Goal: Transaction & Acquisition: Book appointment/travel/reservation

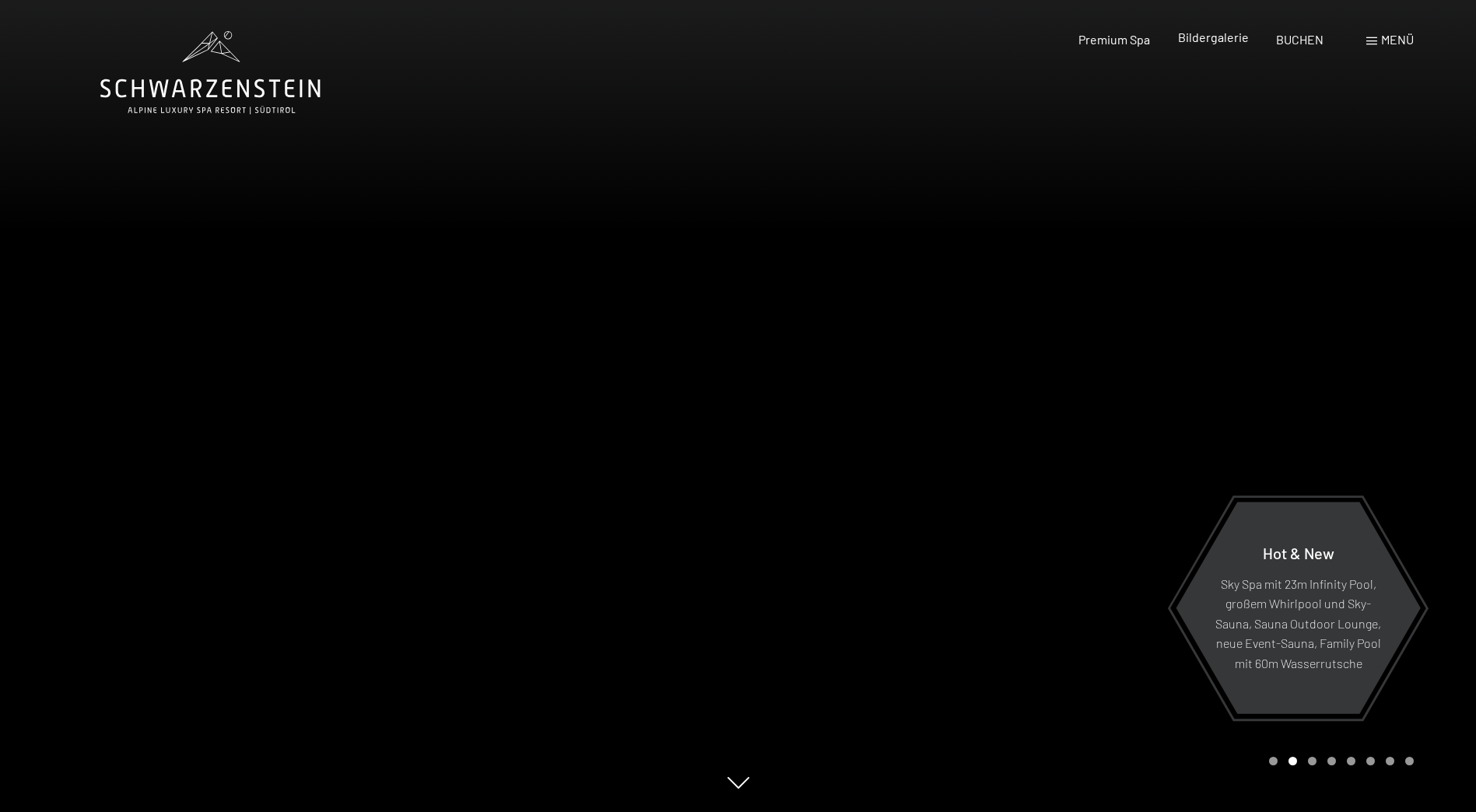
click at [1229, 36] on span "Bildergalerie" at bounding box center [1213, 36] width 71 height 15
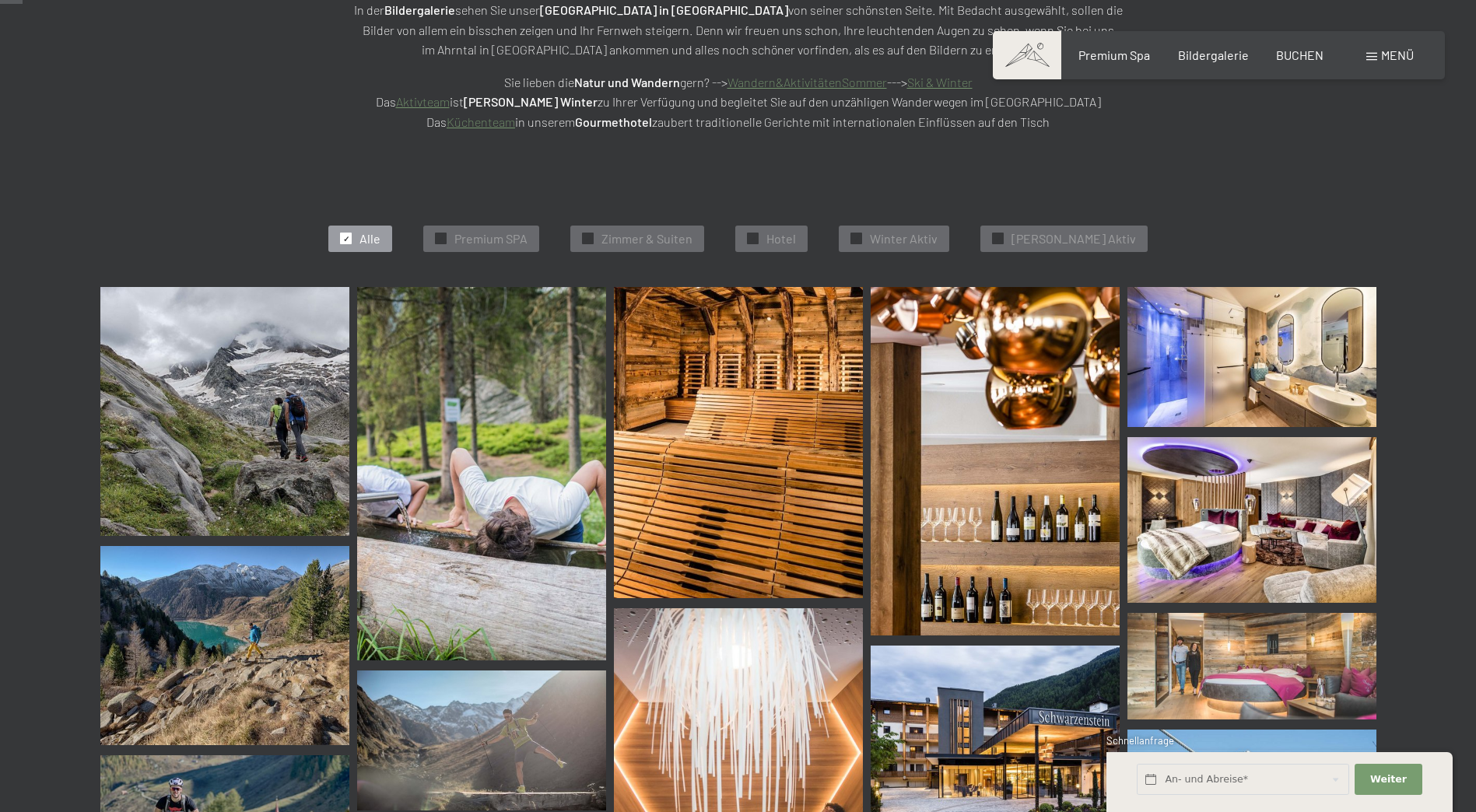
scroll to position [311, 0]
click at [224, 376] on img at bounding box center [225, 410] width 249 height 249
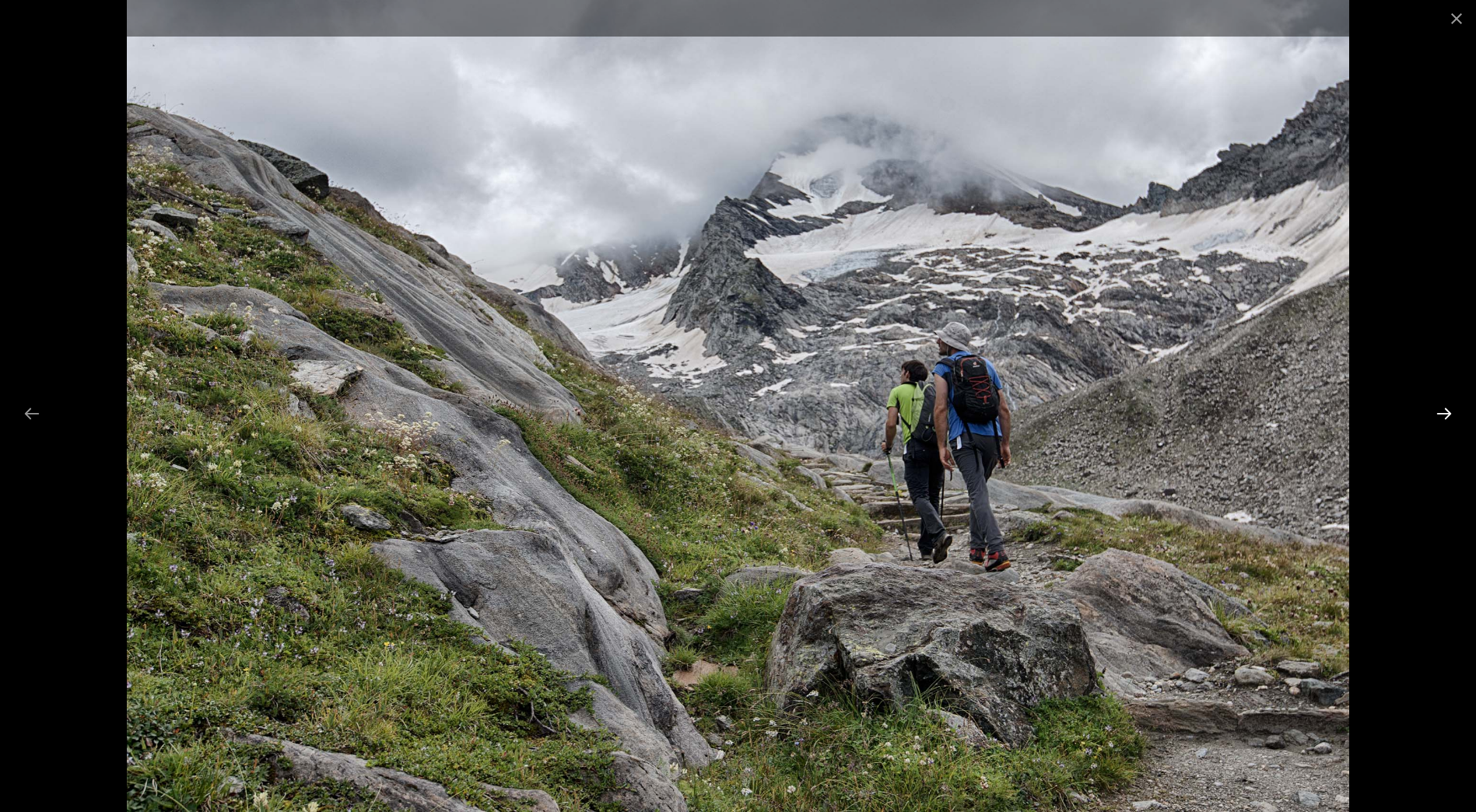
click at [1443, 414] on button "Next slide" at bounding box center [1444, 413] width 33 height 30
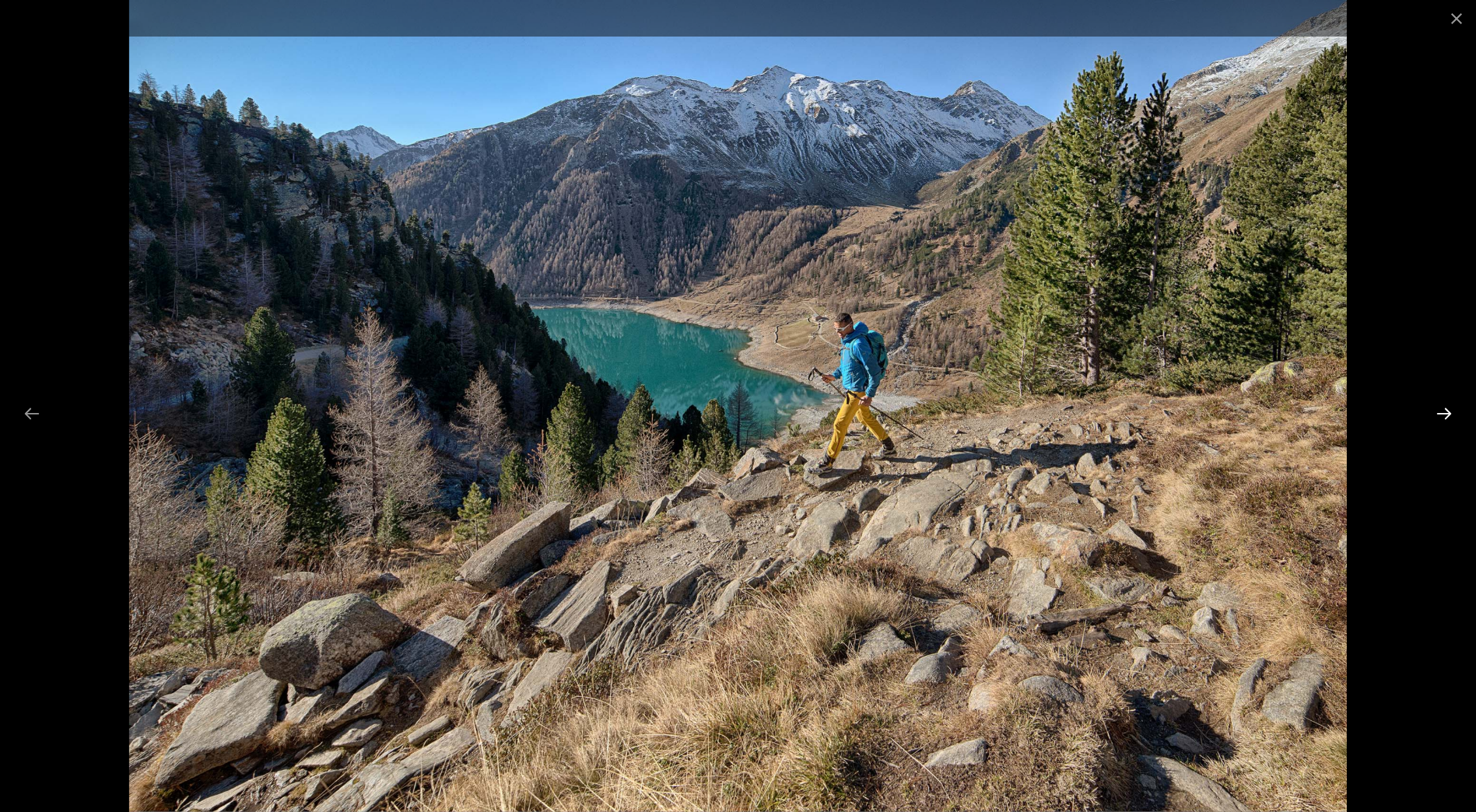
click at [1443, 414] on button "Next slide" at bounding box center [1444, 413] width 33 height 30
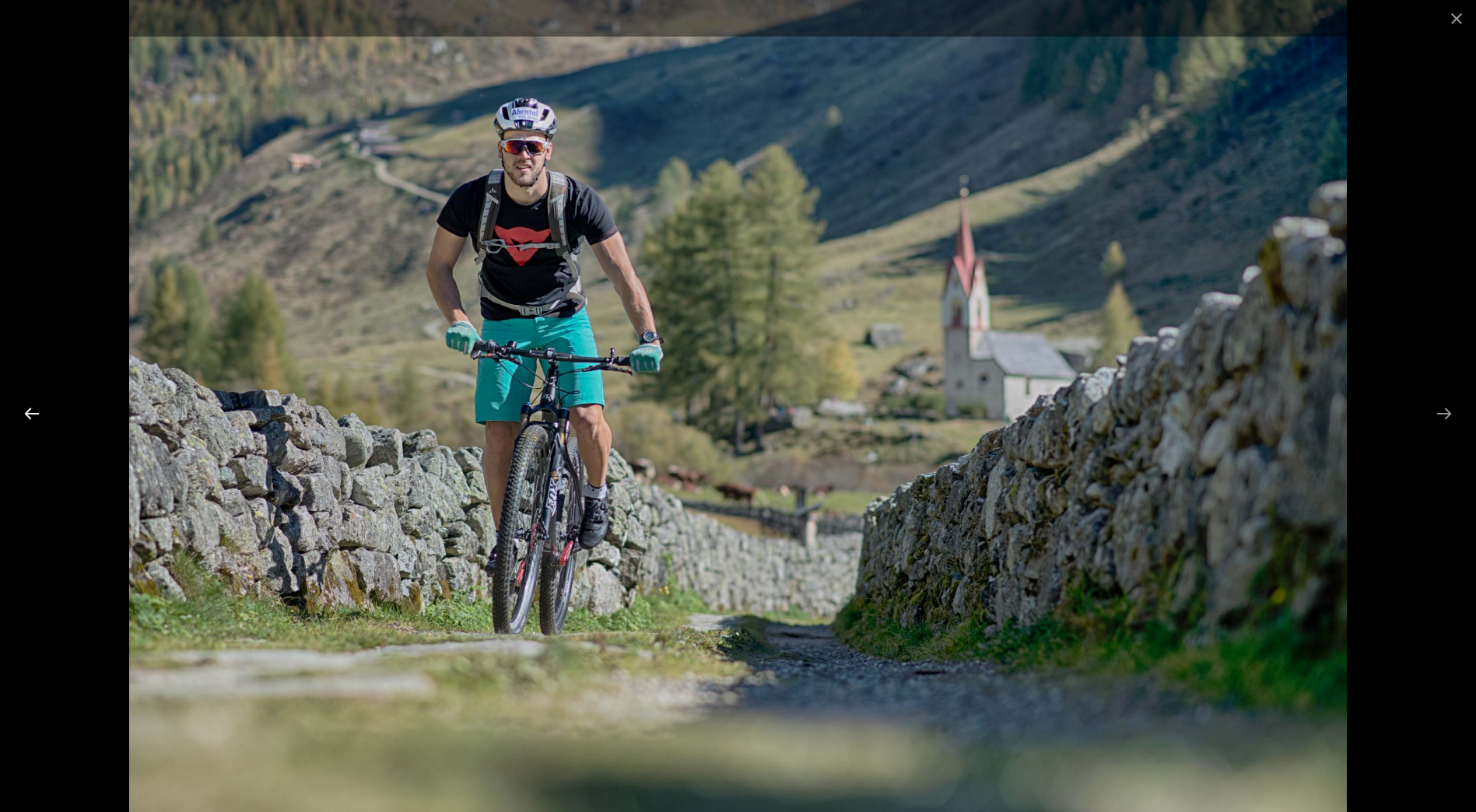
click at [31, 411] on button "Previous slide" at bounding box center [32, 413] width 33 height 30
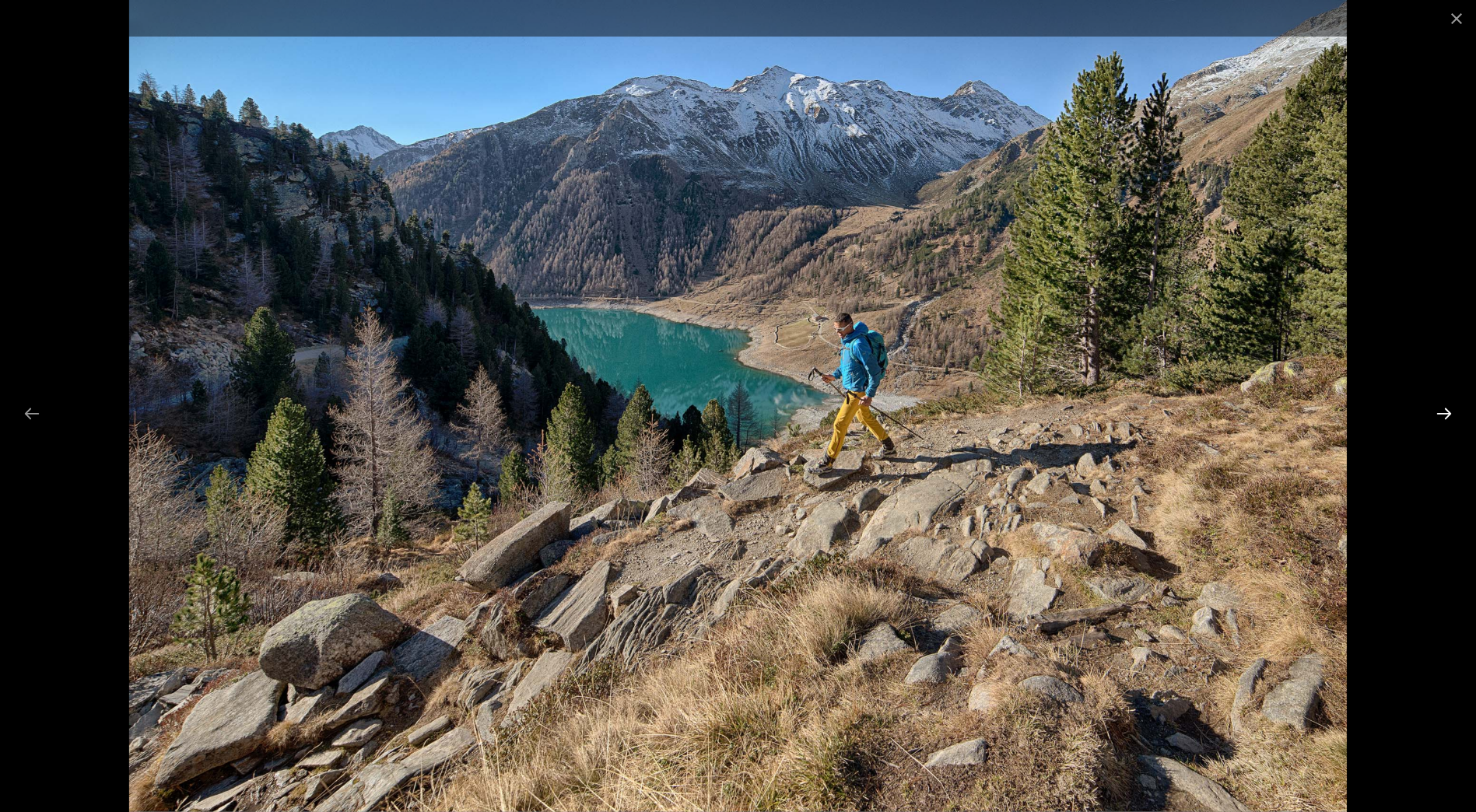
click at [1450, 411] on button "Next slide" at bounding box center [1444, 413] width 33 height 30
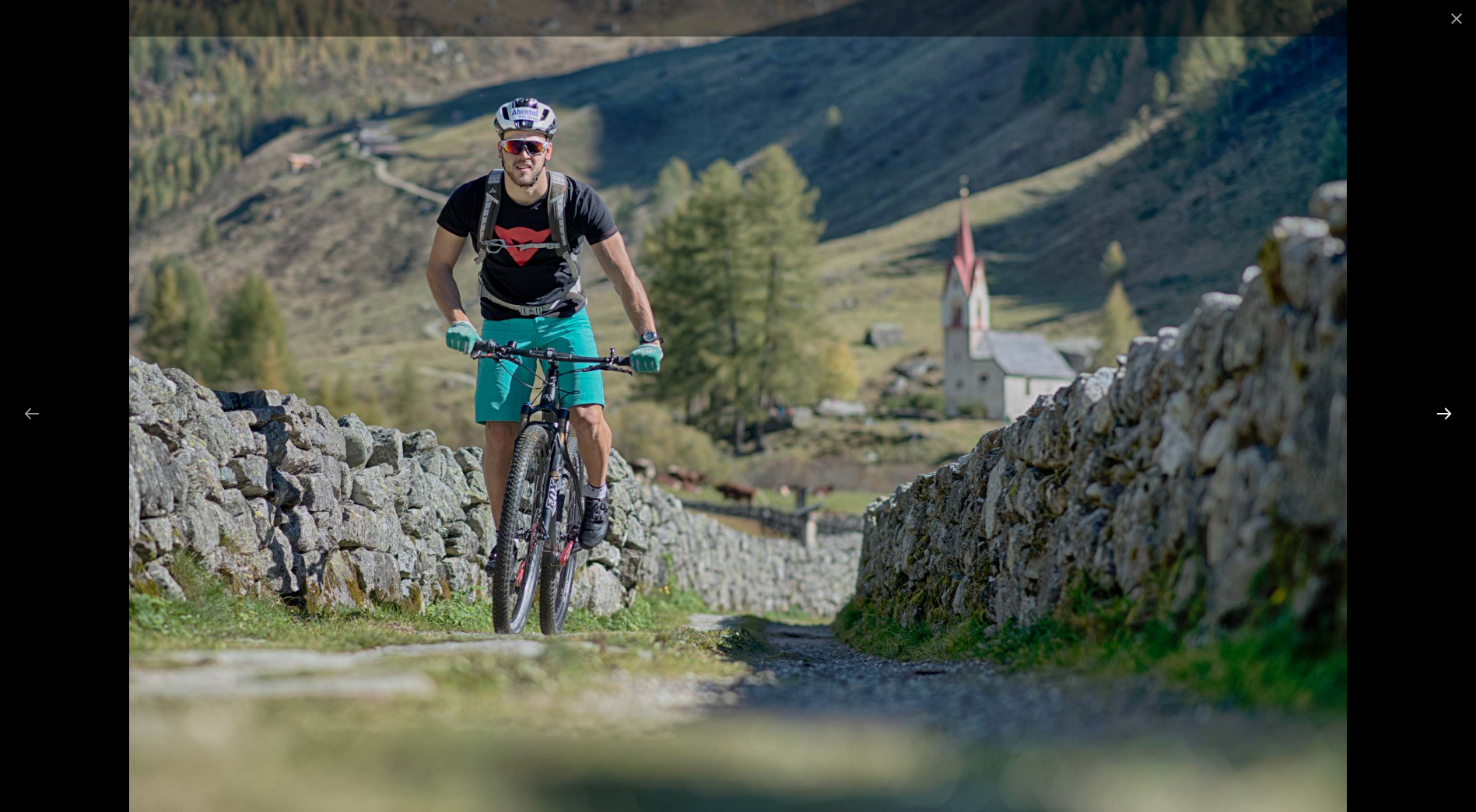
click at [1450, 411] on button "Next slide" at bounding box center [1444, 413] width 33 height 30
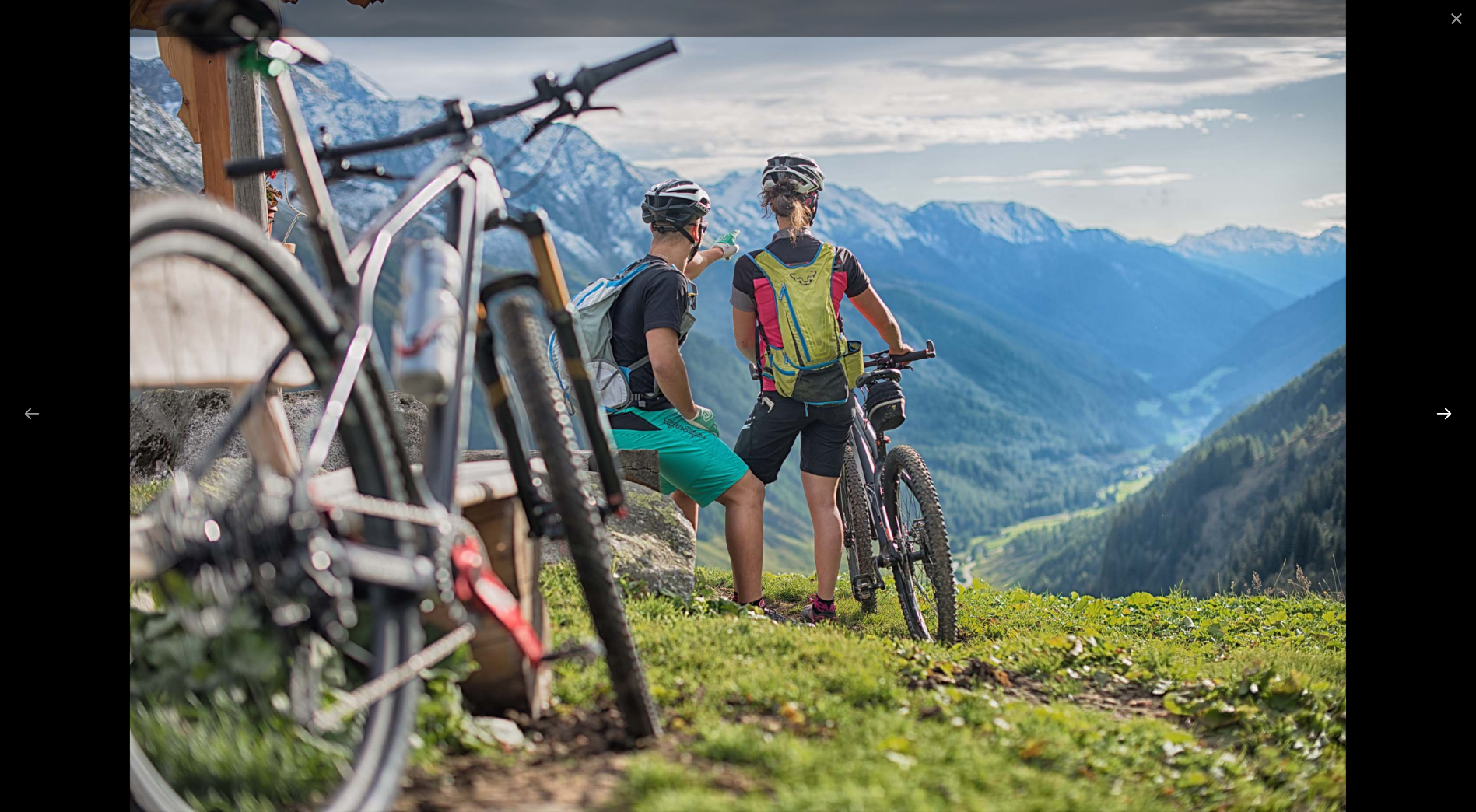
click at [1450, 411] on button "Next slide" at bounding box center [1444, 413] width 33 height 30
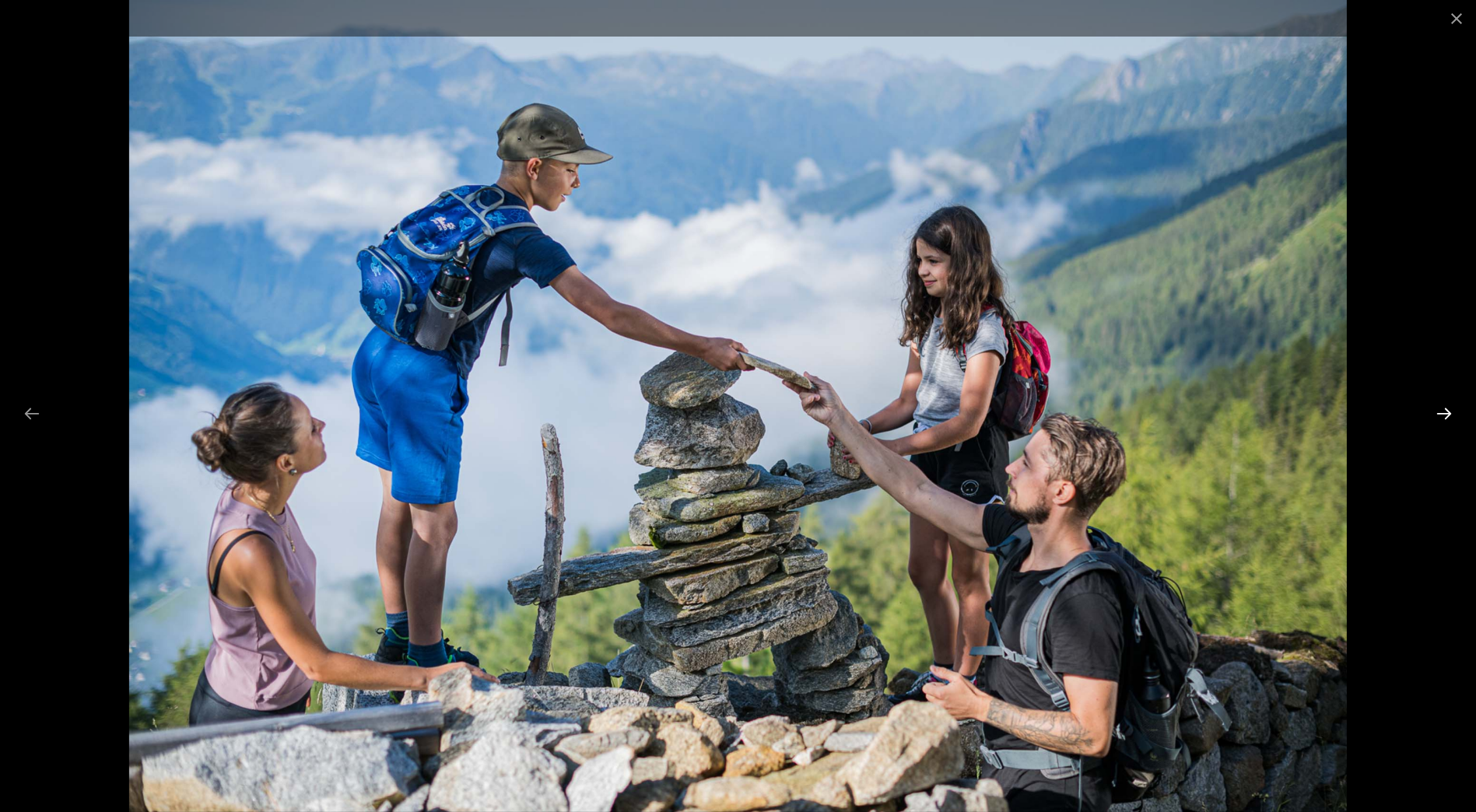
click at [1450, 411] on button "Next slide" at bounding box center [1444, 413] width 33 height 30
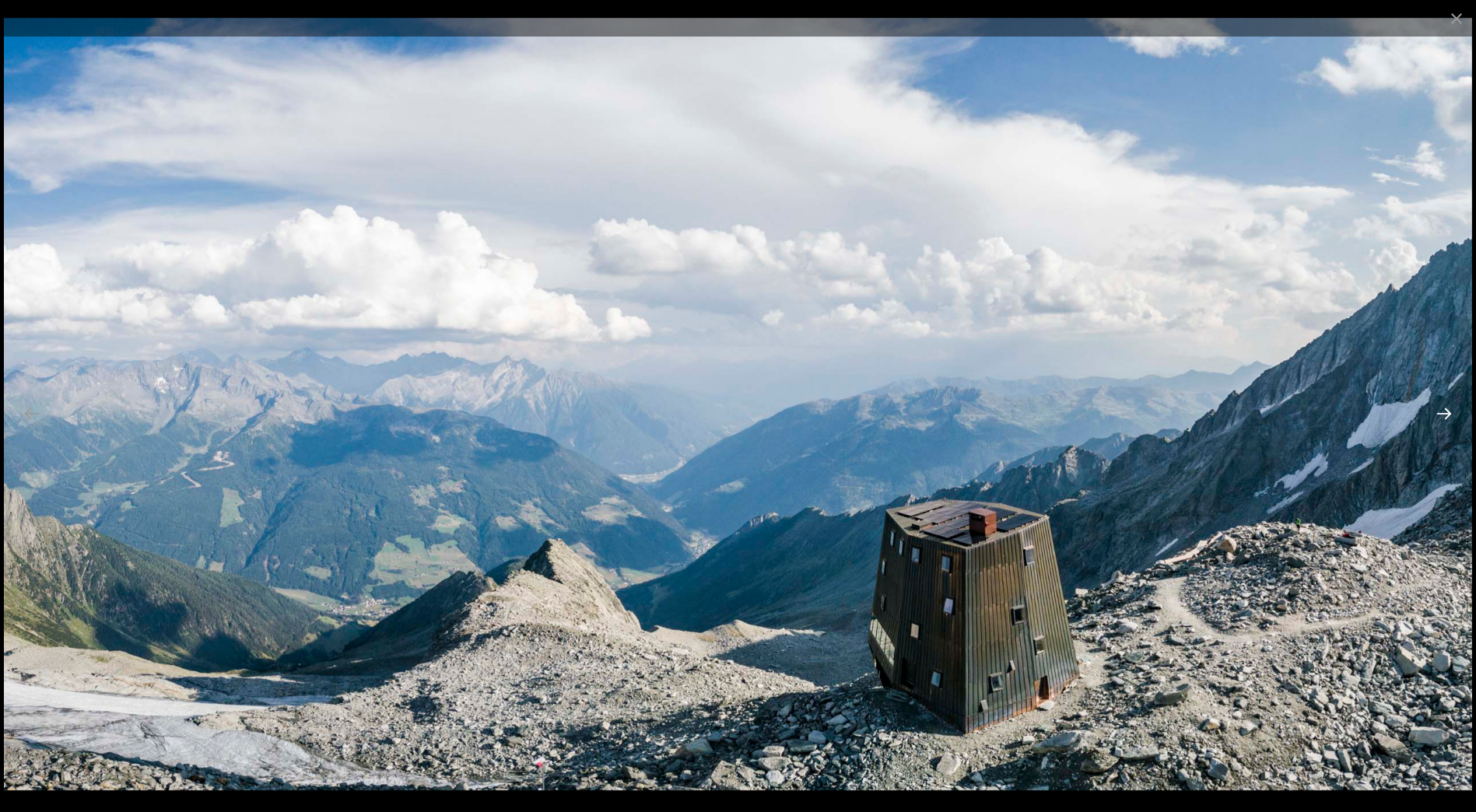
click at [1450, 410] on button "Next slide" at bounding box center [1444, 413] width 33 height 30
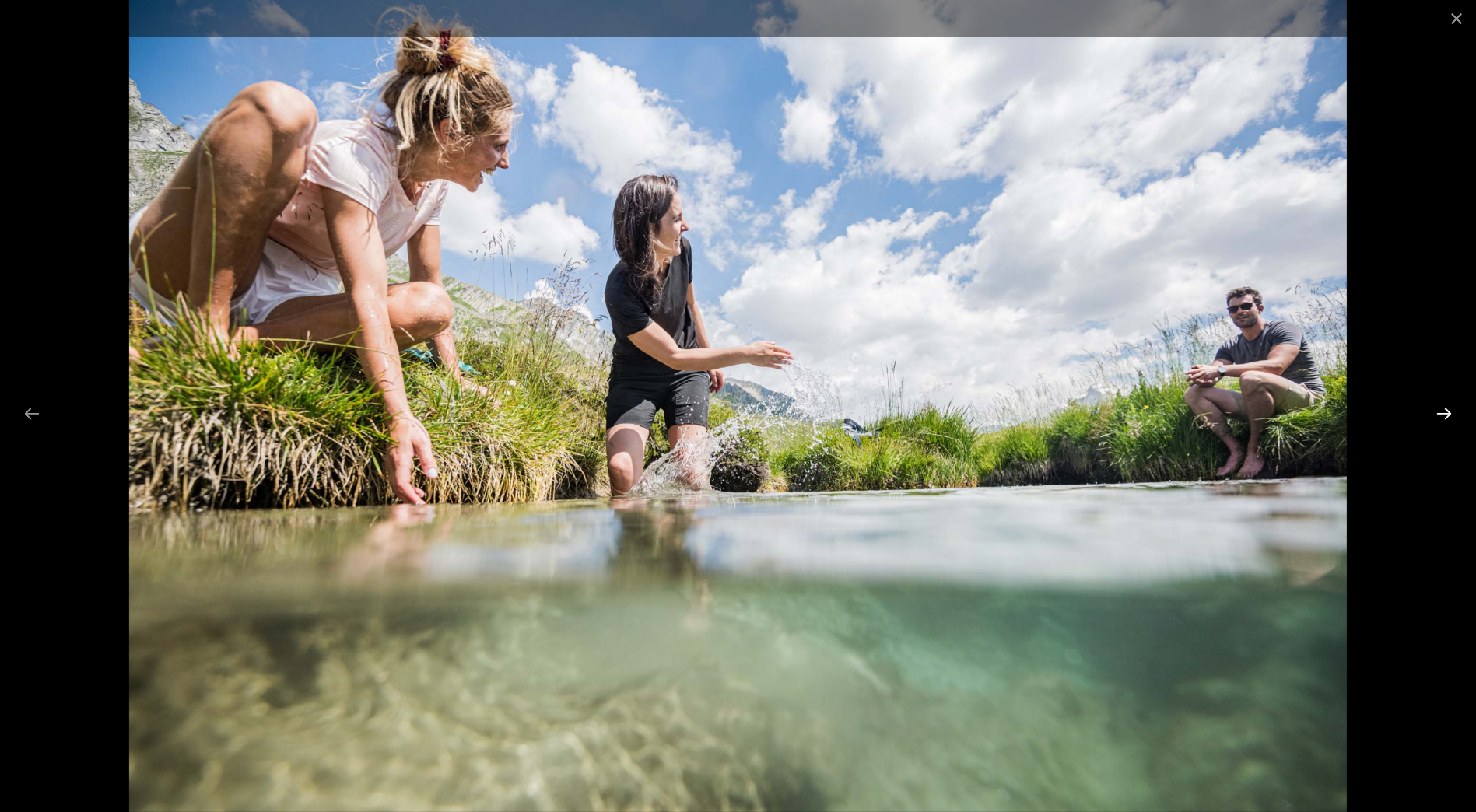
click at [1448, 408] on button "Next slide" at bounding box center [1444, 413] width 33 height 30
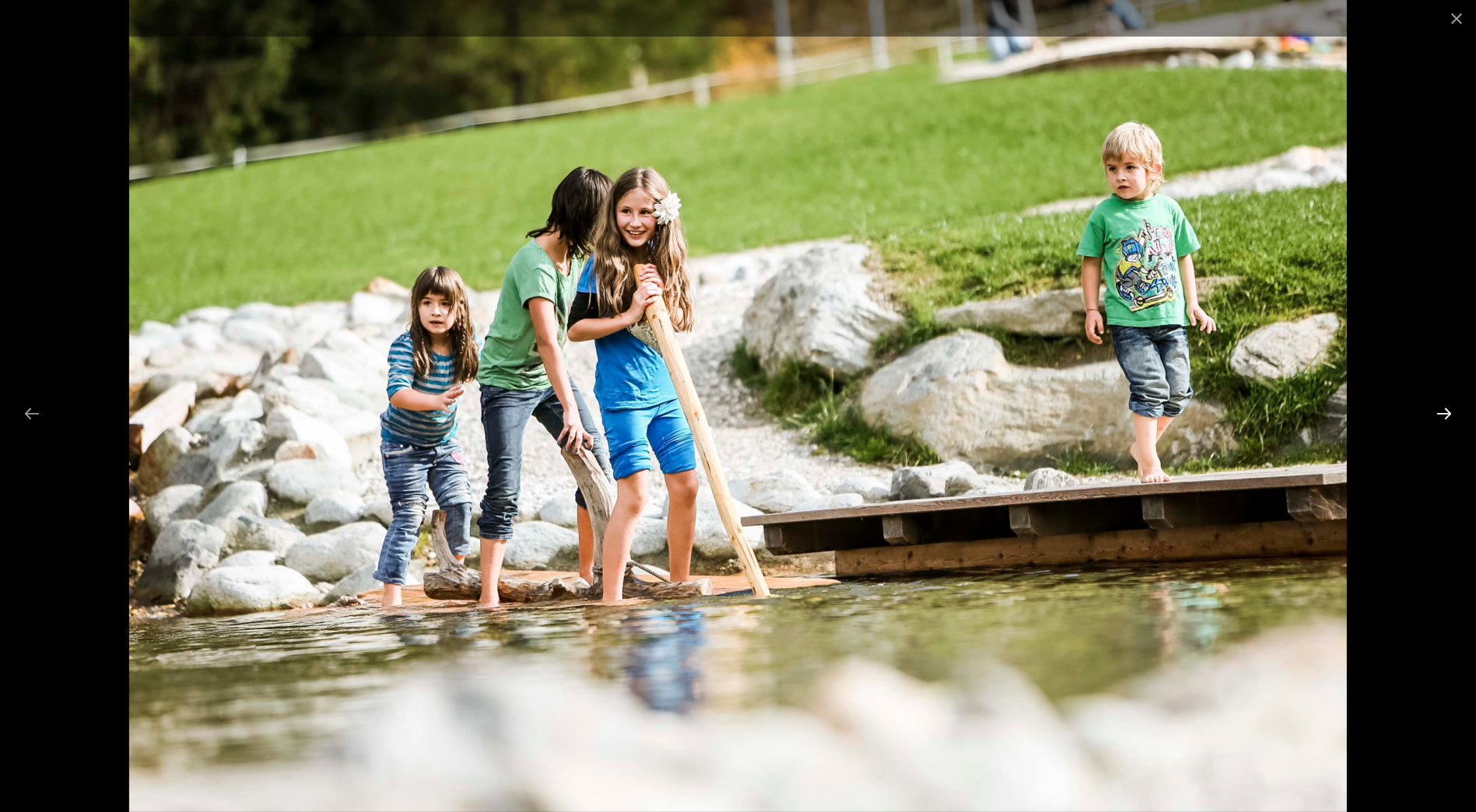
click at [1448, 407] on button "Next slide" at bounding box center [1444, 413] width 33 height 30
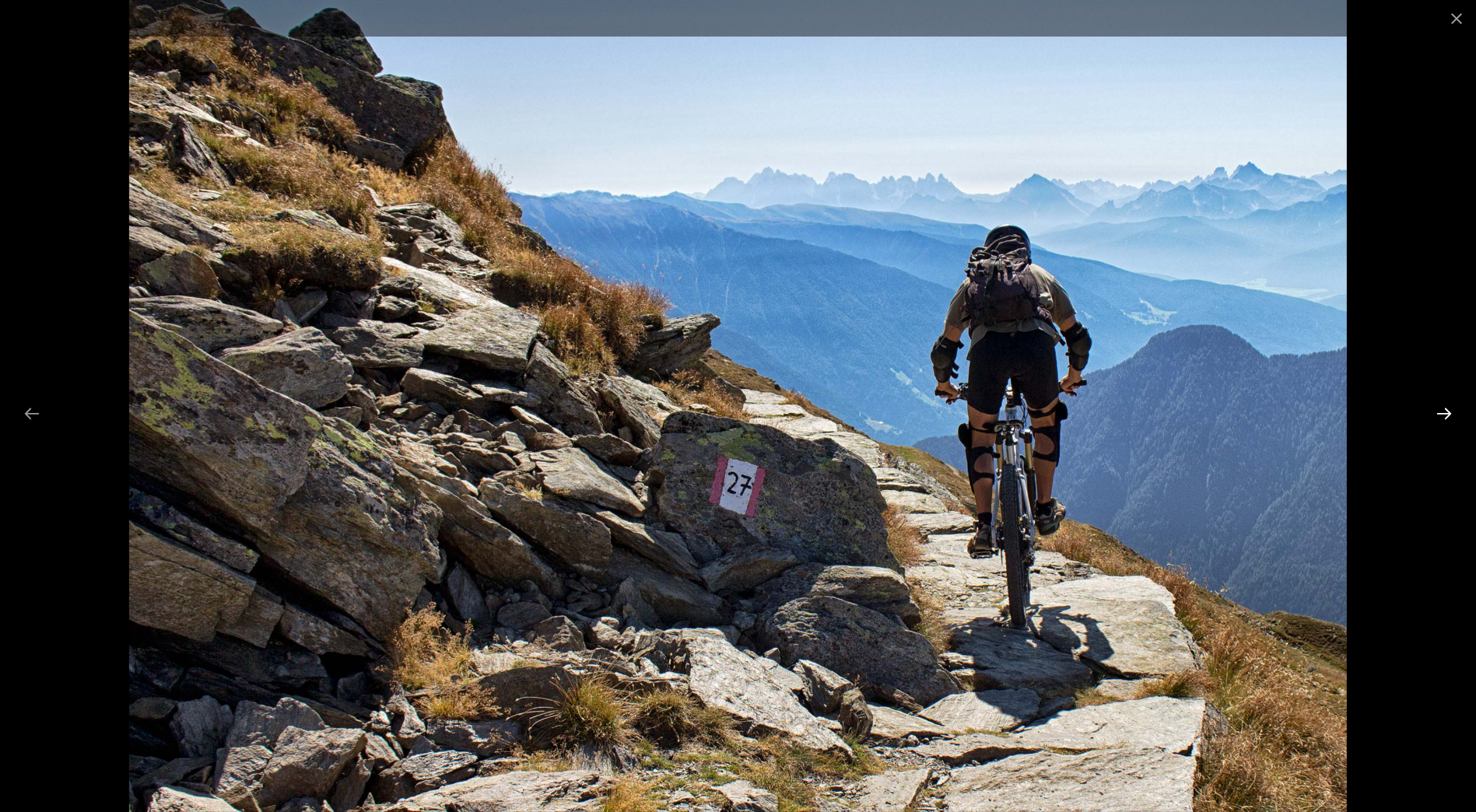
click at [1448, 407] on button "Next slide" at bounding box center [1444, 413] width 33 height 30
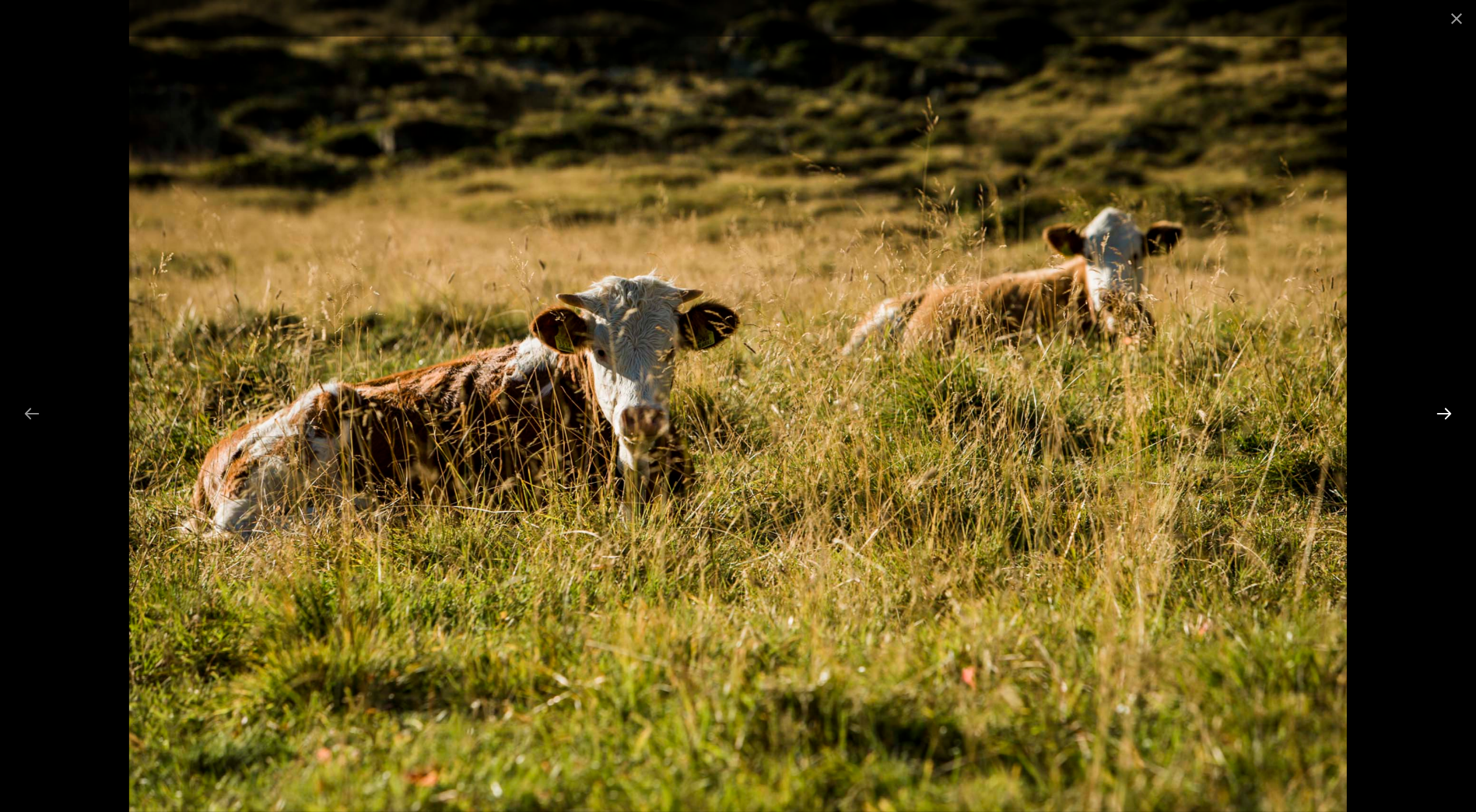
click at [1448, 407] on button "Next slide" at bounding box center [1444, 413] width 33 height 30
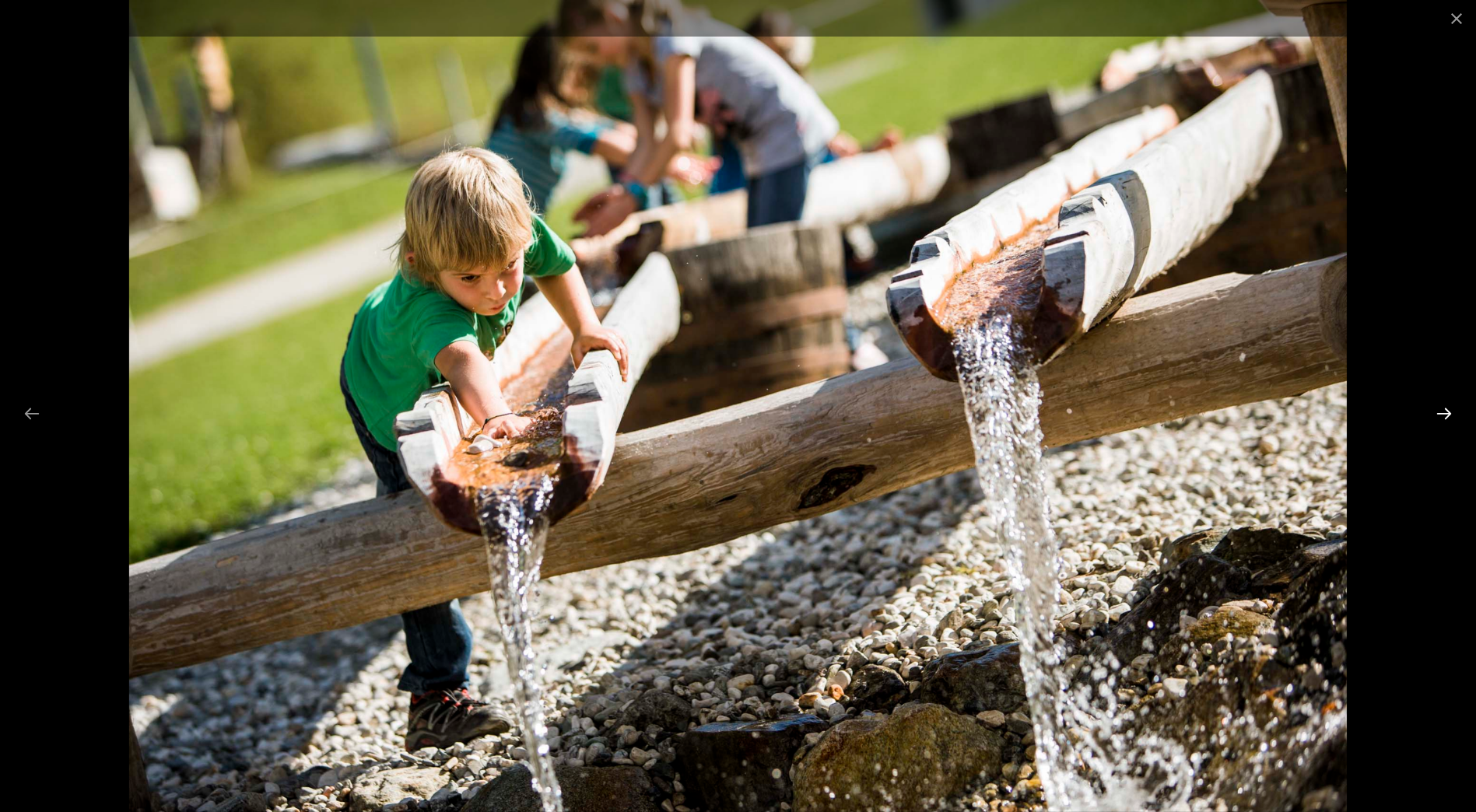
click at [1448, 407] on button "Next slide" at bounding box center [1444, 413] width 33 height 30
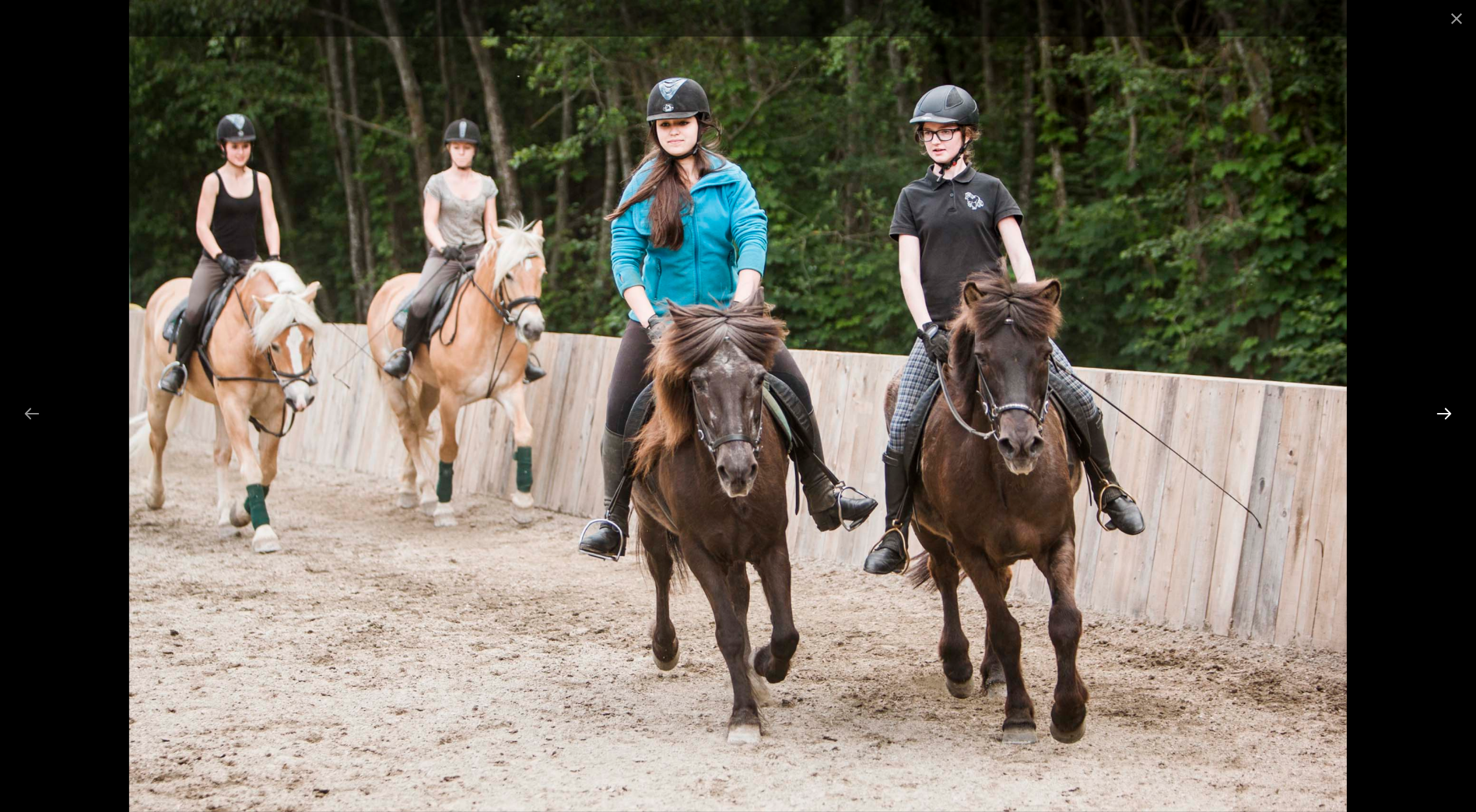
click at [1448, 407] on button "Next slide" at bounding box center [1444, 413] width 33 height 30
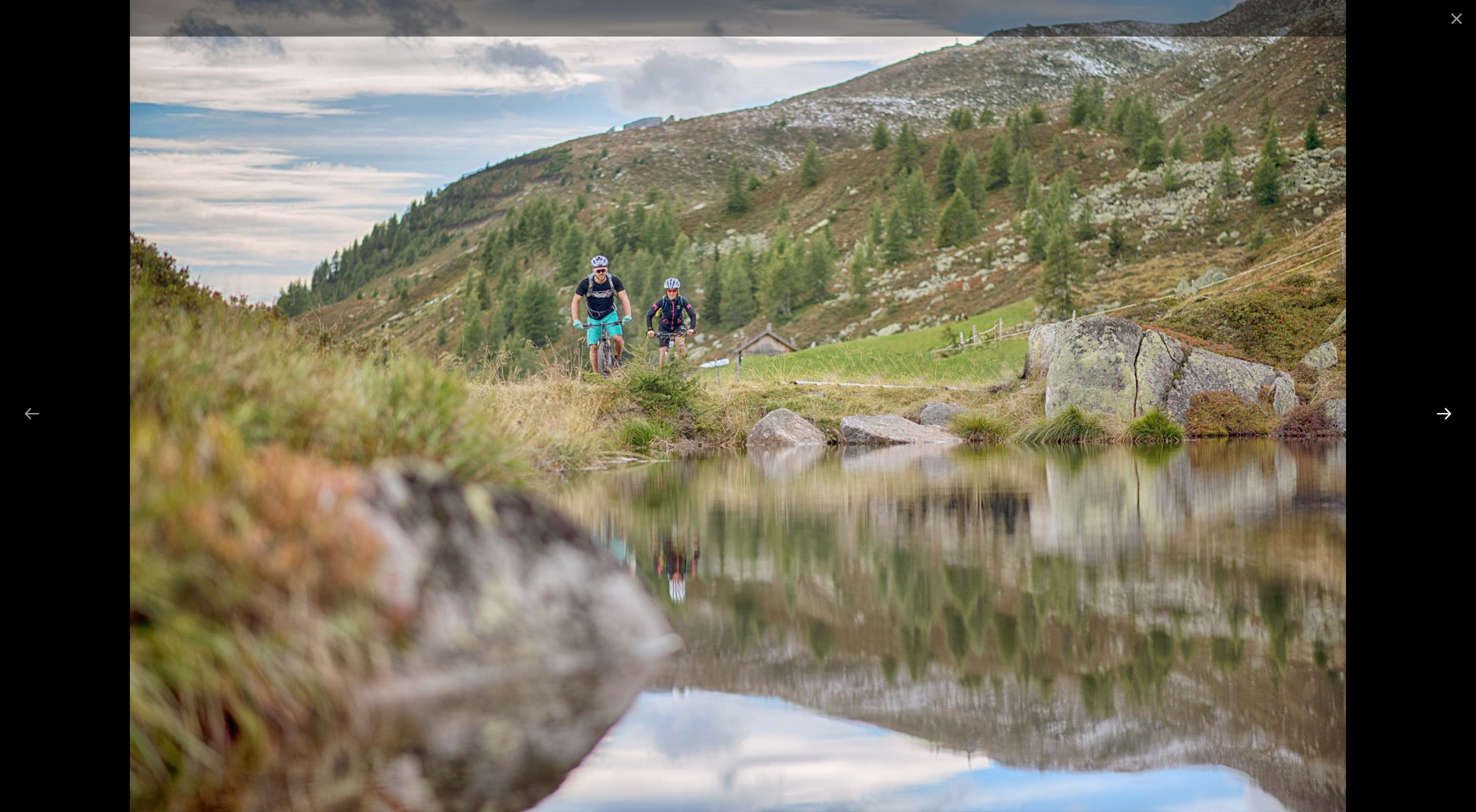
click at [1448, 407] on button "Next slide" at bounding box center [1444, 413] width 33 height 30
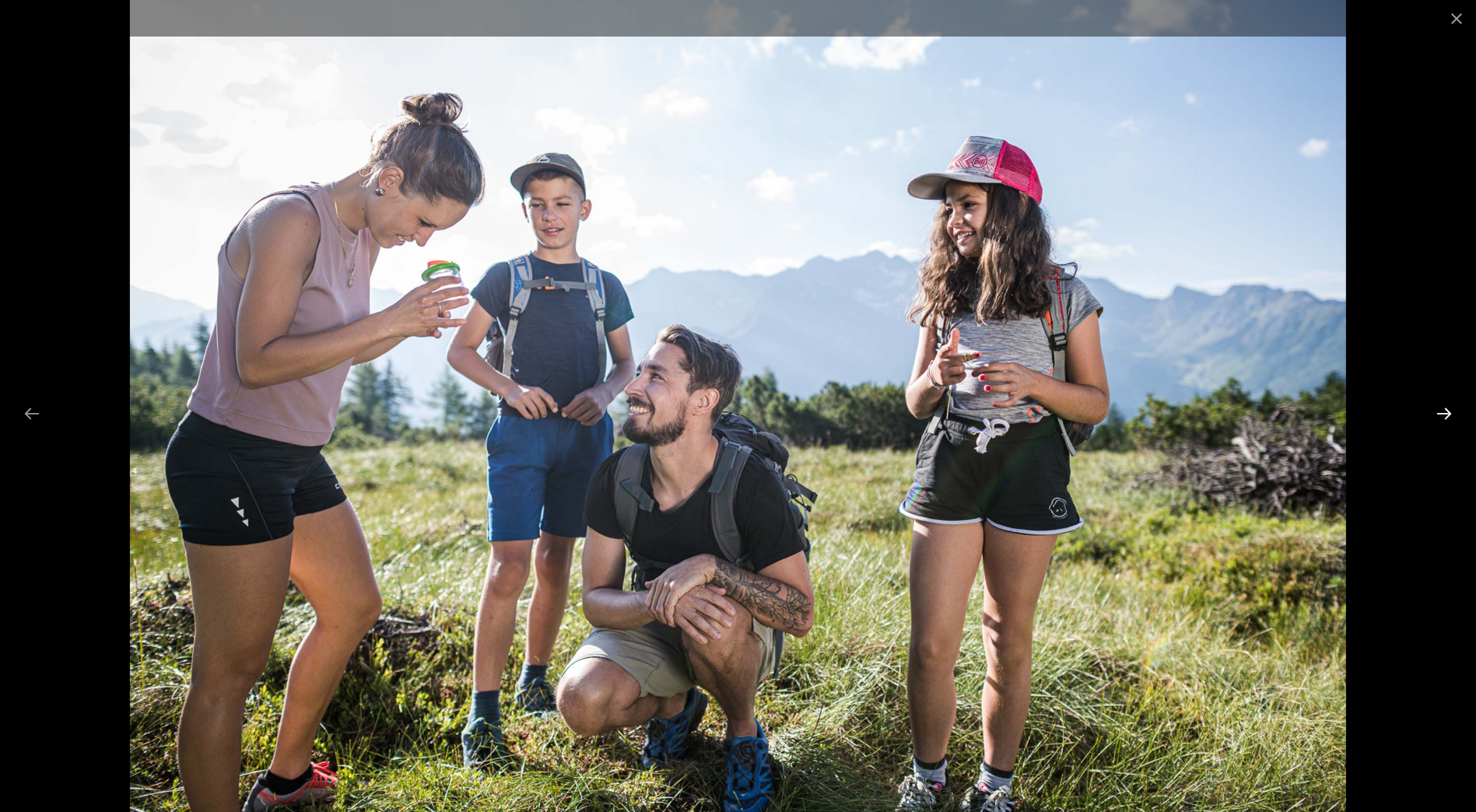
click at [1448, 407] on button "Next slide" at bounding box center [1444, 413] width 33 height 30
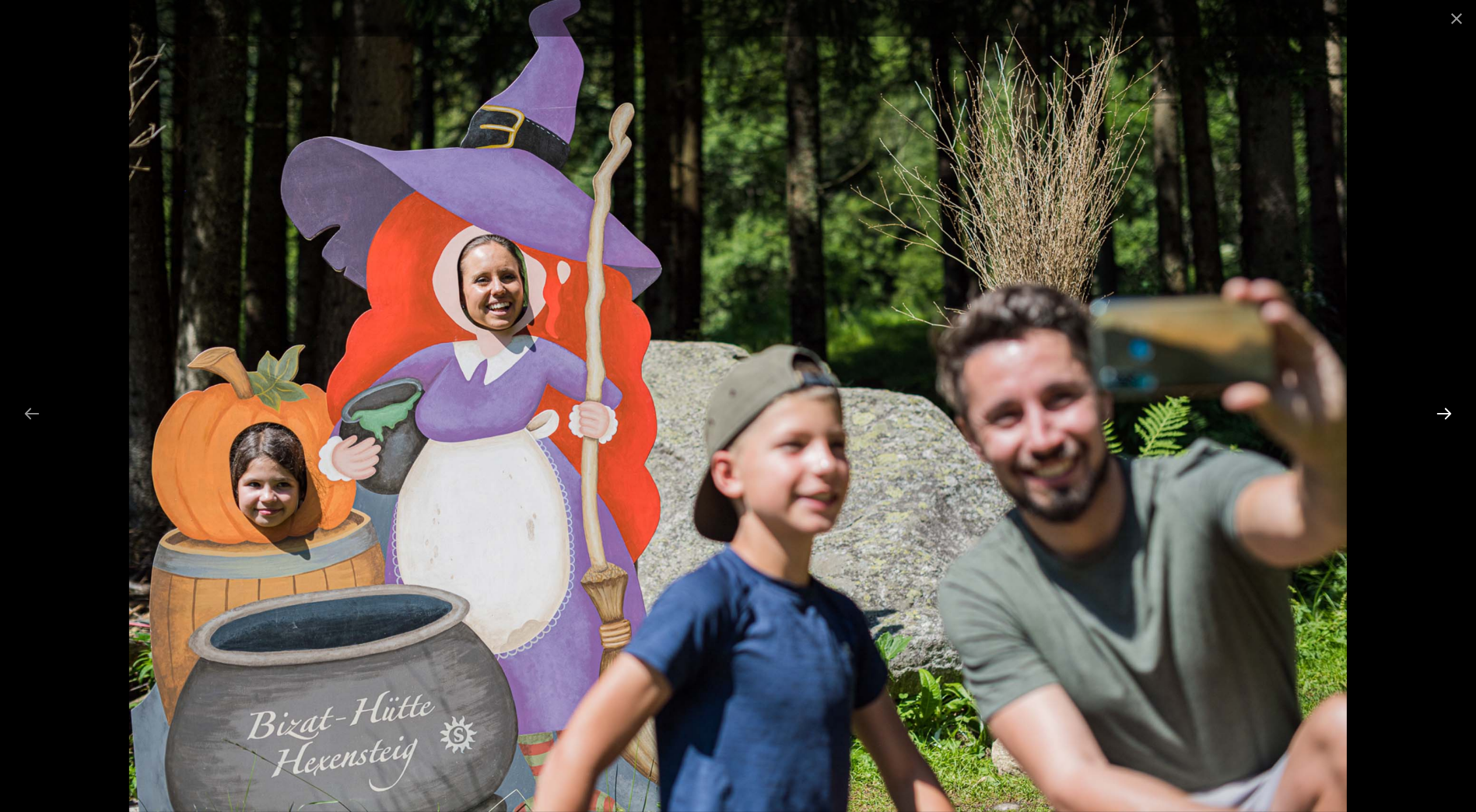
click at [1446, 407] on button "Next slide" at bounding box center [1444, 413] width 33 height 30
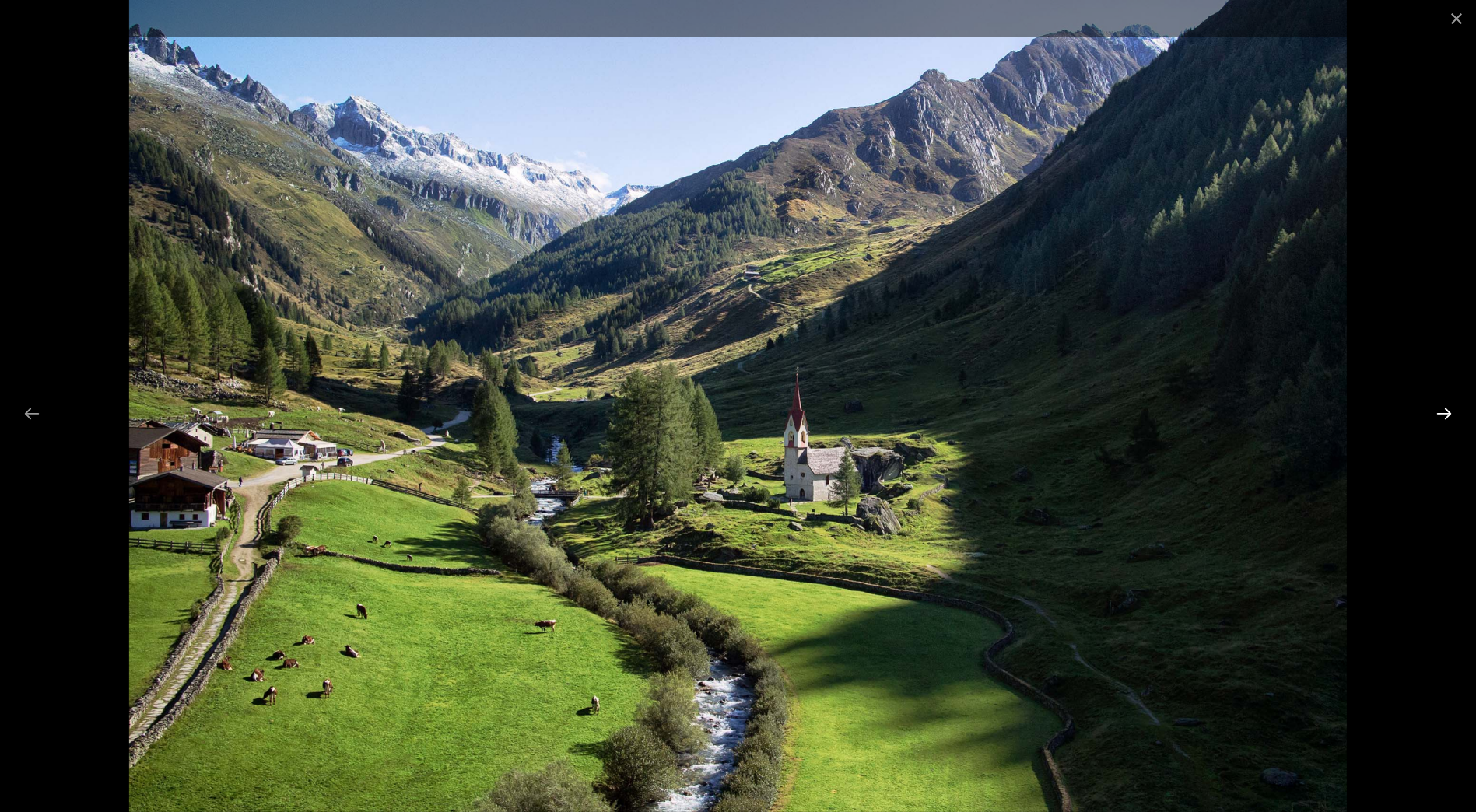
click at [1446, 407] on button "Next slide" at bounding box center [1444, 413] width 33 height 30
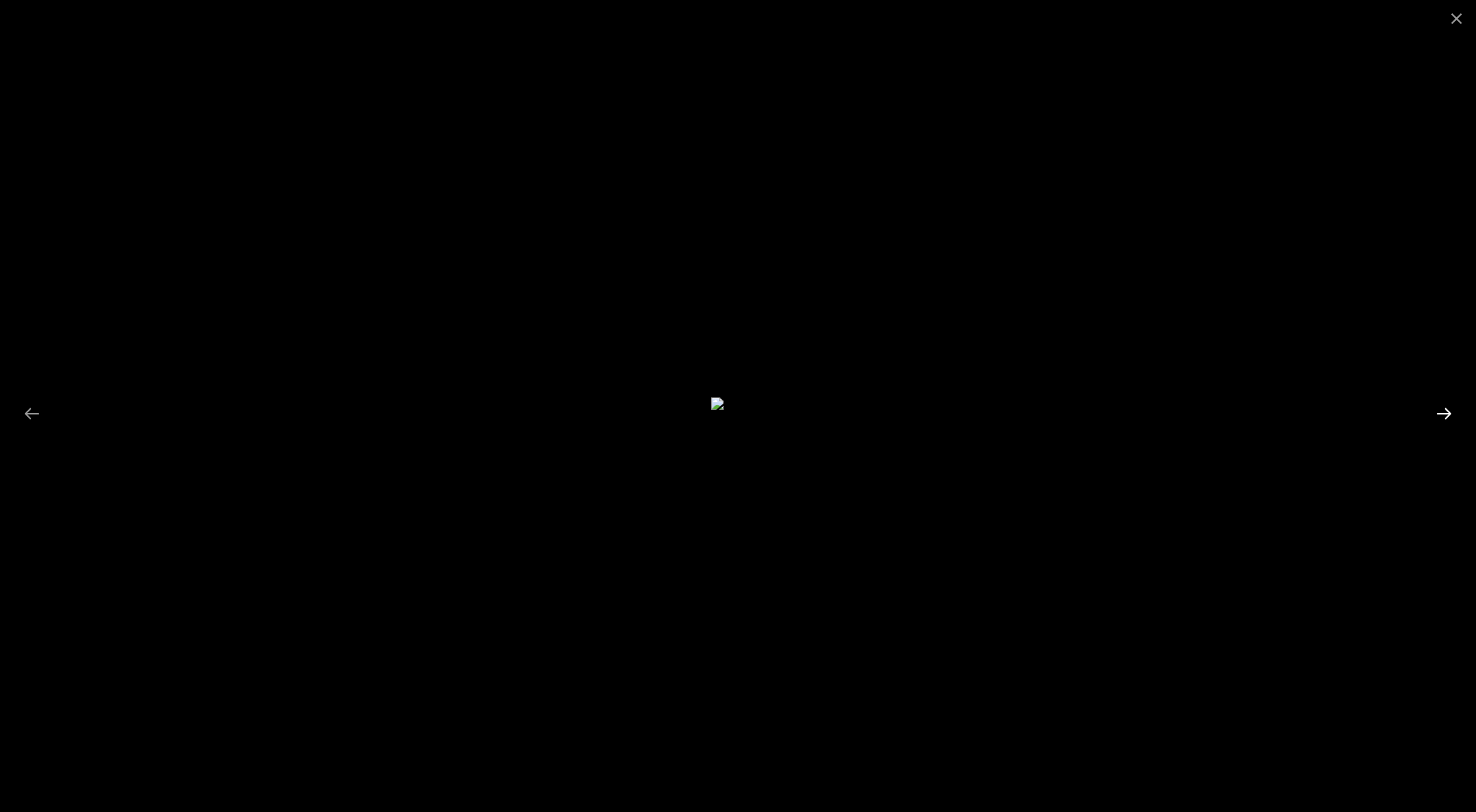
click at [1446, 407] on button "Next slide" at bounding box center [1444, 413] width 33 height 30
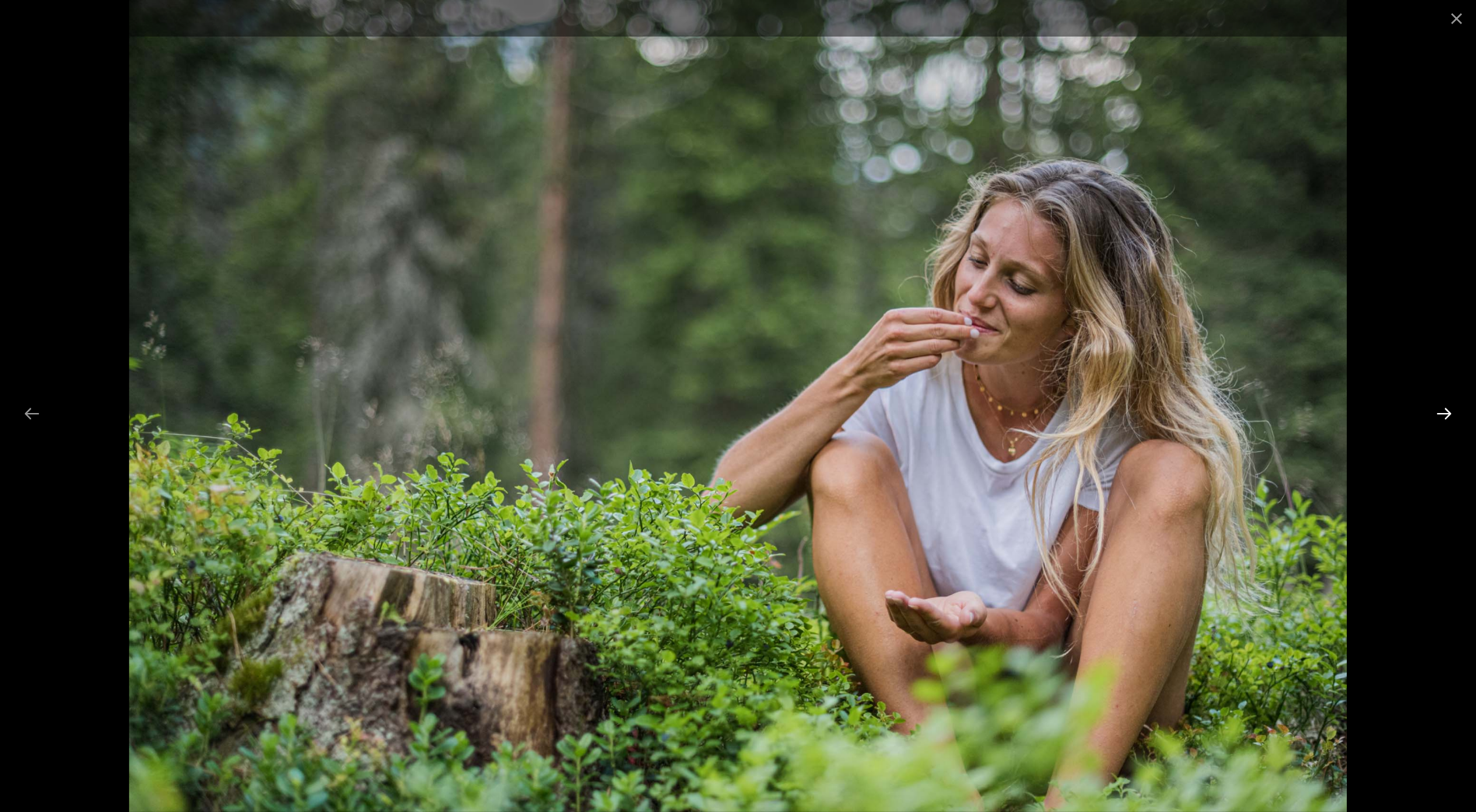
click at [1440, 416] on button "Next slide" at bounding box center [1444, 413] width 33 height 30
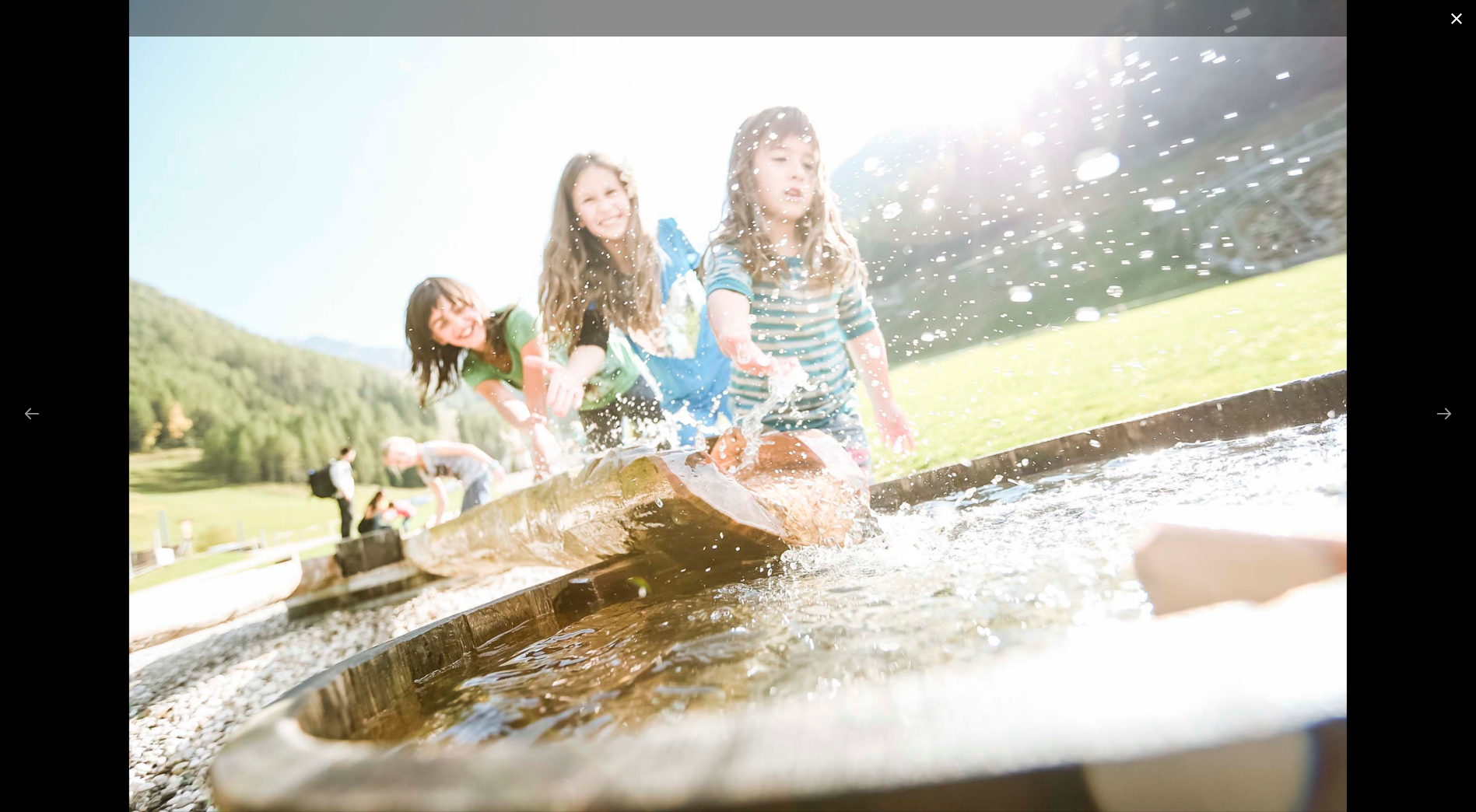
click at [1455, 13] on button "Close gallery" at bounding box center [1455, 18] width 39 height 36
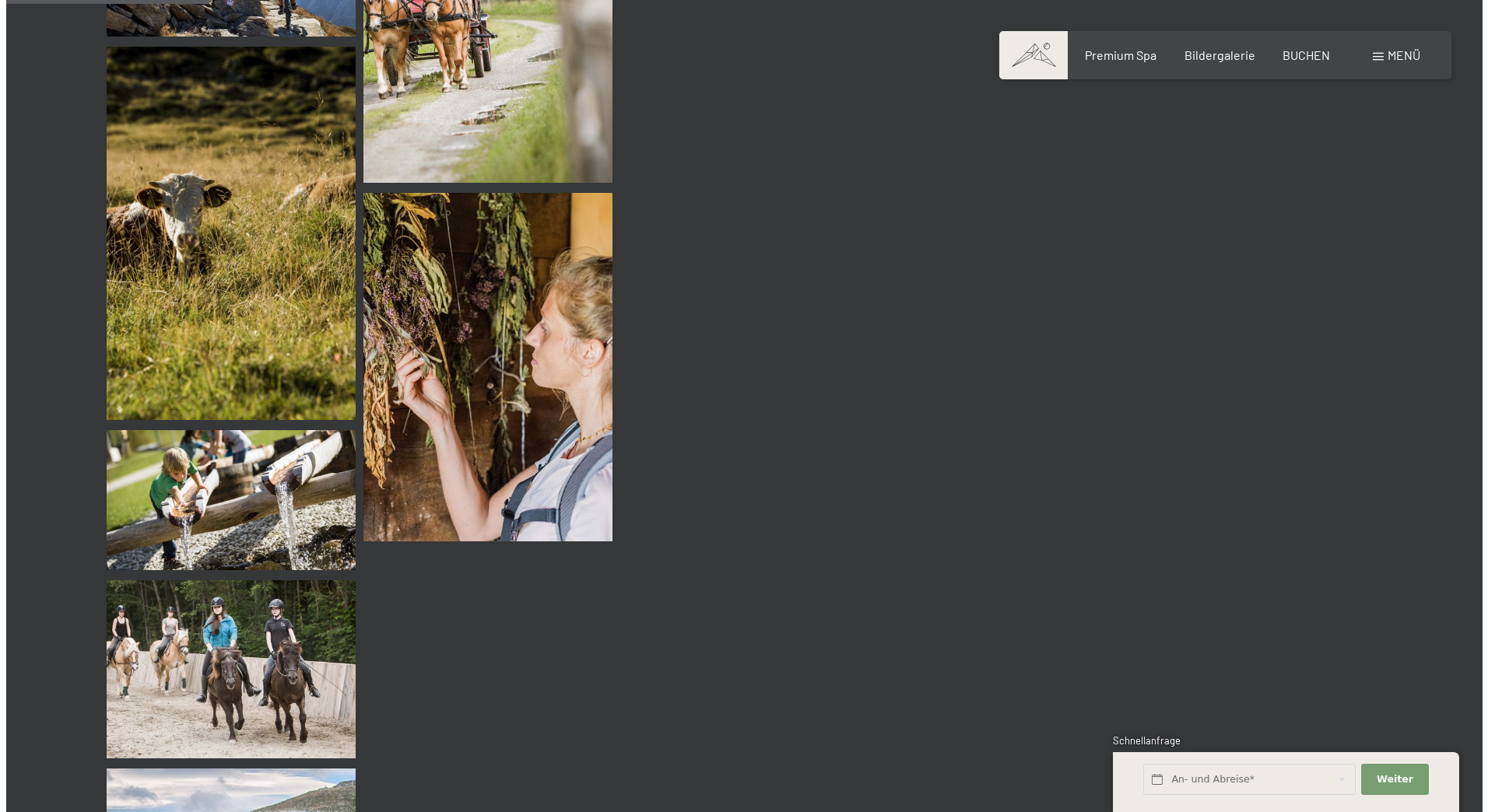
scroll to position [2644, 0]
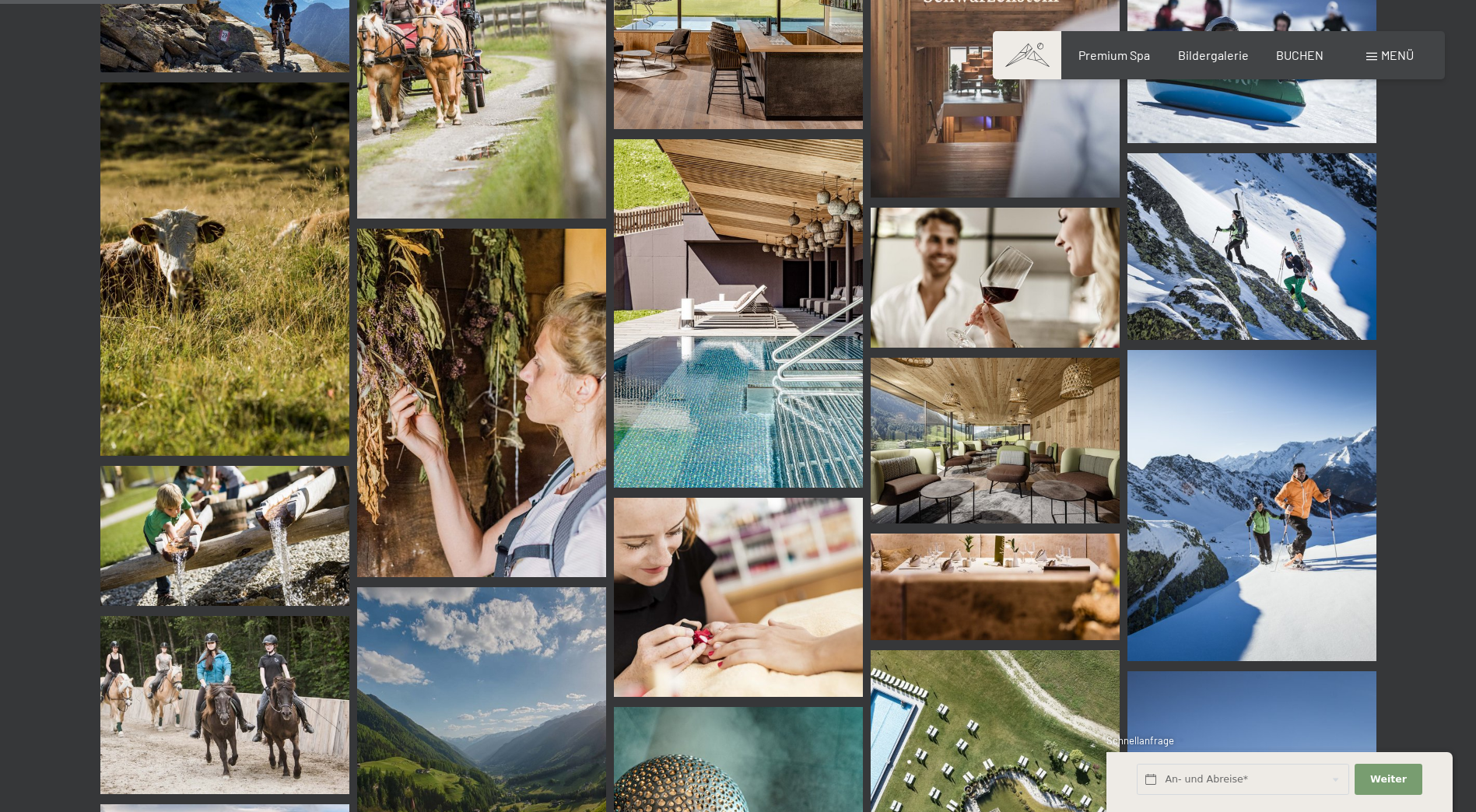
click at [1369, 53] on span at bounding box center [1371, 56] width 11 height 8
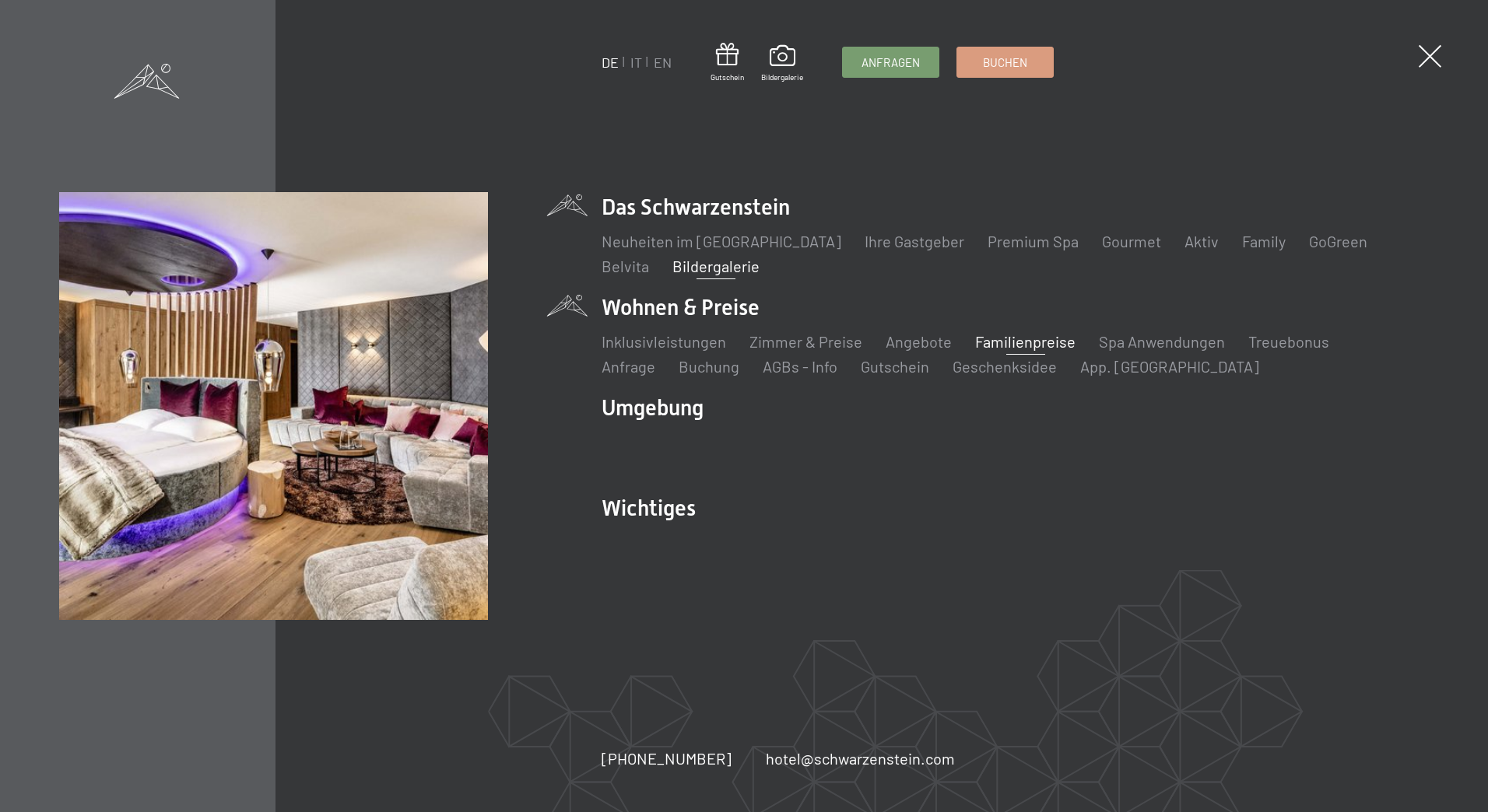
click at [1015, 334] on link "Familienpreise" at bounding box center [1025, 342] width 101 height 19
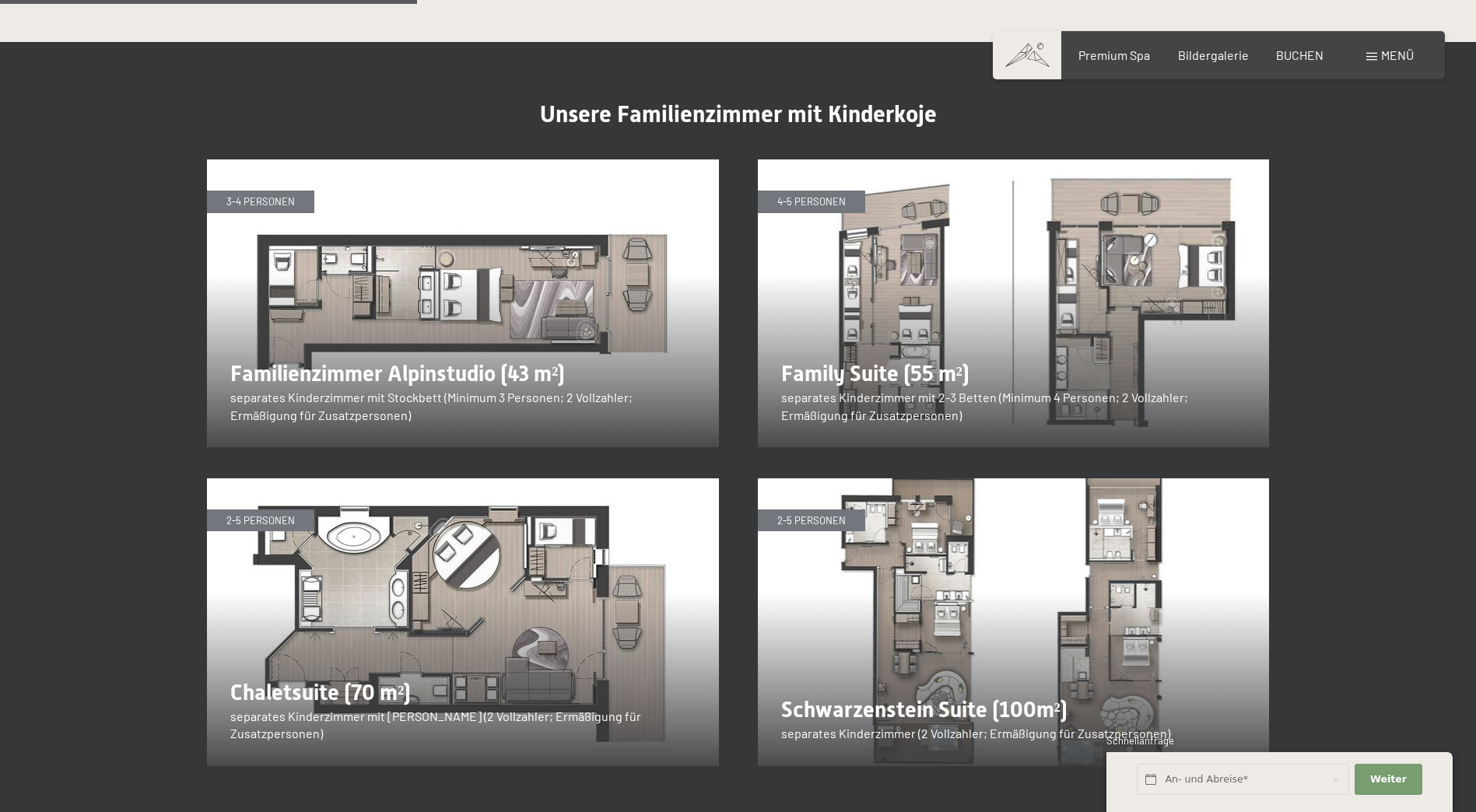
scroll to position [1867, 0]
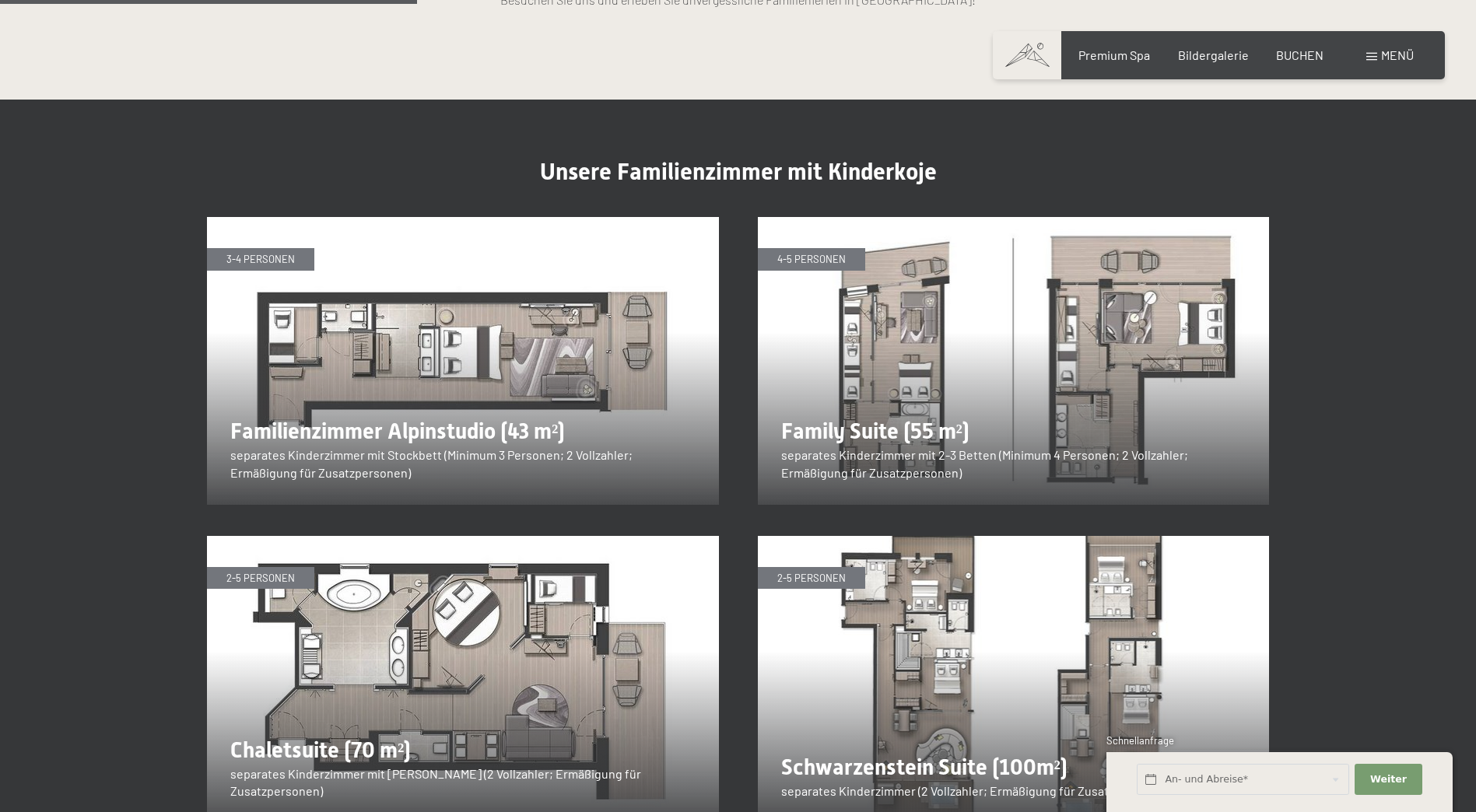
click at [910, 273] on img at bounding box center [1014, 361] width 512 height 288
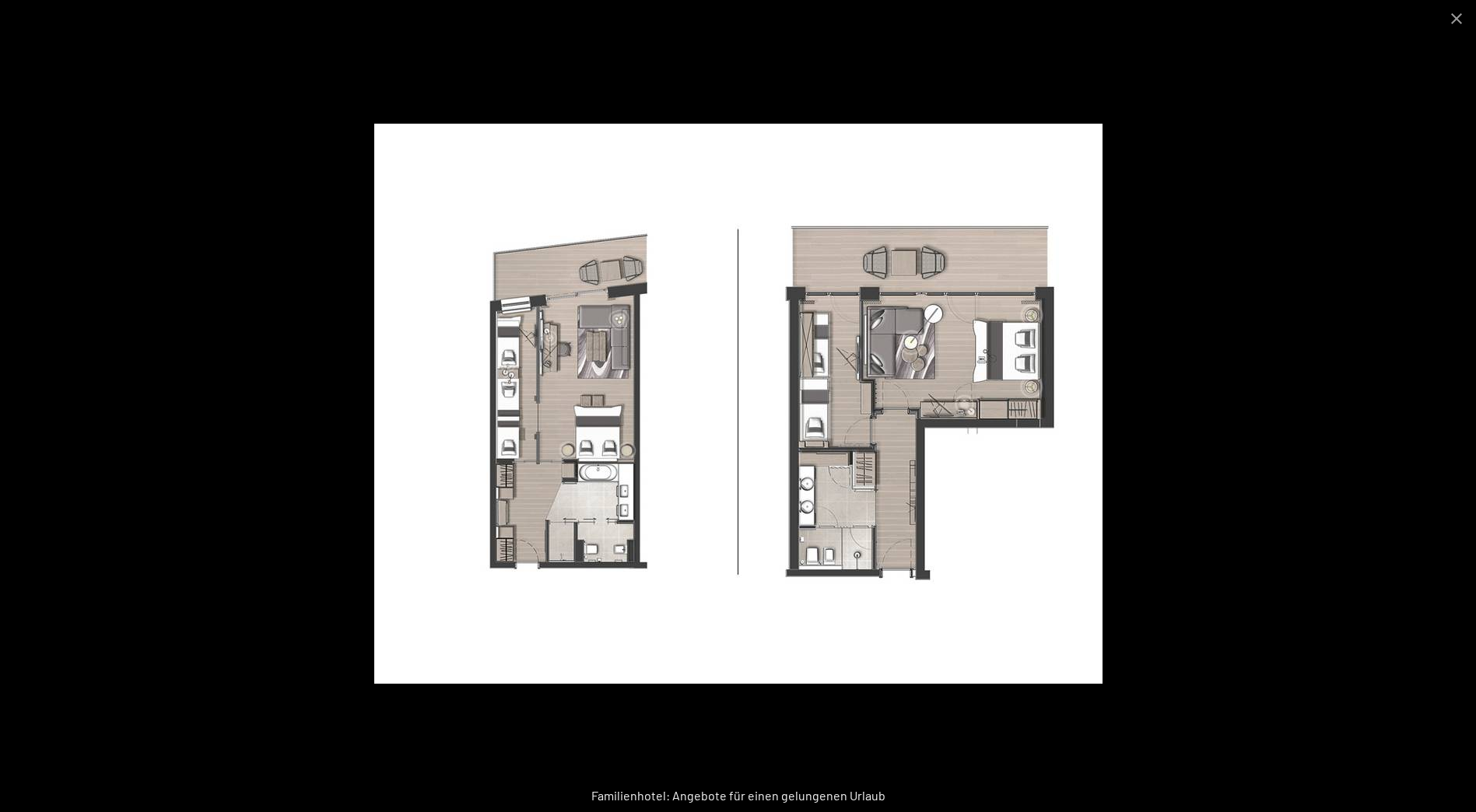
scroll to position [2411, 0]
click at [1460, 18] on button "Close gallery" at bounding box center [1455, 18] width 39 height 36
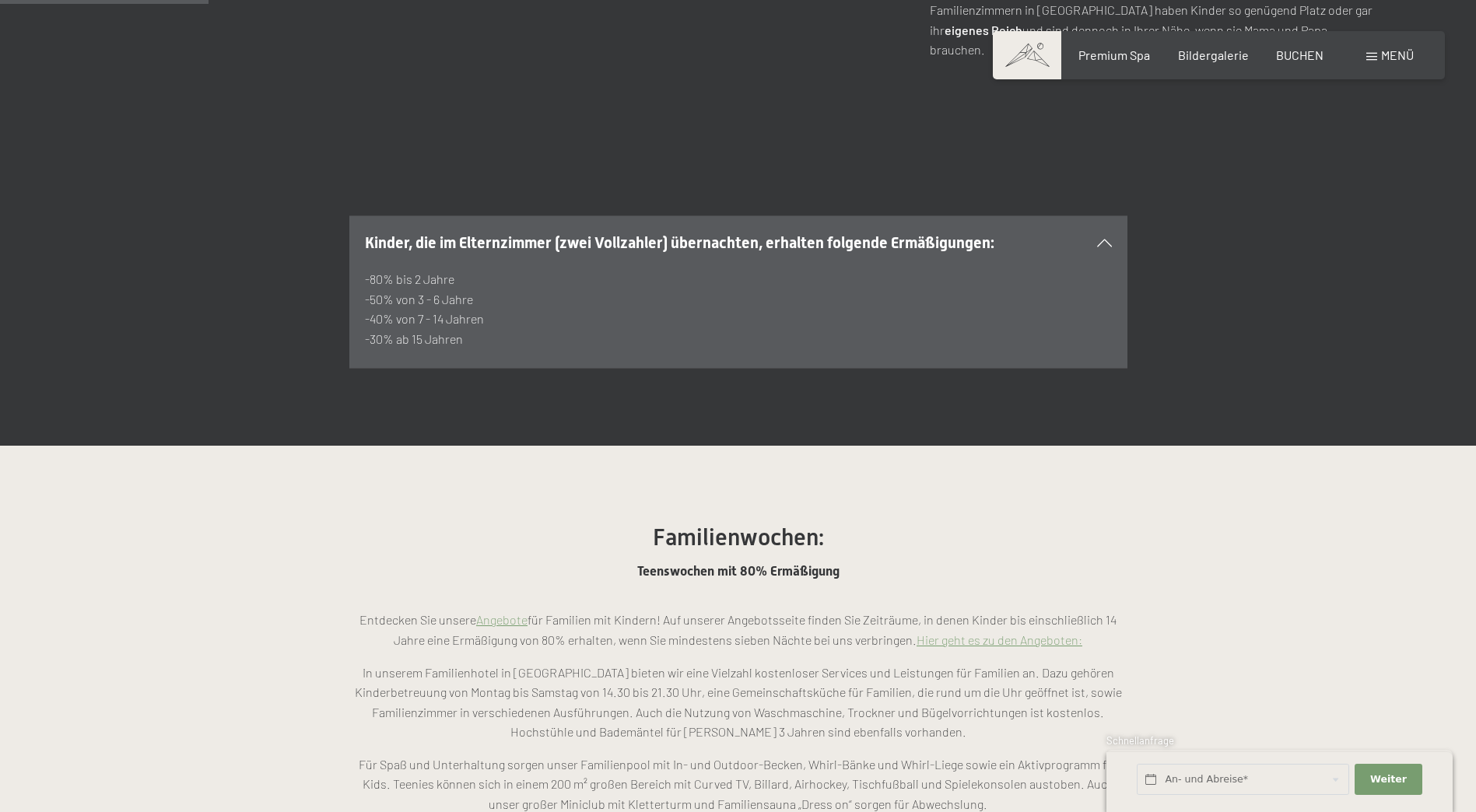
scroll to position [933, 0]
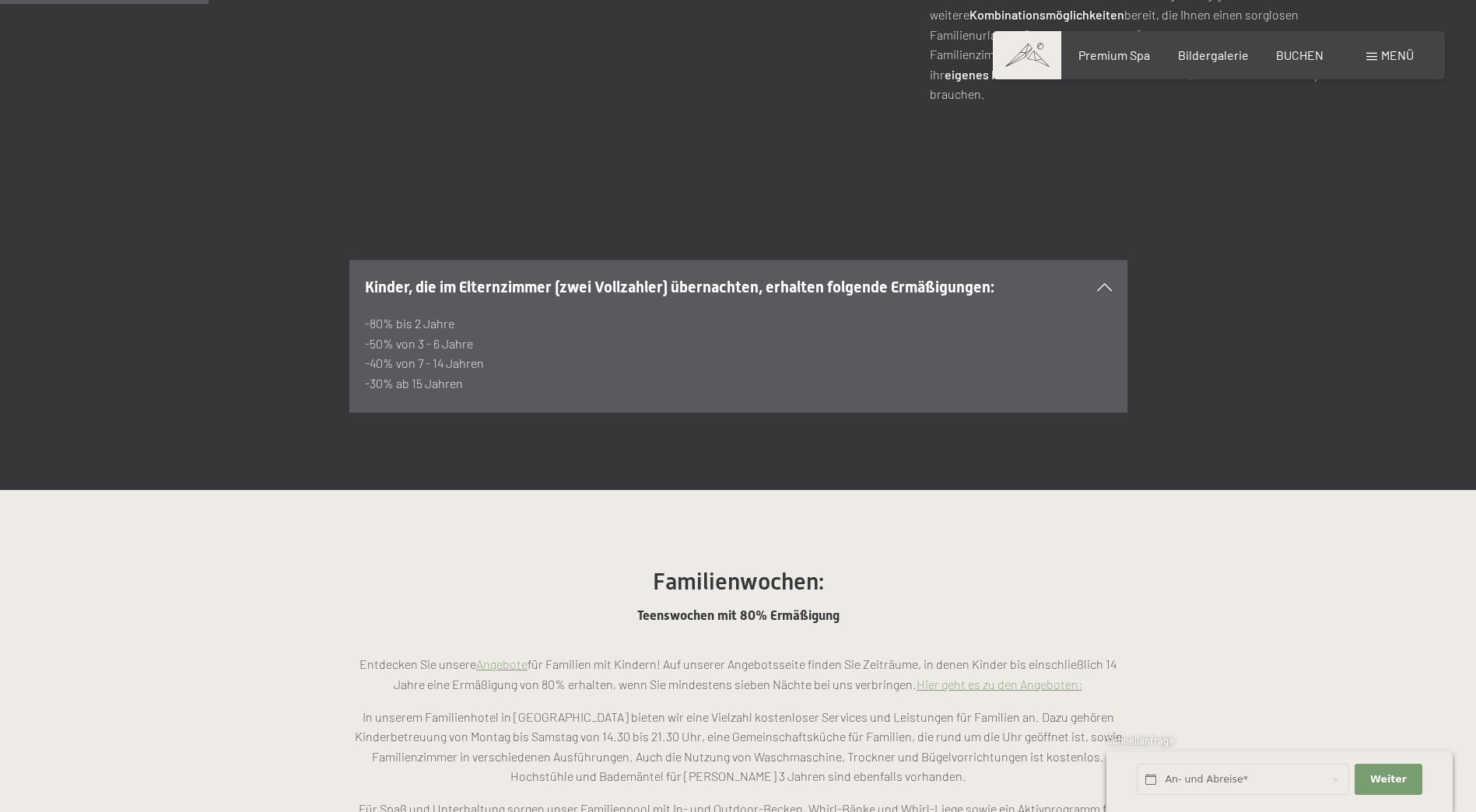
click at [1103, 283] on icon at bounding box center [1104, 287] width 15 height 8
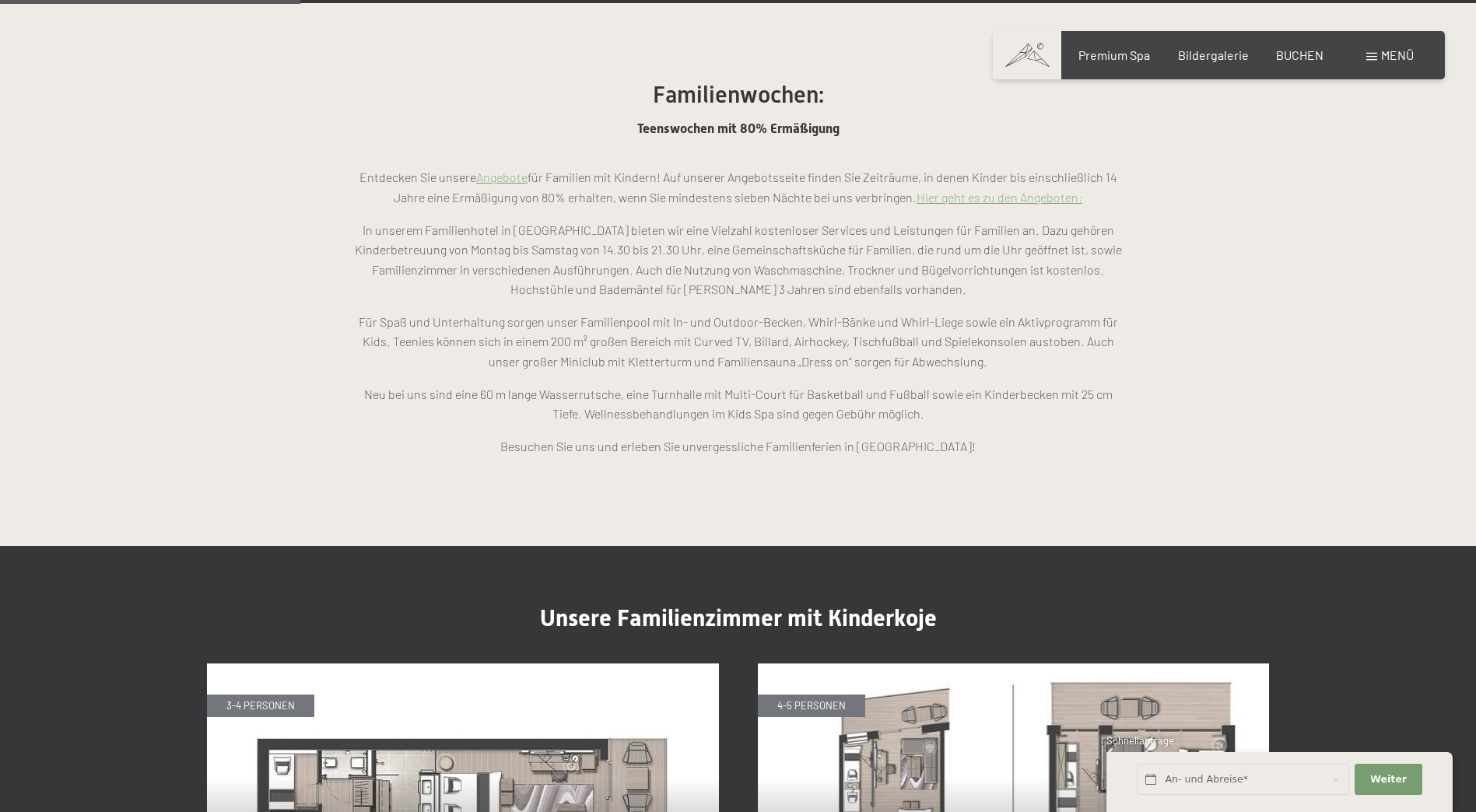
scroll to position [1323, 0]
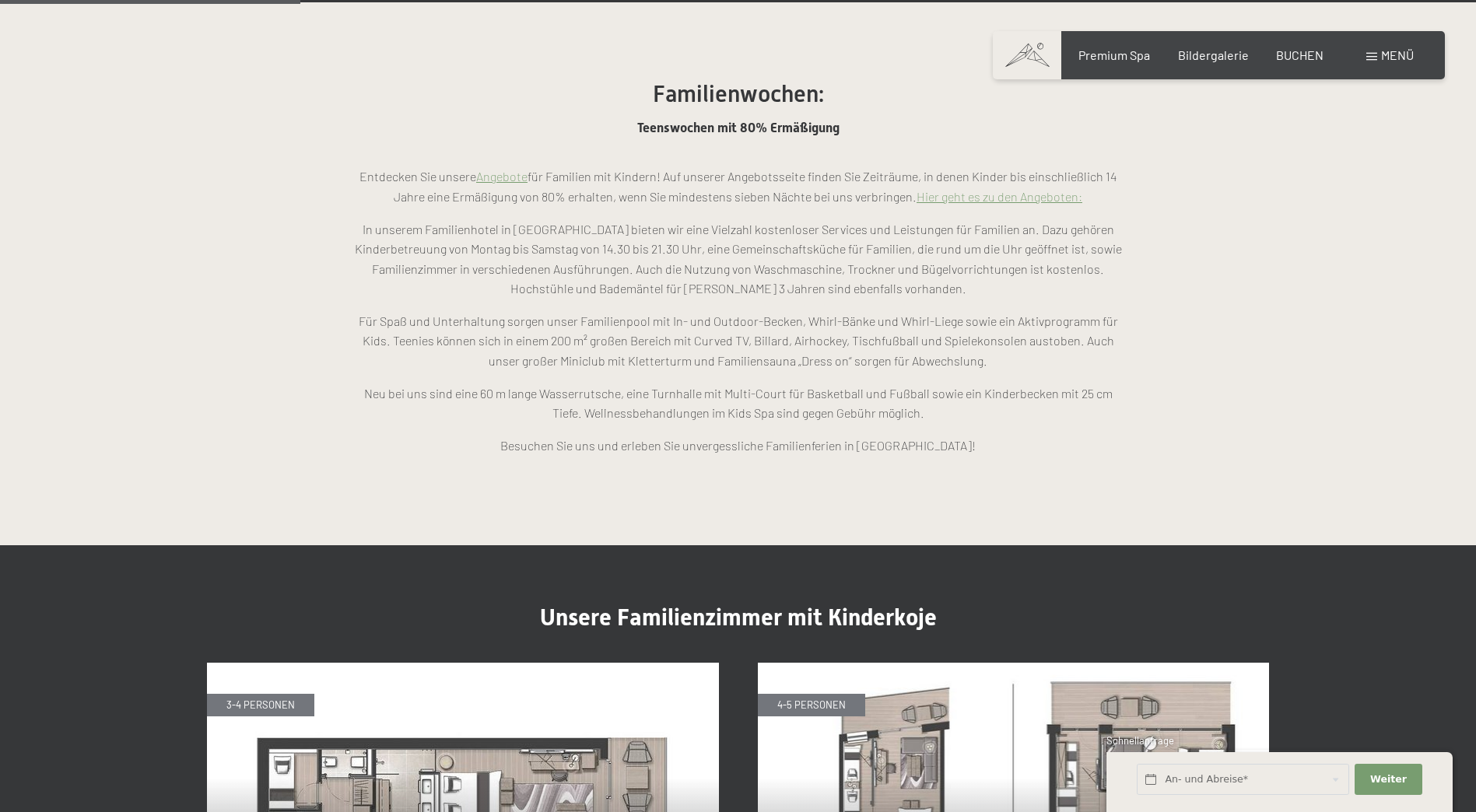
click at [1032, 189] on link "Hier geht es zu den Angeboten:" at bounding box center [999, 196] width 165 height 15
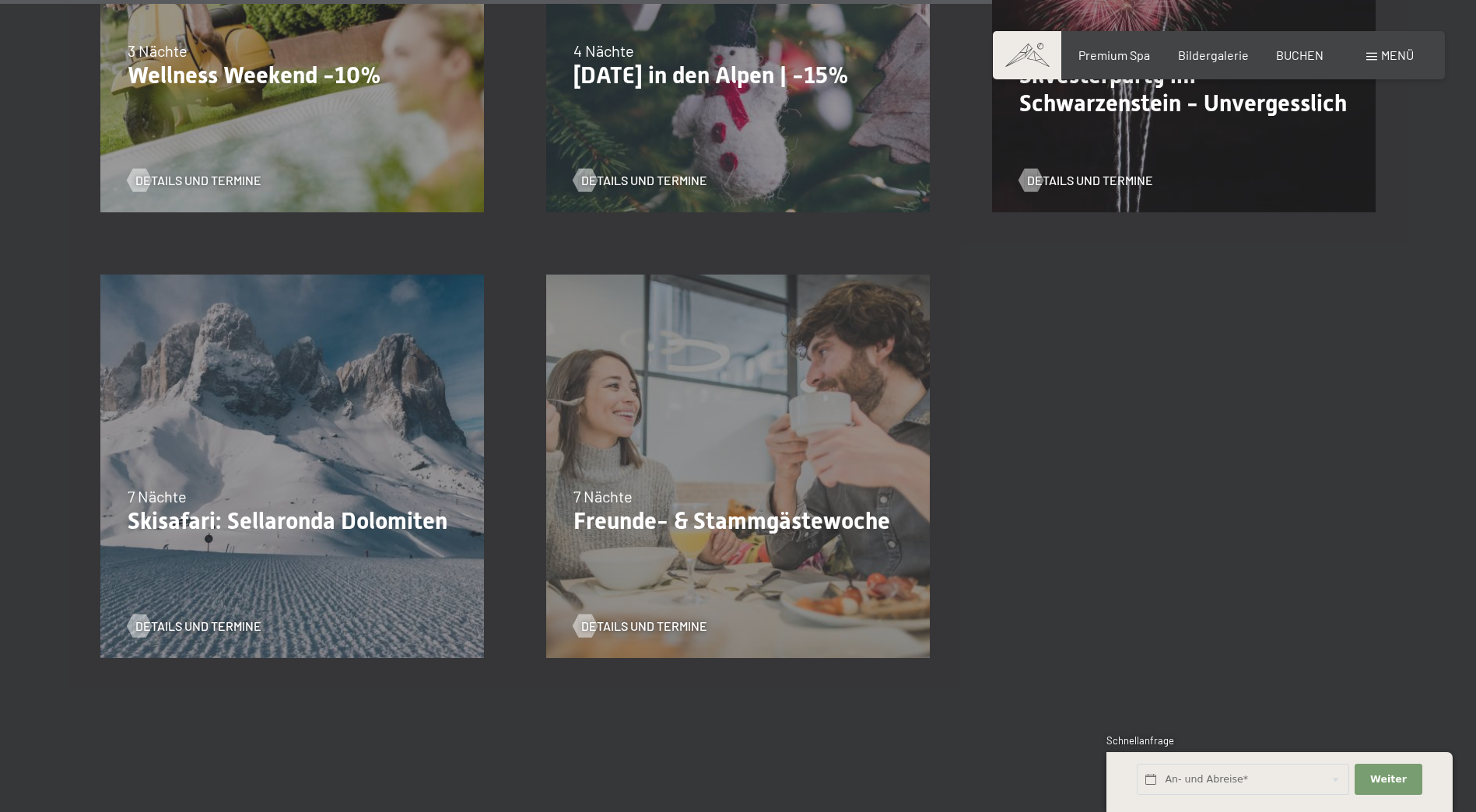
scroll to position [2023, 0]
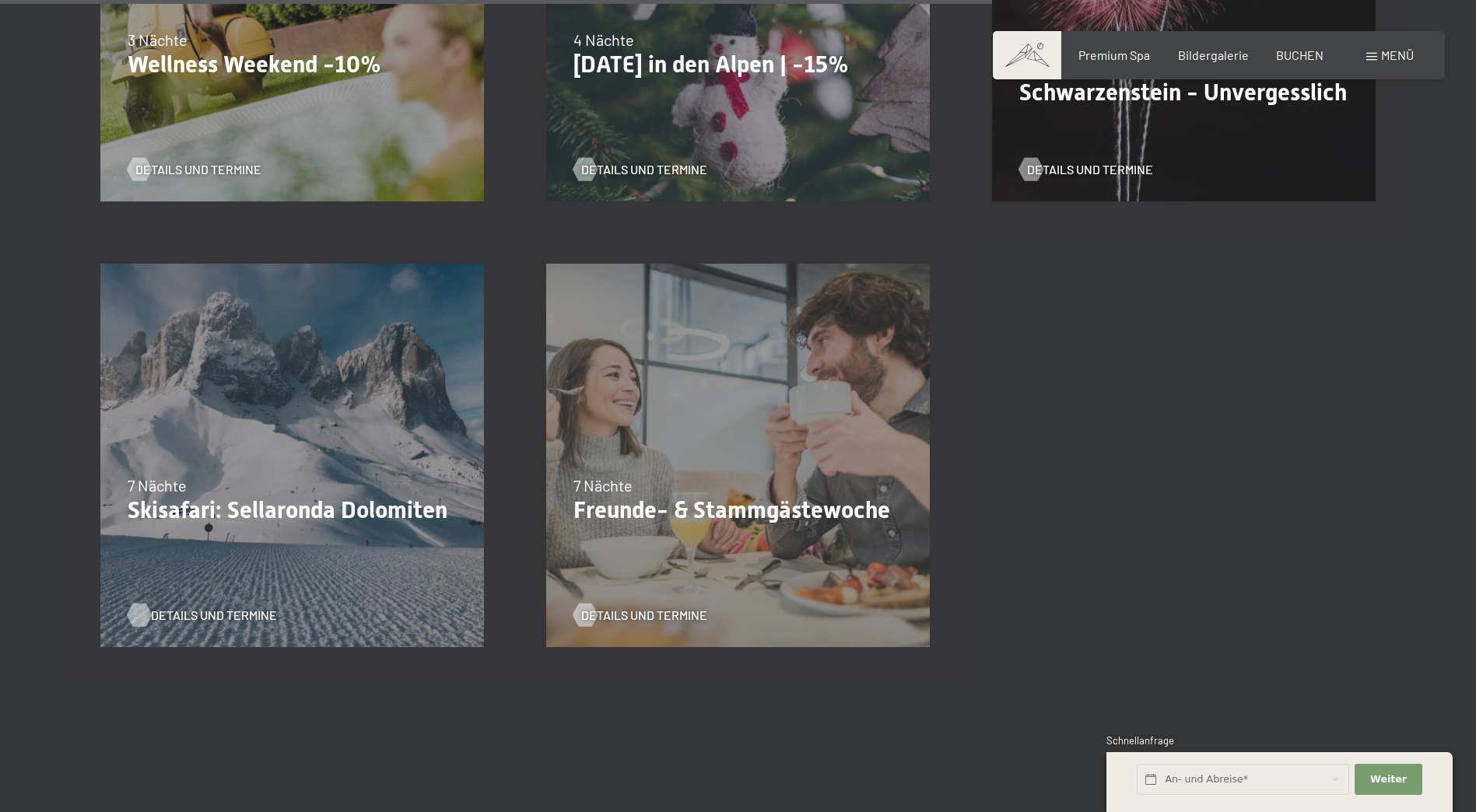
click at [223, 613] on span "Details und Termine" at bounding box center [214, 616] width 126 height 17
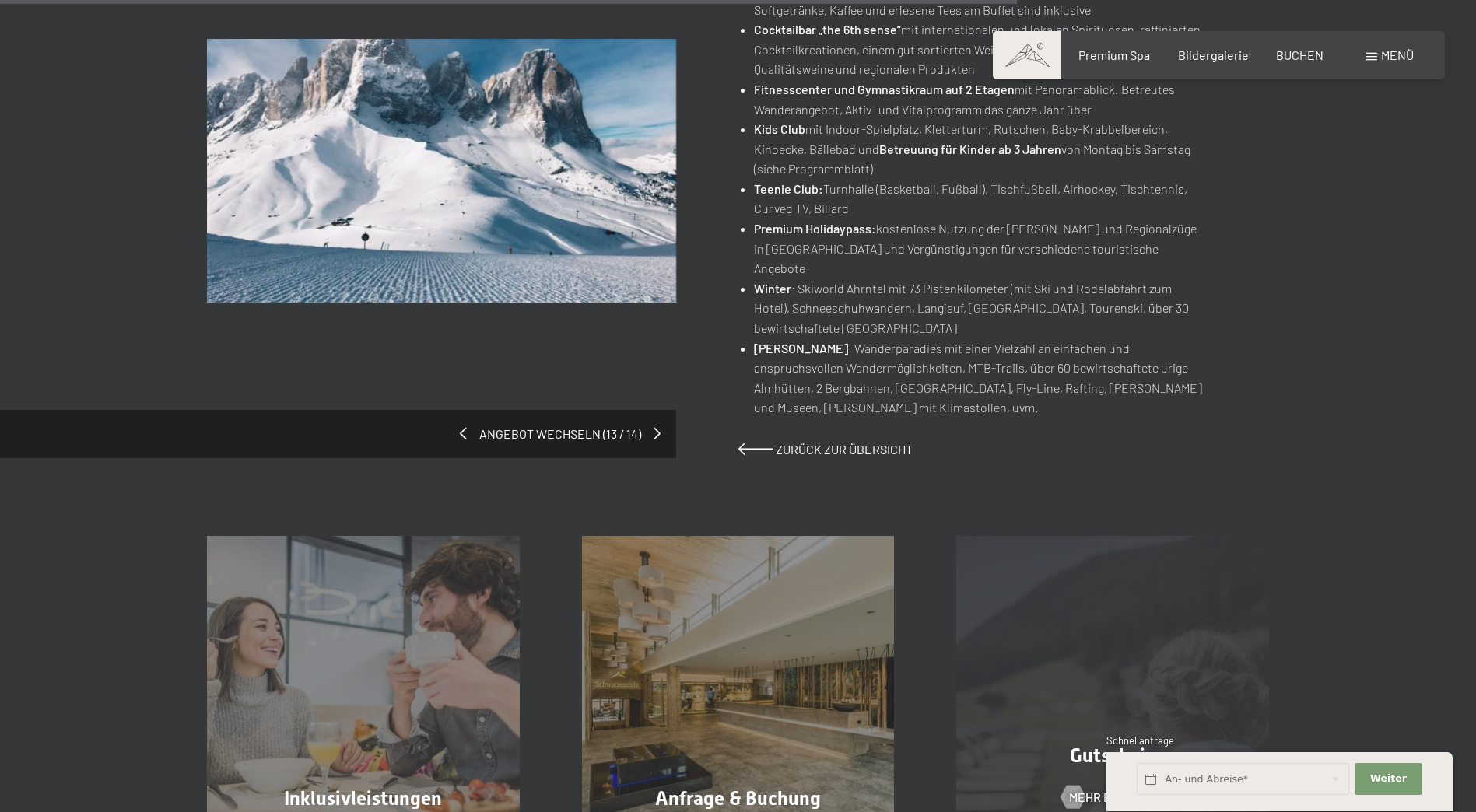
scroll to position [1089, 0]
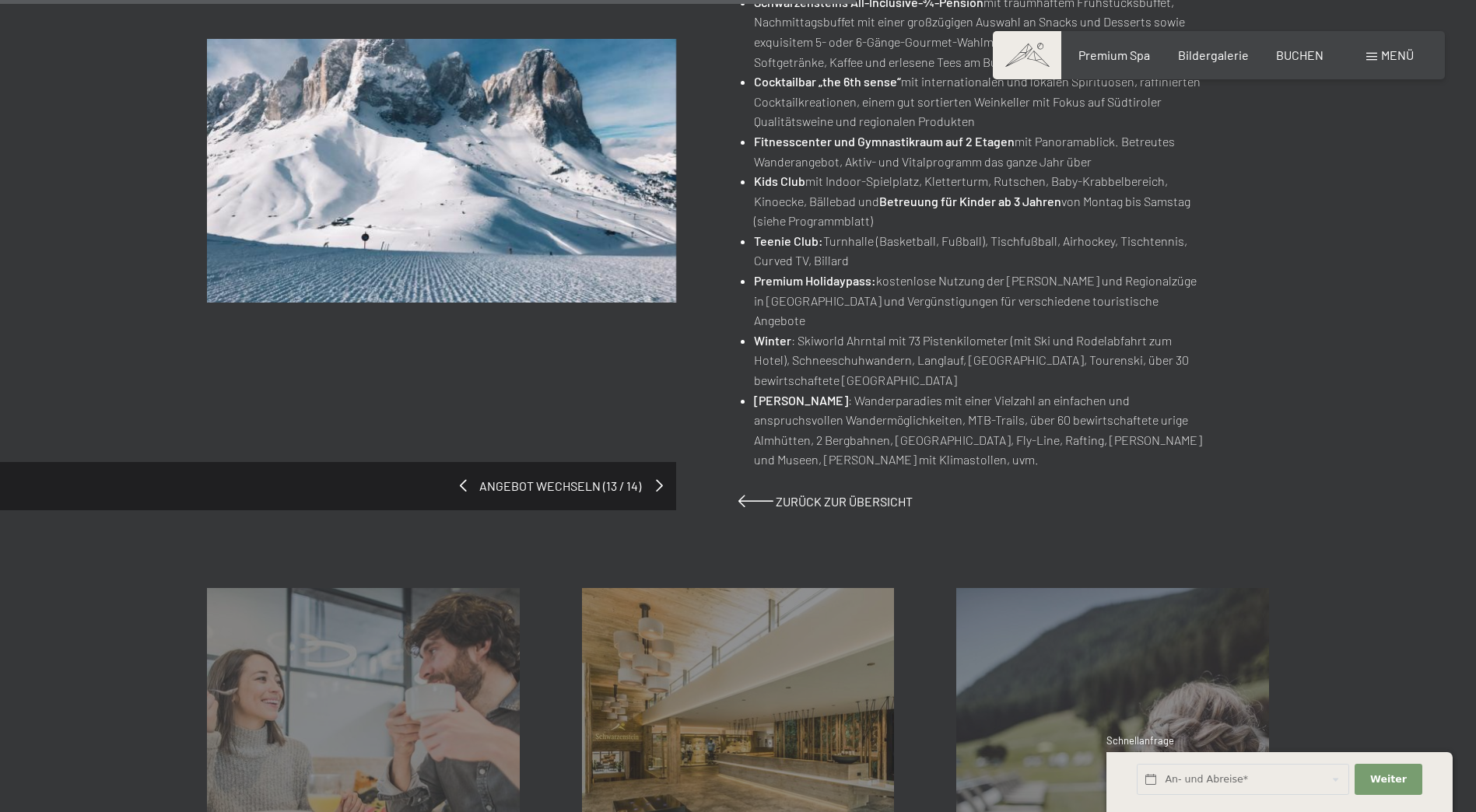
click at [656, 479] on span at bounding box center [660, 485] width 7 height 12
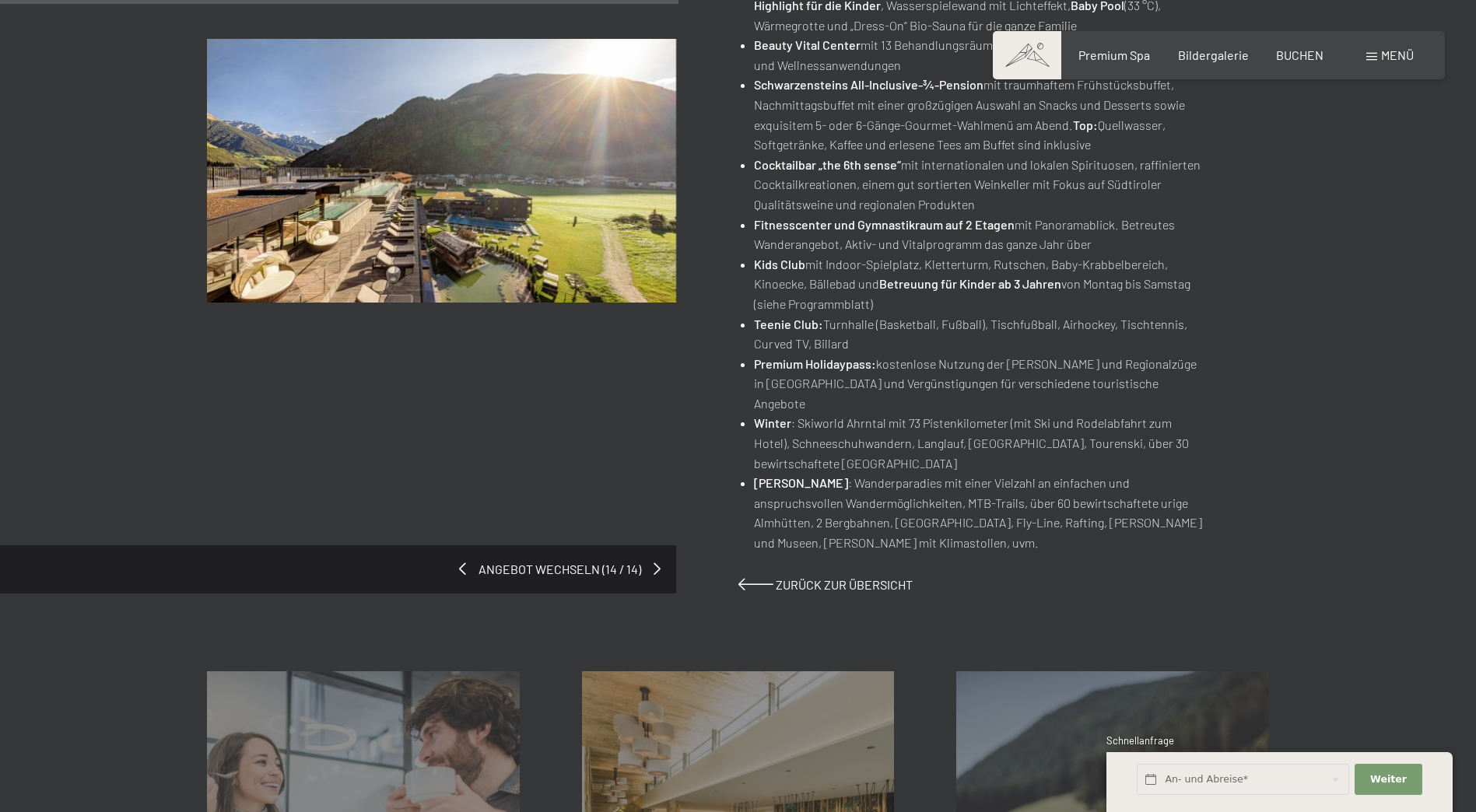
scroll to position [933, 0]
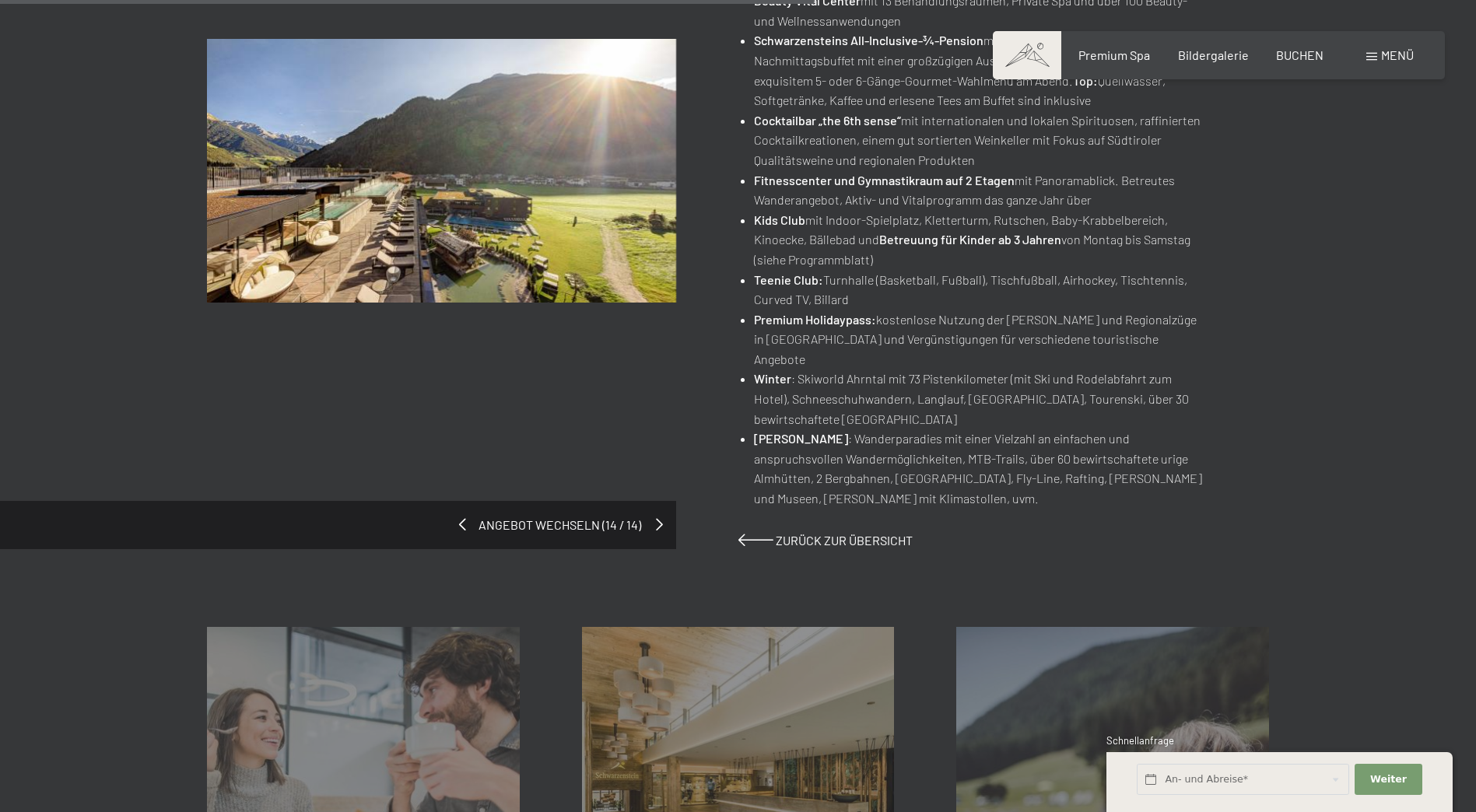
click at [657, 518] on span at bounding box center [660, 524] width 7 height 12
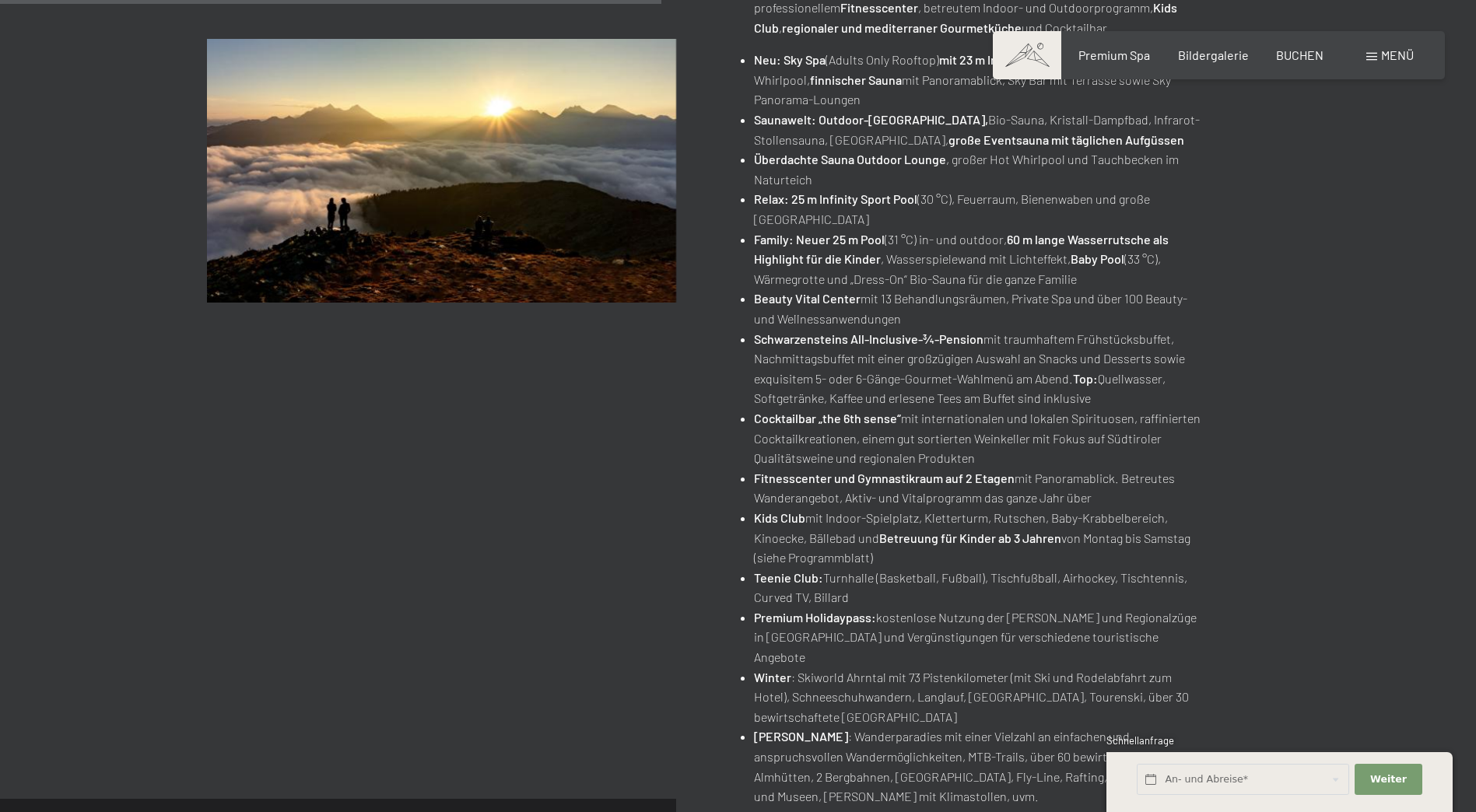
scroll to position [778, 0]
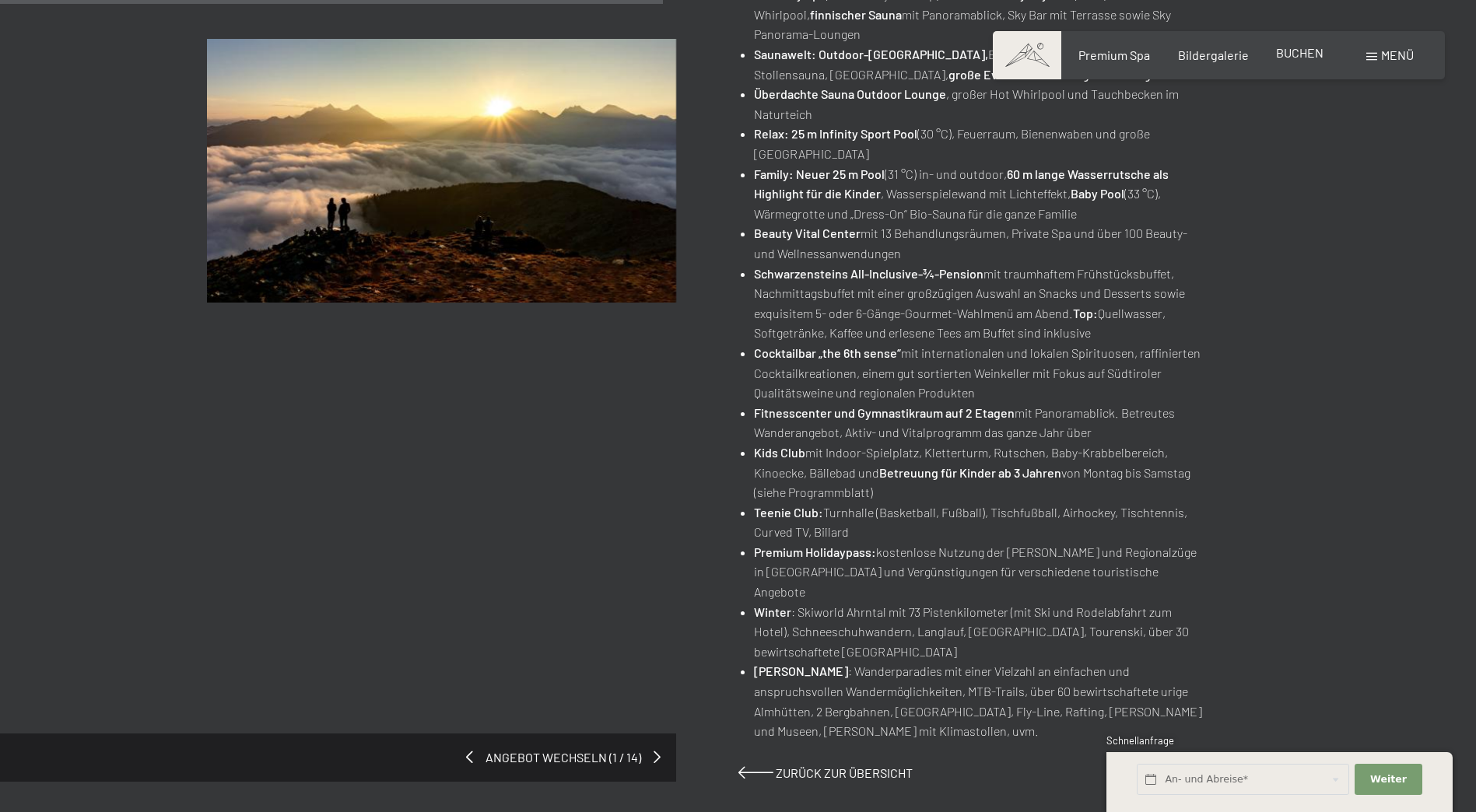
click at [1299, 58] on span "BUCHEN" at bounding box center [1299, 52] width 47 height 15
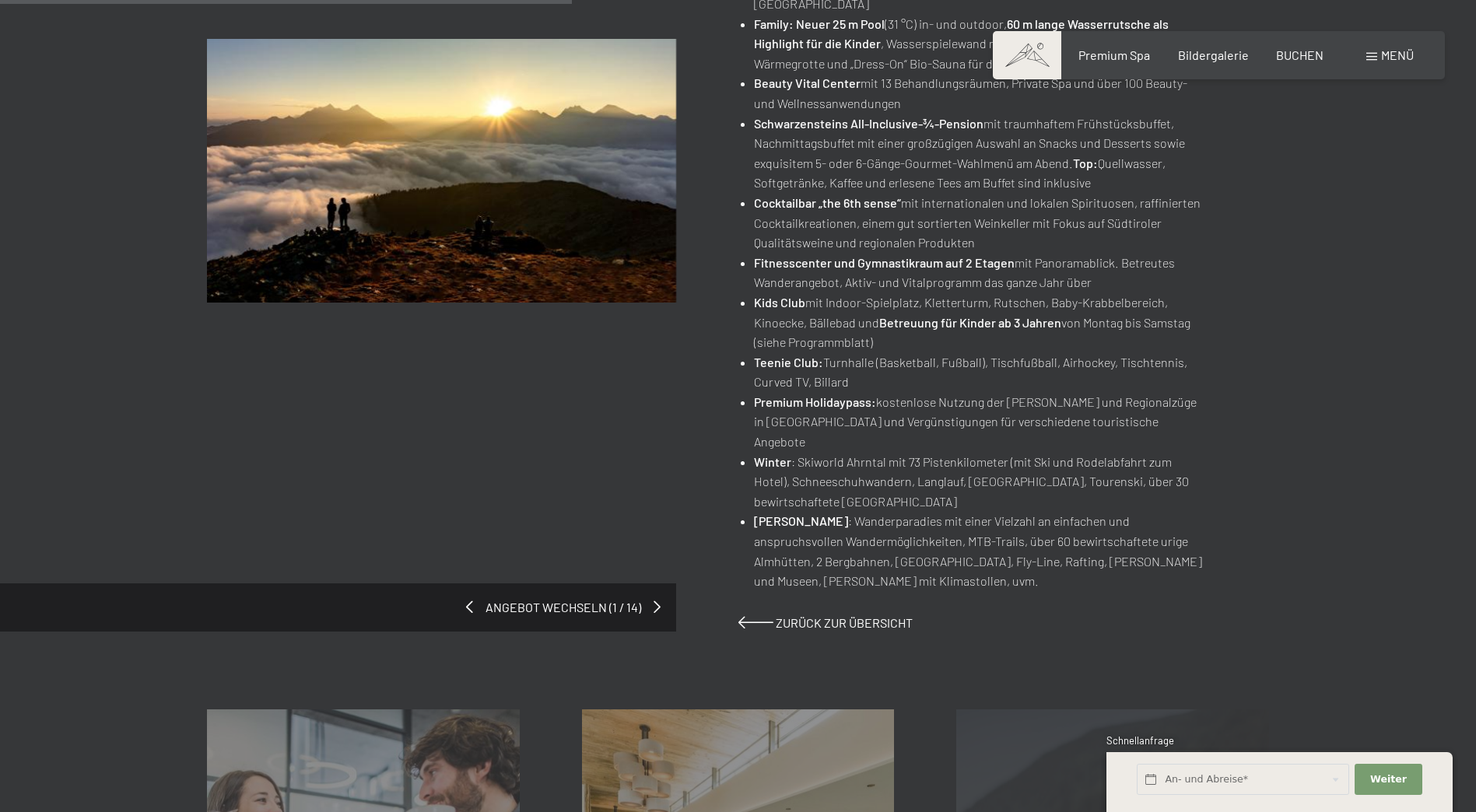
scroll to position [623, 0]
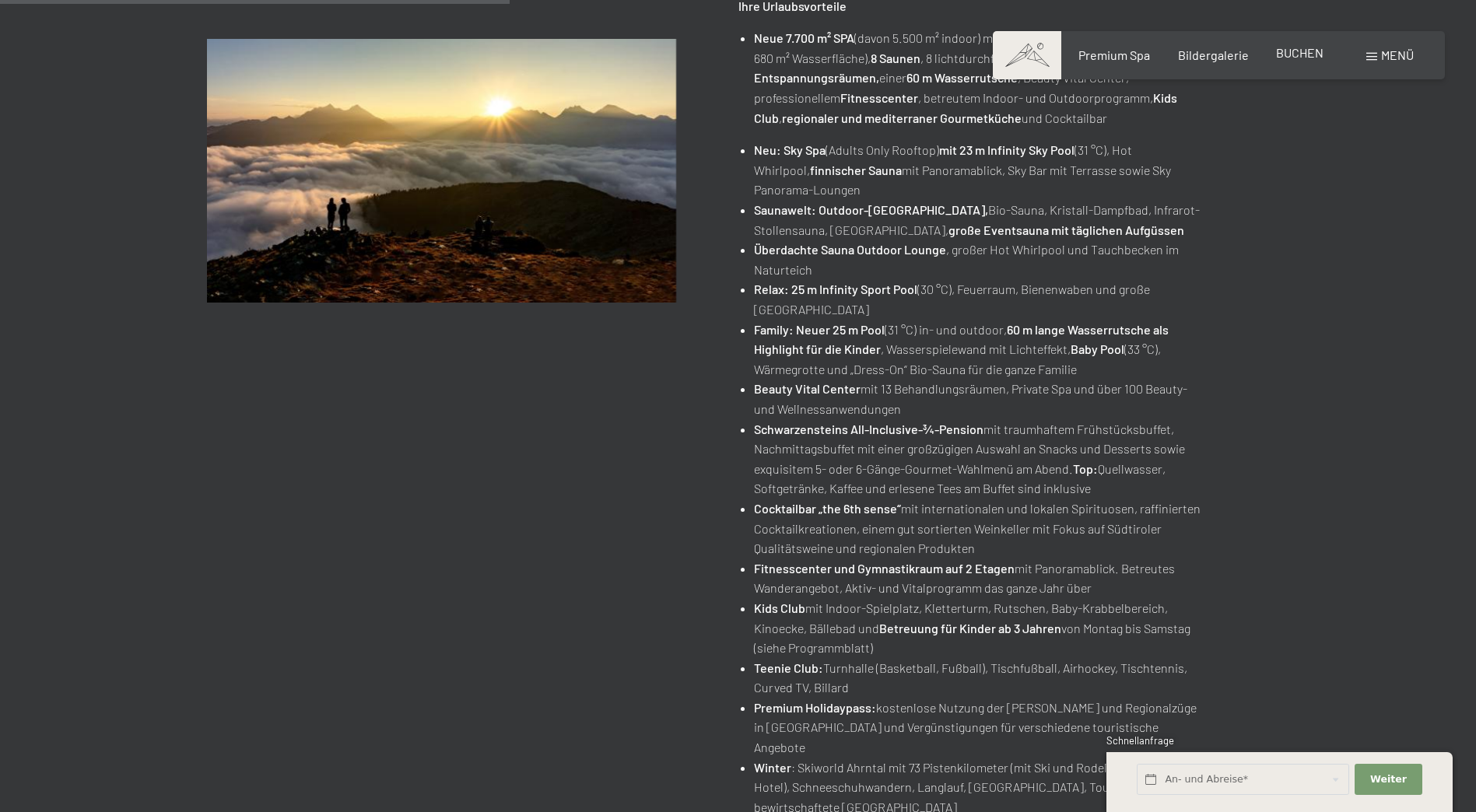
click at [1299, 57] on span "BUCHEN" at bounding box center [1299, 52] width 47 height 15
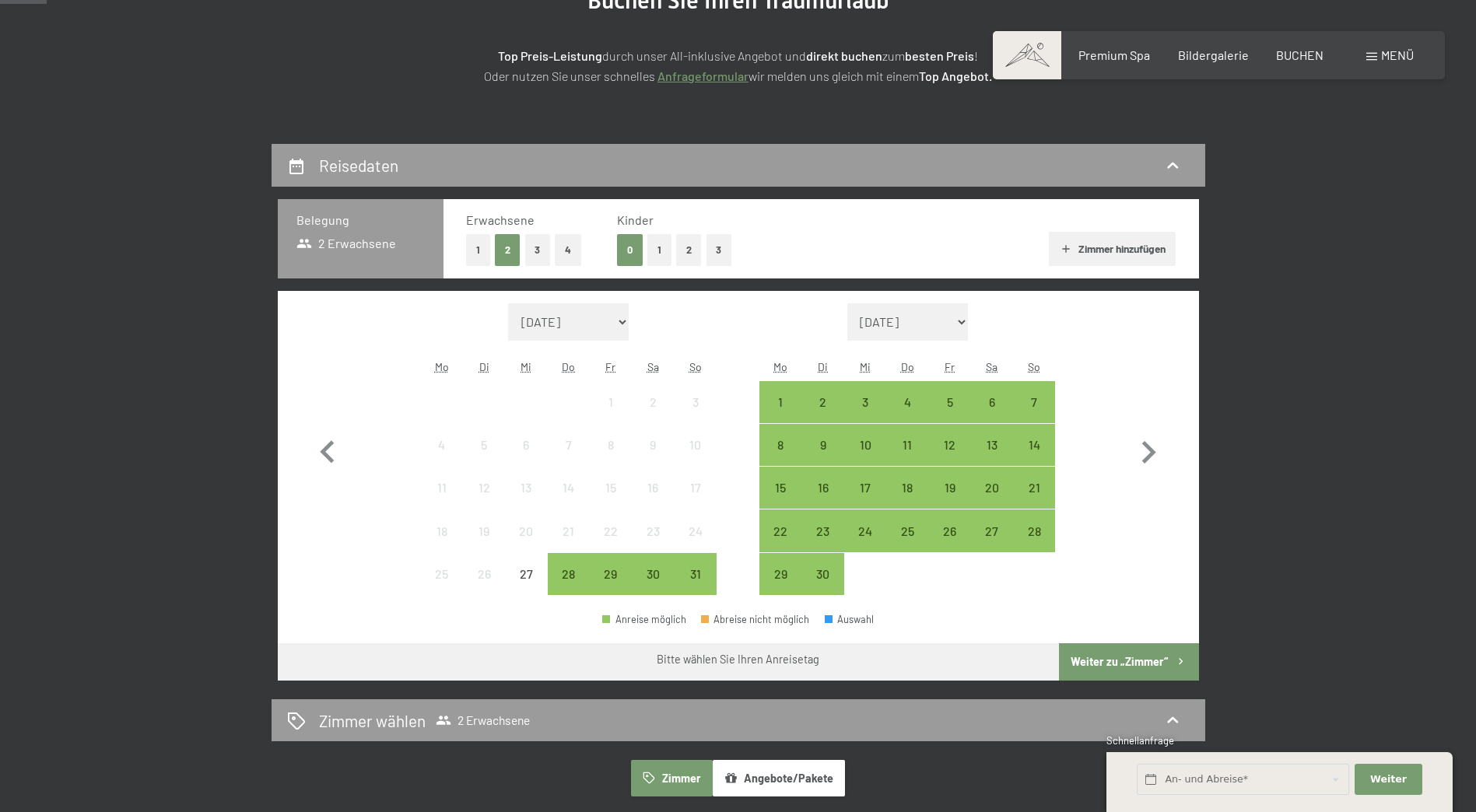
scroll to position [233, 0]
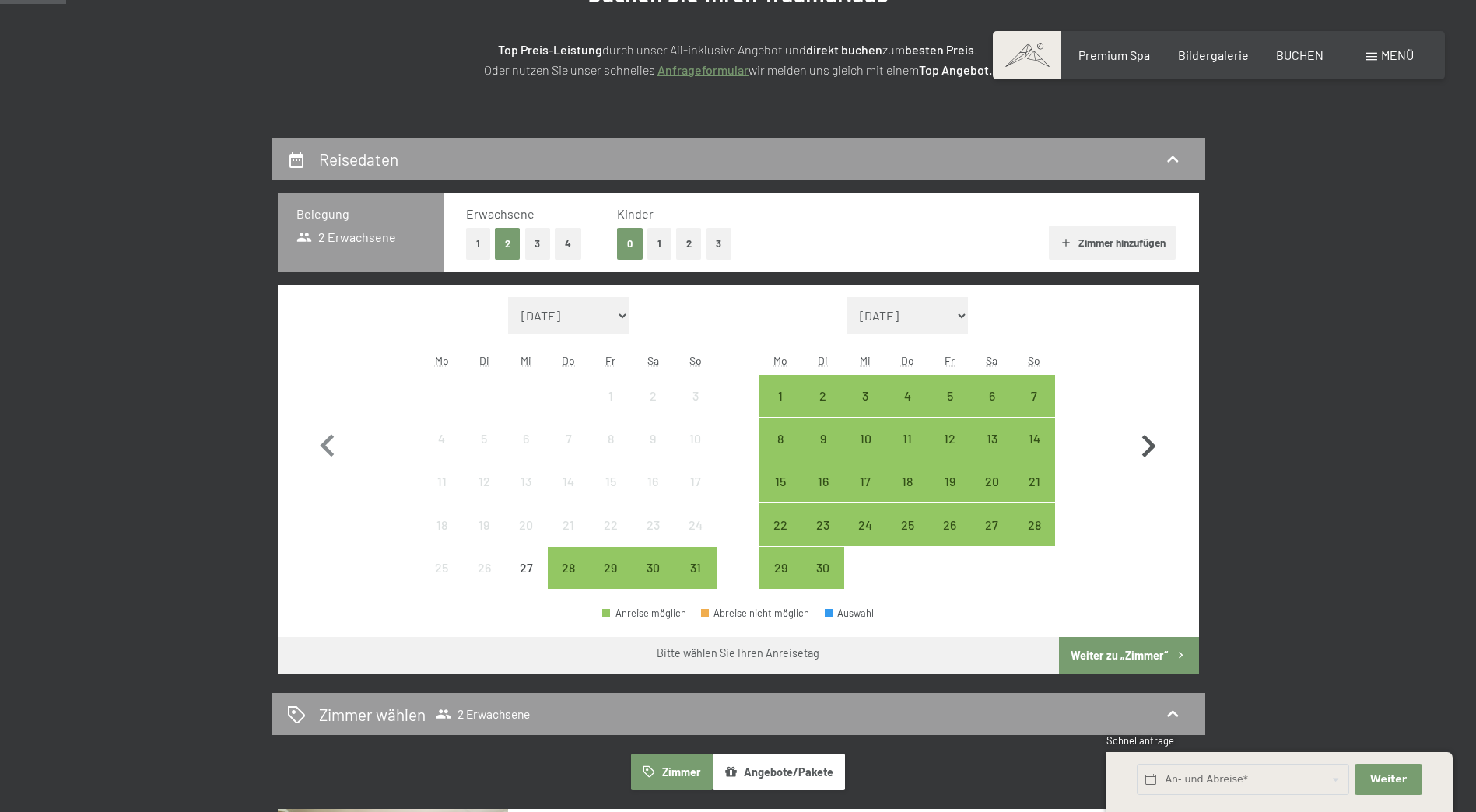
click at [1153, 443] on icon "button" at bounding box center [1148, 446] width 45 height 45
select select "[DATE]"
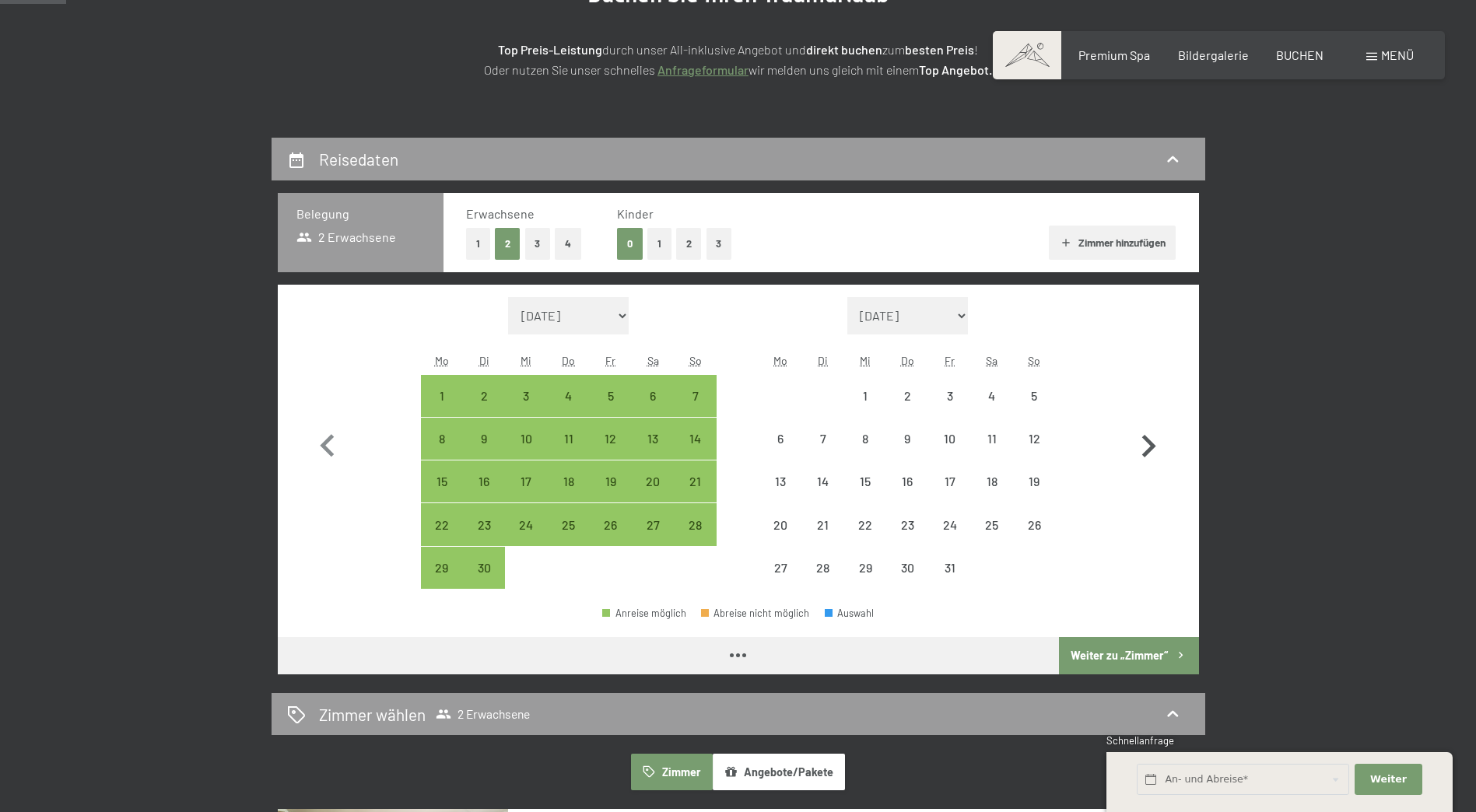
select select "[DATE]"
select select "2025-10-01"
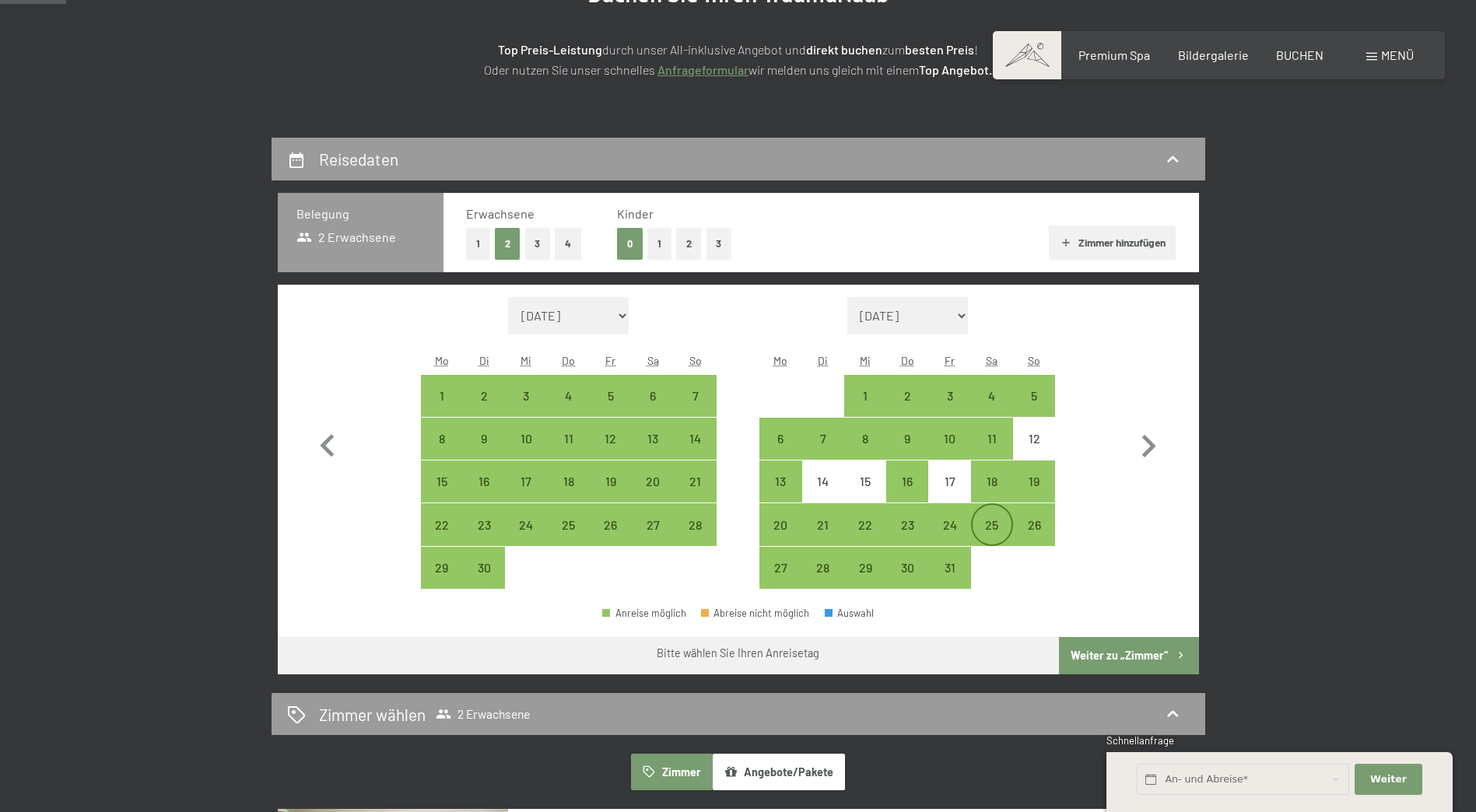
click at [986, 519] on div "25" at bounding box center [991, 538] width 39 height 39
select select "2025-09-01"
select select "2025-10-01"
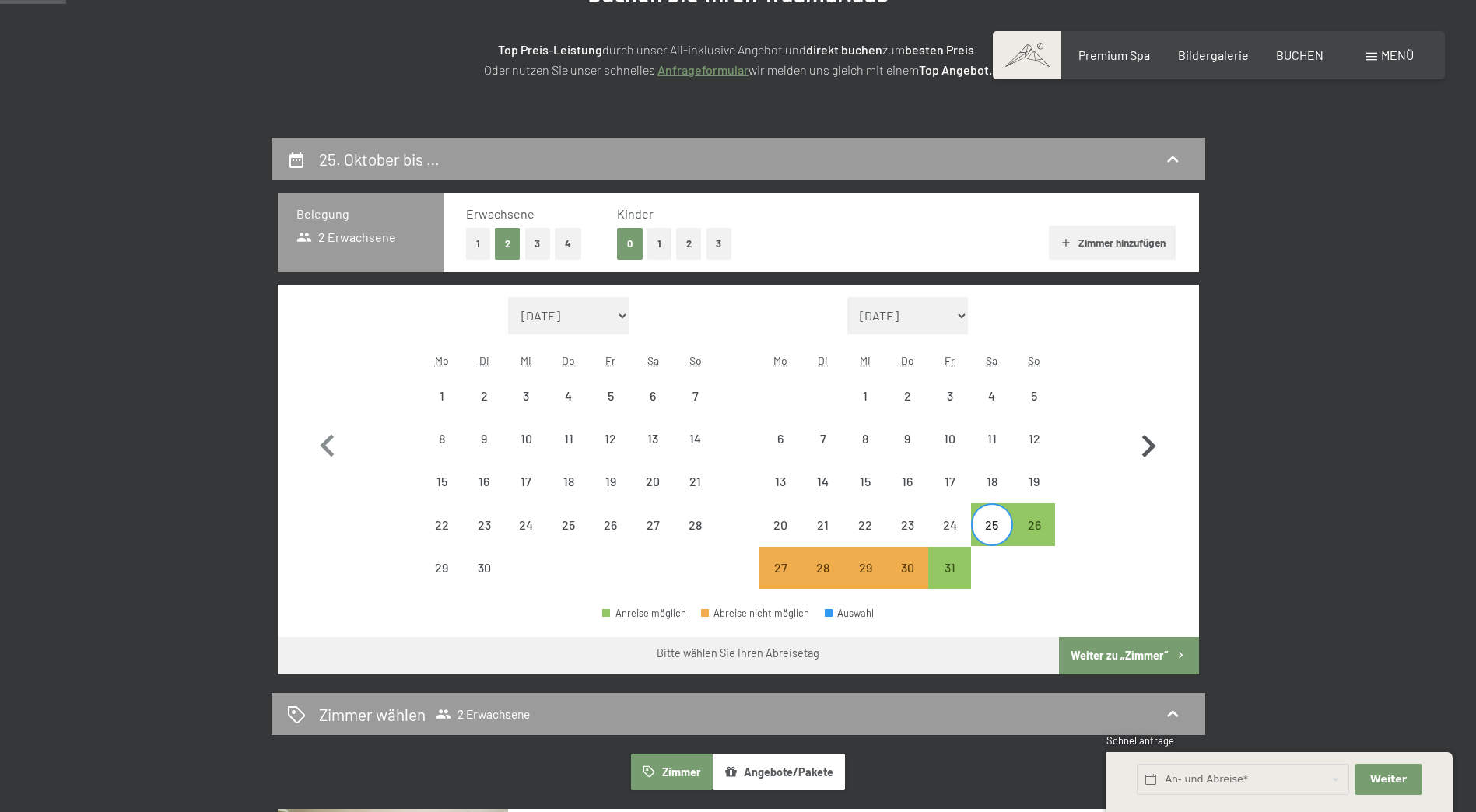
click at [1149, 446] on icon "button" at bounding box center [1148, 446] width 45 height 45
select select "2025-10-01"
select select "2025-11-01"
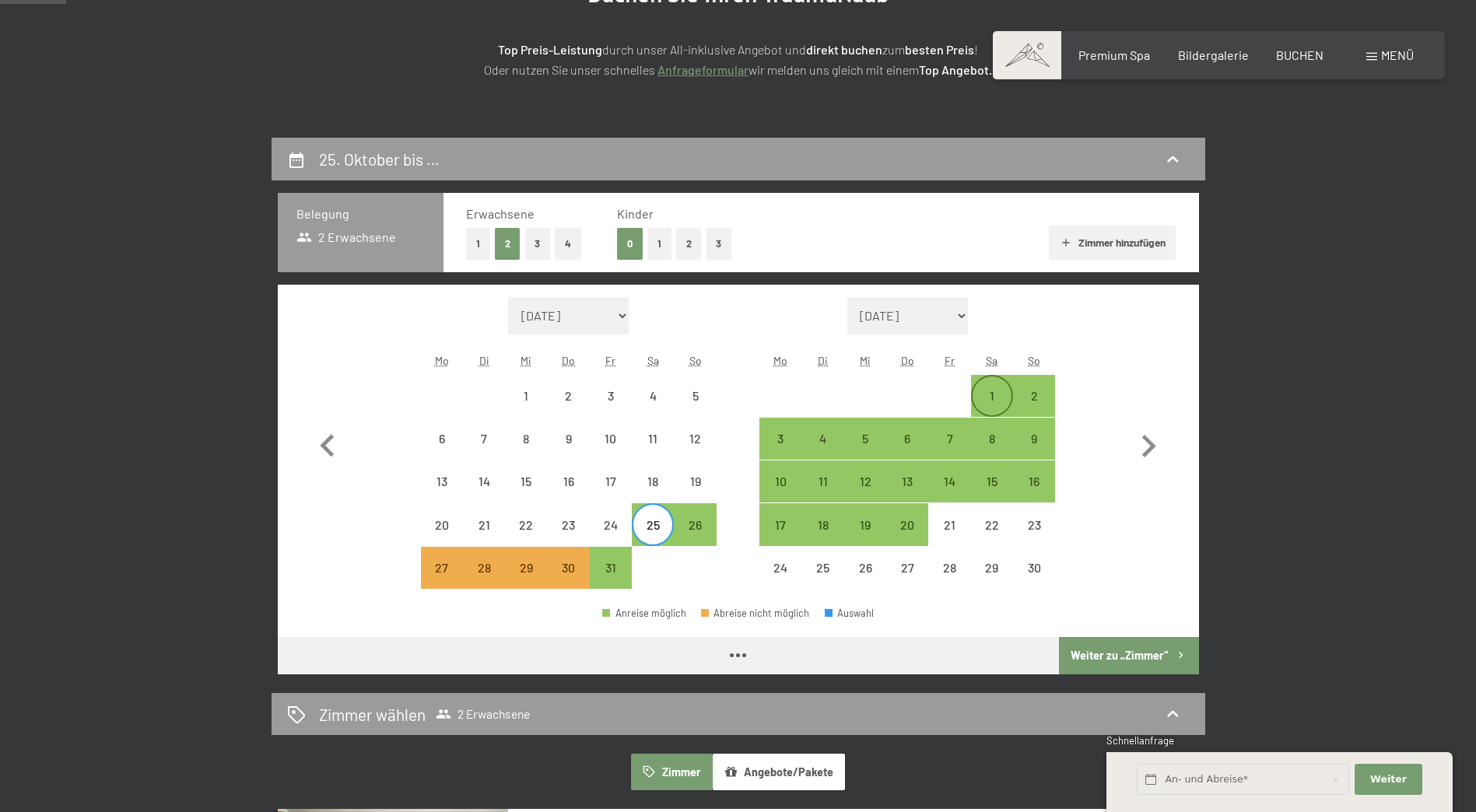
select select "2025-10-01"
select select "2025-11-01"
click at [979, 391] on div "1" at bounding box center [991, 409] width 39 height 39
select select "2025-10-01"
select select "2025-11-01"
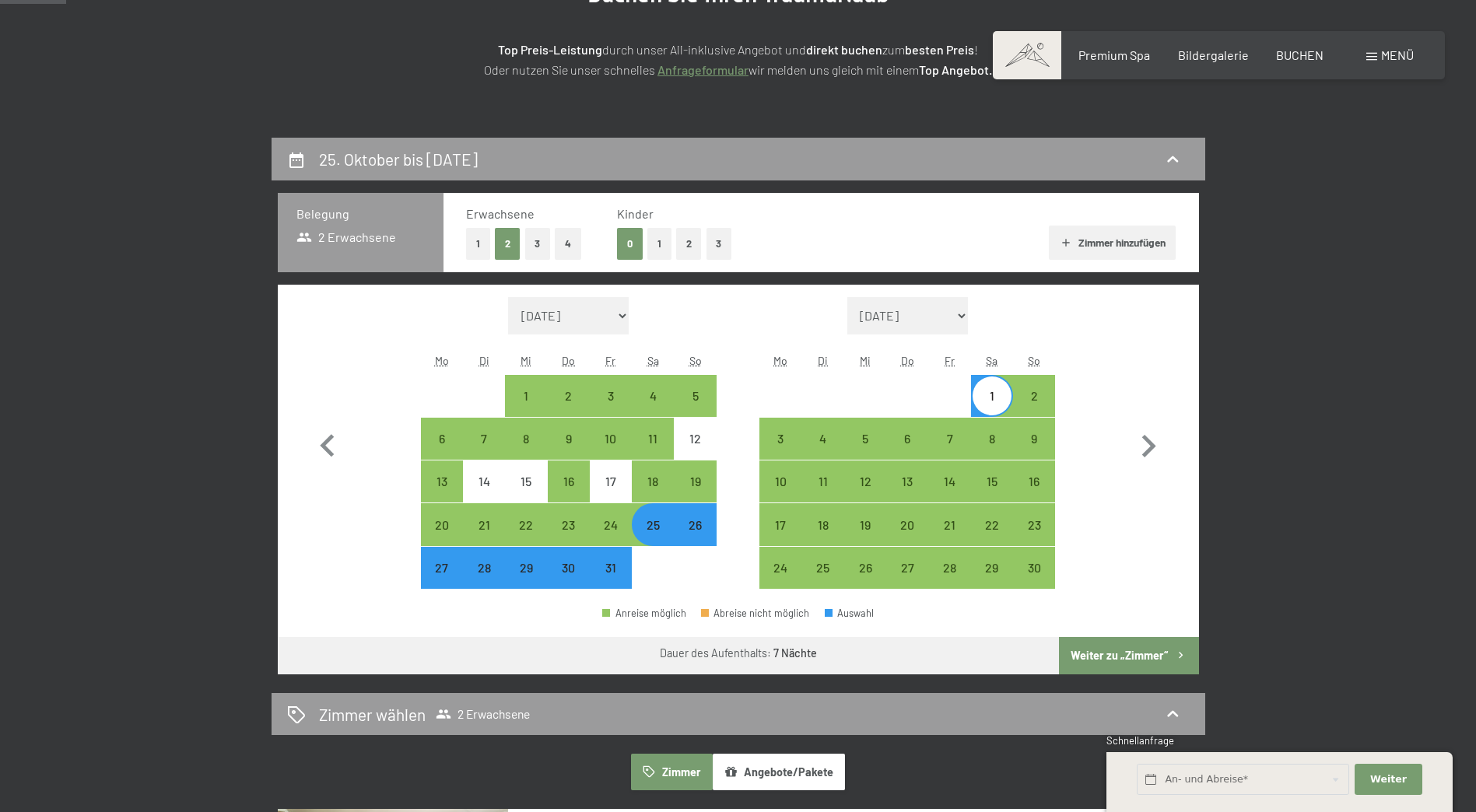
click at [1147, 648] on button "Weiter zu „Zimmer“" at bounding box center [1128, 655] width 140 height 37
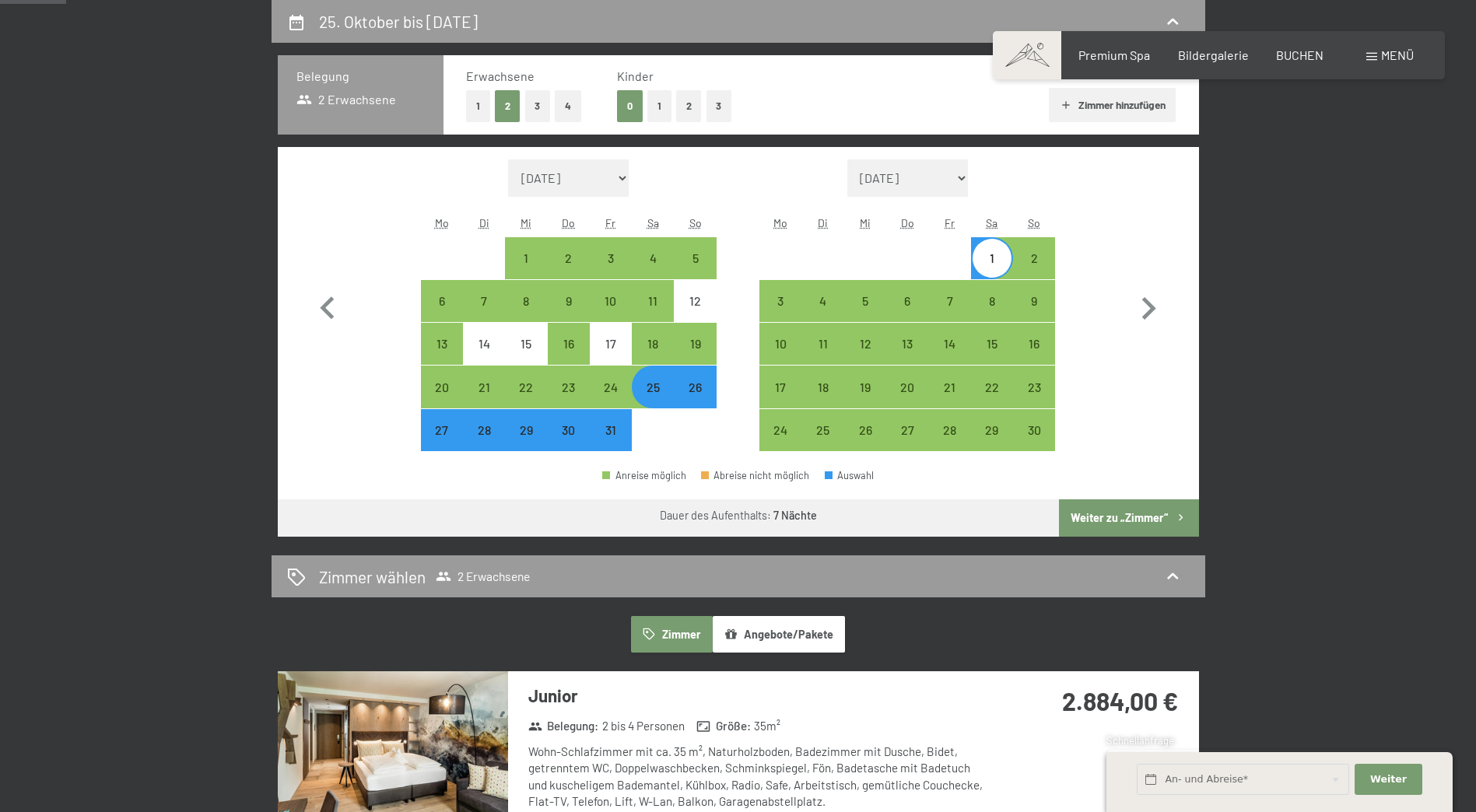
select select "2025-10-01"
select select "2025-11-01"
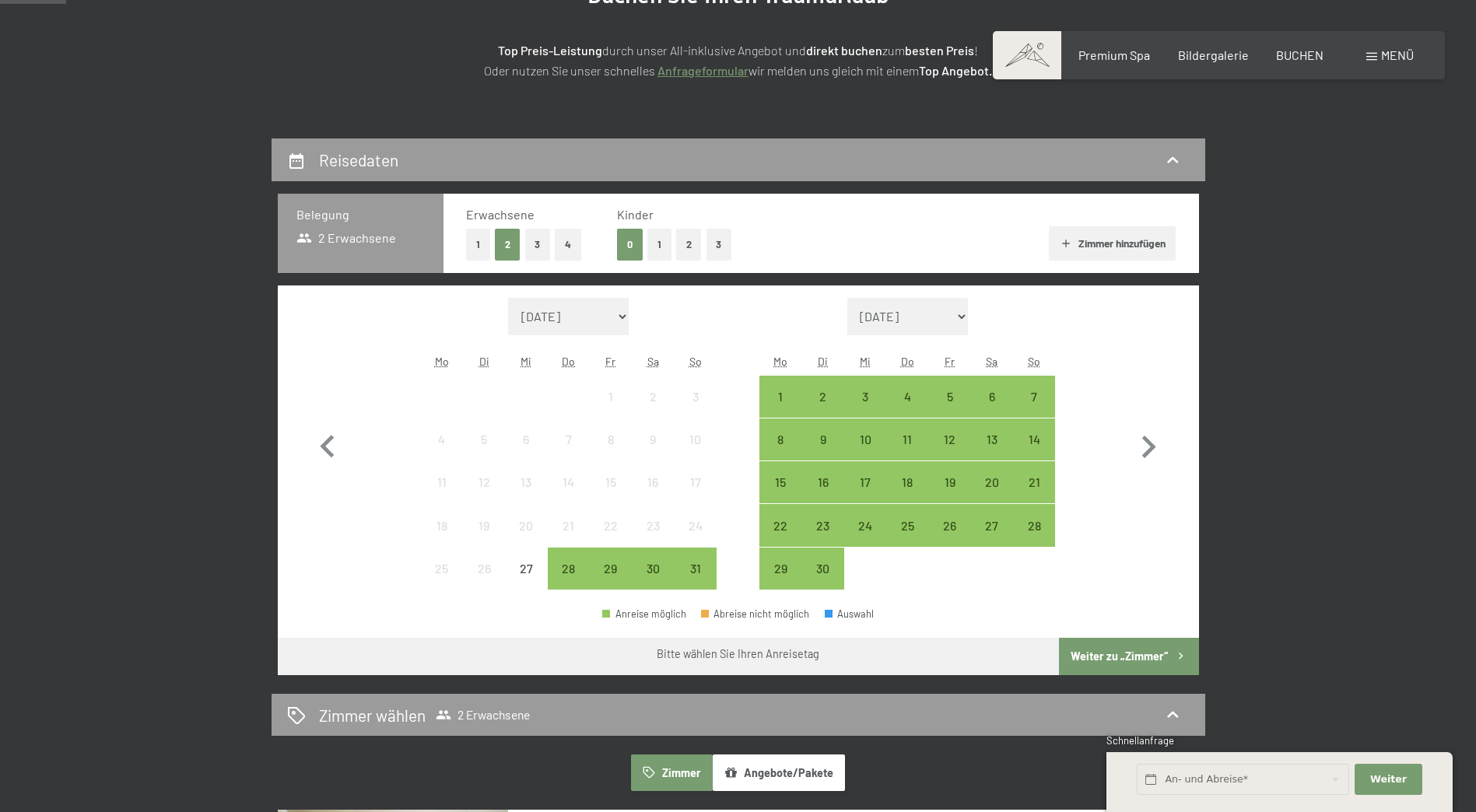
scroll to position [233, 0]
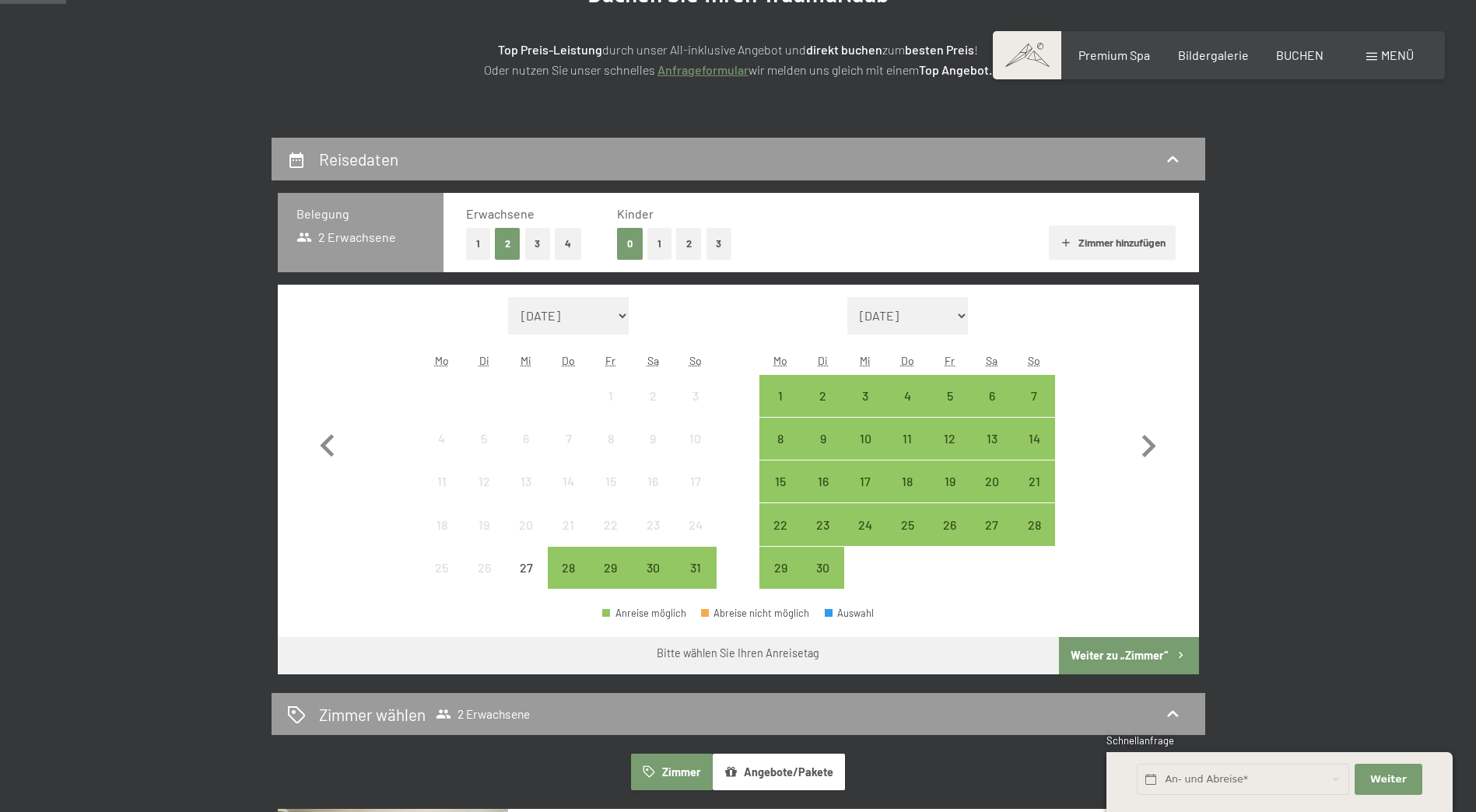
click at [688, 245] on button "2" at bounding box center [689, 244] width 26 height 32
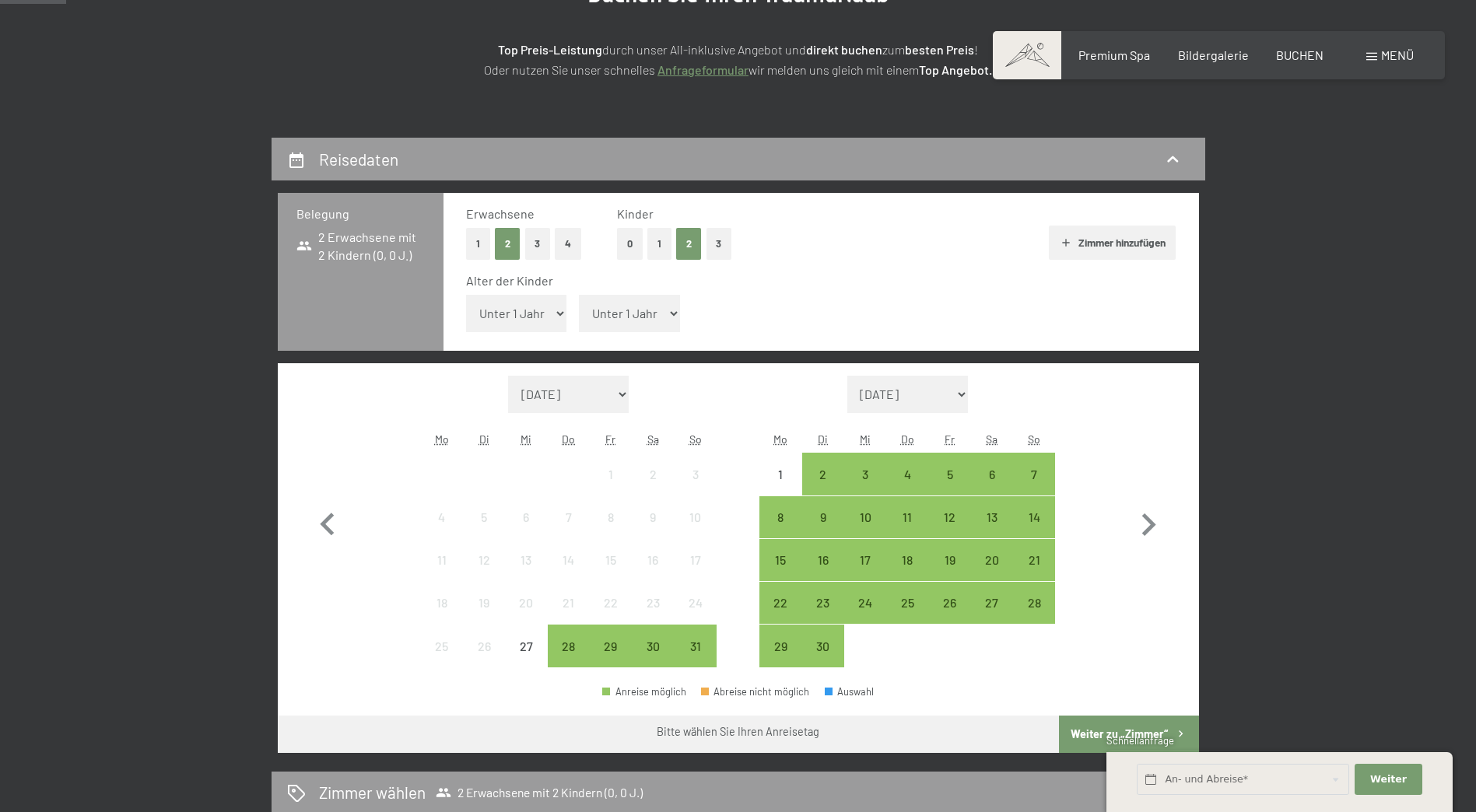
click at [560, 317] on select "Unter 1 Jahr 1 Jahr 2 Jahre 3 Jahre 4 Jahre 5 Jahre 6 Jahre 7 Jahre 8 Jahre 9 J…" at bounding box center [516, 313] width 101 height 37
select select "5"
click at [466, 294] on select "Unter 1 Jahr 1 Jahr 2 Jahre 3 Jahre 4 Jahre 5 Jahre 6 Jahre 7 Jahre 8 Jahre 9 J…" at bounding box center [516, 313] width 101 height 37
click at [672, 318] on select "Unter 1 Jahr 1 Jahr 2 Jahre 3 Jahre 4 Jahre 5 Jahre 6 Jahre 7 Jahre 8 Jahre 9 J…" at bounding box center [629, 313] width 101 height 37
select select "11"
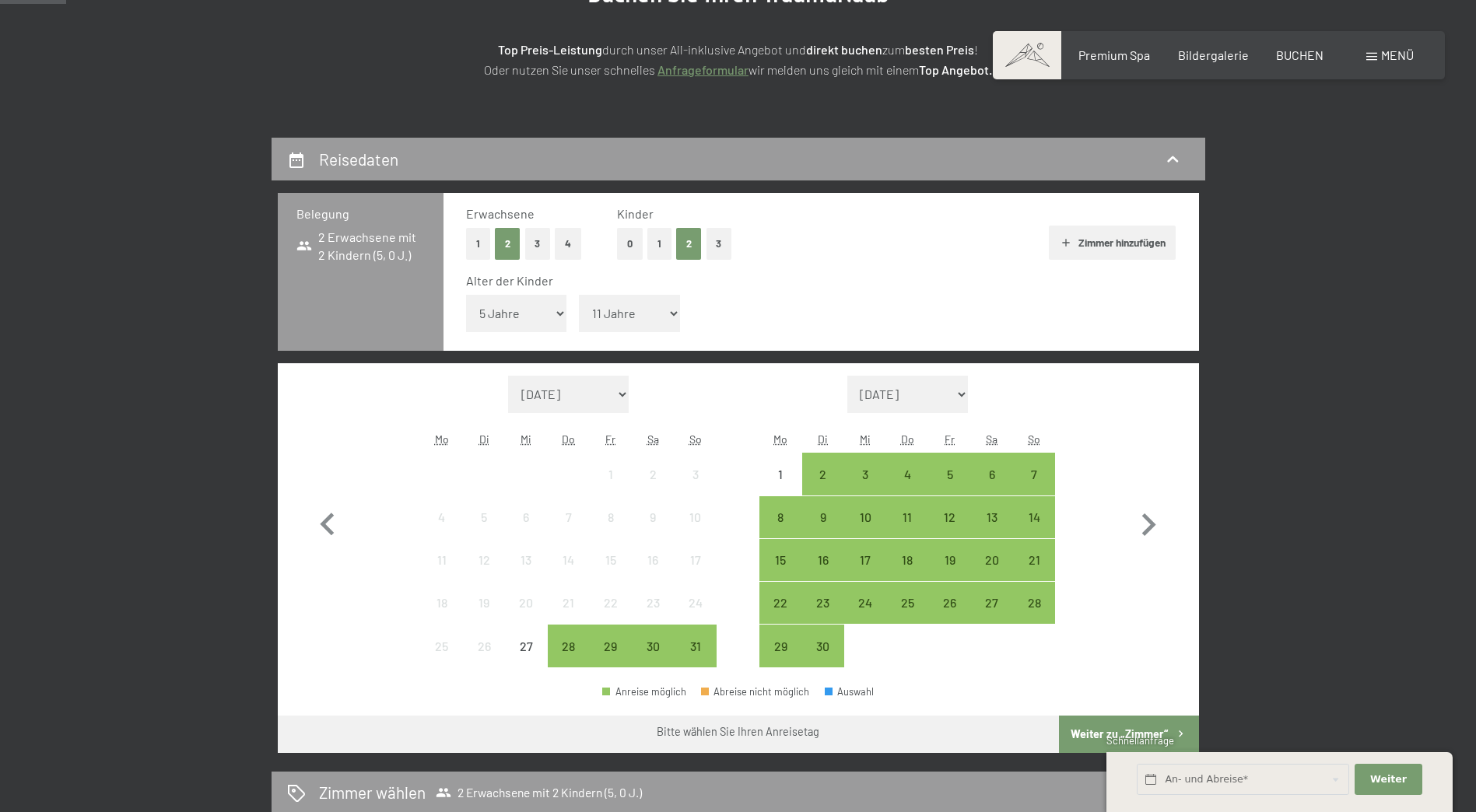
click at [579, 294] on select "Unter 1 Jahr 1 Jahr 2 Jahre 3 Jahre 4 Jahre 5 Jahre 6 Jahre 7 Jahre 8 Jahre 9 J…" at bounding box center [629, 313] width 101 height 37
click at [1150, 520] on icon "button" at bounding box center [1149, 524] width 14 height 22
select select "2025-09-01"
select select "2025-10-01"
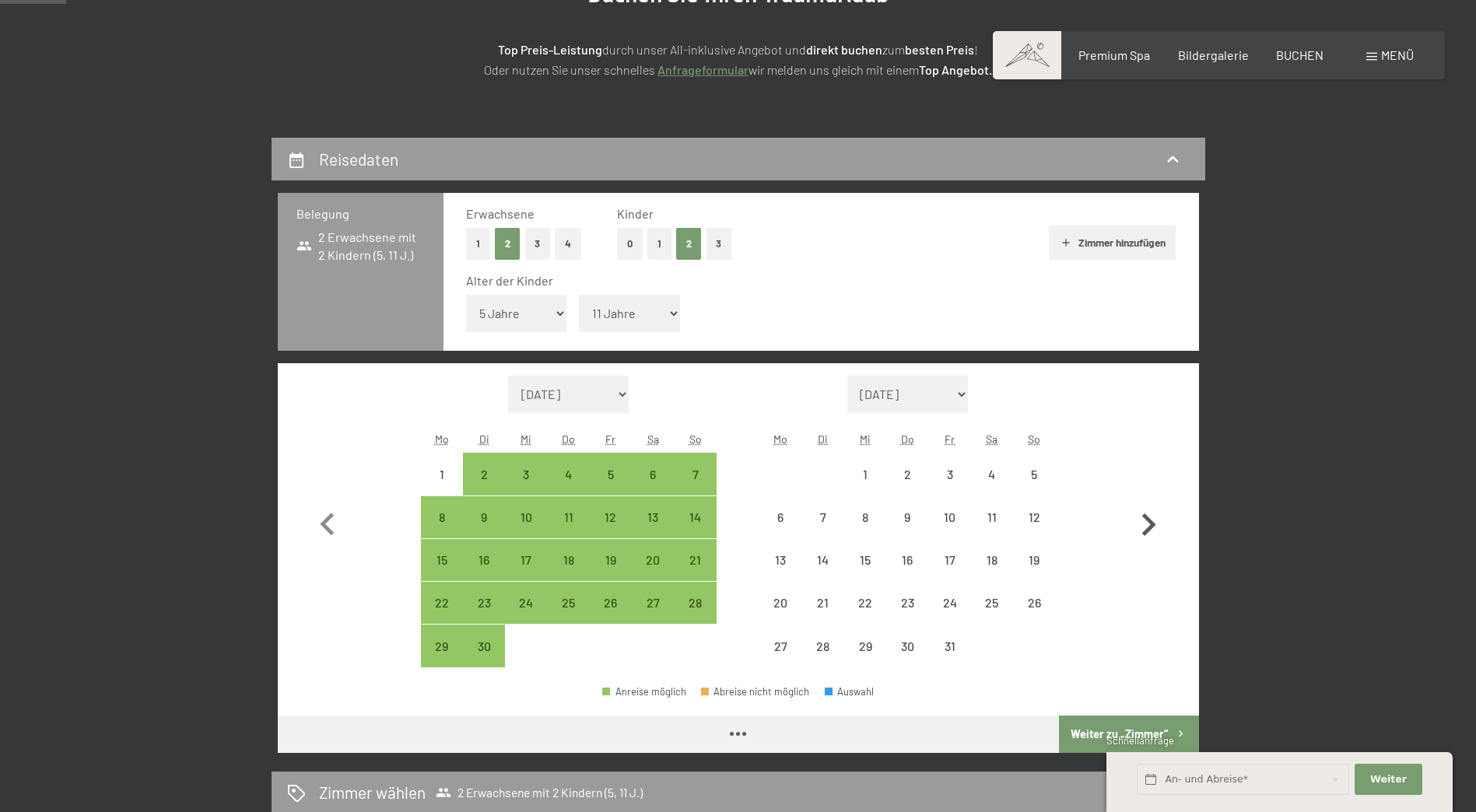
click at [1150, 520] on icon "button" at bounding box center [1149, 524] width 14 height 22
select select "2025-10-01"
select select "2025-11-01"
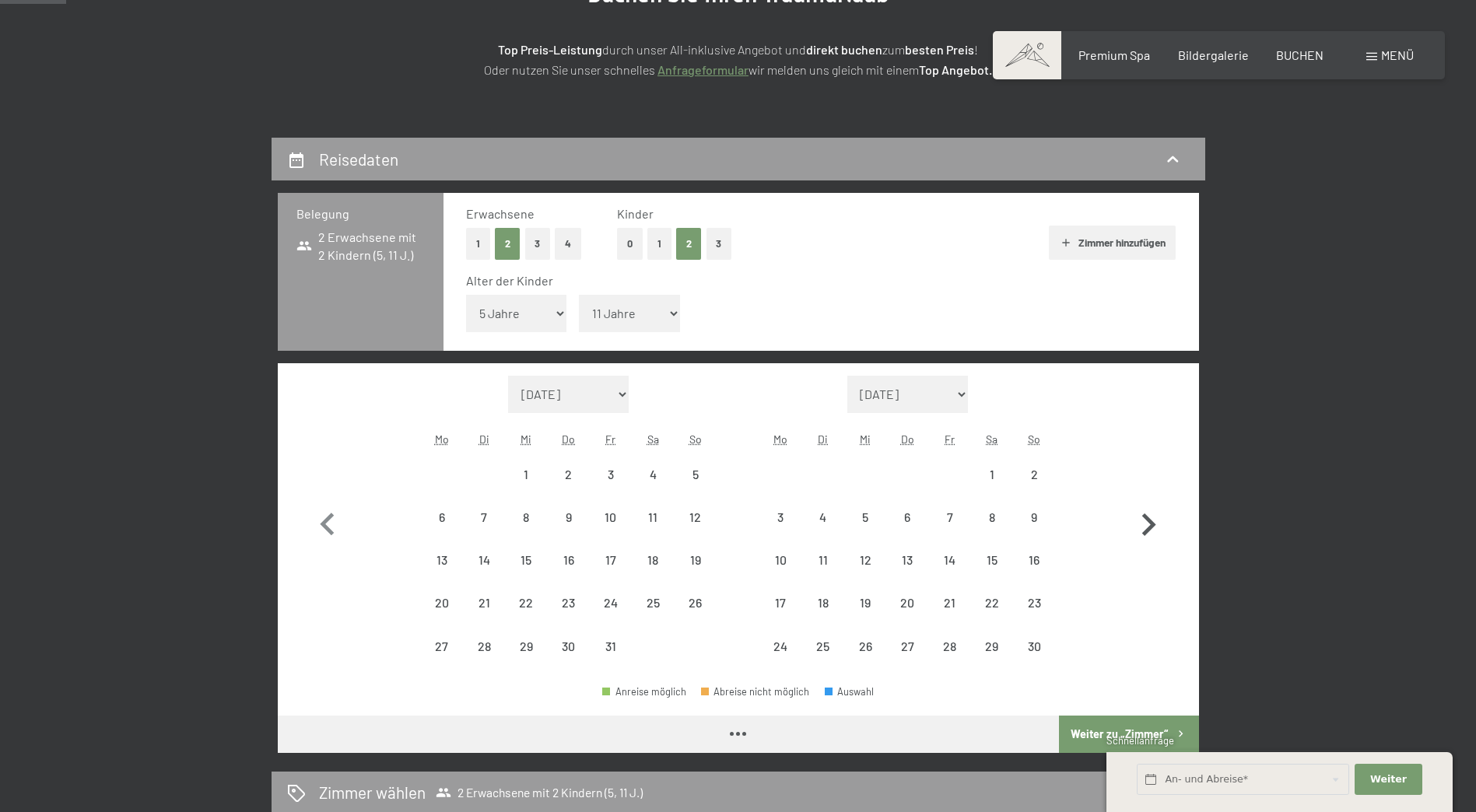
click at [1150, 520] on icon "button" at bounding box center [1149, 524] width 14 height 22
select select "2025-11-01"
select select "2025-12-01"
select select "2025-11-01"
select select "2025-12-01"
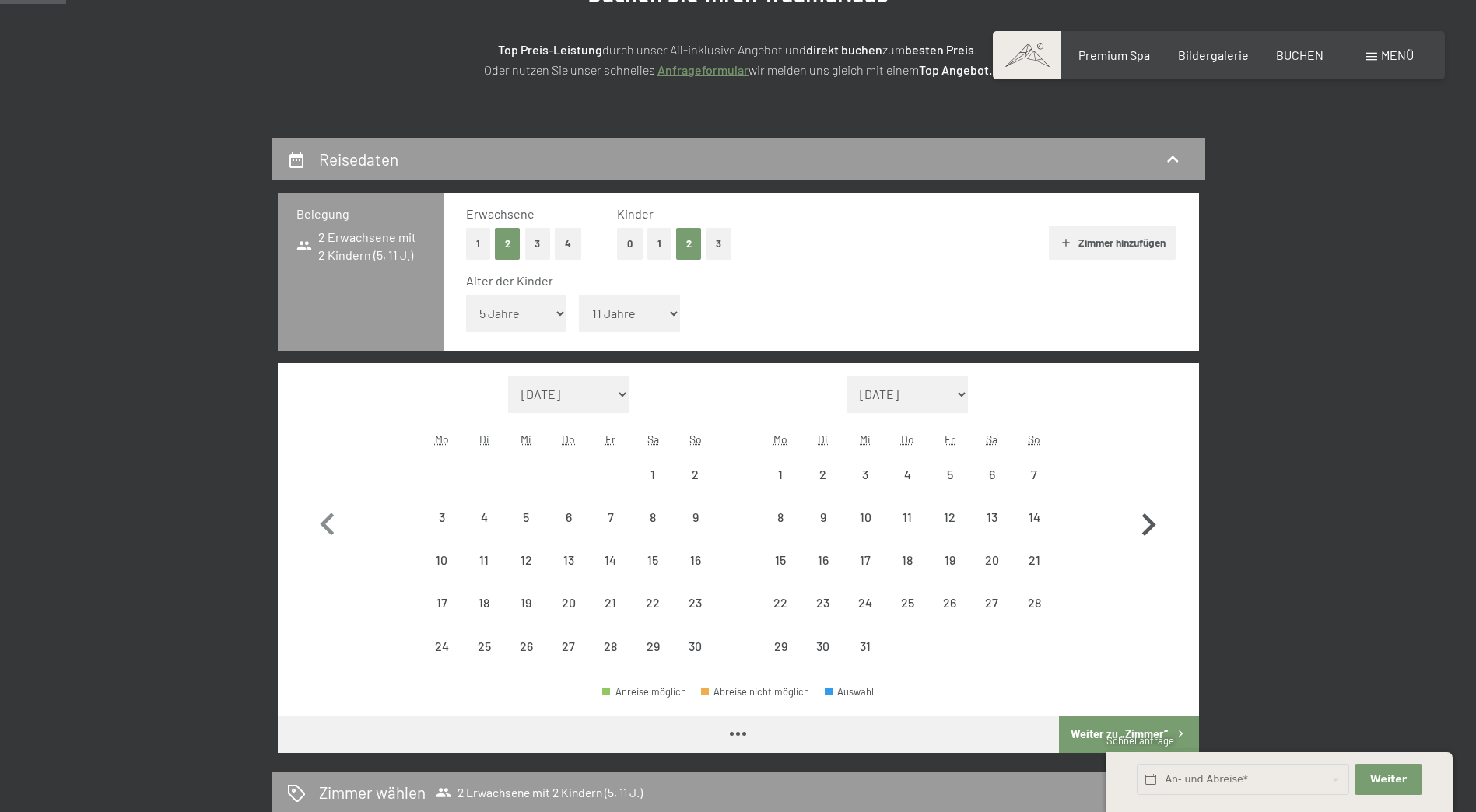
select select "2025-11-01"
select select "2025-12-01"
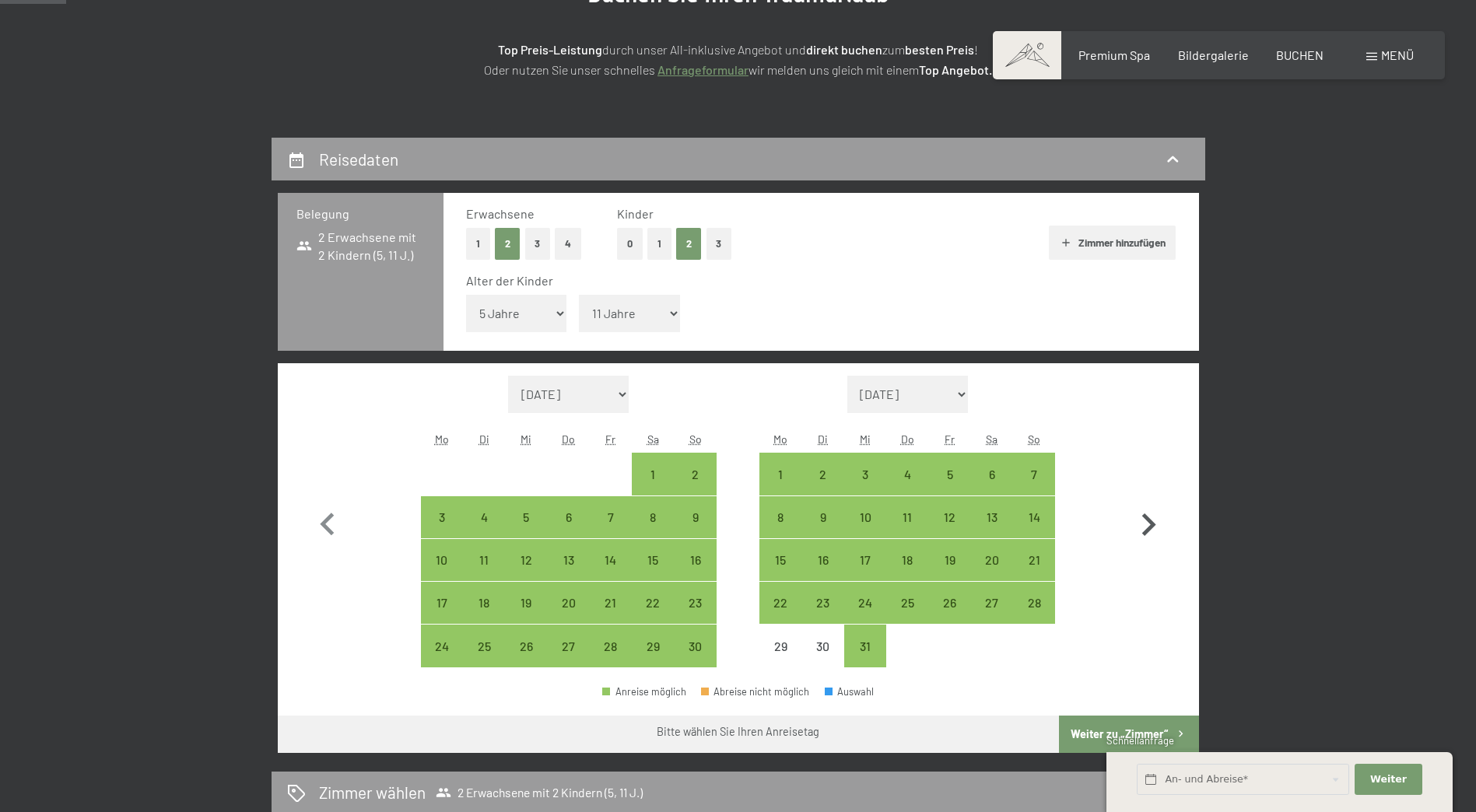
click at [1151, 526] on icon "button" at bounding box center [1149, 524] width 14 height 22
select select "2025-12-01"
select select "2026-01-01"
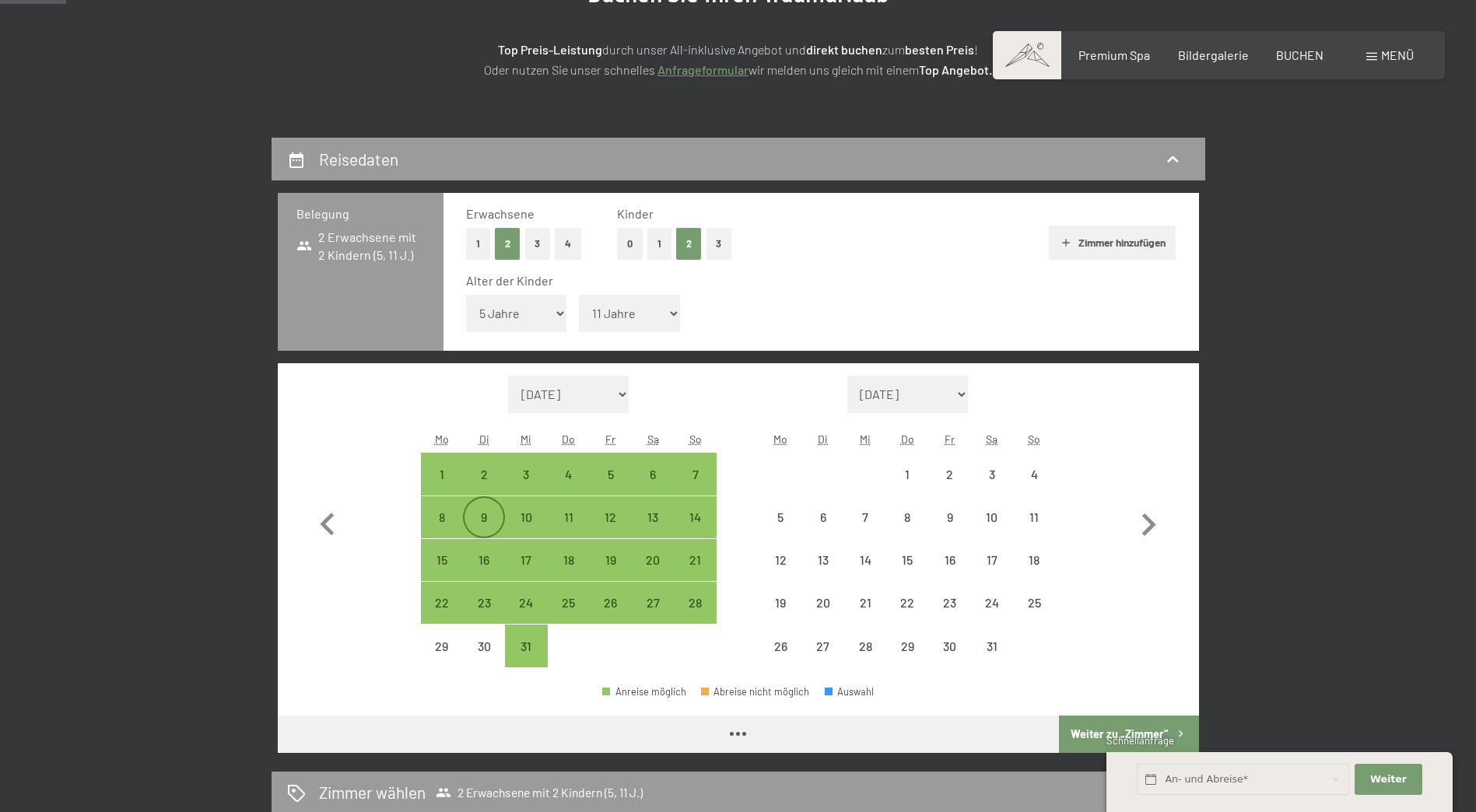
select select "2025-12-01"
select select "2026-01-01"
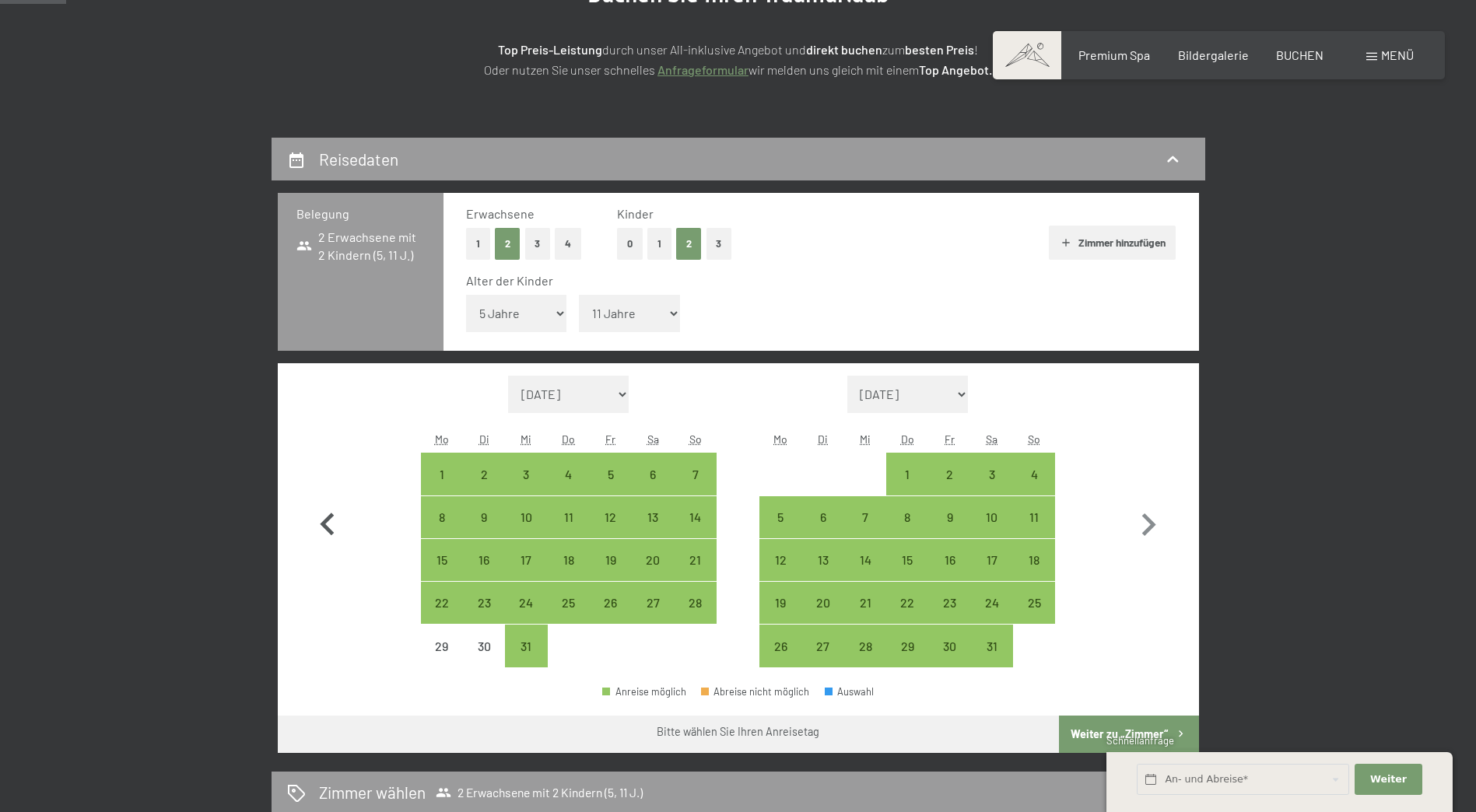
click at [328, 521] on icon "button" at bounding box center [326, 524] width 14 height 22
select select "2025-11-01"
select select "2025-12-01"
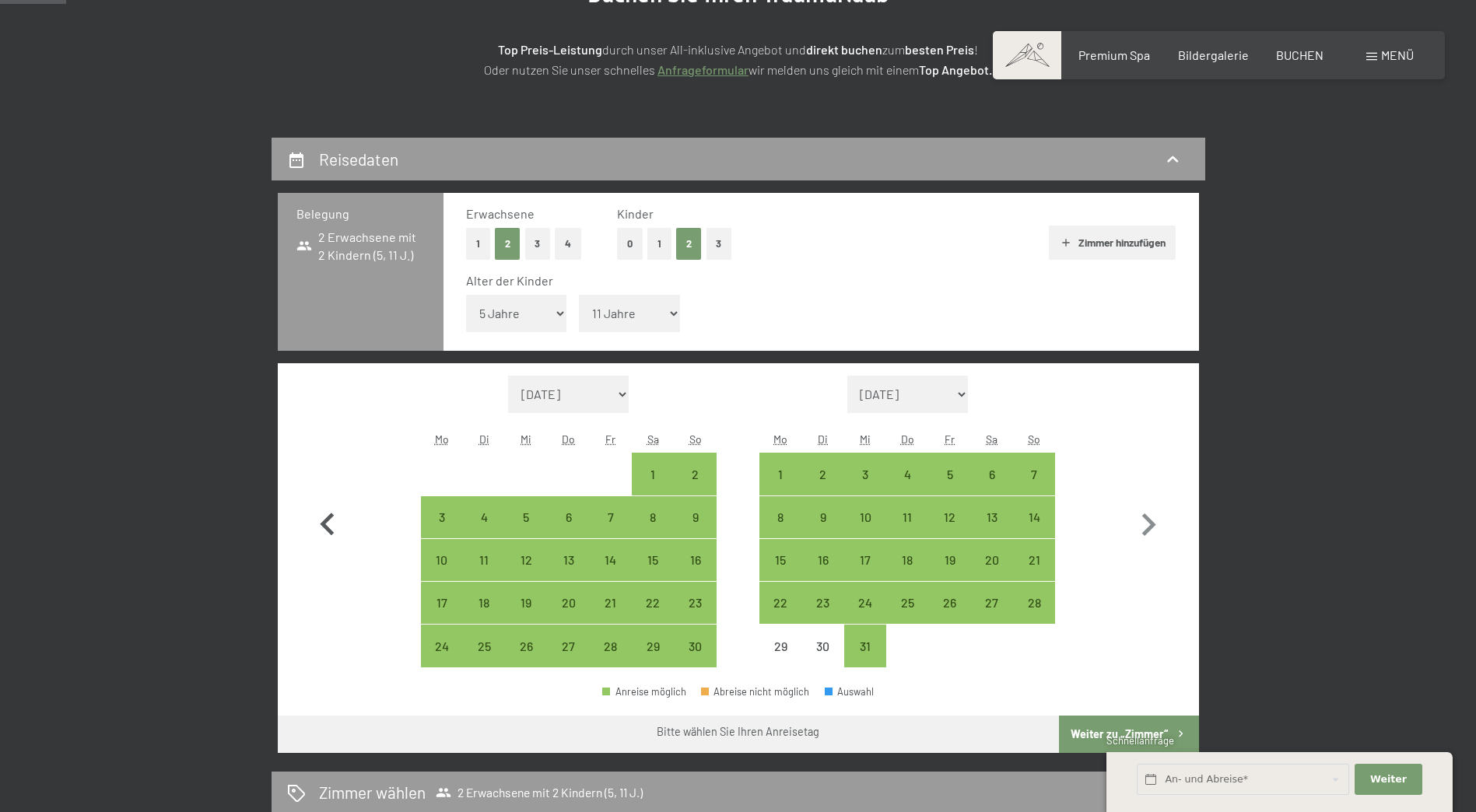
click at [328, 521] on icon "button" at bounding box center [326, 524] width 14 height 22
select select "2025-10-01"
select select "2025-11-01"
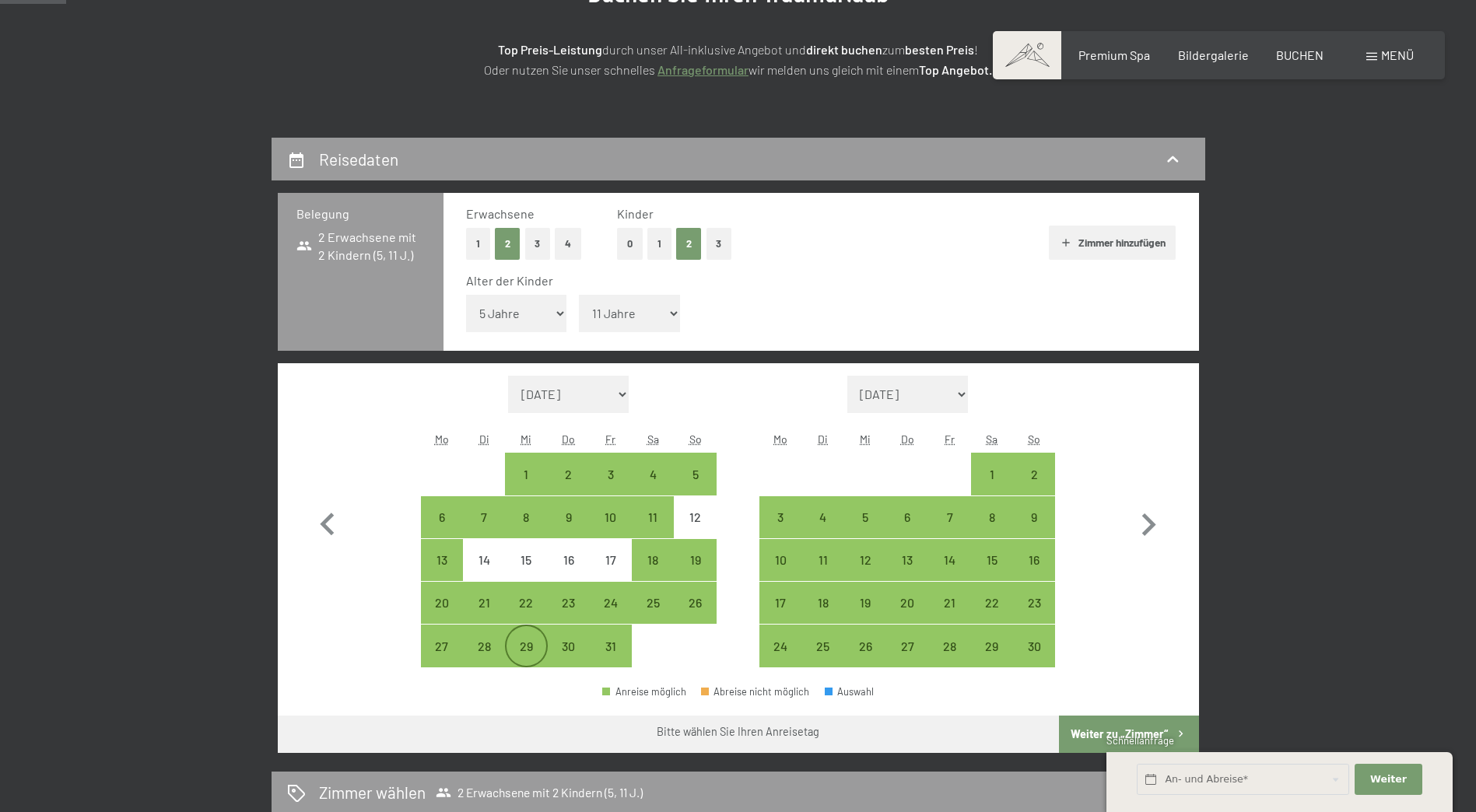
click at [527, 645] on div "29" at bounding box center [525, 659] width 39 height 39
select select "2025-10-01"
select select "2025-11-01"
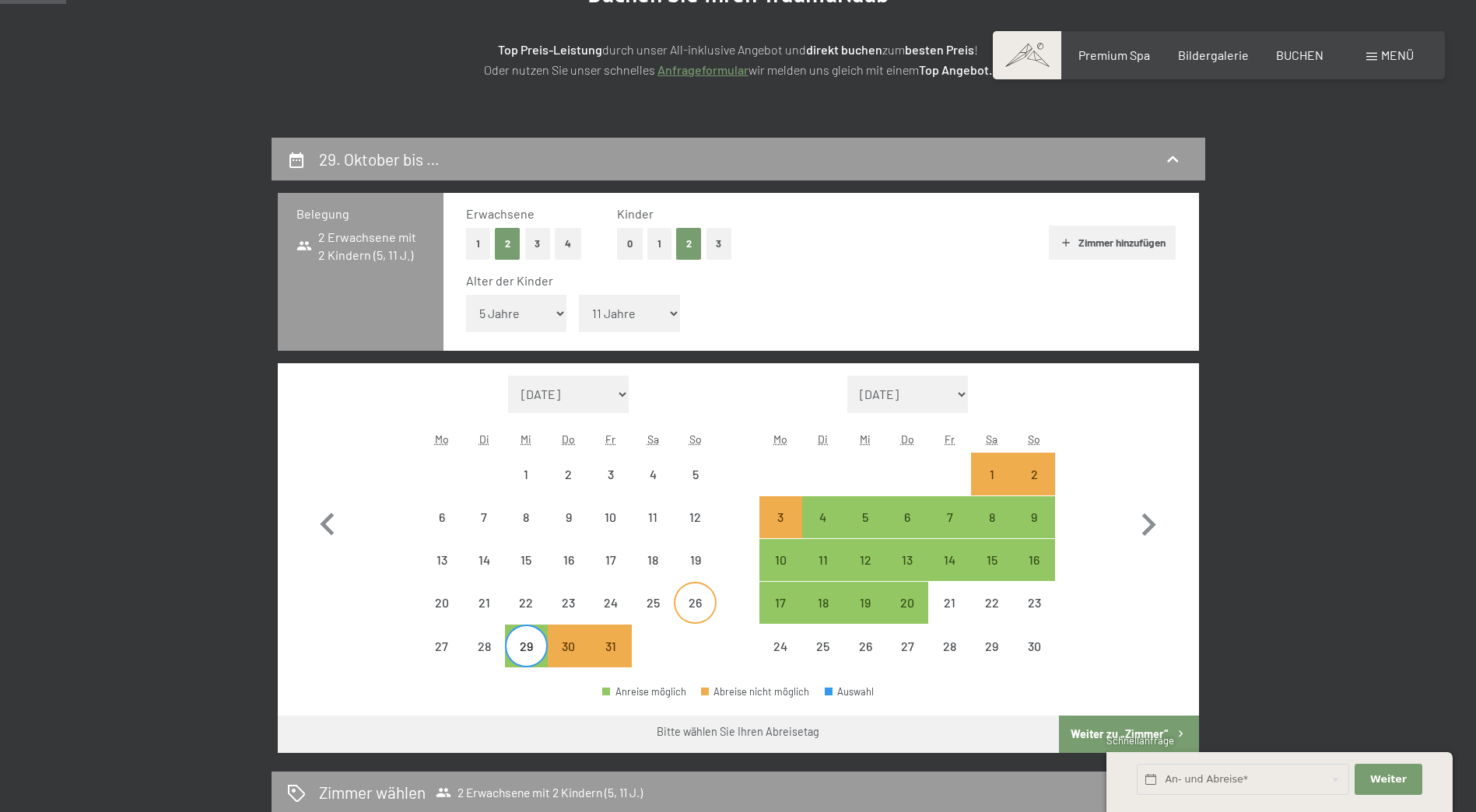
click at [688, 606] on div "26" at bounding box center [694, 616] width 39 height 39
select select "2025-10-01"
select select "2025-11-01"
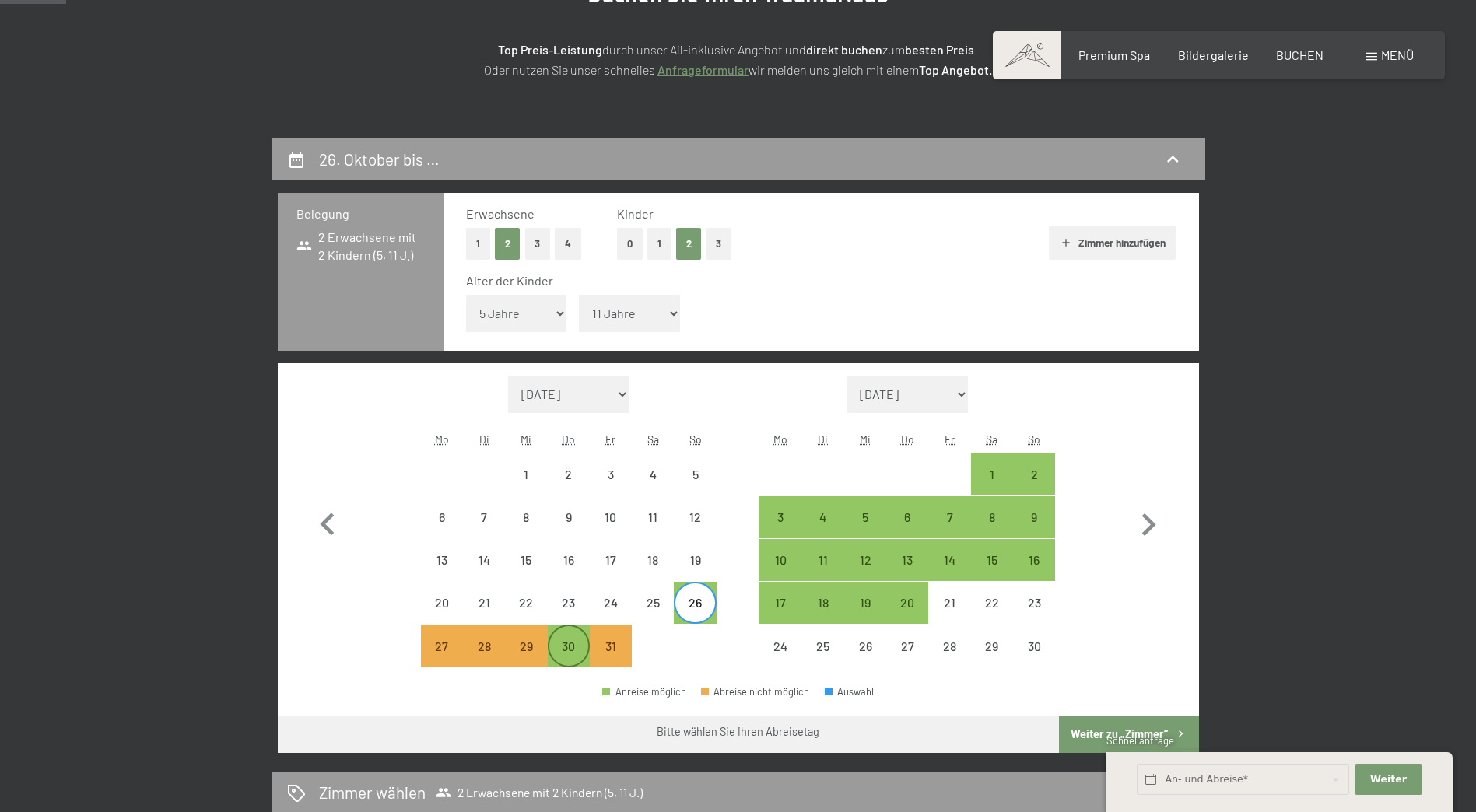
click at [574, 651] on div "30" at bounding box center [568, 659] width 39 height 39
select select "2025-10-01"
select select "2025-11-01"
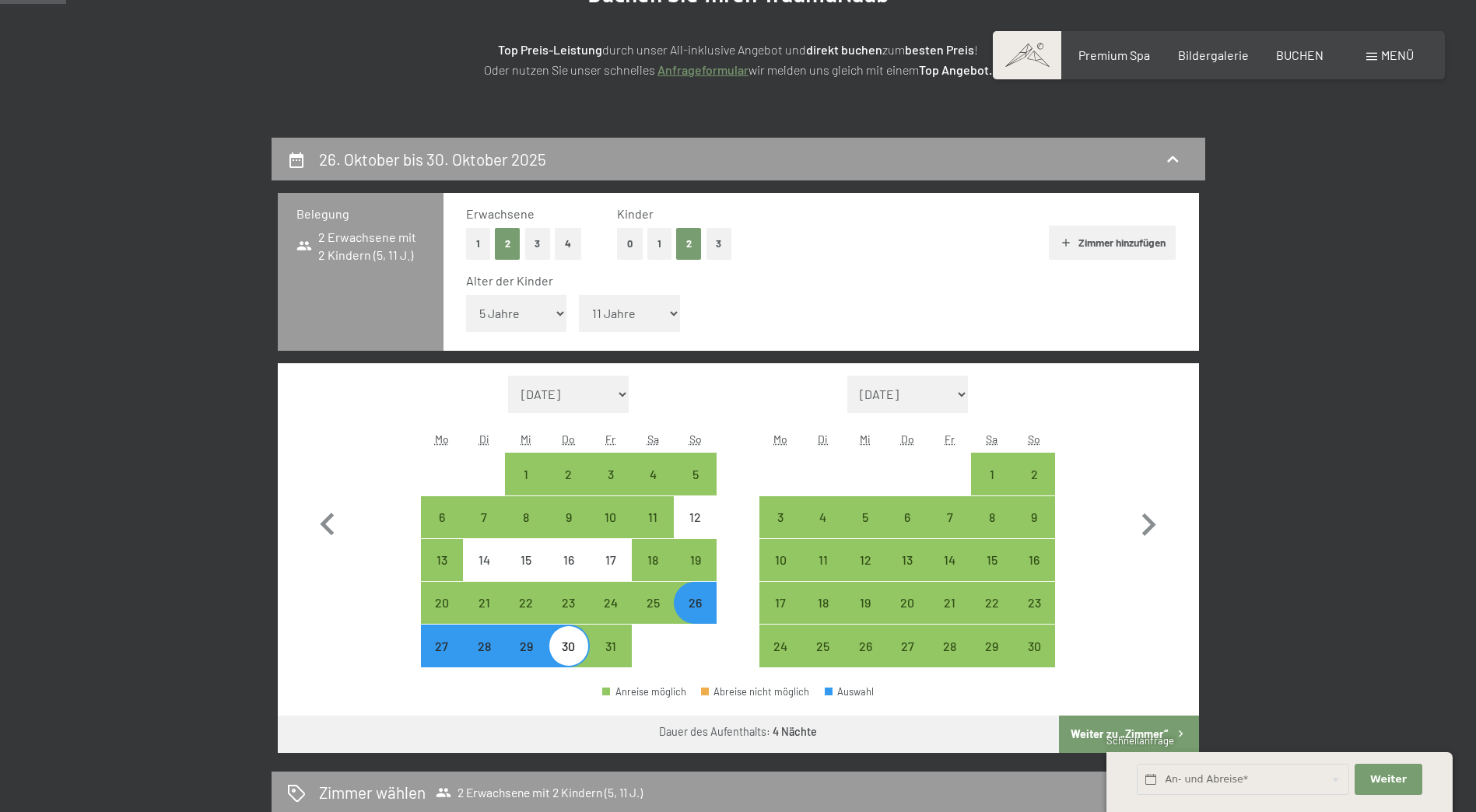
click at [1070, 728] on button "Weiter zu „Zimmer“" at bounding box center [1128, 734] width 140 height 37
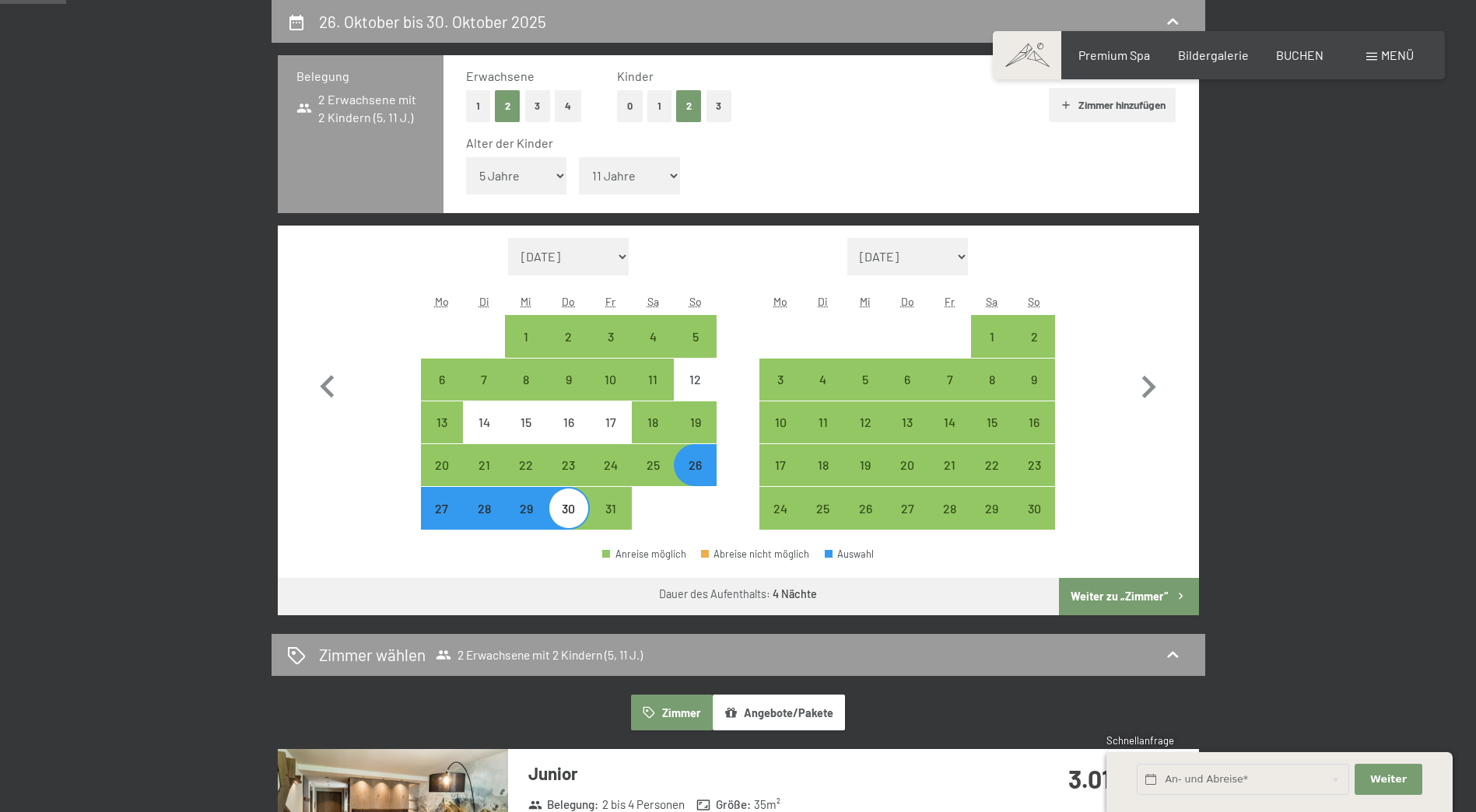
select select "2025-10-01"
select select "2025-11-01"
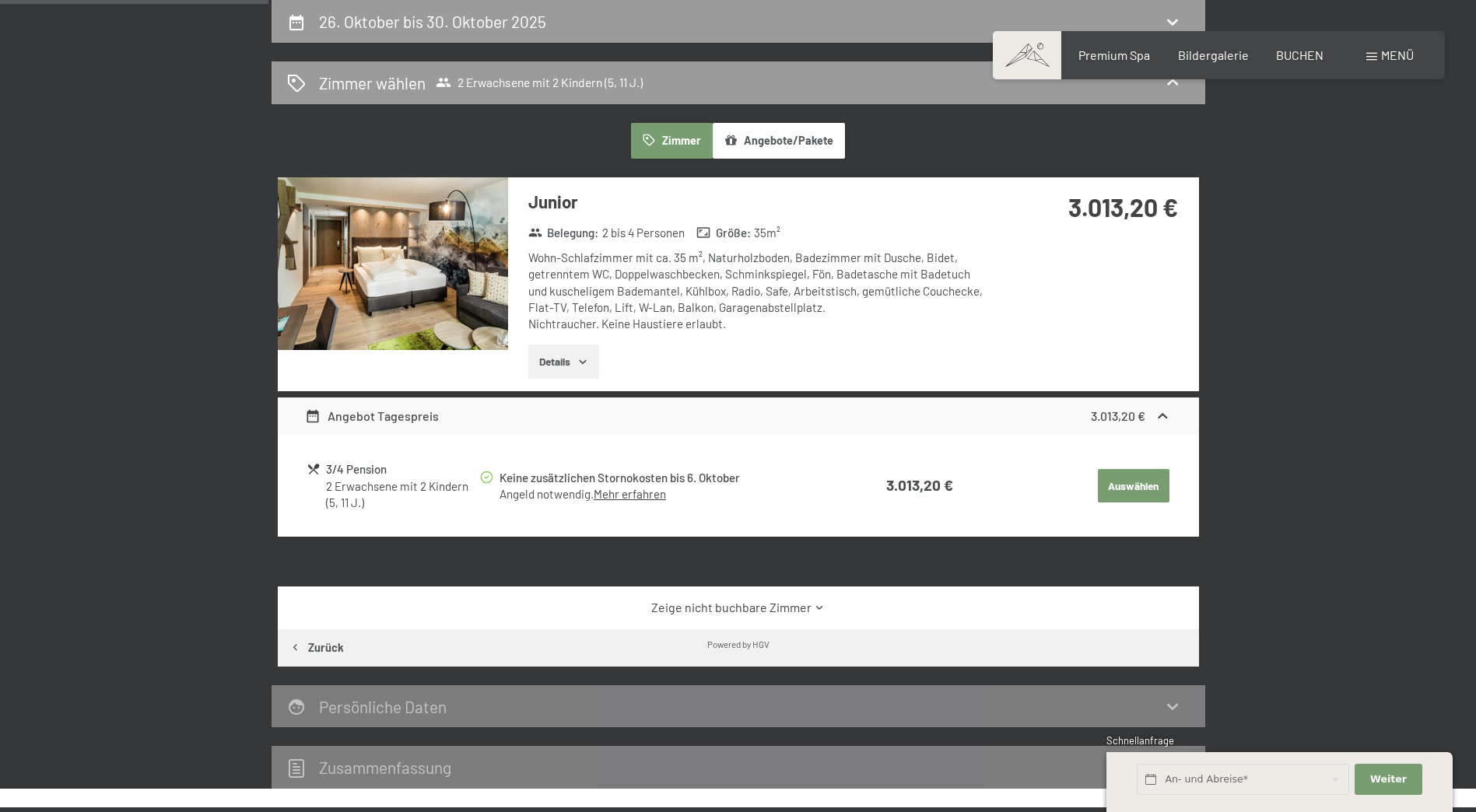
click at [588, 358] on icon "button" at bounding box center [582, 362] width 12 height 12
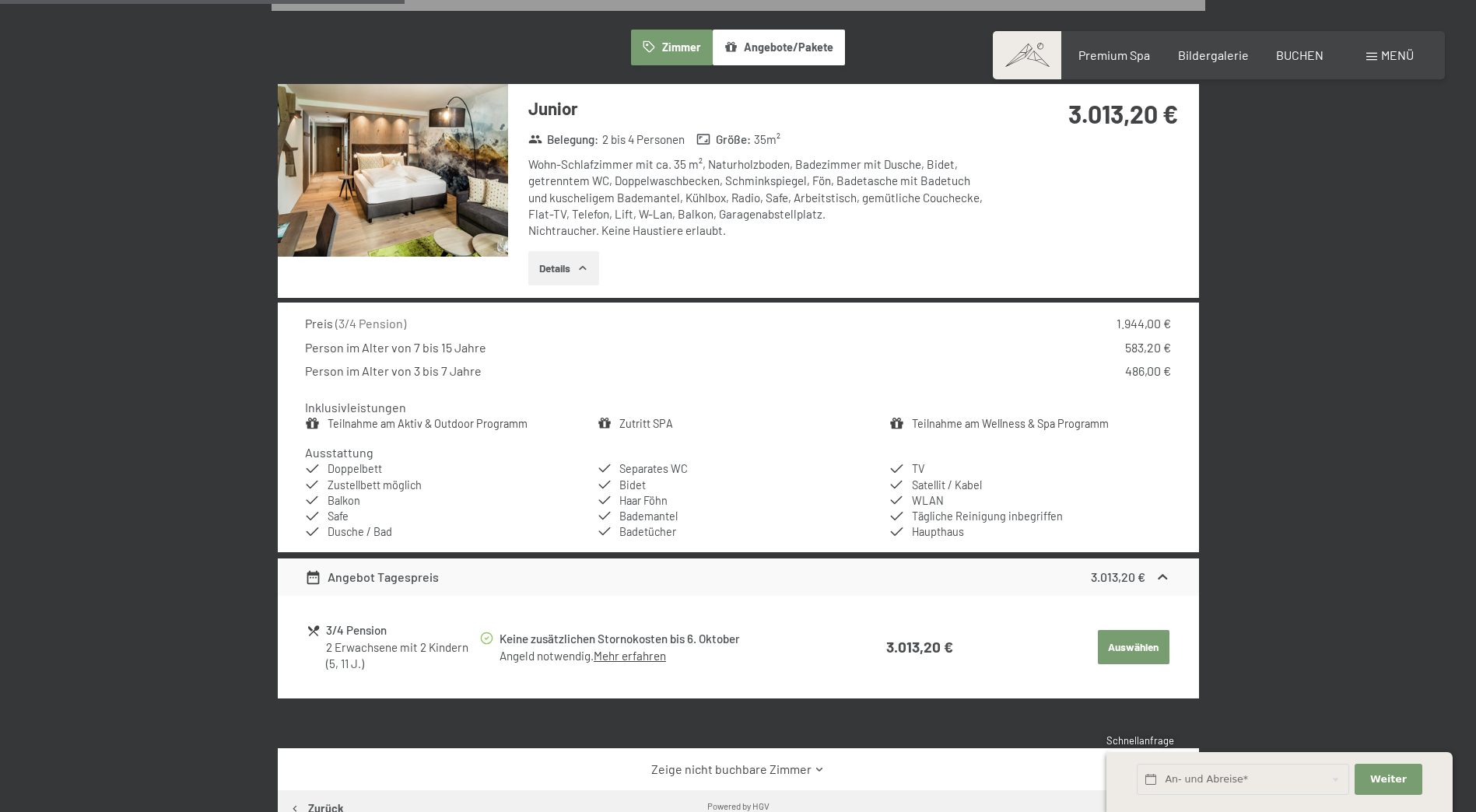
scroll to position [449, 0]
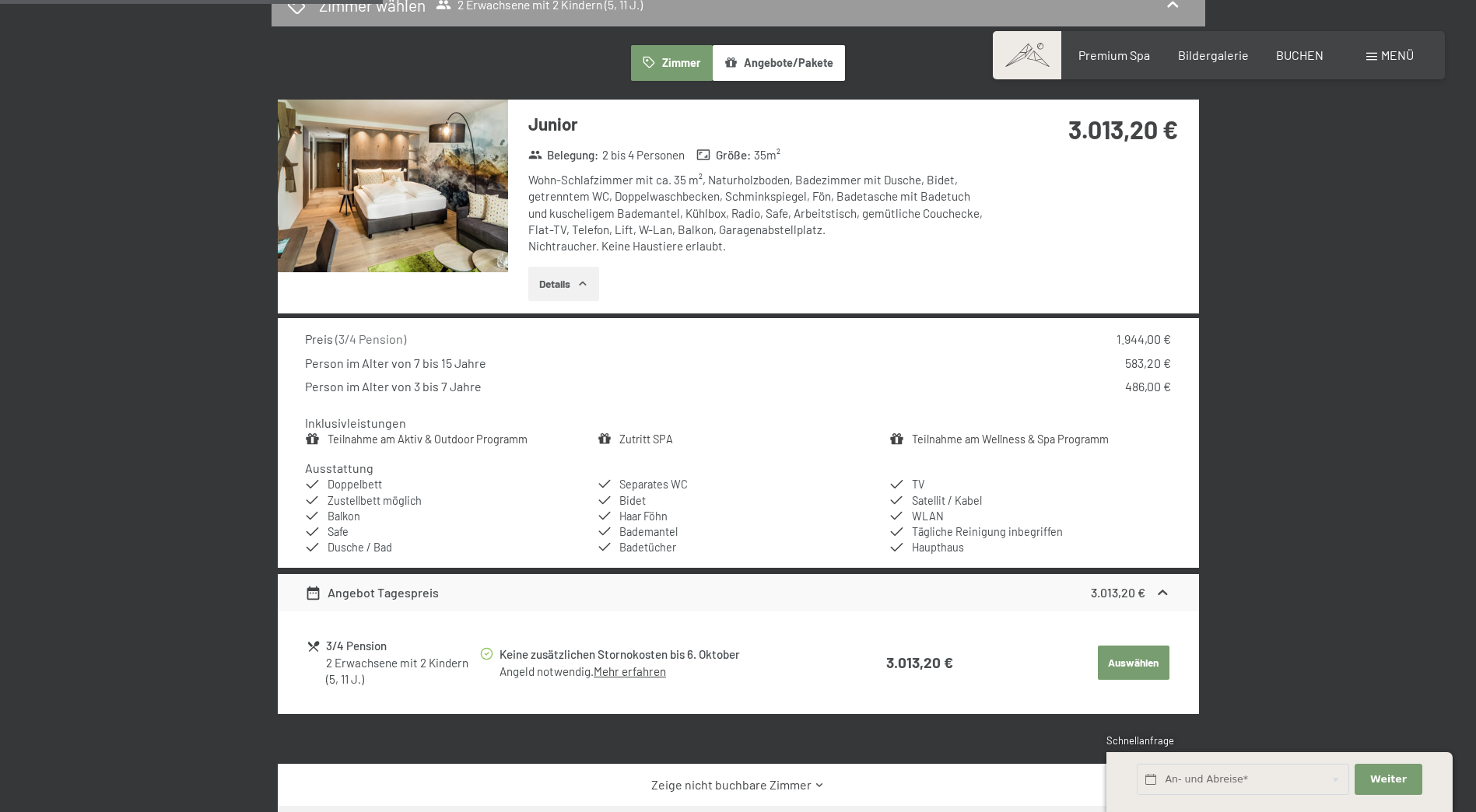
click at [561, 279] on button "Details" at bounding box center [563, 284] width 71 height 34
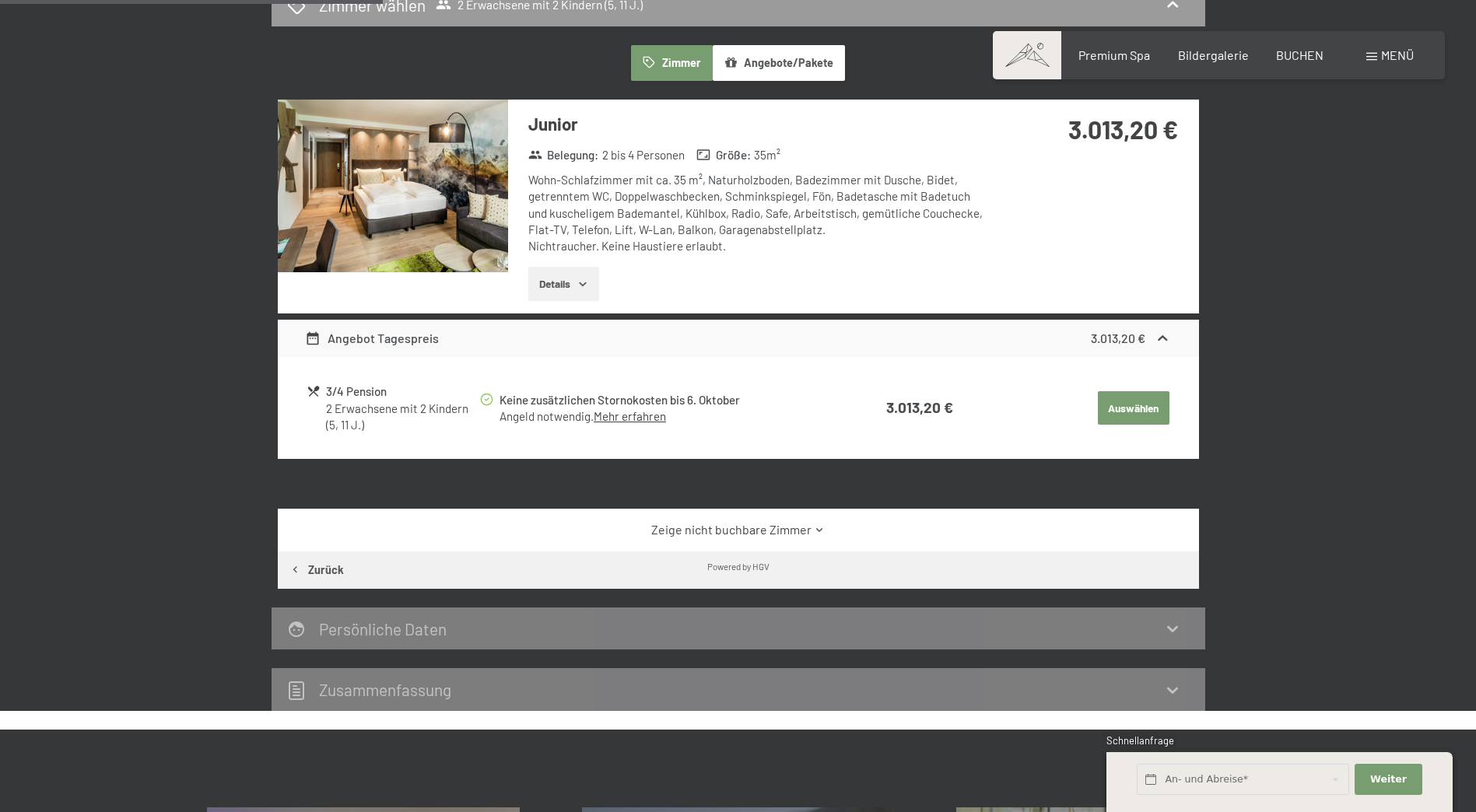
click at [561, 279] on button "Details" at bounding box center [563, 284] width 71 height 34
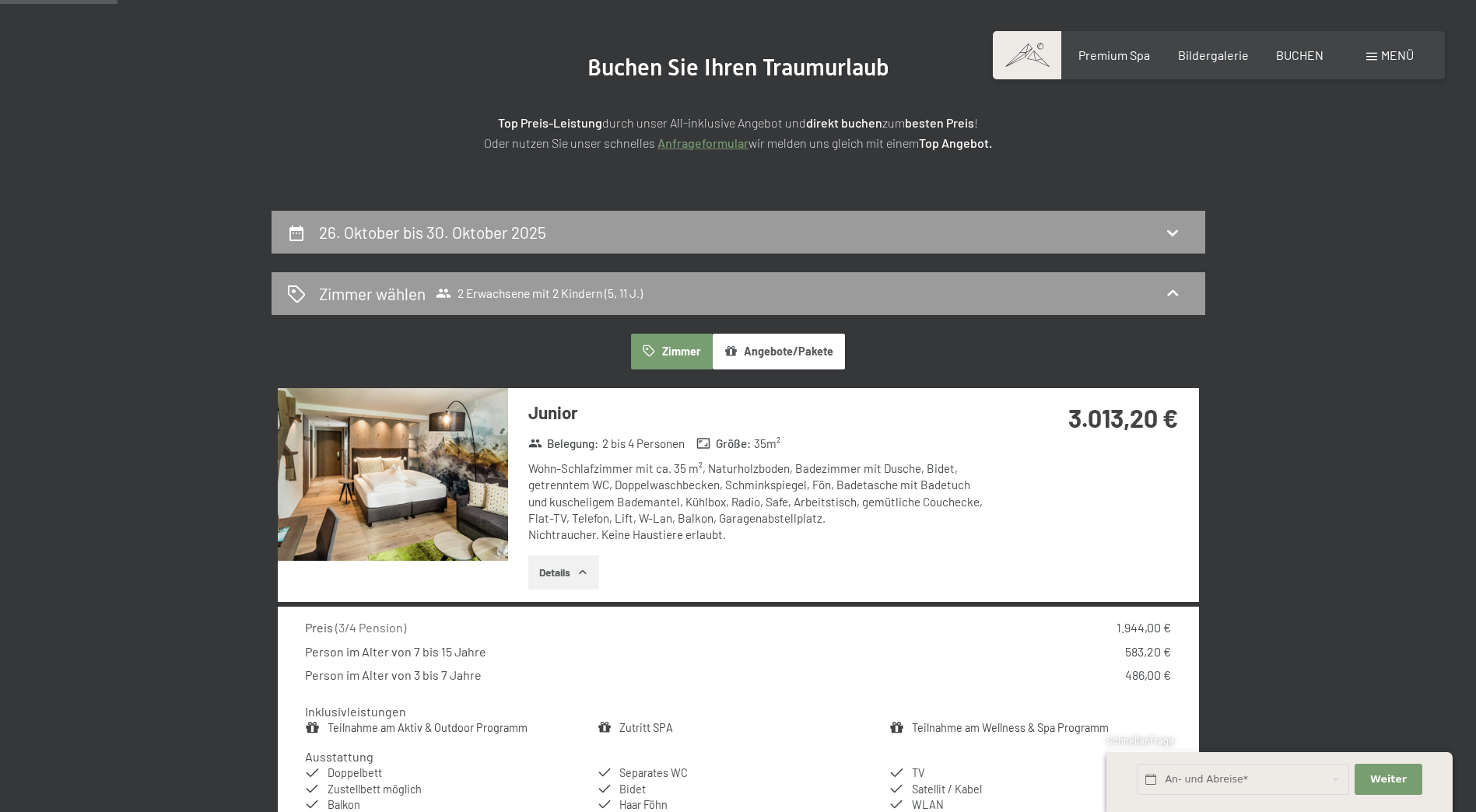
scroll to position [138, 0]
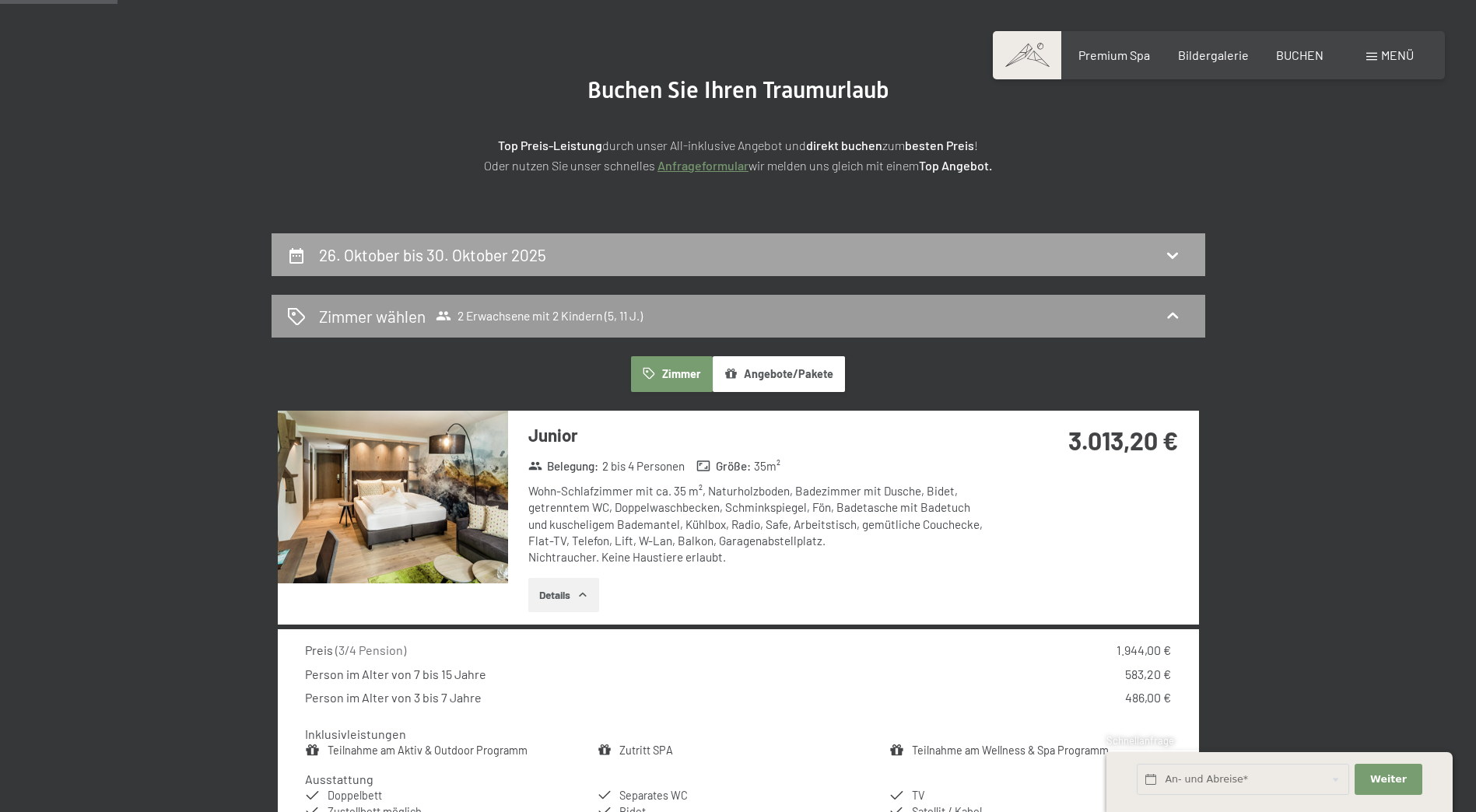
click at [423, 253] on h2 "26. Oktober bis 30. Oktober 2025" at bounding box center [432, 255] width 227 height 20
select select "5"
select select "11"
select select "2025-10-01"
select select "2025-11-01"
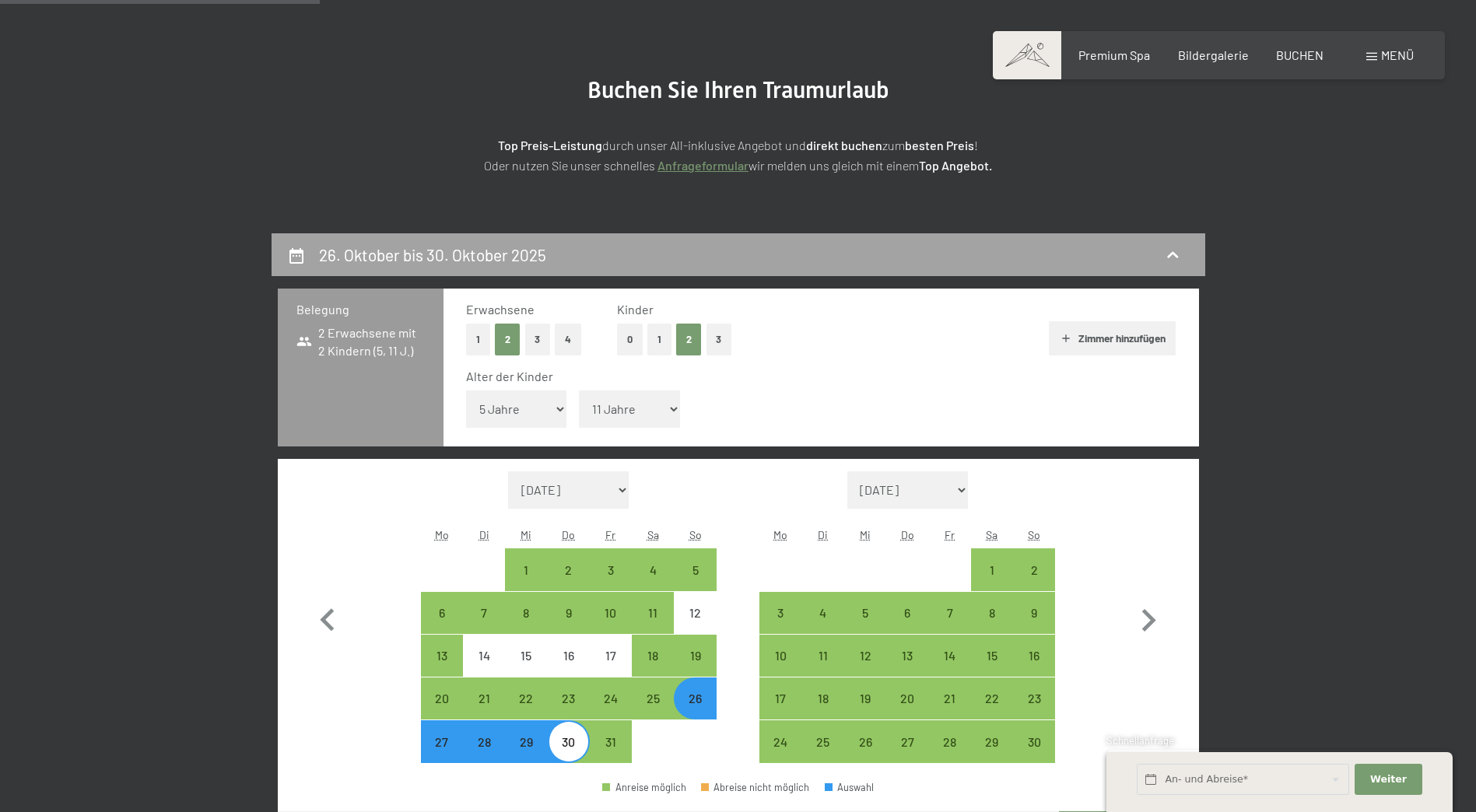
scroll to position [371, 0]
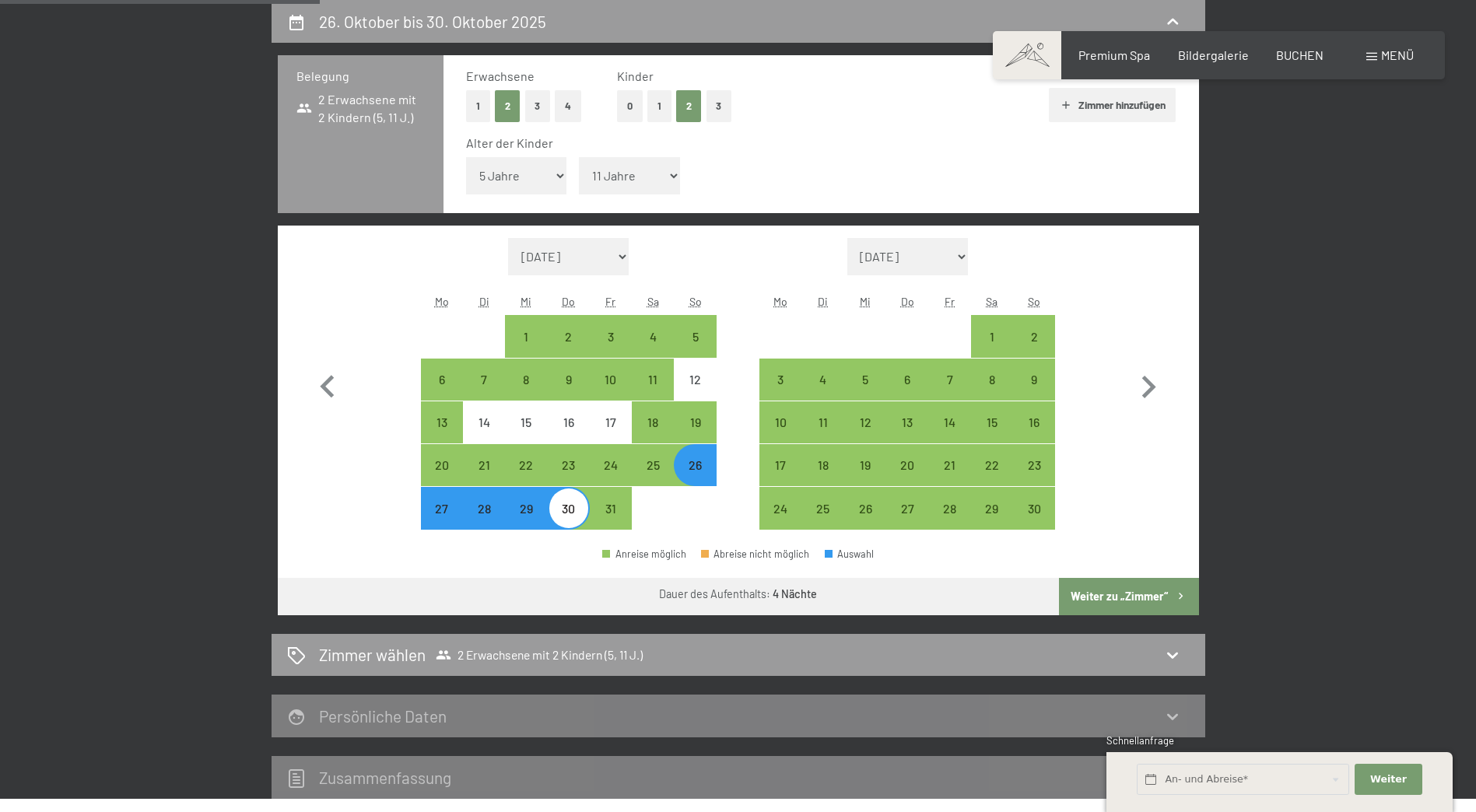
click at [697, 467] on div "26" at bounding box center [694, 478] width 39 height 39
select select "[DATE]"
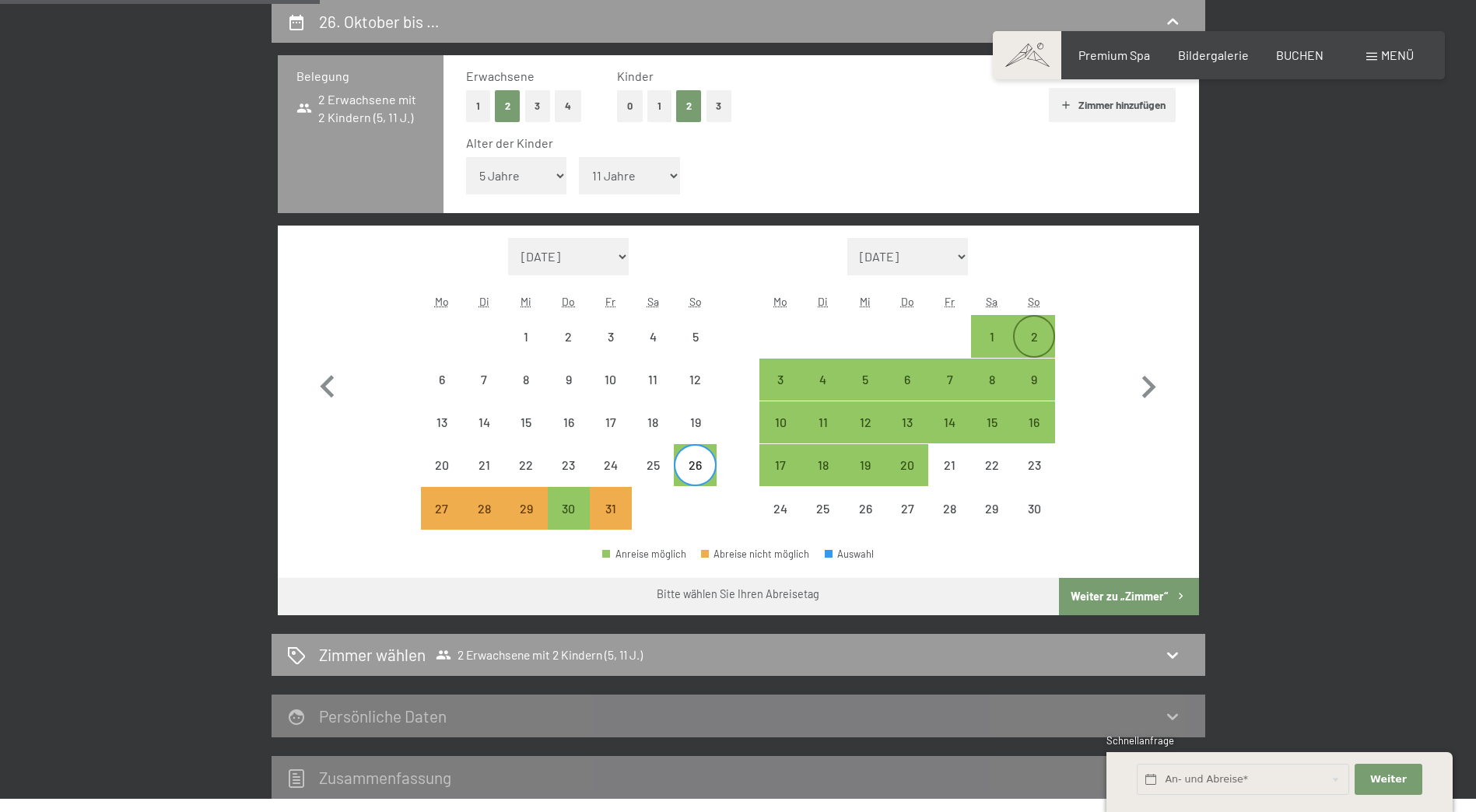
click at [1034, 324] on div "2" at bounding box center [1033, 336] width 39 height 39
select select "[DATE]"
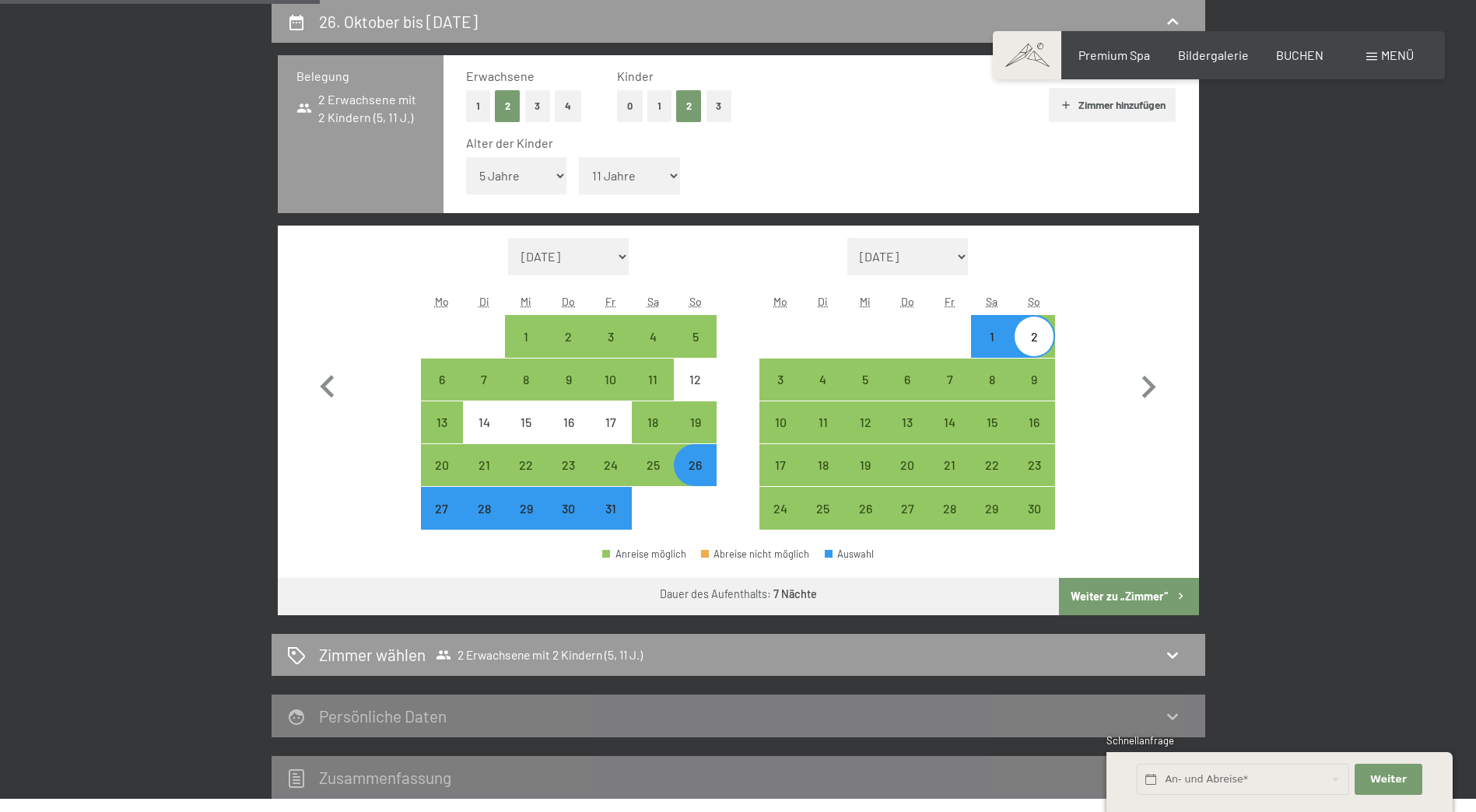
click at [1144, 592] on button "Weiter zu „Zimmer“" at bounding box center [1128, 596] width 140 height 37
select select "[DATE]"
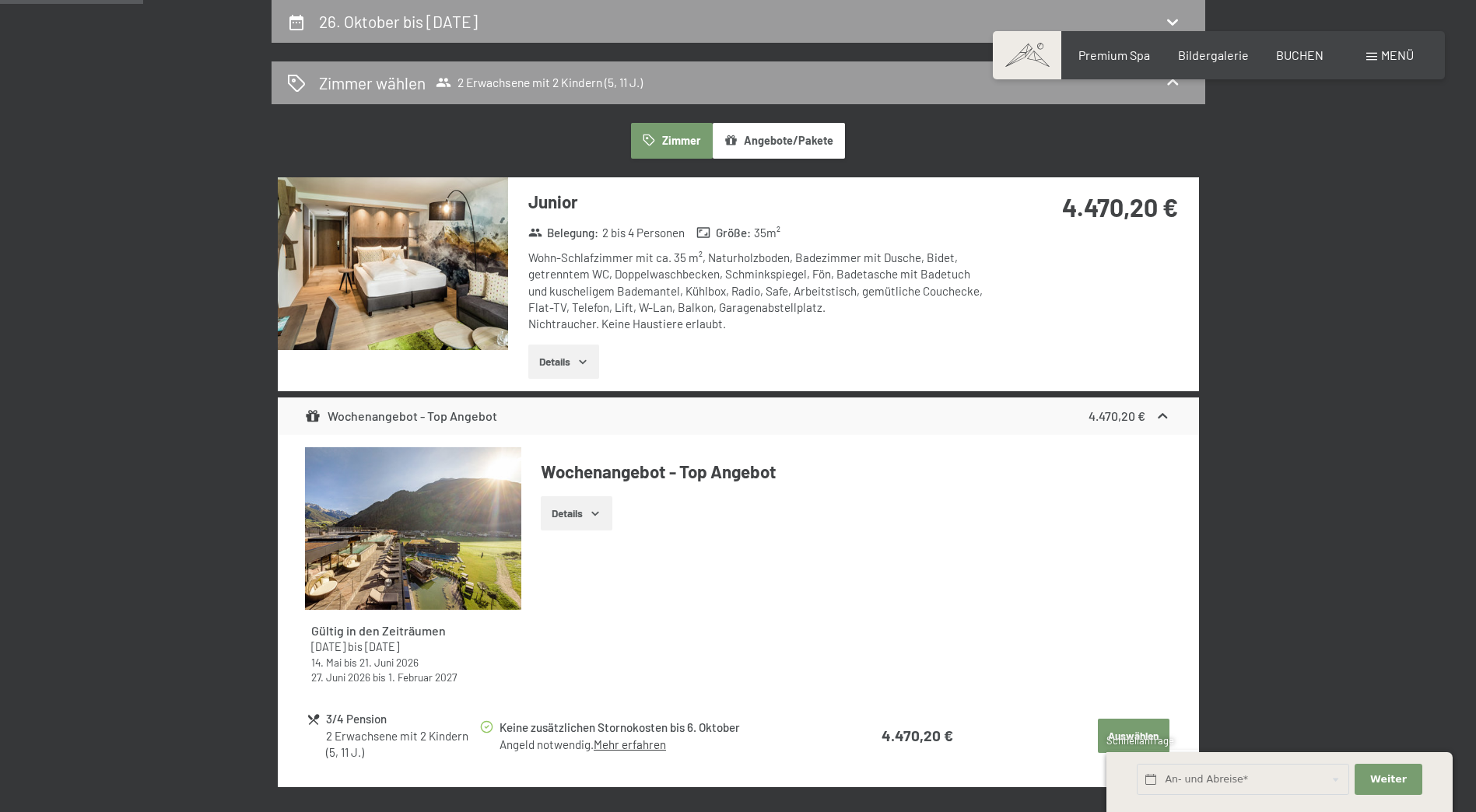
click at [584, 359] on icon "button" at bounding box center [582, 362] width 12 height 12
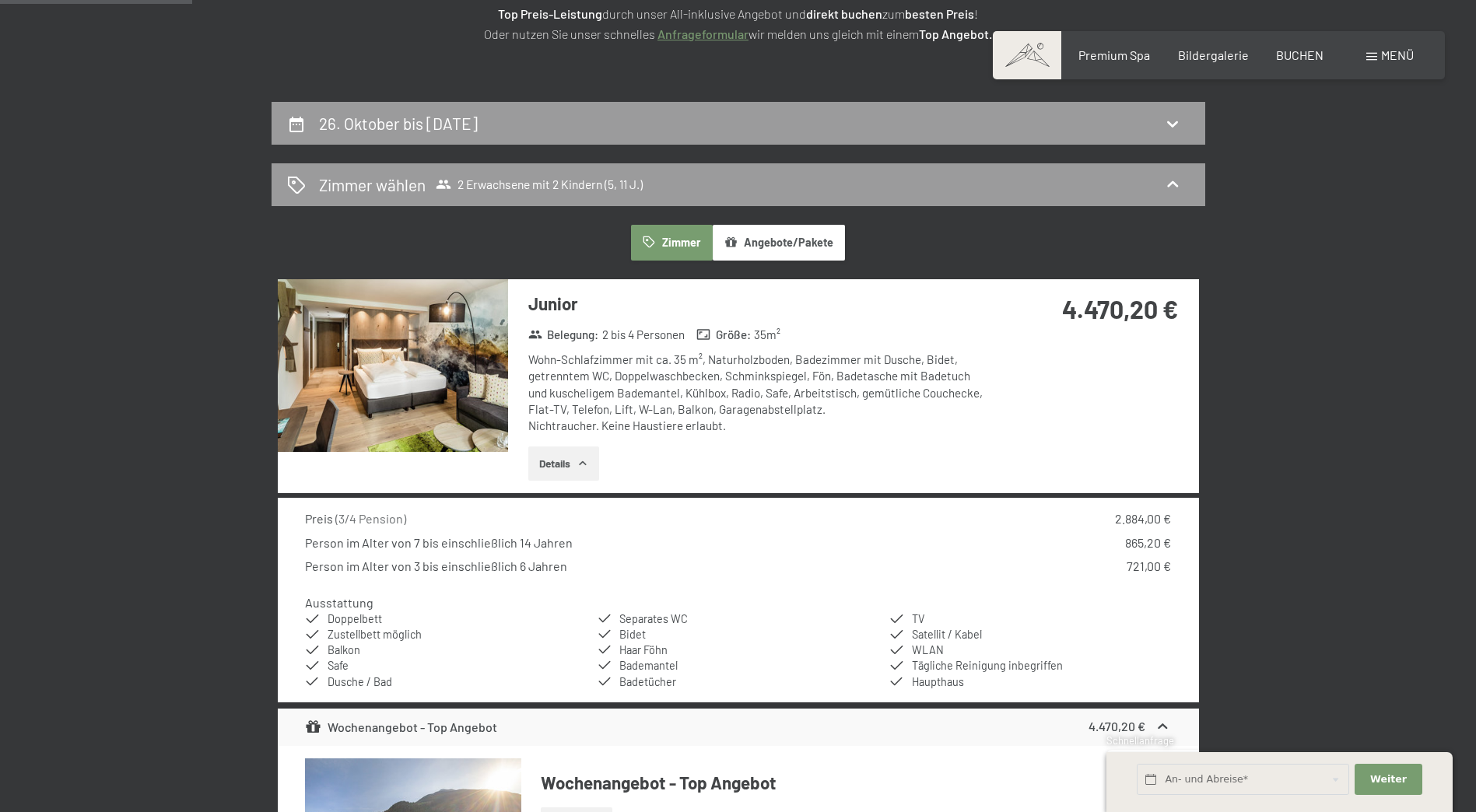
scroll to position [0, 0]
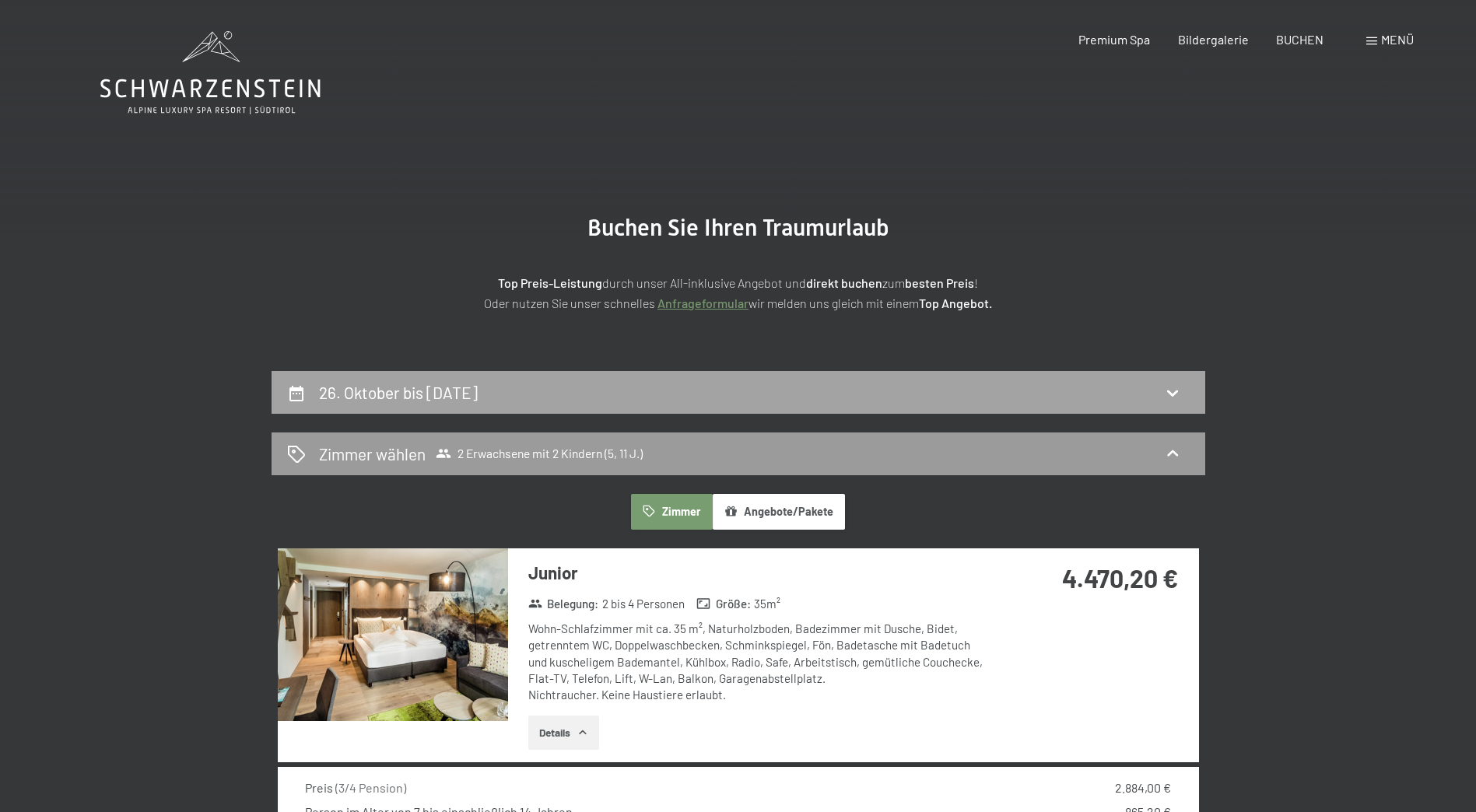
click at [619, 385] on div "26. Oktober bis 2. November 2025" at bounding box center [738, 393] width 902 height 22
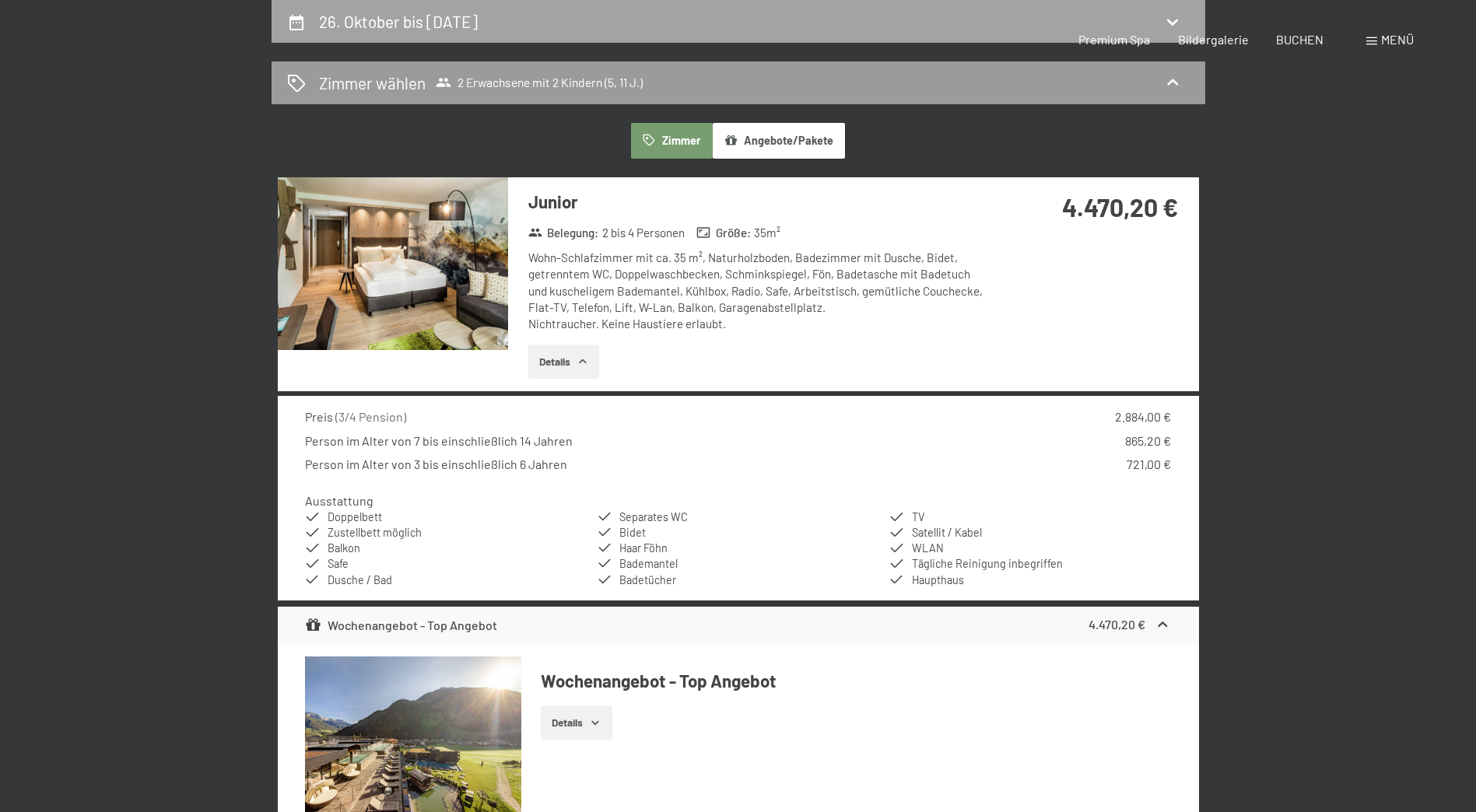
select select "5"
select select "11"
select select "[DATE]"
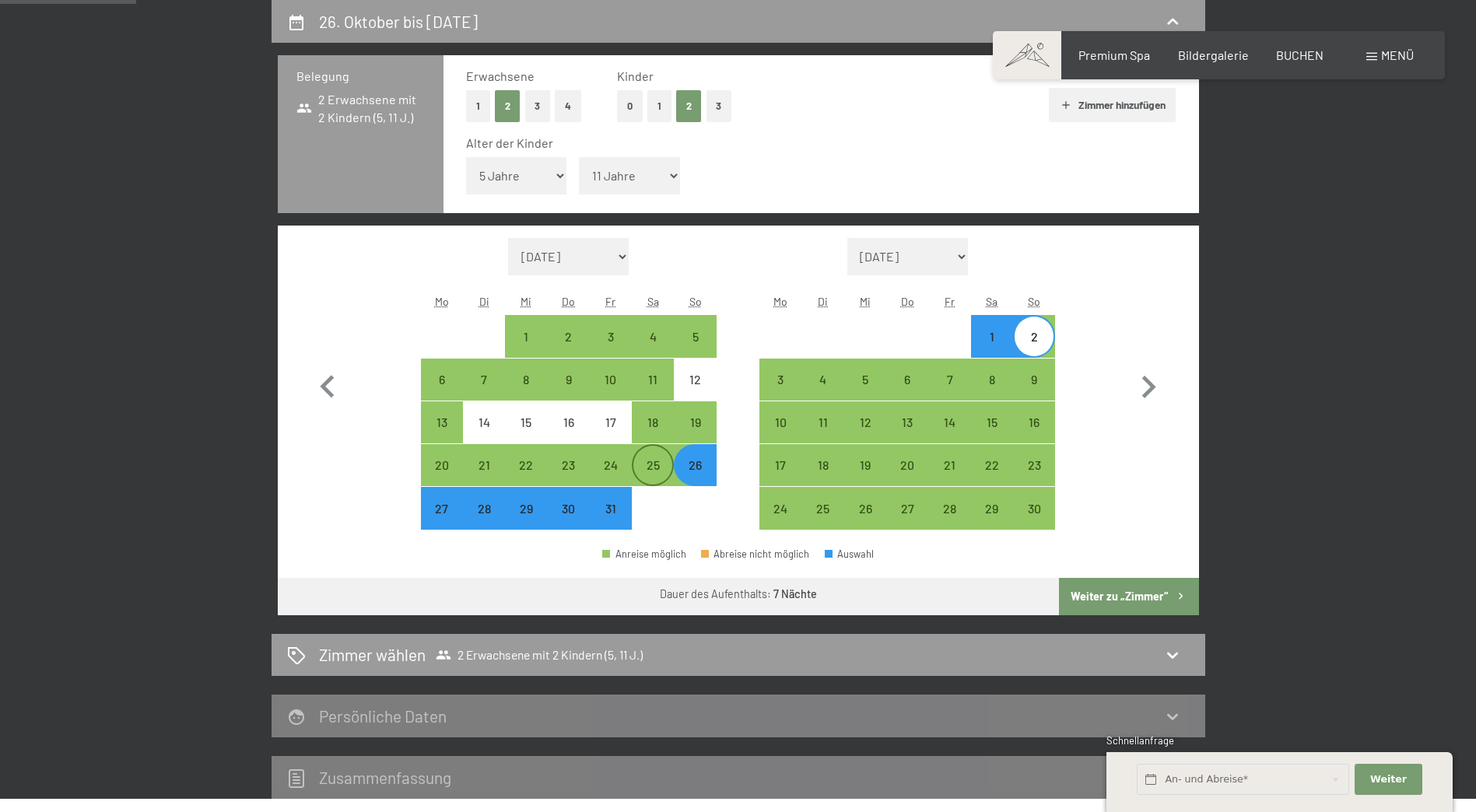
click at [648, 462] on div "25" at bounding box center [652, 478] width 39 height 39
select select "[DATE]"
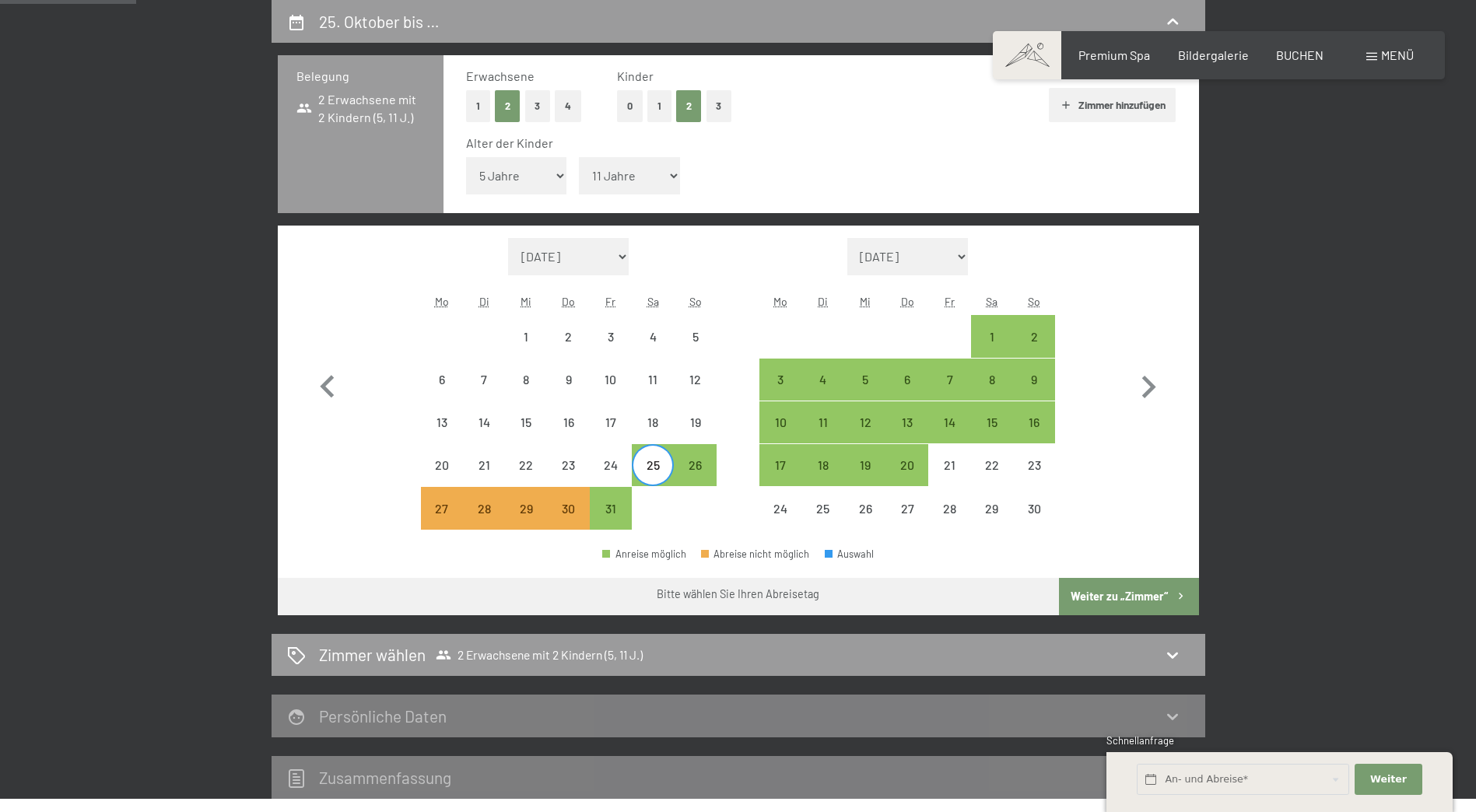
click at [698, 458] on div "Buchen Anfragen Premium Spa Bildergalerie BUCHEN Menü DE IT EN Gutschein Bilder…" at bounding box center [738, 786] width 1476 height 2315
click at [612, 505] on div "31" at bounding box center [611, 522] width 39 height 39
select select "[DATE]"
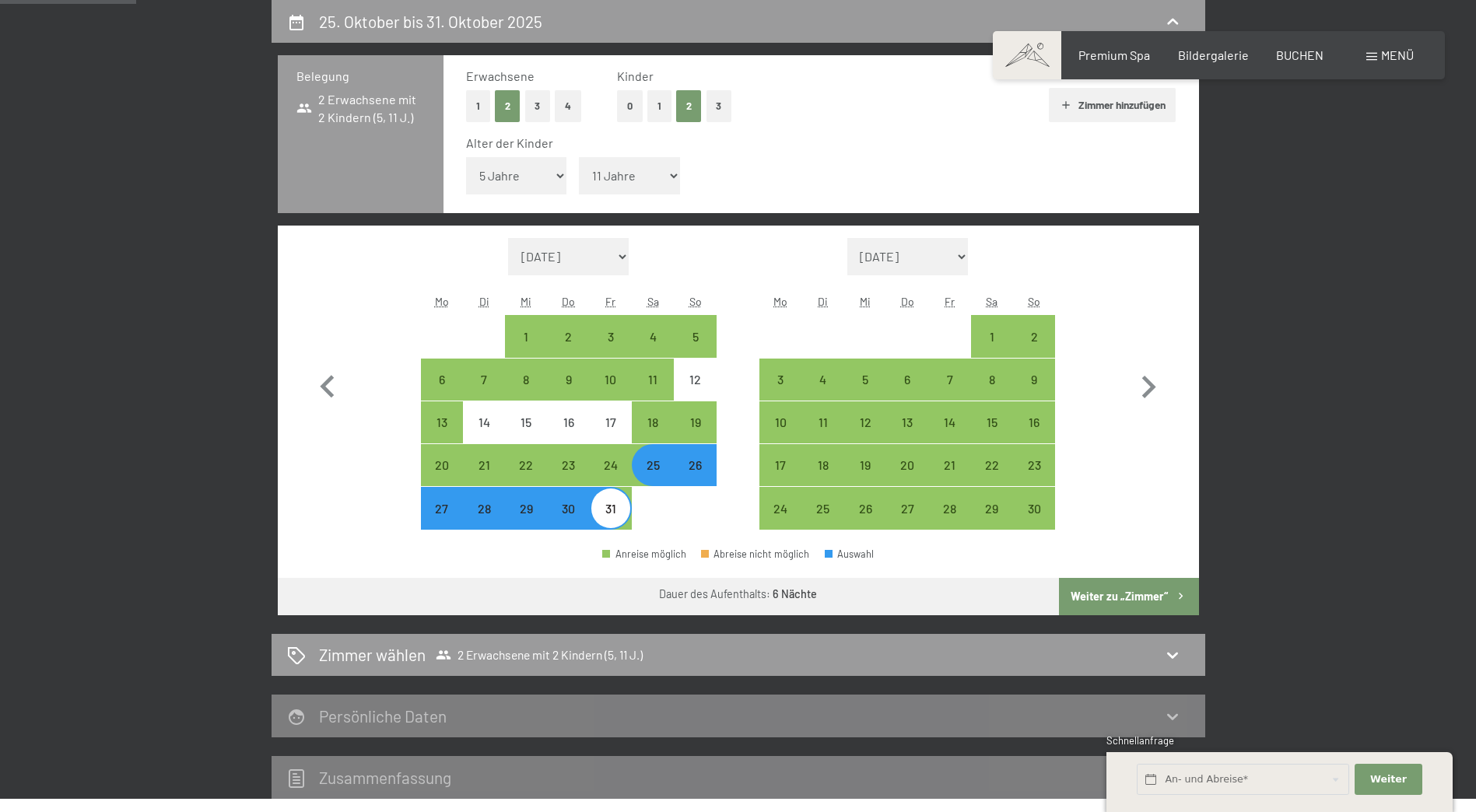
click at [1105, 597] on button "Weiter zu „Zimmer“" at bounding box center [1128, 596] width 140 height 37
select select "[DATE]"
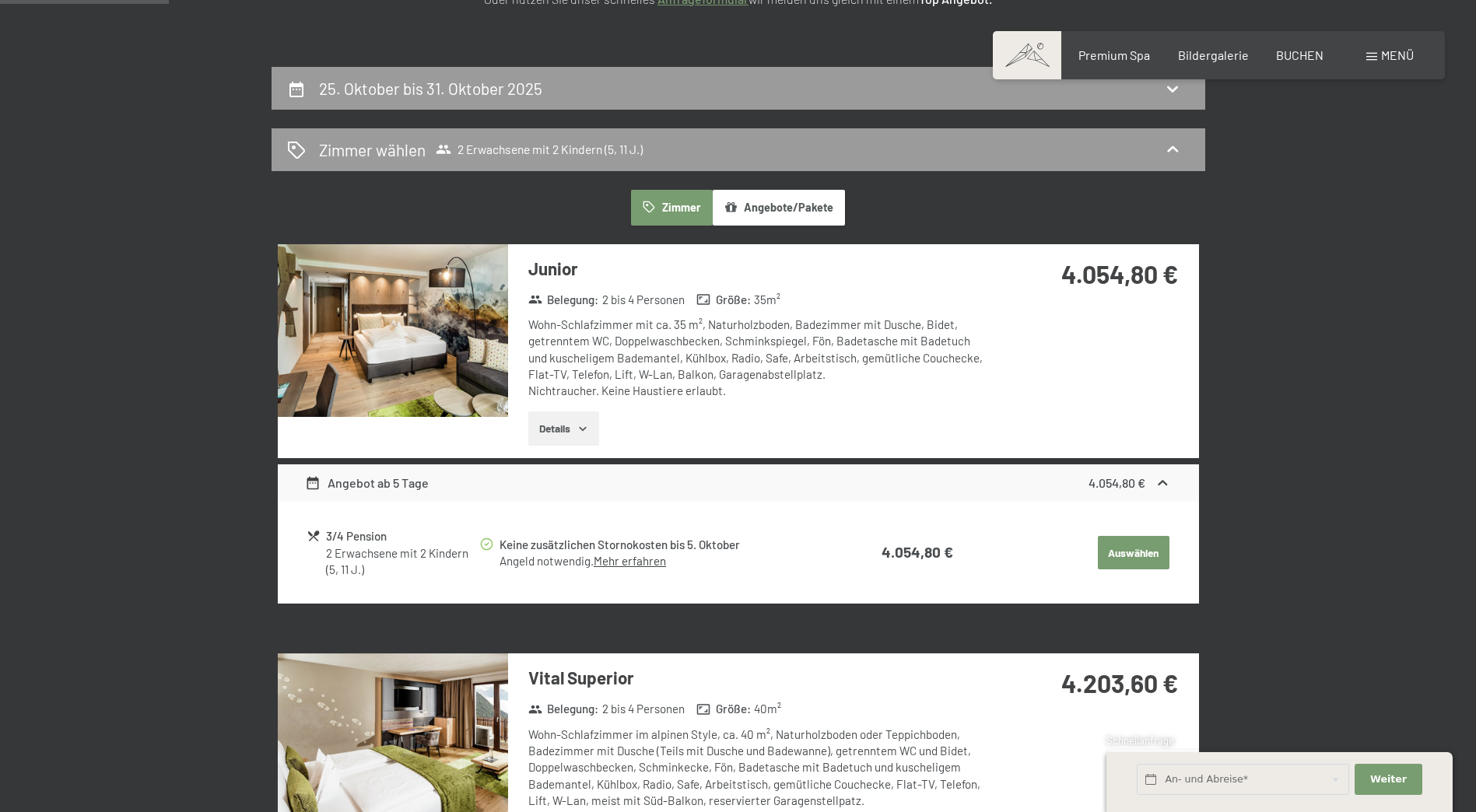
scroll to position [60, 0]
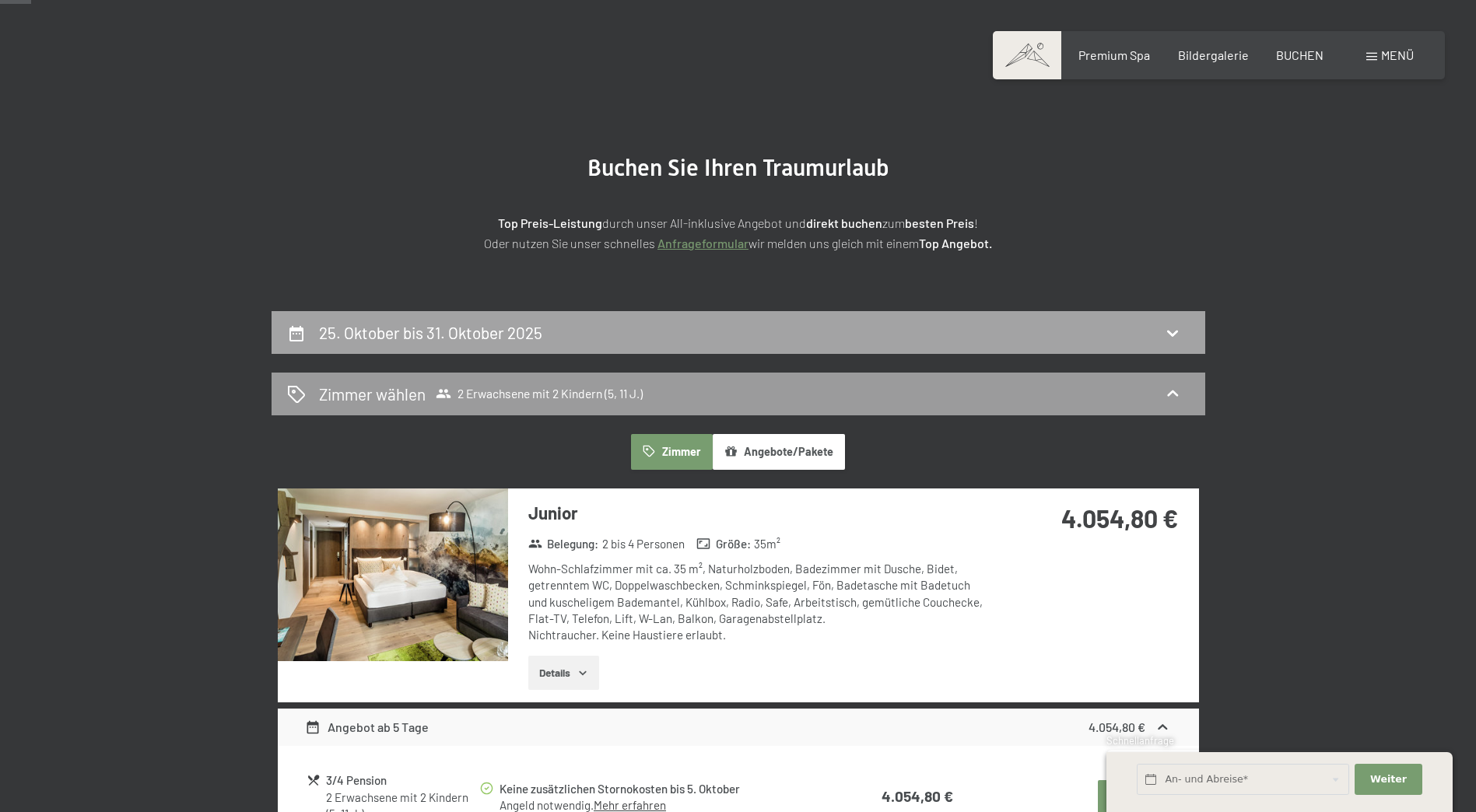
click at [703, 332] on div "25. Oktober bis 31. Oktober 2025" at bounding box center [738, 332] width 902 height 22
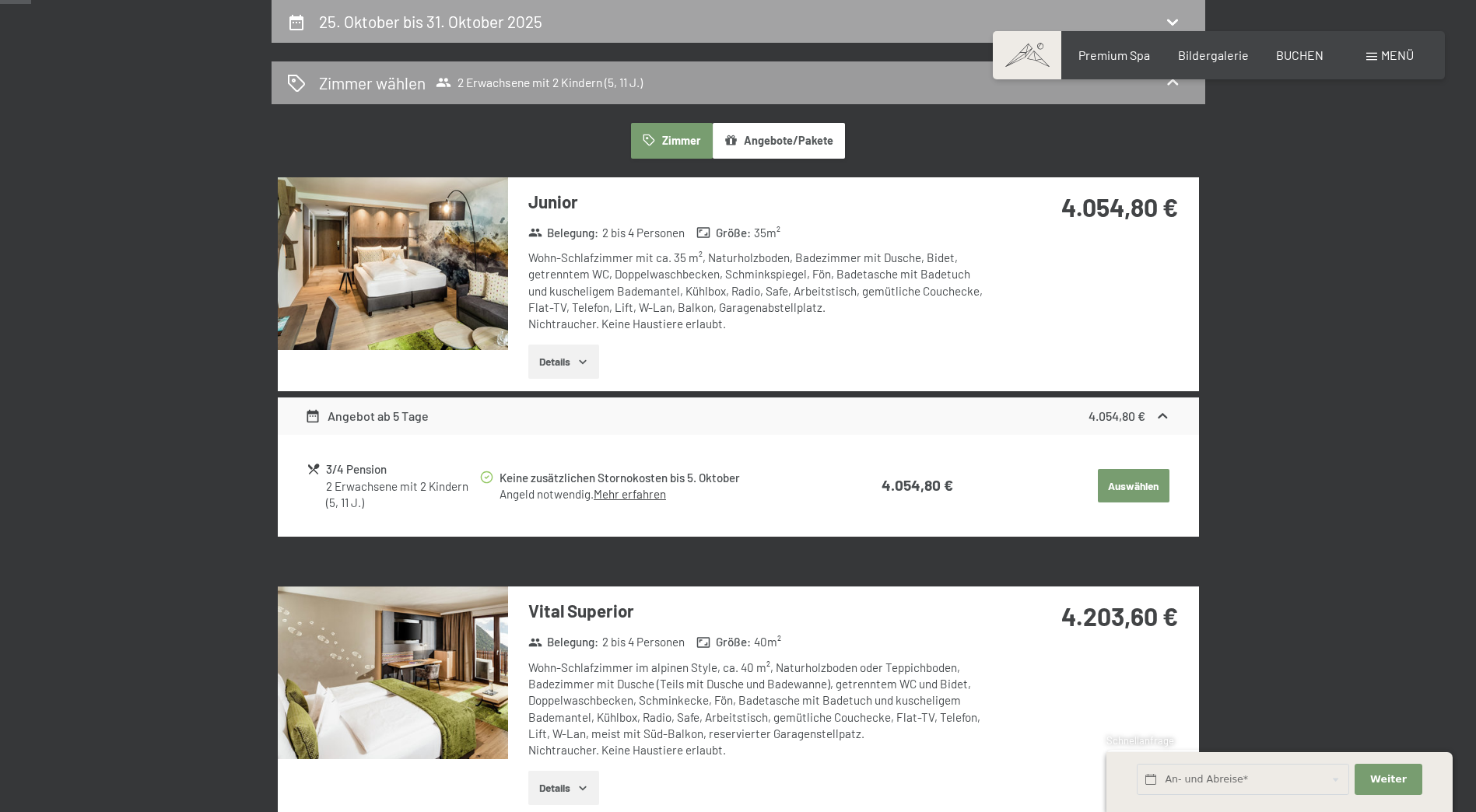
select select "5"
select select "11"
select select "[DATE]"
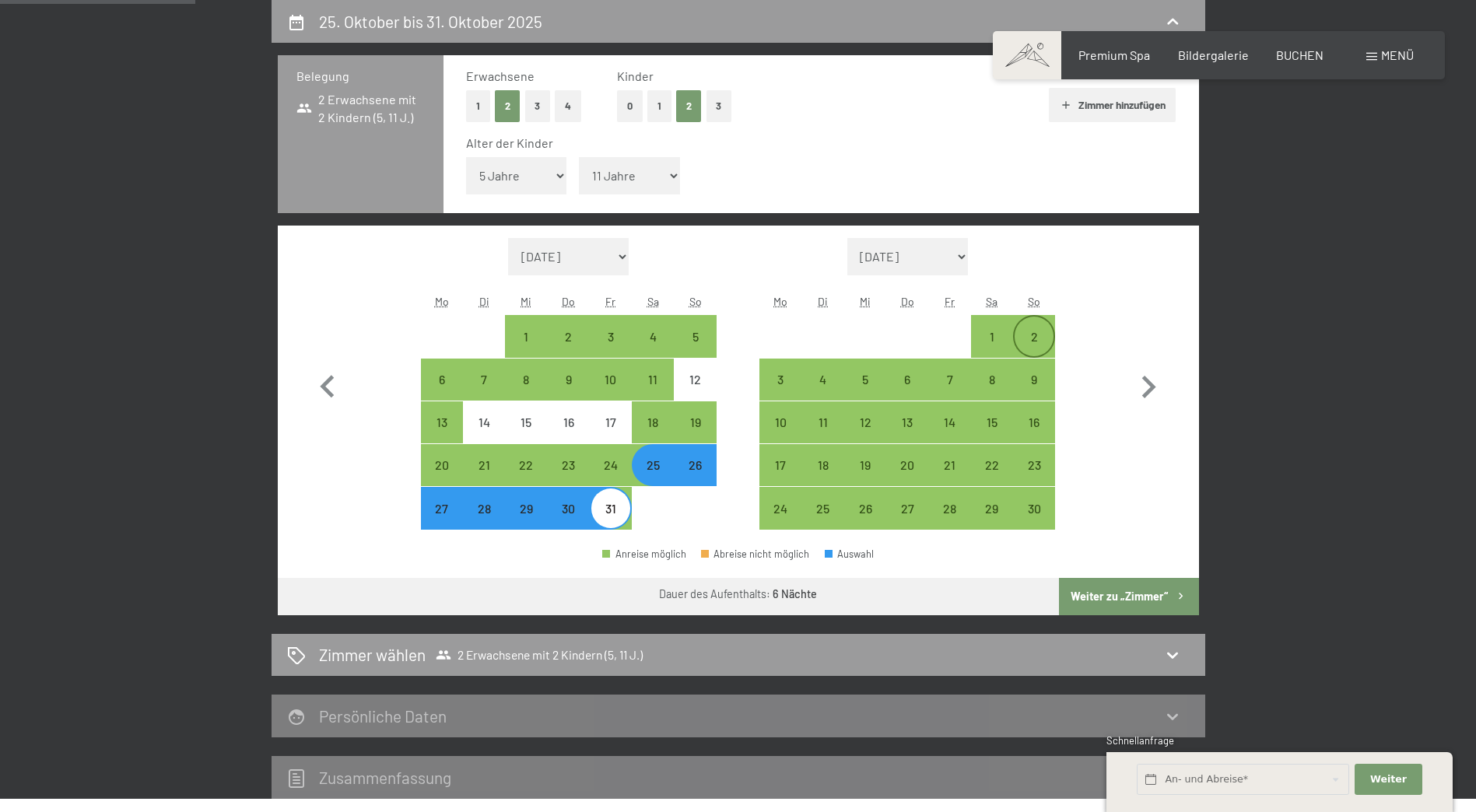
click at [1036, 332] on div "2" at bounding box center [1033, 350] width 39 height 39
select select "[DATE]"
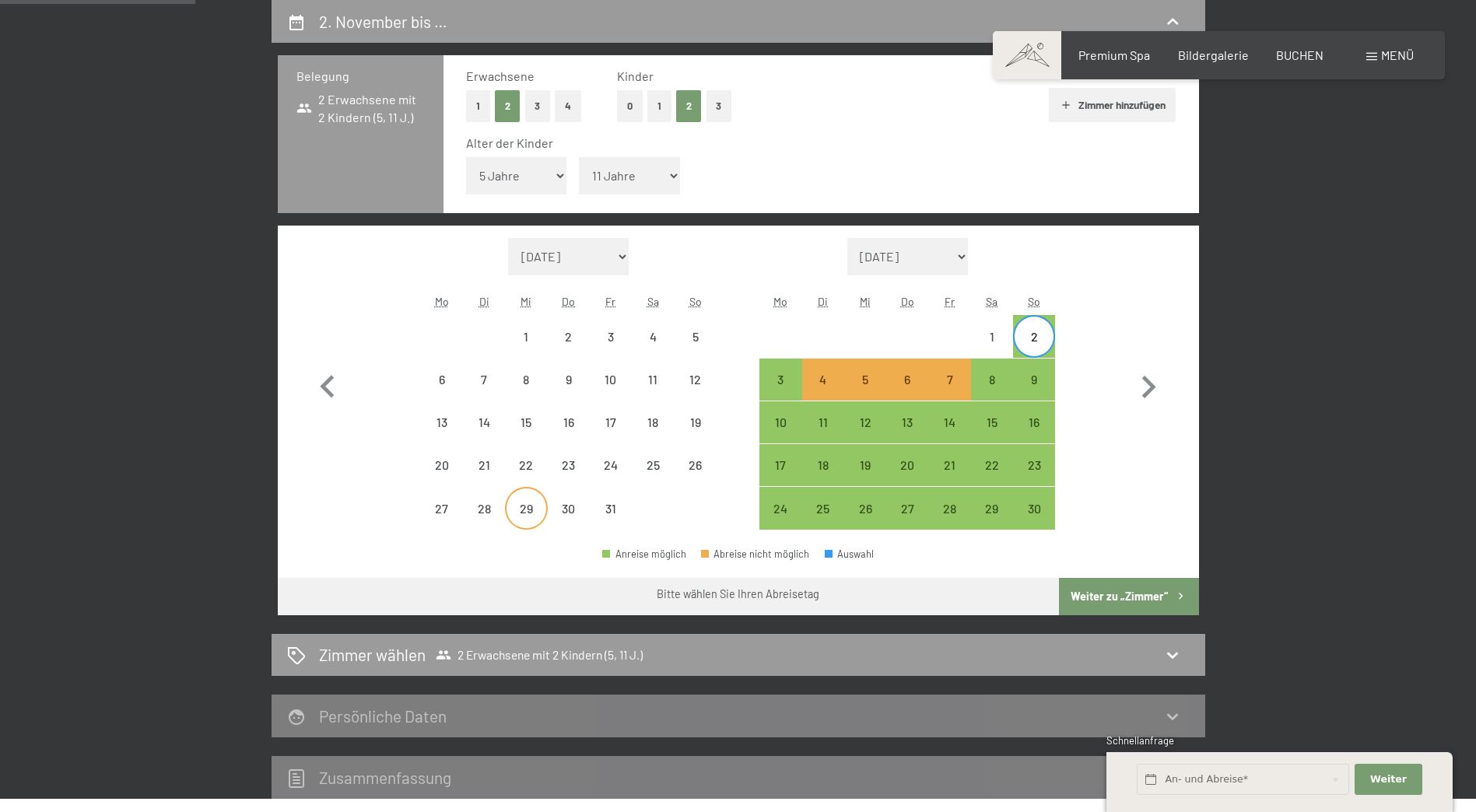
click at [518, 511] on div "29" at bounding box center [525, 522] width 39 height 39
select select "[DATE]"
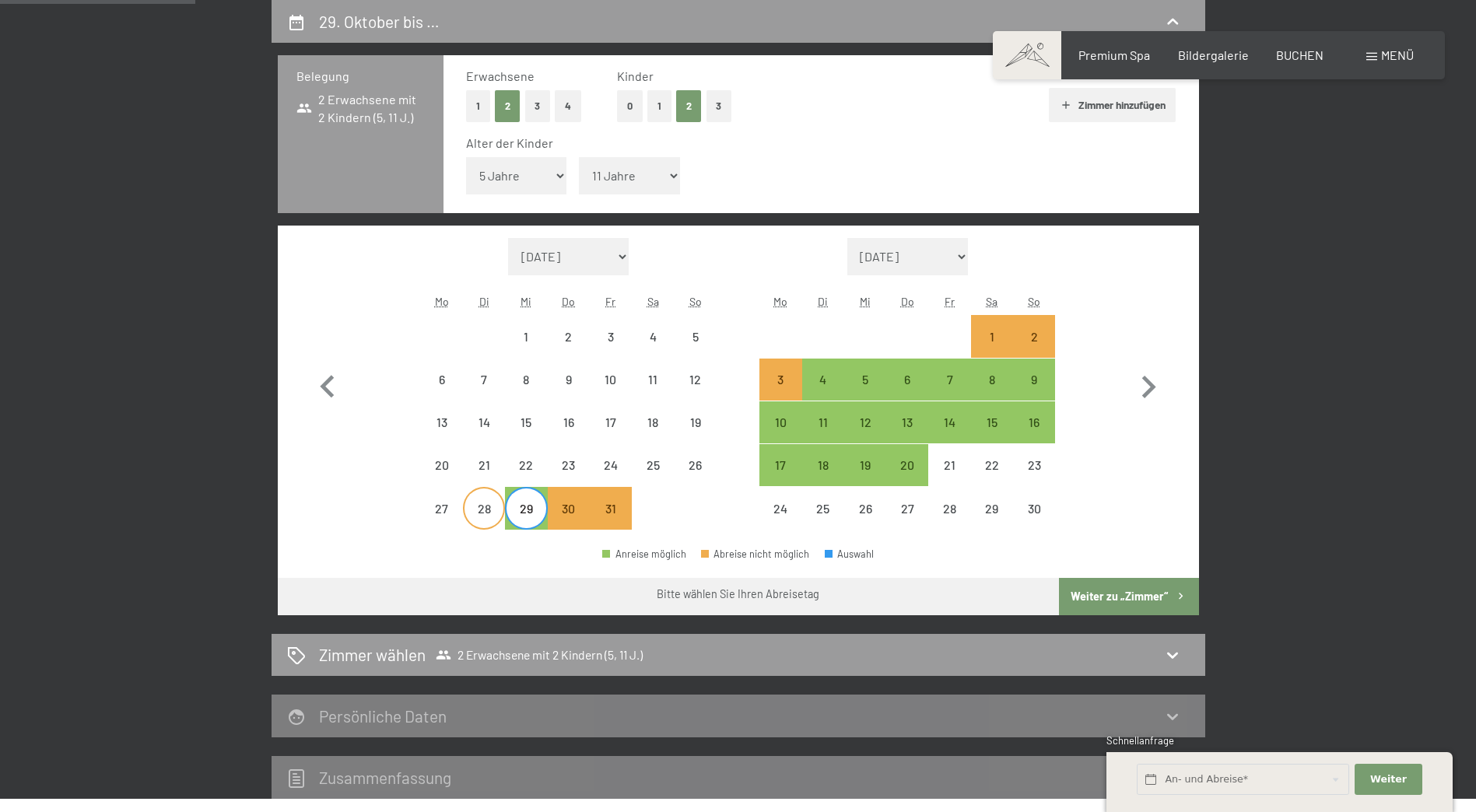
click at [476, 506] on div "28" at bounding box center [483, 522] width 39 height 39
select select "[DATE]"
click at [440, 511] on div "27" at bounding box center [442, 522] width 39 height 39
select select "[DATE]"
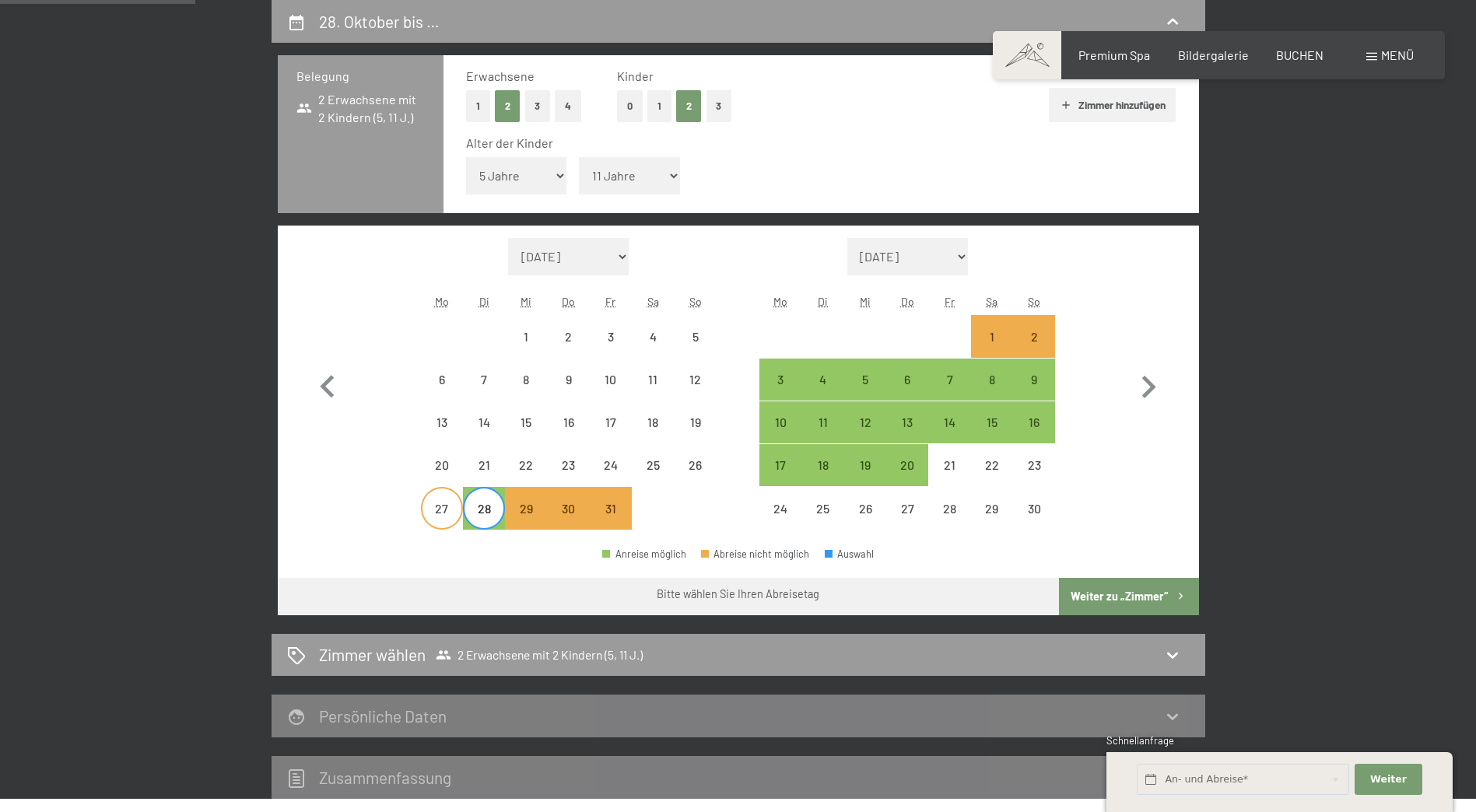
select select "[DATE]"
click at [1041, 332] on div "2" at bounding box center [1033, 350] width 39 height 39
select select "[DATE]"
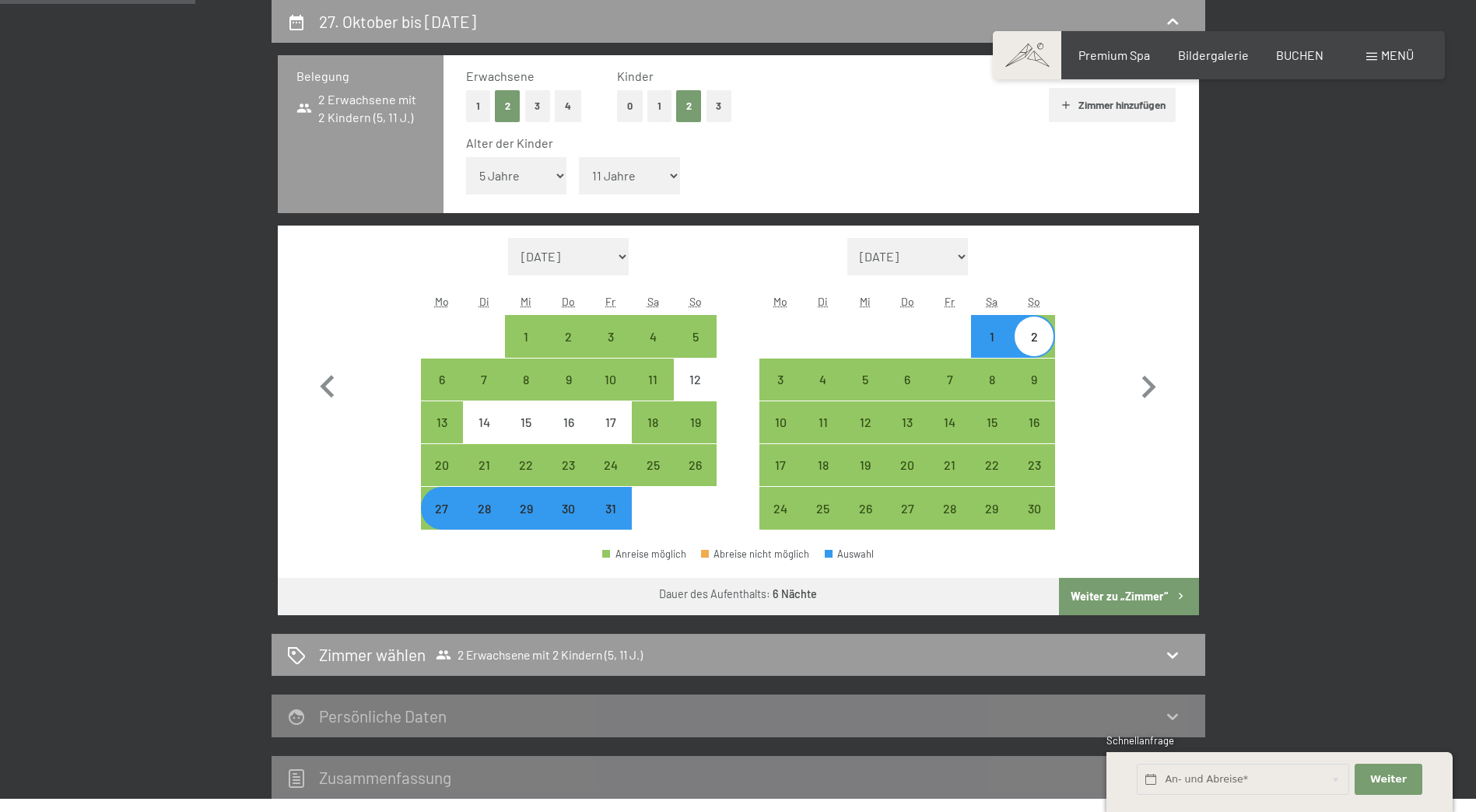
click at [1113, 599] on button "Weiter zu „Zimmer“" at bounding box center [1128, 596] width 140 height 37
select select "[DATE]"
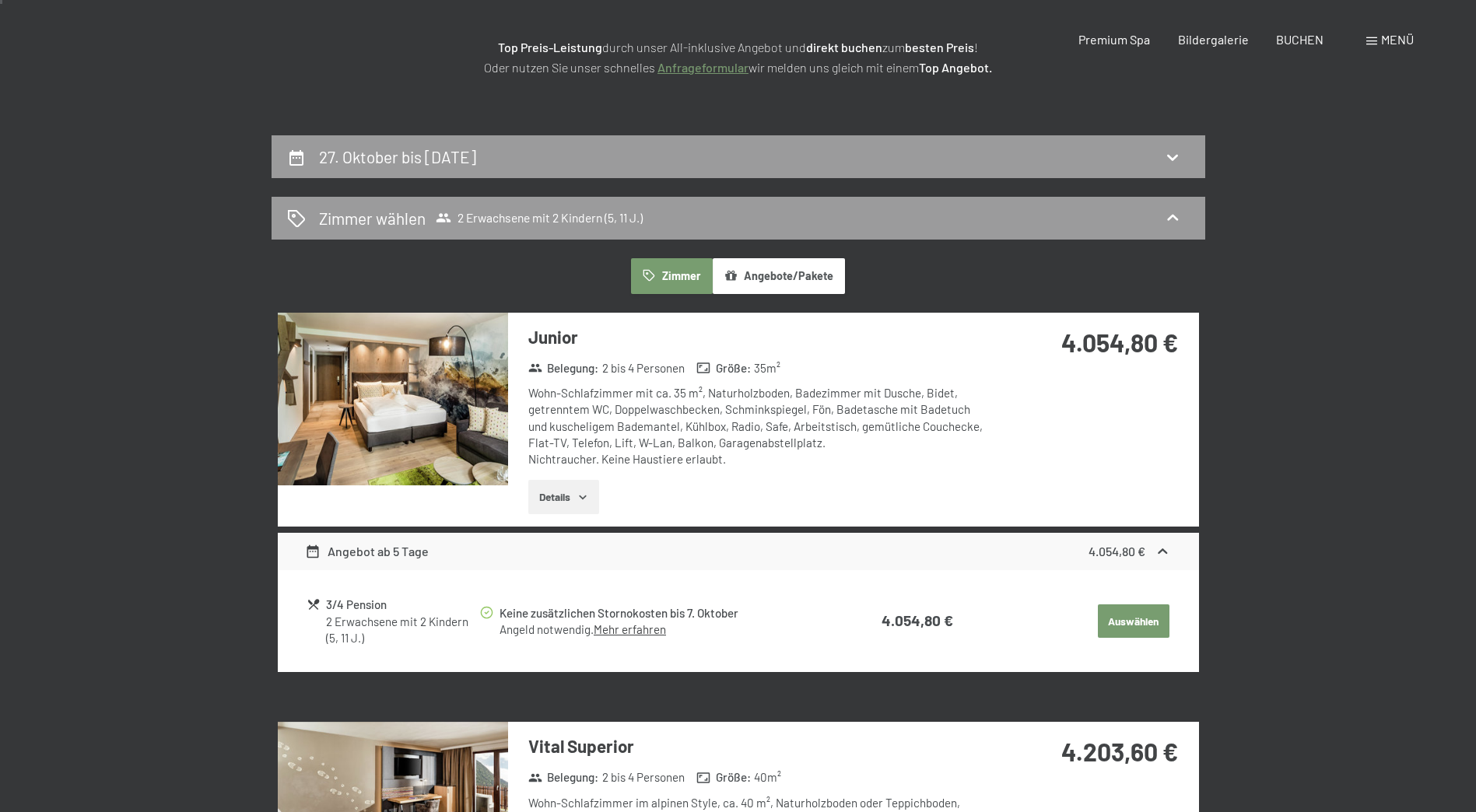
scroll to position [0, 0]
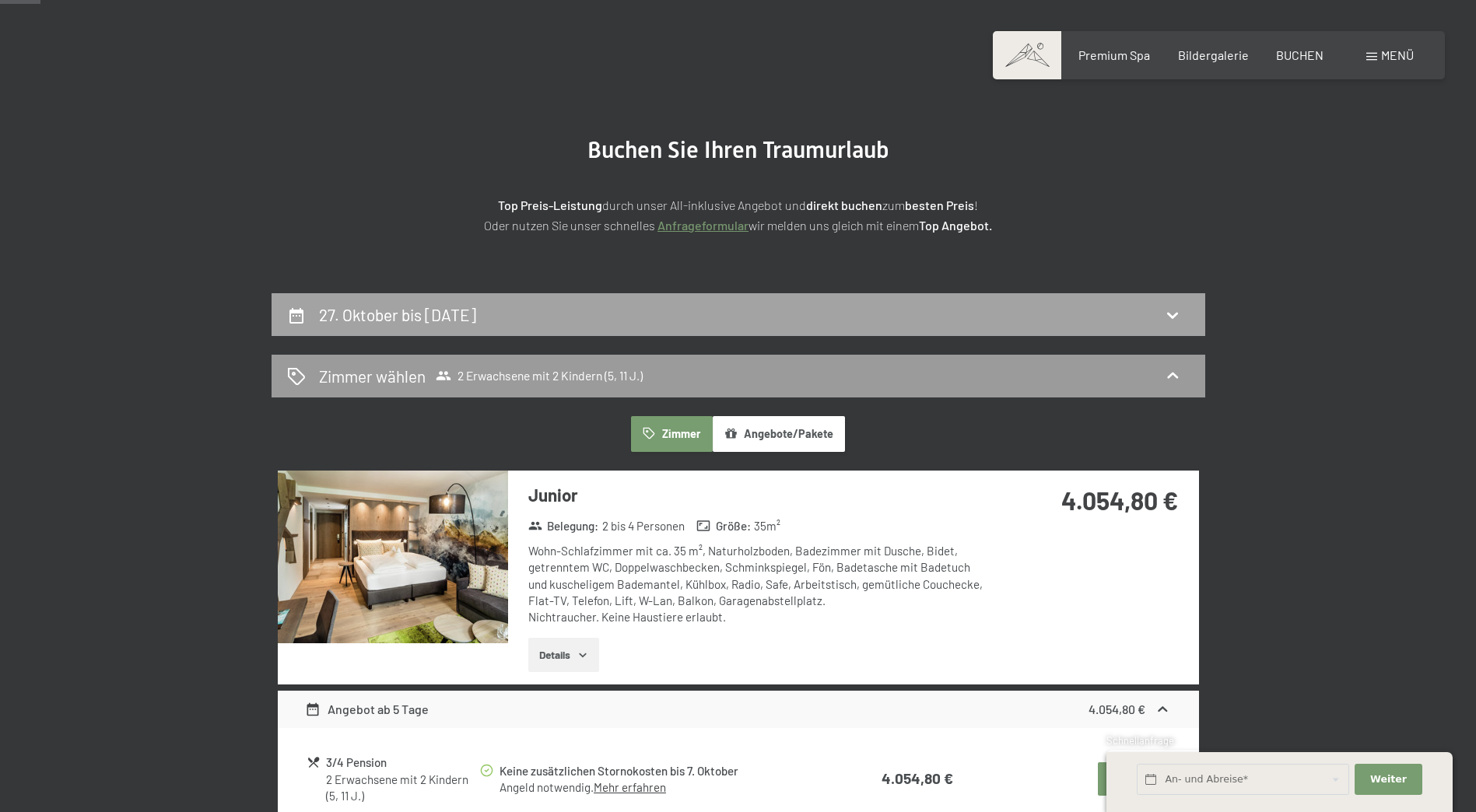
click at [570, 301] on div "27. Oktober bis 2. November 2025" at bounding box center [738, 315] width 933 height 43
select select "5"
select select "11"
select select "[DATE]"
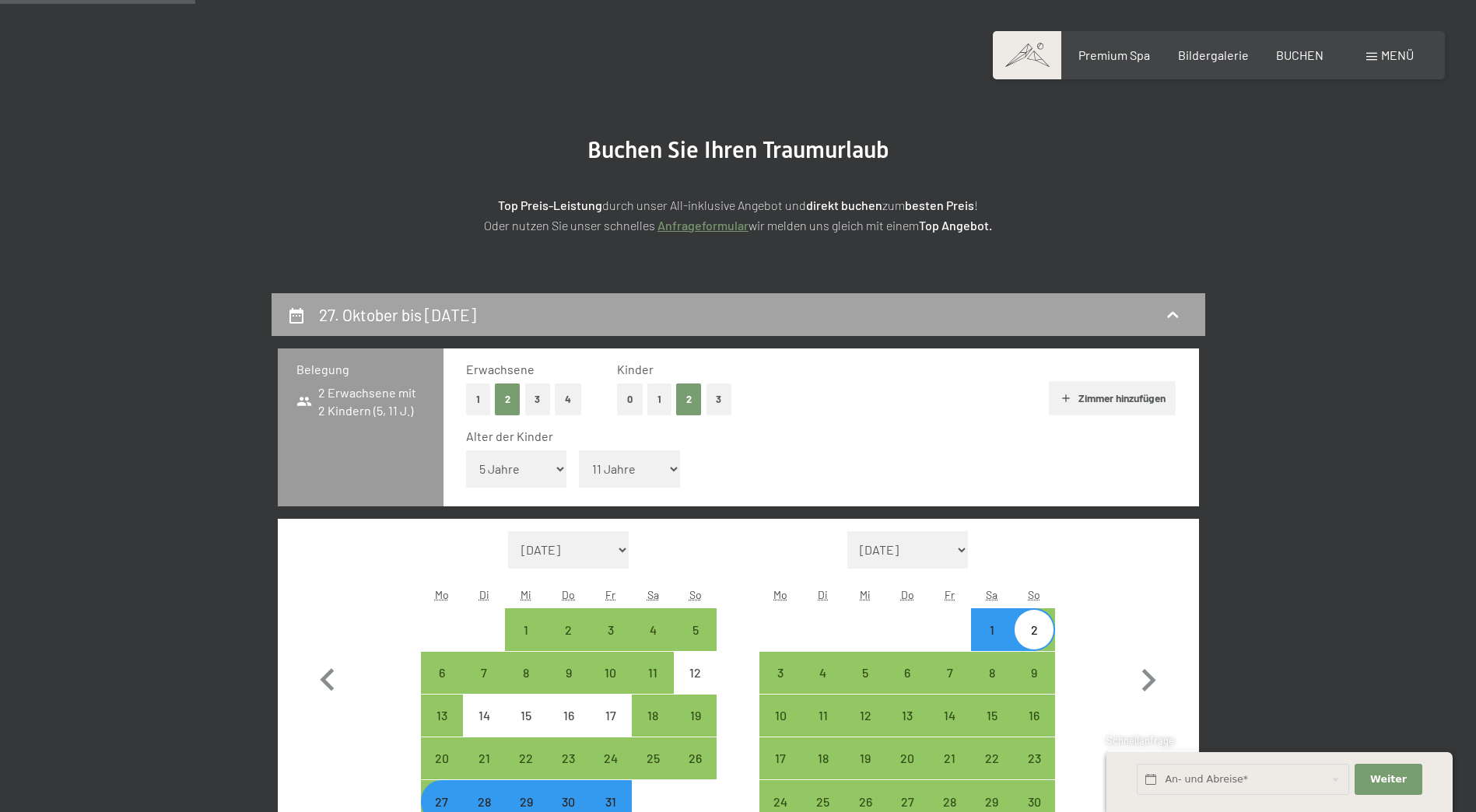
scroll to position [371, 0]
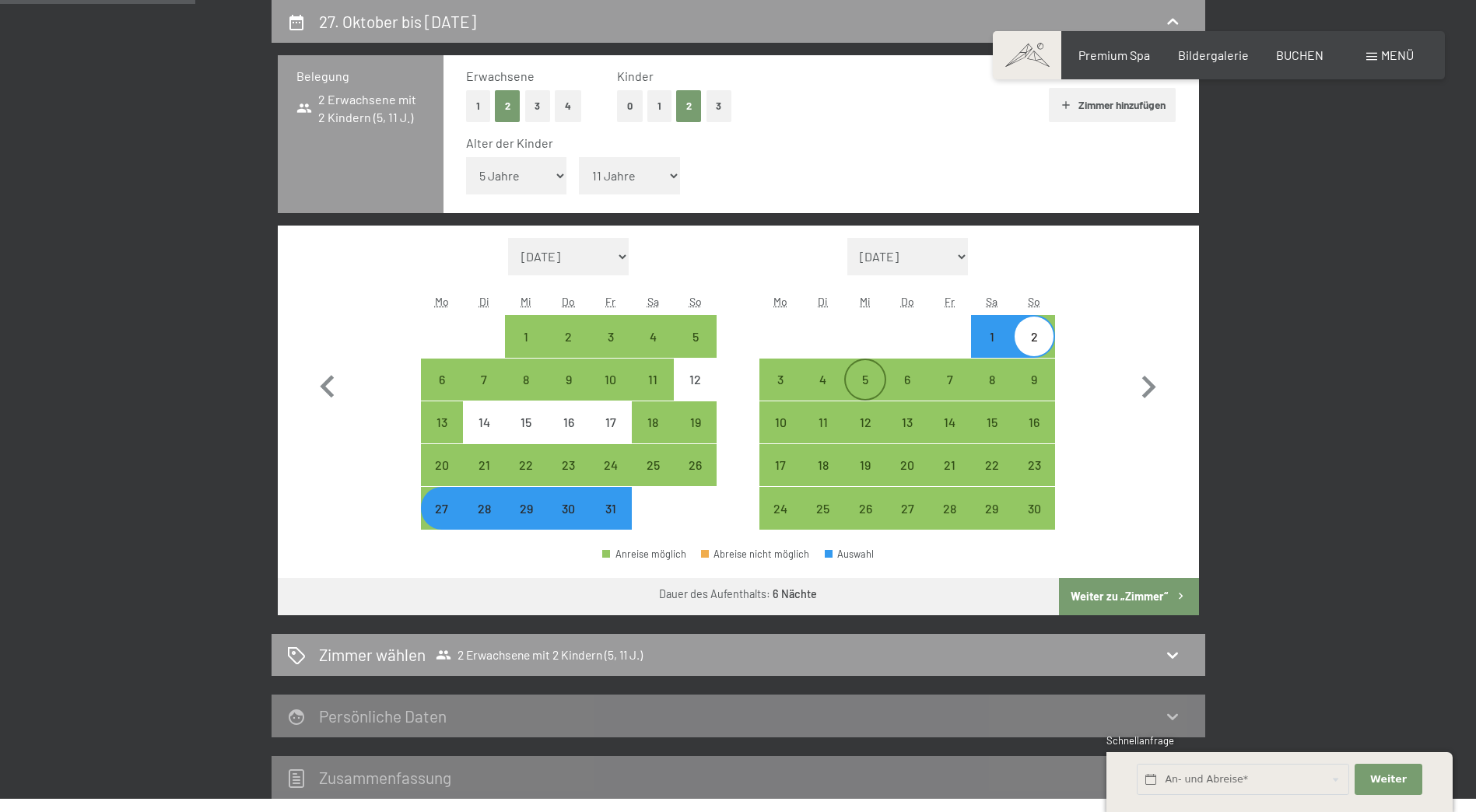
click at [867, 376] on div "5" at bounding box center [865, 393] width 39 height 39
select select "[DATE]"
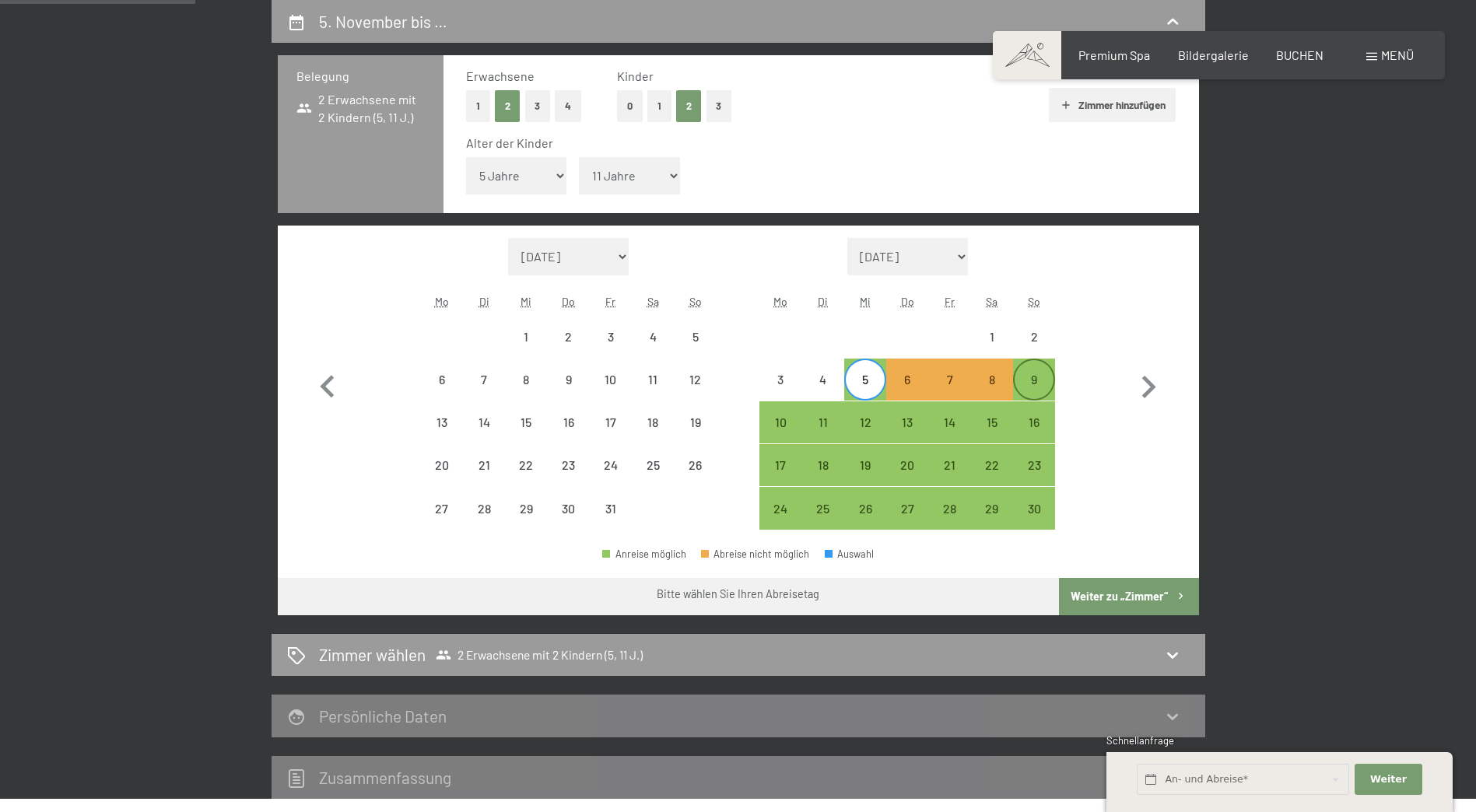
click at [1044, 376] on div "9" at bounding box center [1033, 393] width 39 height 39
select select "[DATE]"
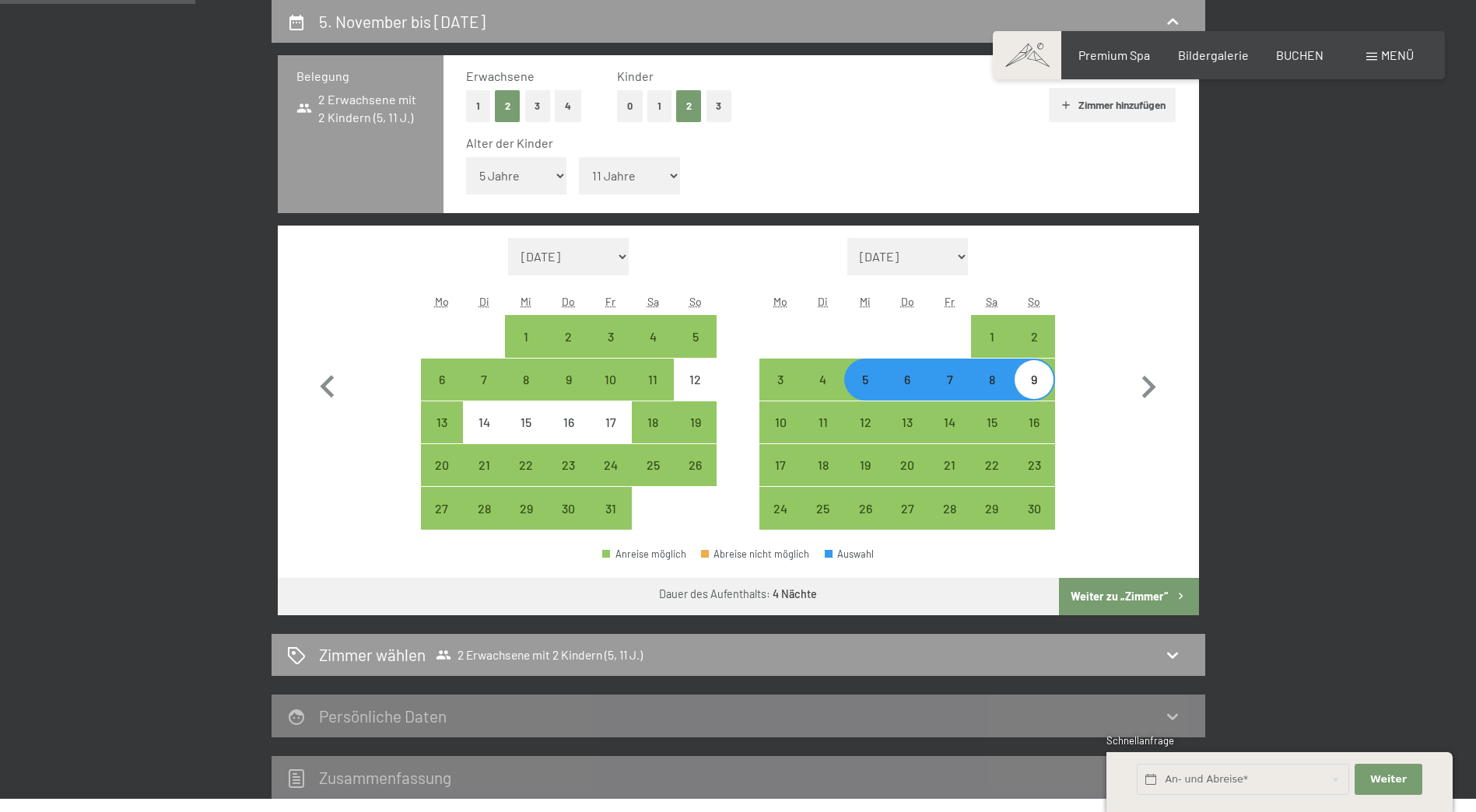
click at [1139, 595] on button "Weiter zu „Zimmer“" at bounding box center [1128, 596] width 140 height 37
select select "[DATE]"
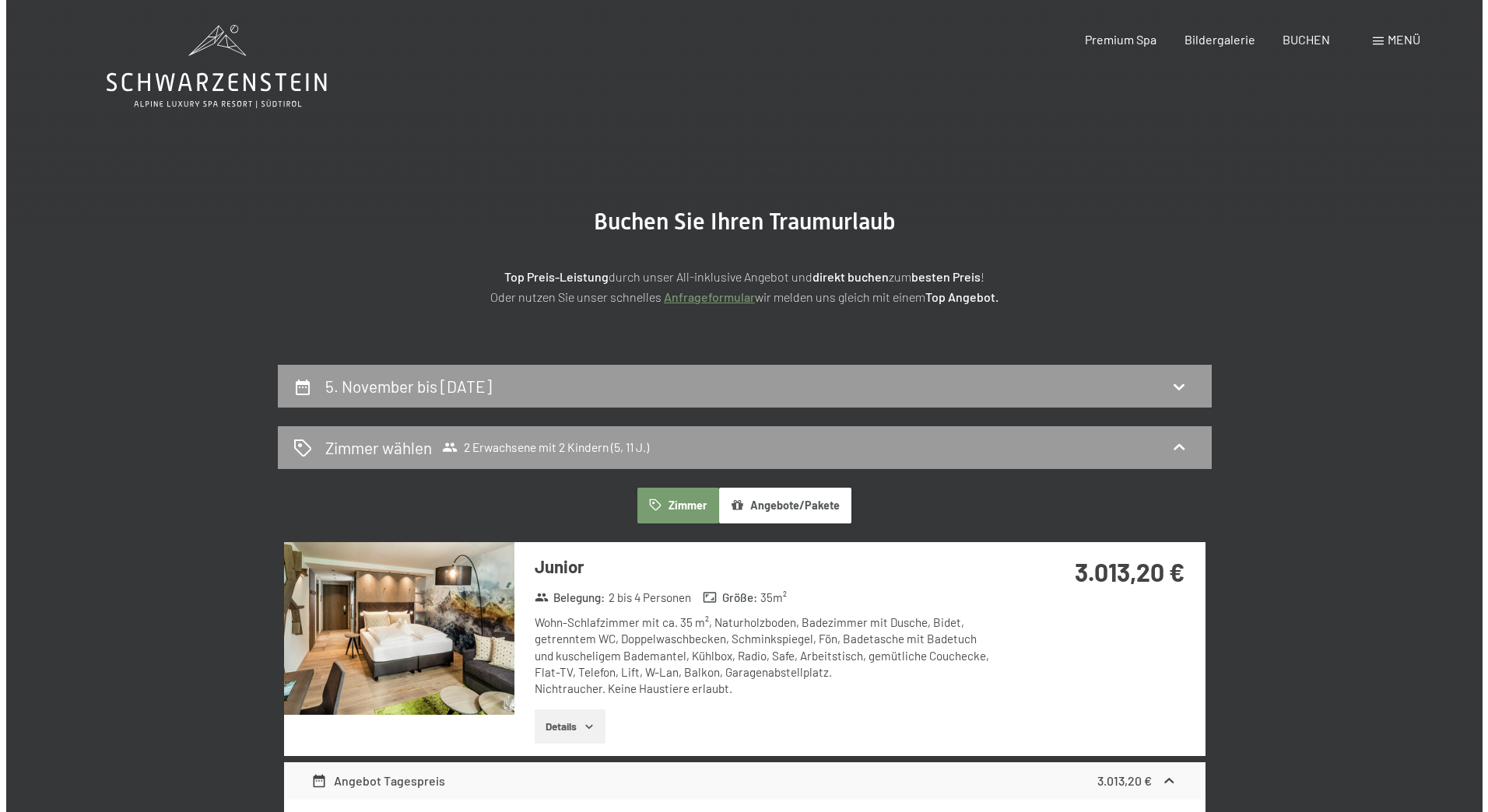
scroll to position [0, 0]
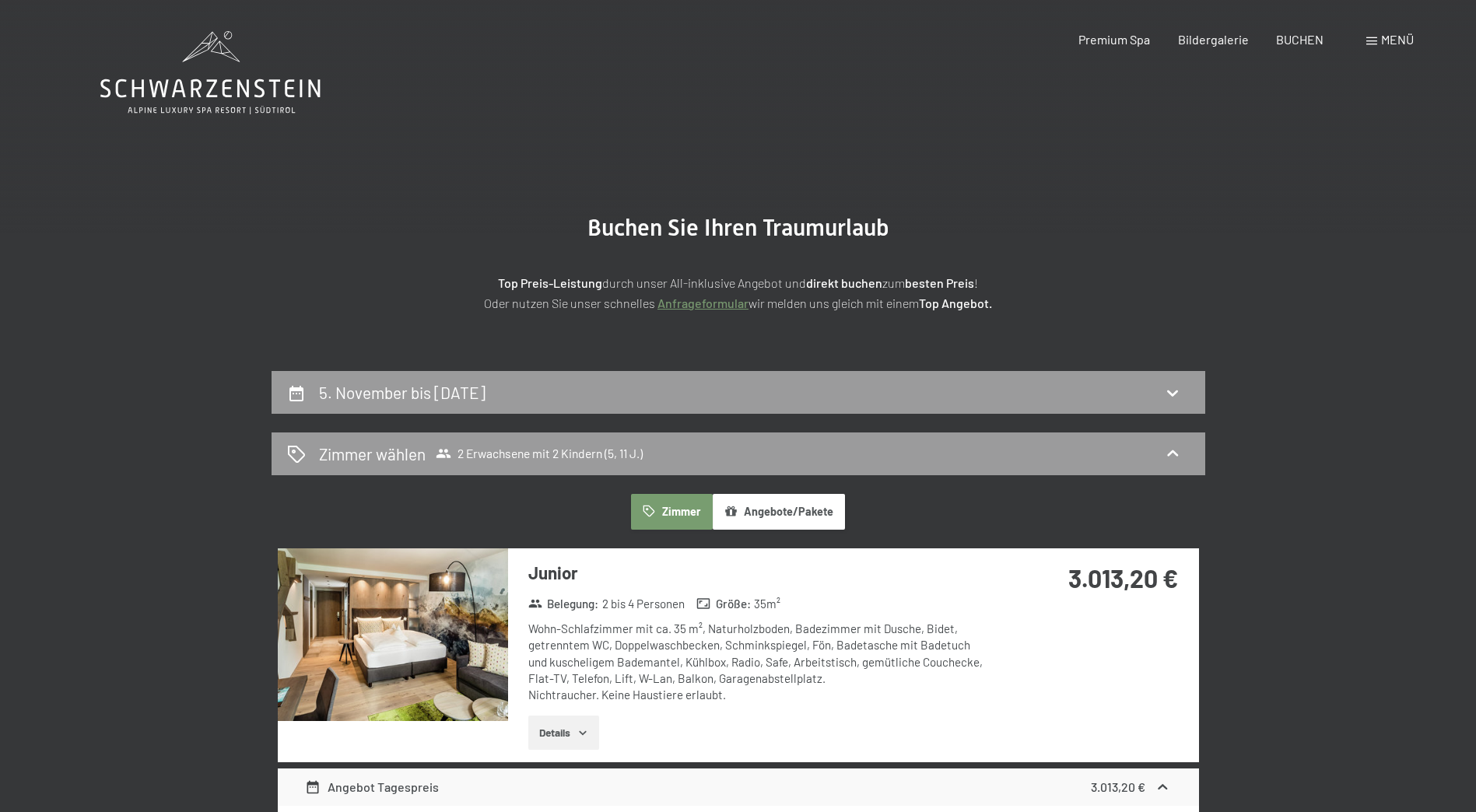
click at [1376, 40] on span at bounding box center [1371, 40] width 11 height 8
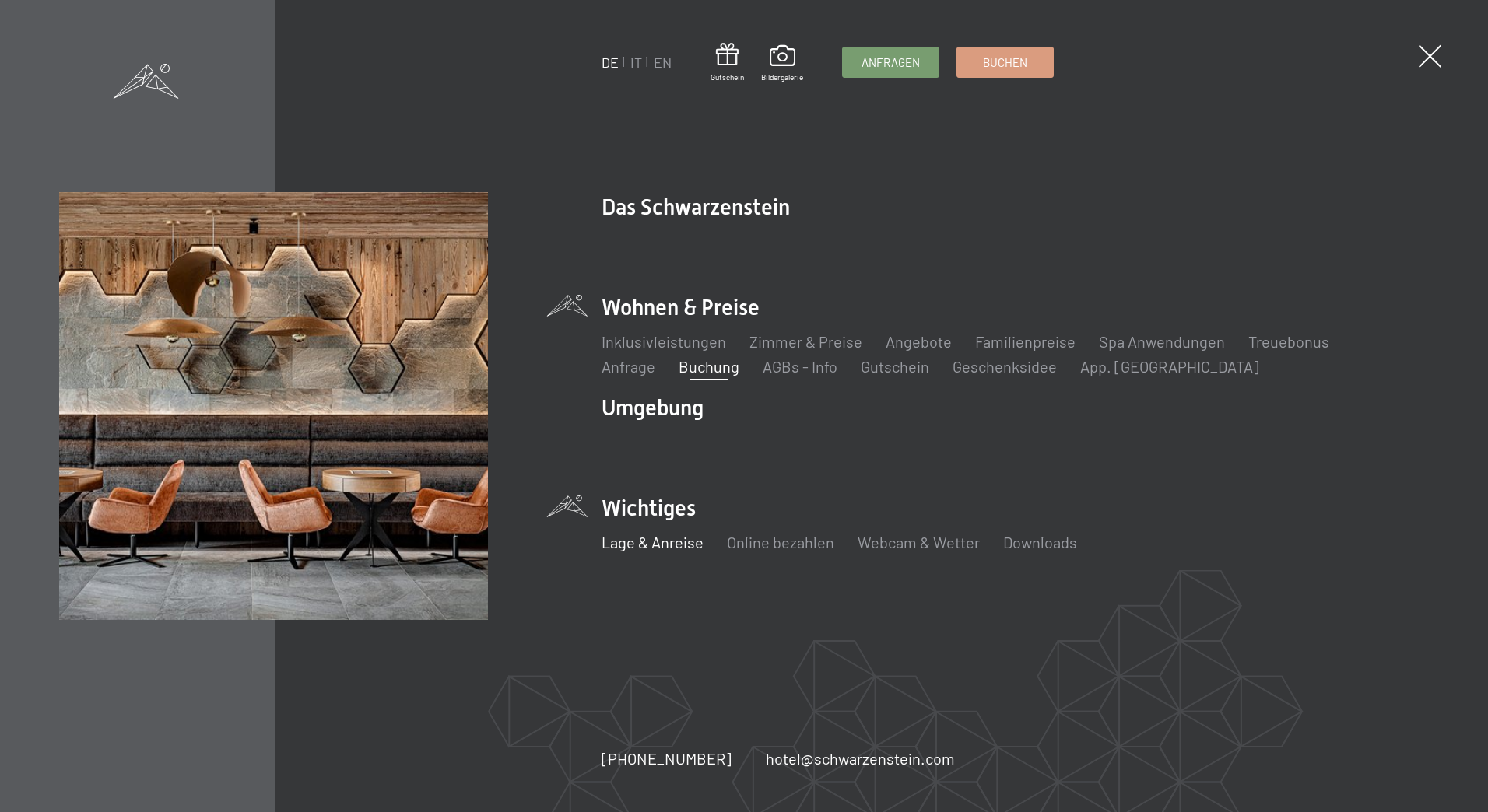
click at [657, 542] on link "Lage & Anreise" at bounding box center [652, 542] width 102 height 19
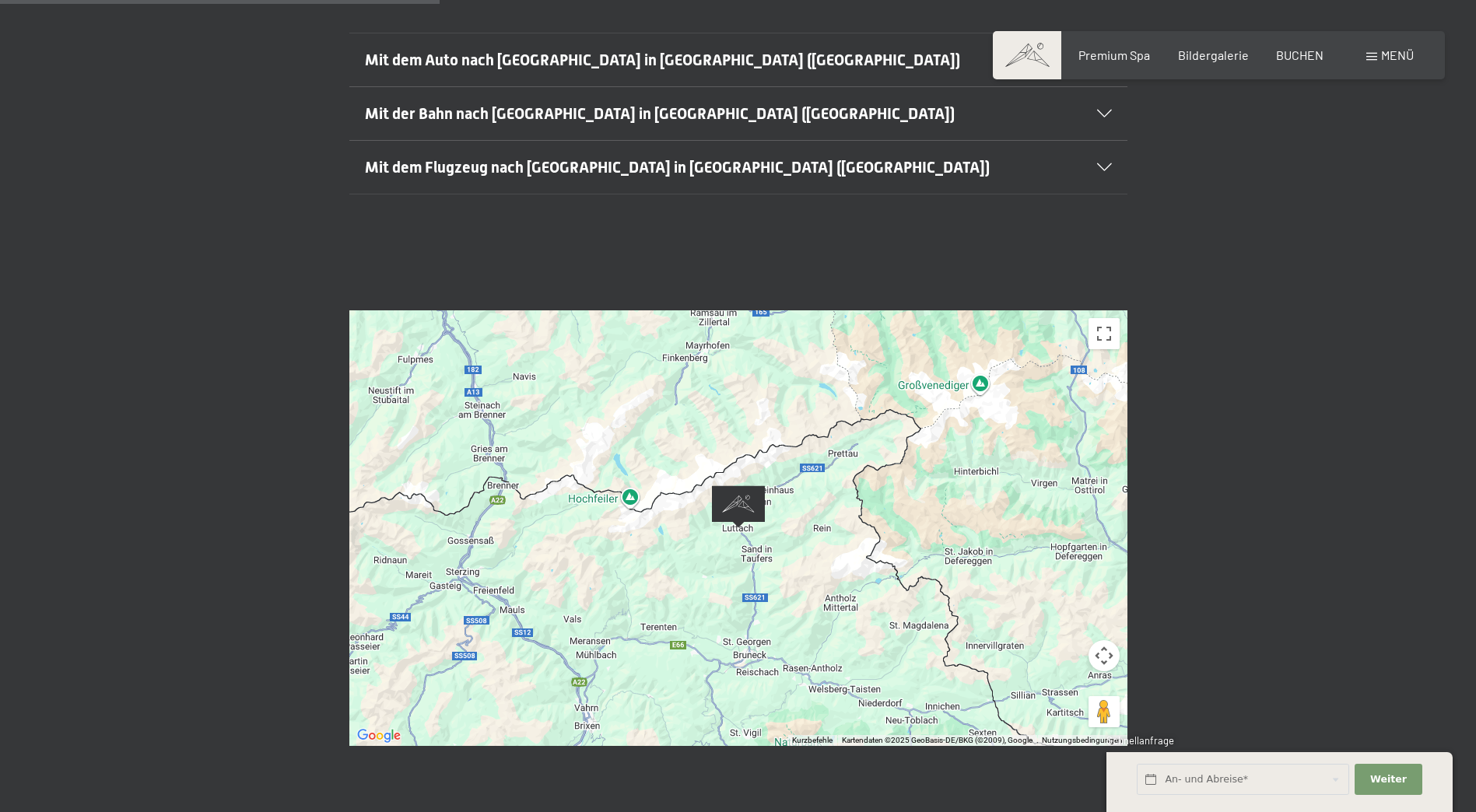
scroll to position [544, 0]
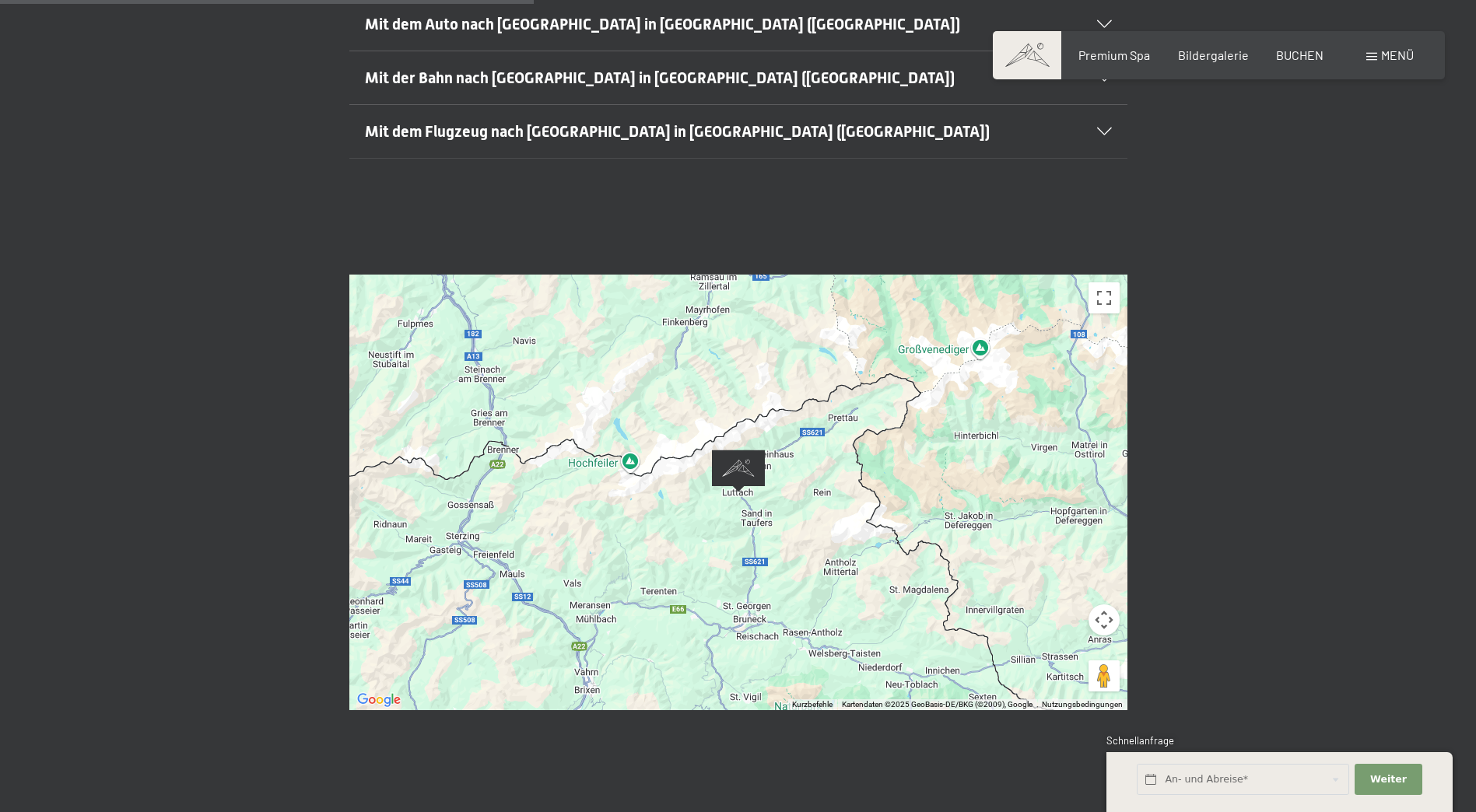
click at [1107, 604] on button "Kamerasteuerung für die Karte" at bounding box center [1104, 620] width 31 height 31
click at [1109, 282] on button "Vollbildansicht ein/aus" at bounding box center [1104, 298] width 31 height 31
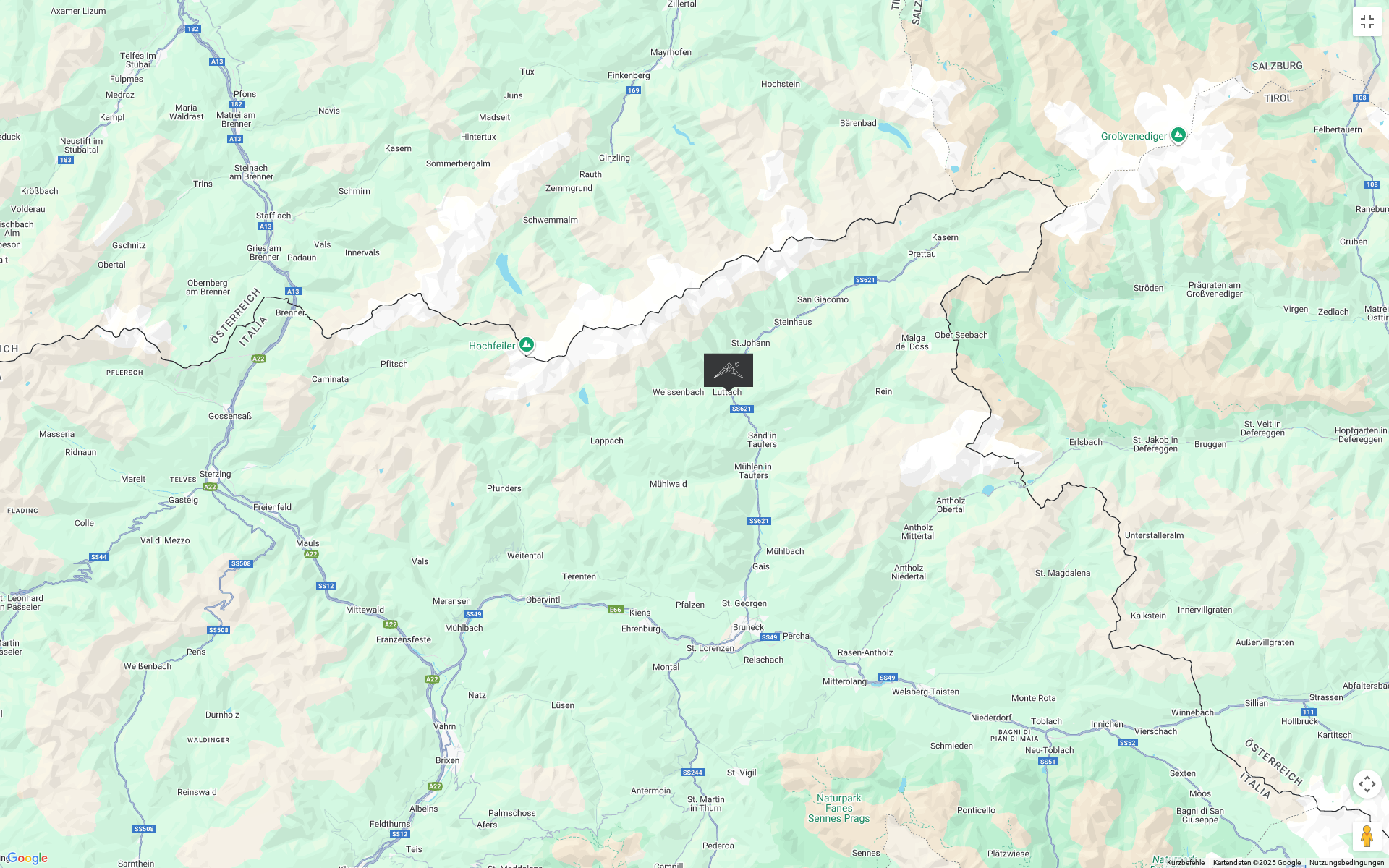
drag, startPoint x: 333, startPoint y: 254, endPoint x: 811, endPoint y: 435, distance: 511.1
click at [811, 435] on div at bounding box center [694, 434] width 1389 height 868
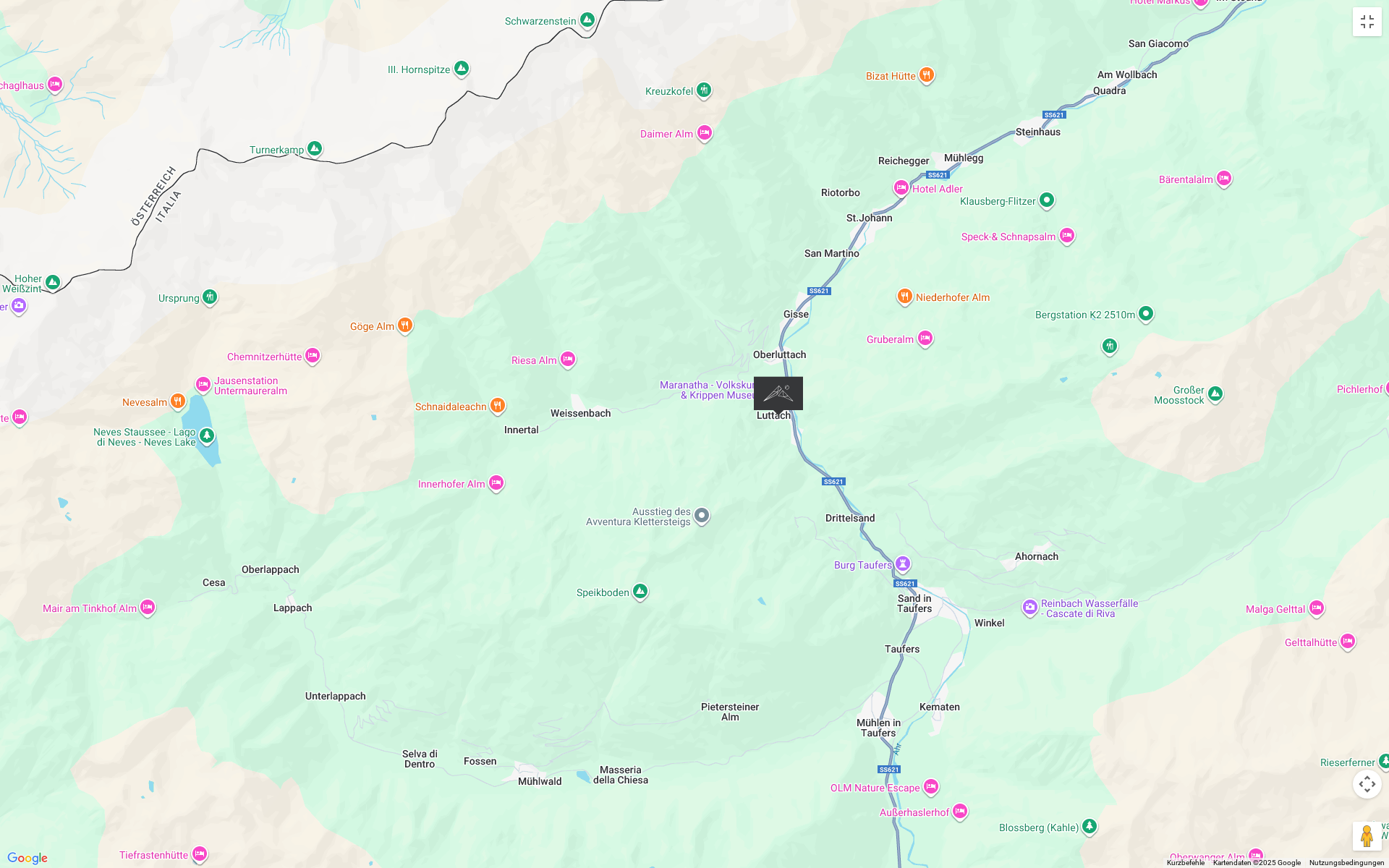
drag, startPoint x: 678, startPoint y: 259, endPoint x: 941, endPoint y: 434, distance: 315.9
click at [941, 434] on div at bounding box center [694, 434] width 1389 height 868
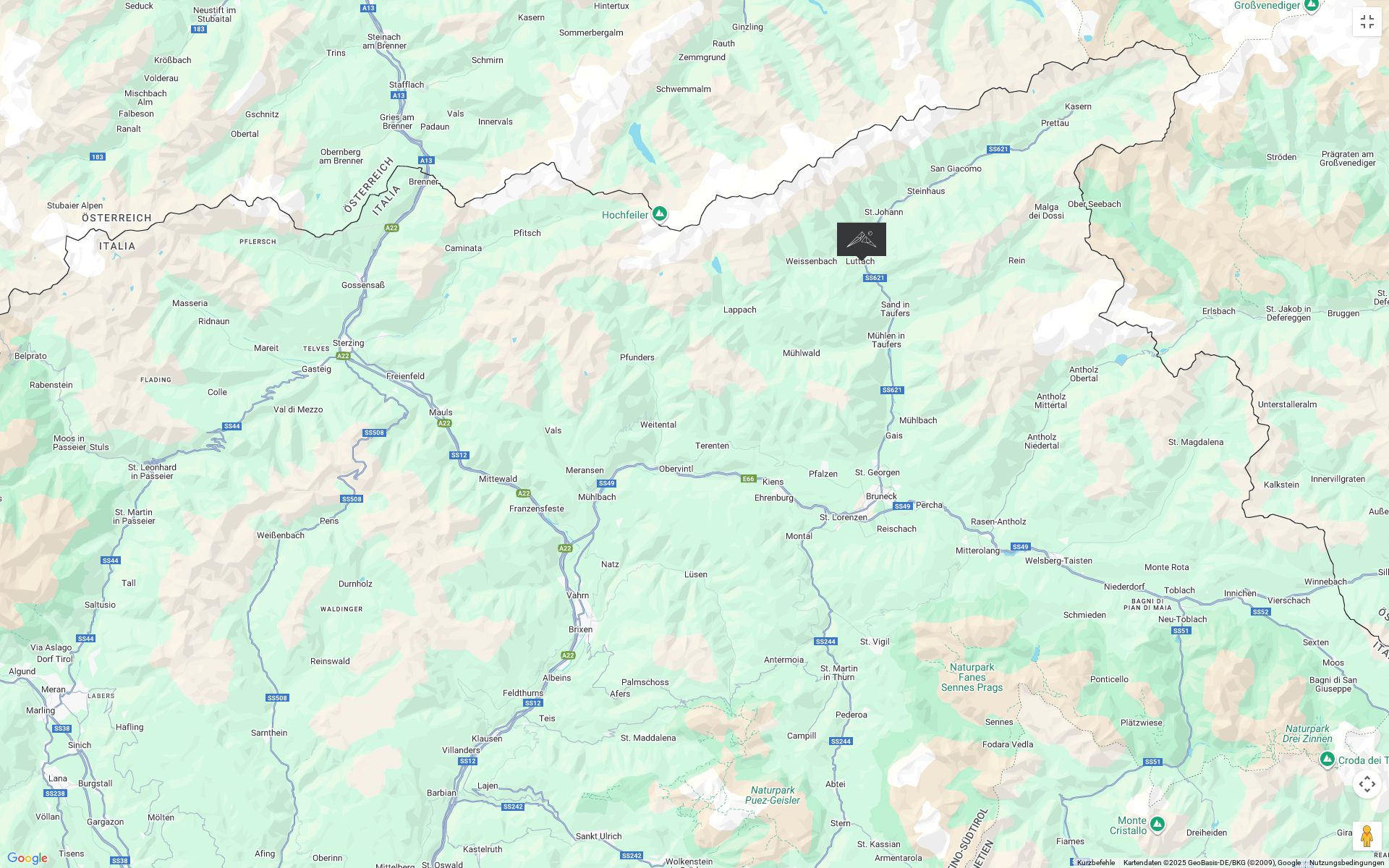
drag, startPoint x: 728, startPoint y: 715, endPoint x: 690, endPoint y: 545, distance: 174.2
click at [690, 545] on div at bounding box center [694, 434] width 1389 height 868
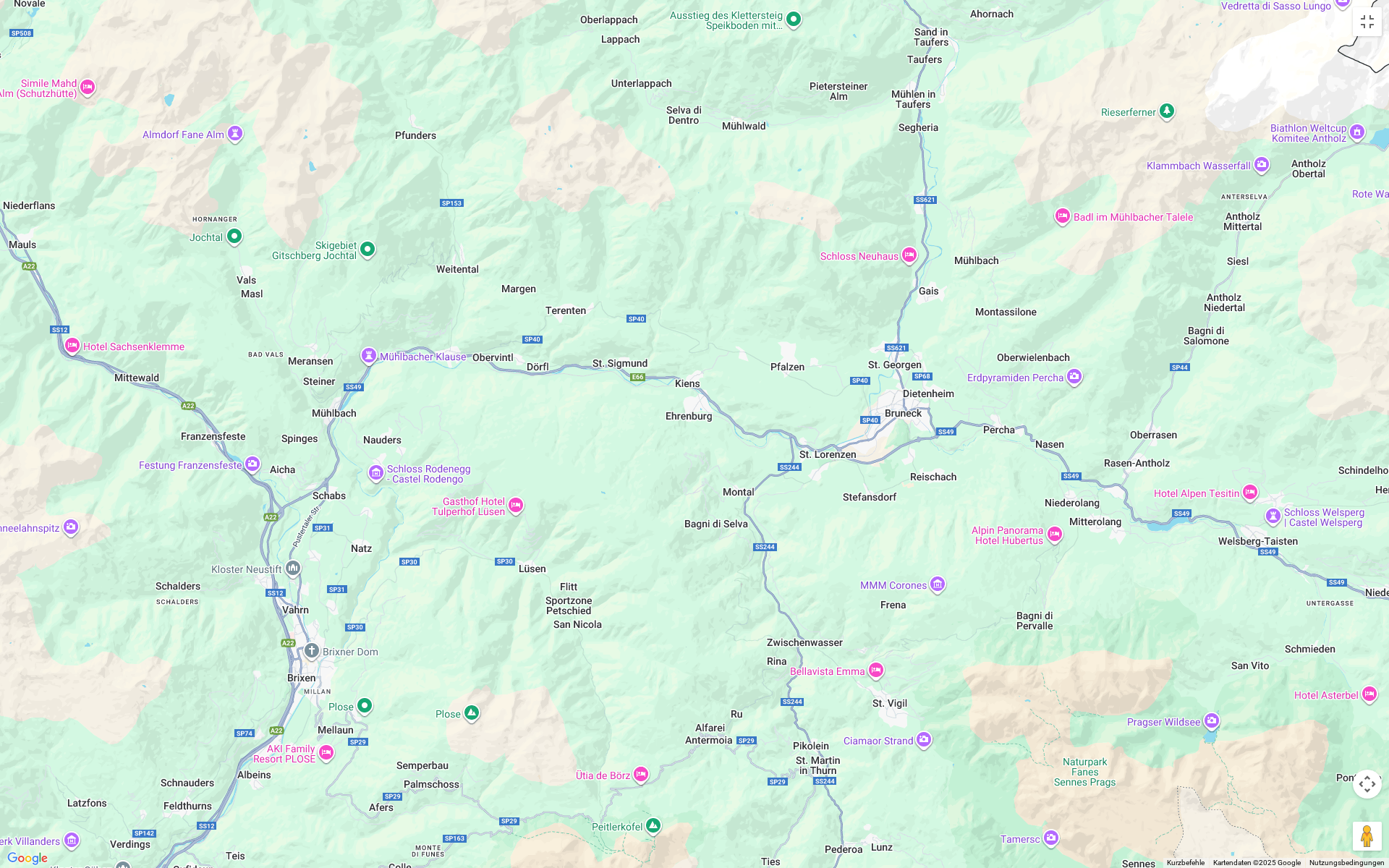
drag, startPoint x: 1174, startPoint y: 678, endPoint x: 1001, endPoint y: 583, distance: 197.4
click at [1001, 583] on div at bounding box center [694, 434] width 1389 height 868
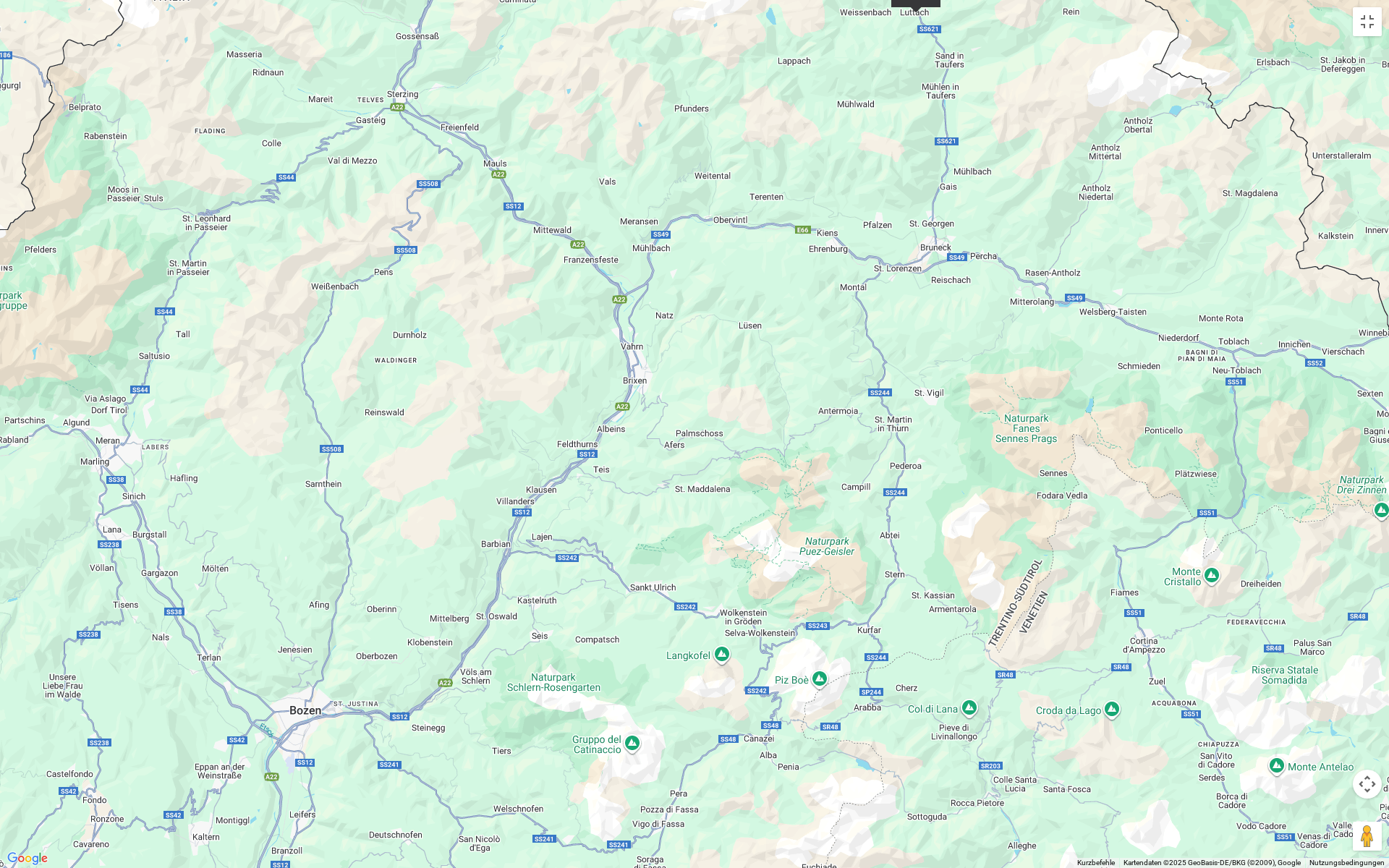
drag, startPoint x: 500, startPoint y: 640, endPoint x: 487, endPoint y: 388, distance: 252.3
click at [487, 388] on div at bounding box center [694, 434] width 1389 height 868
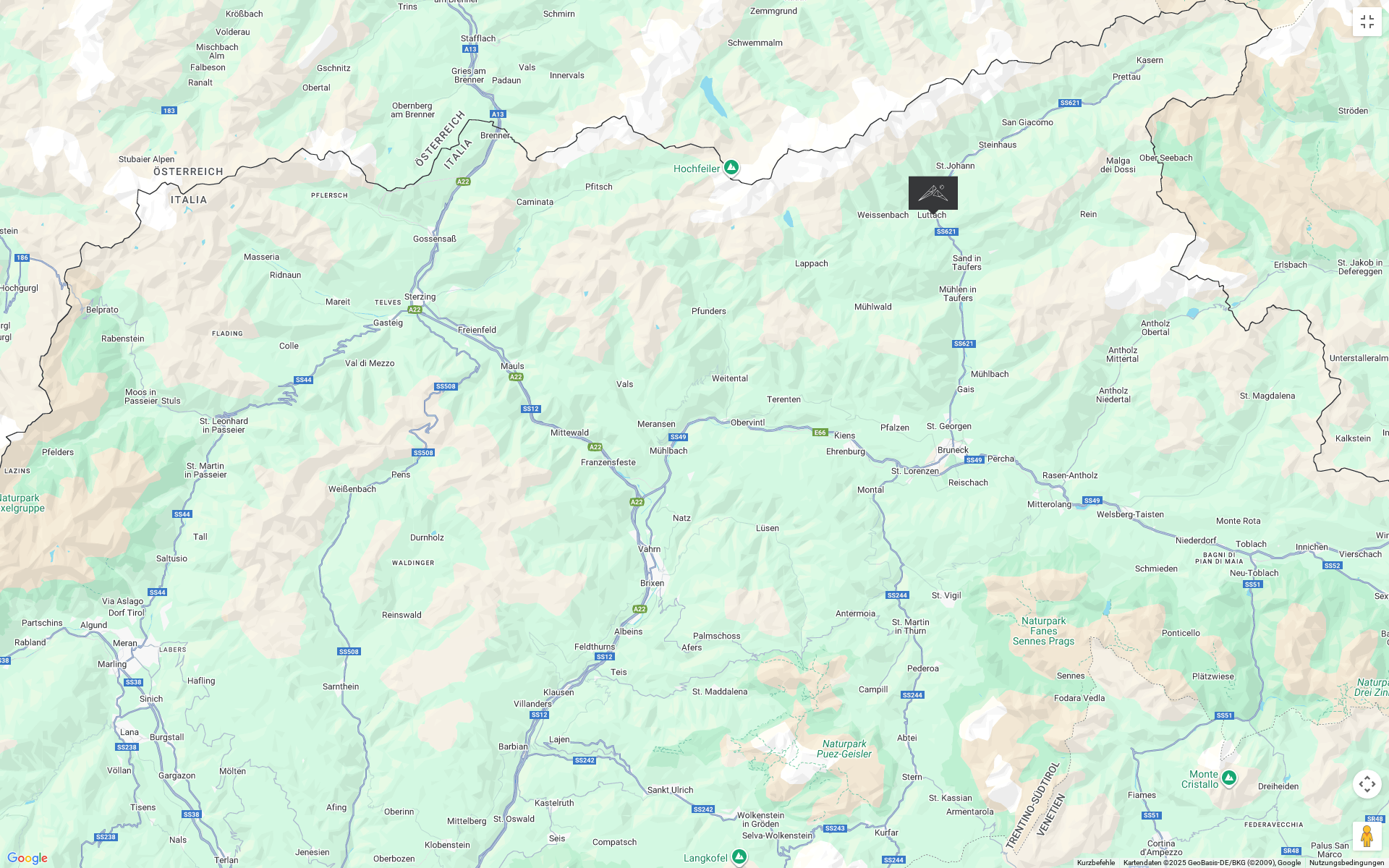
drag, startPoint x: 601, startPoint y: 207, endPoint x: 615, endPoint y: 412, distance: 205.5
click at [615, 412] on div at bounding box center [694, 434] width 1389 height 868
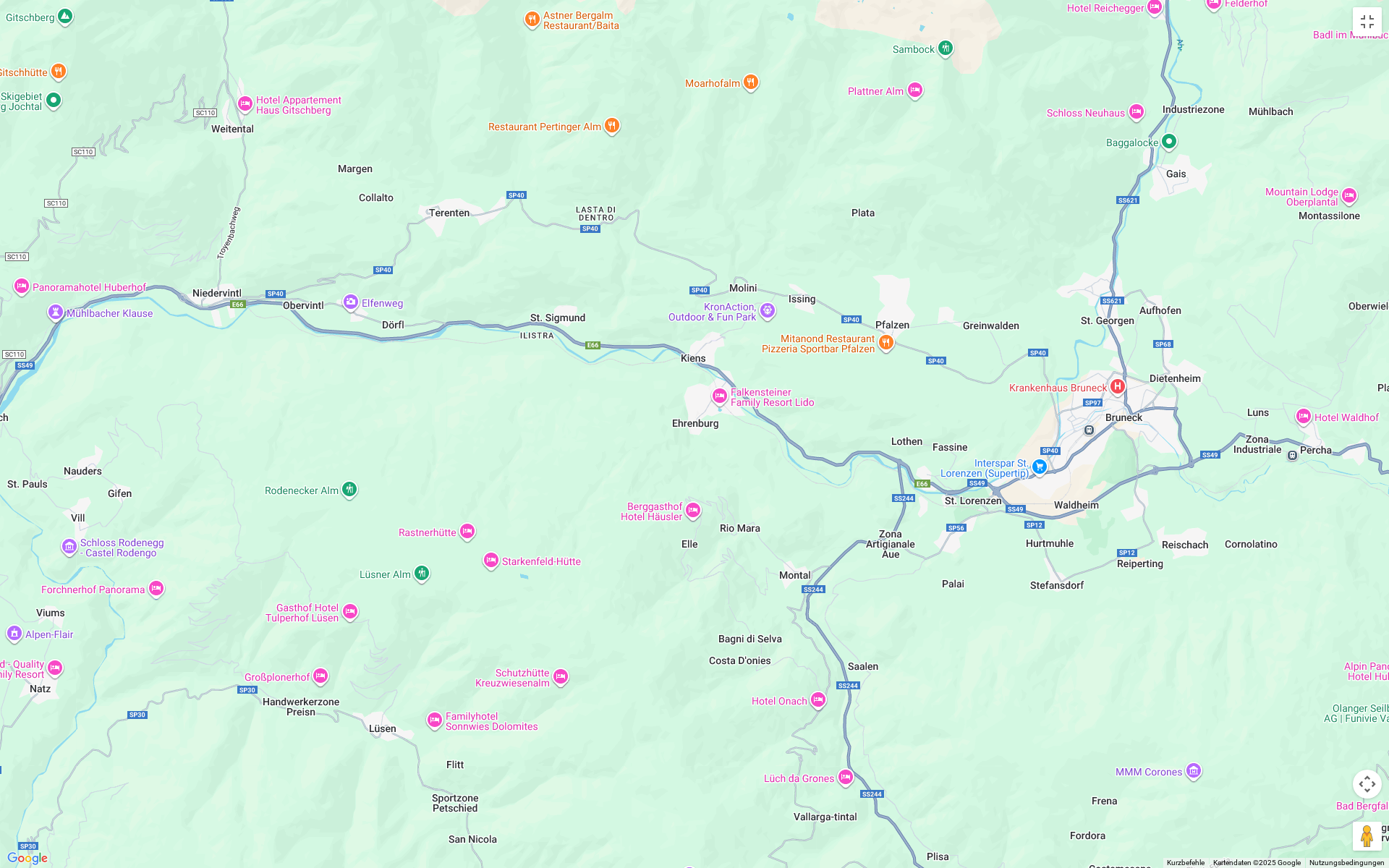
drag, startPoint x: 1216, startPoint y: 466, endPoint x: 574, endPoint y: 432, distance: 642.9
click at [574, 432] on div at bounding box center [694, 434] width 1389 height 868
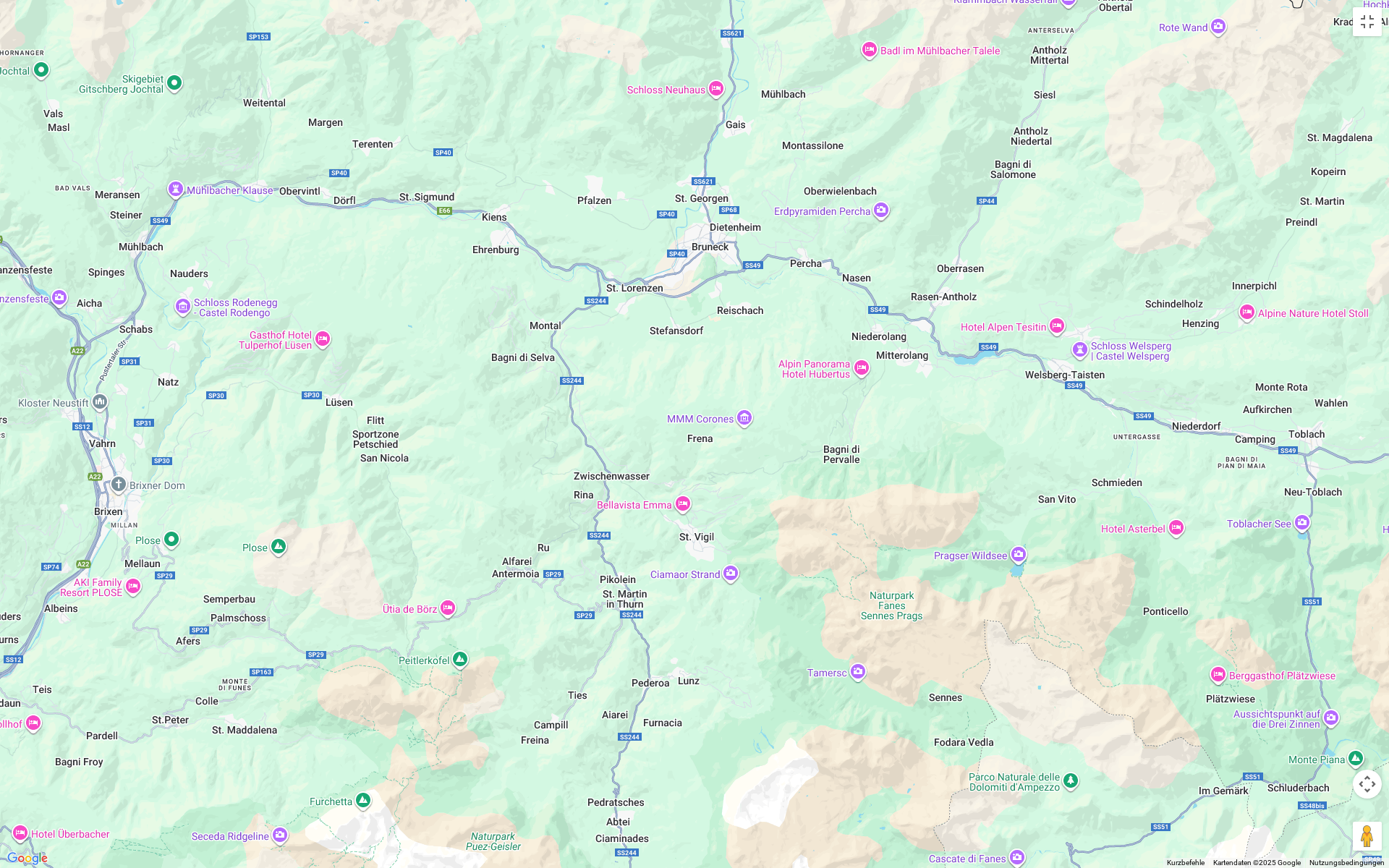
drag, startPoint x: 1160, startPoint y: 630, endPoint x: 1016, endPoint y: 448, distance: 232.1
click at [1016, 448] on div at bounding box center [694, 434] width 1389 height 868
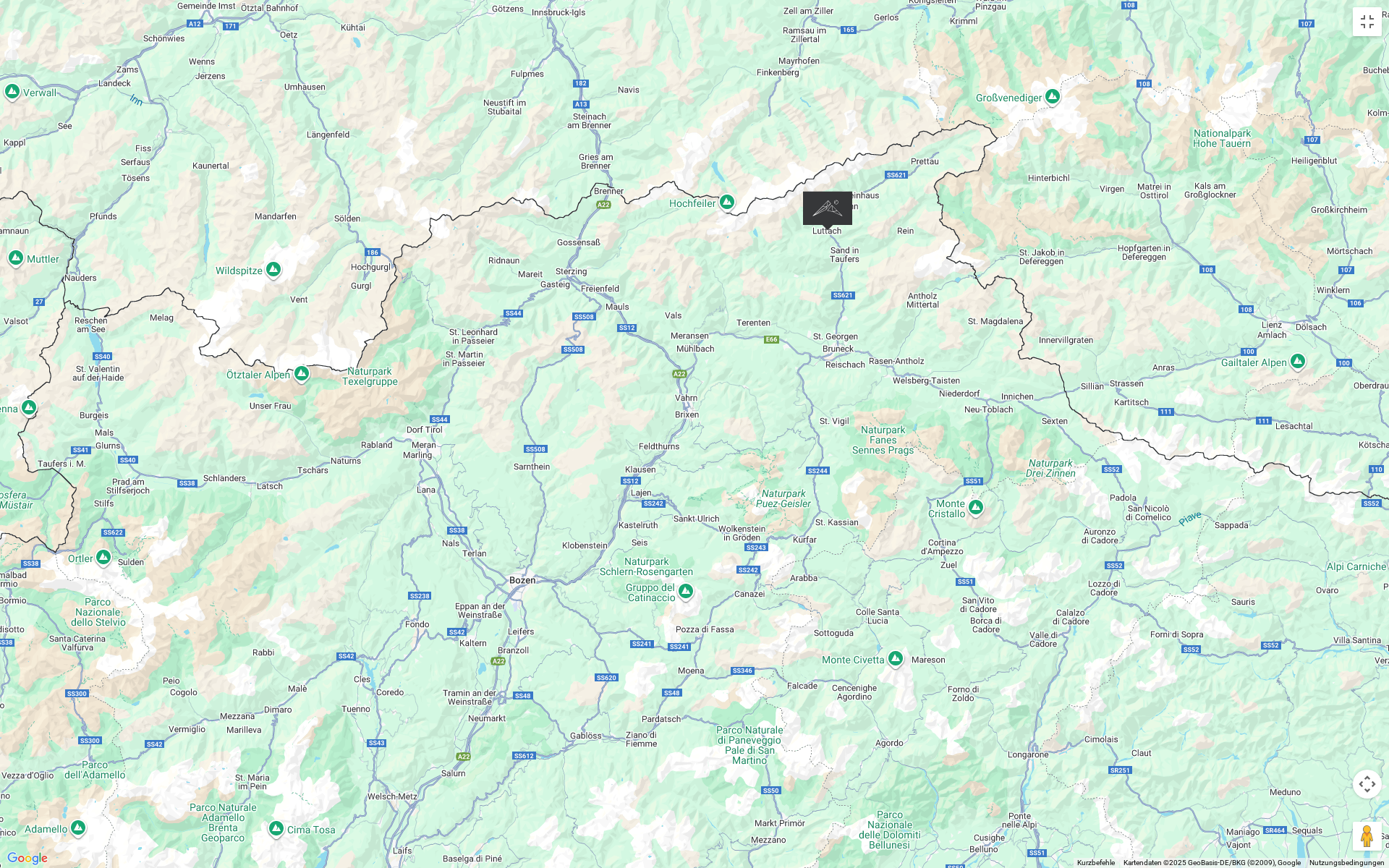
drag, startPoint x: 985, startPoint y: 725, endPoint x: 888, endPoint y: 611, distance: 149.7
click at [888, 611] on div at bounding box center [694, 434] width 1389 height 868
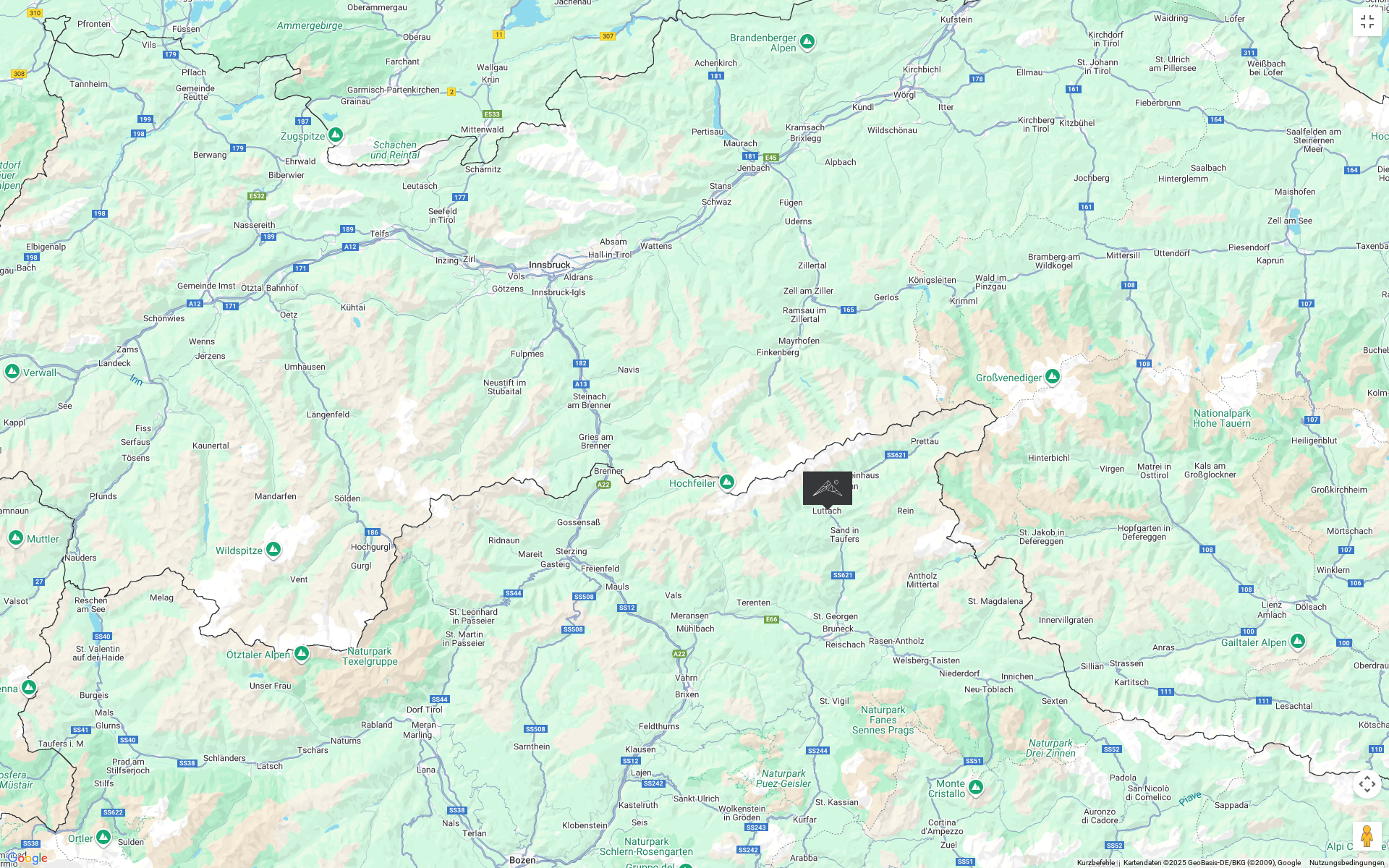
drag, startPoint x: 760, startPoint y: 250, endPoint x: 760, endPoint y: 530, distance: 280.0
click at [760, 530] on div at bounding box center [694, 434] width 1389 height 868
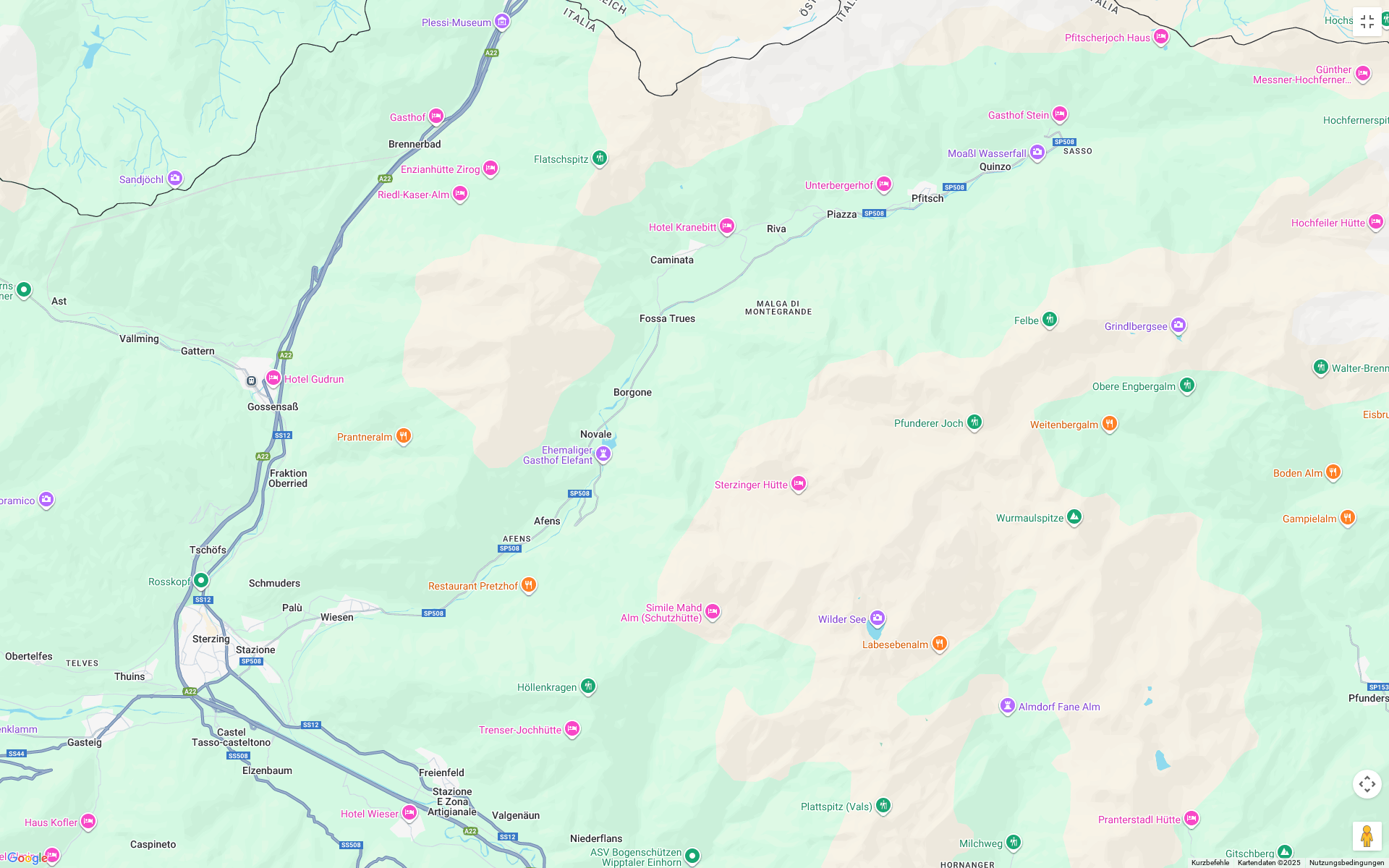
drag, startPoint x: 677, startPoint y: 523, endPoint x: 884, endPoint y: 376, distance: 253.9
click at [884, 376] on div at bounding box center [694, 434] width 1389 height 868
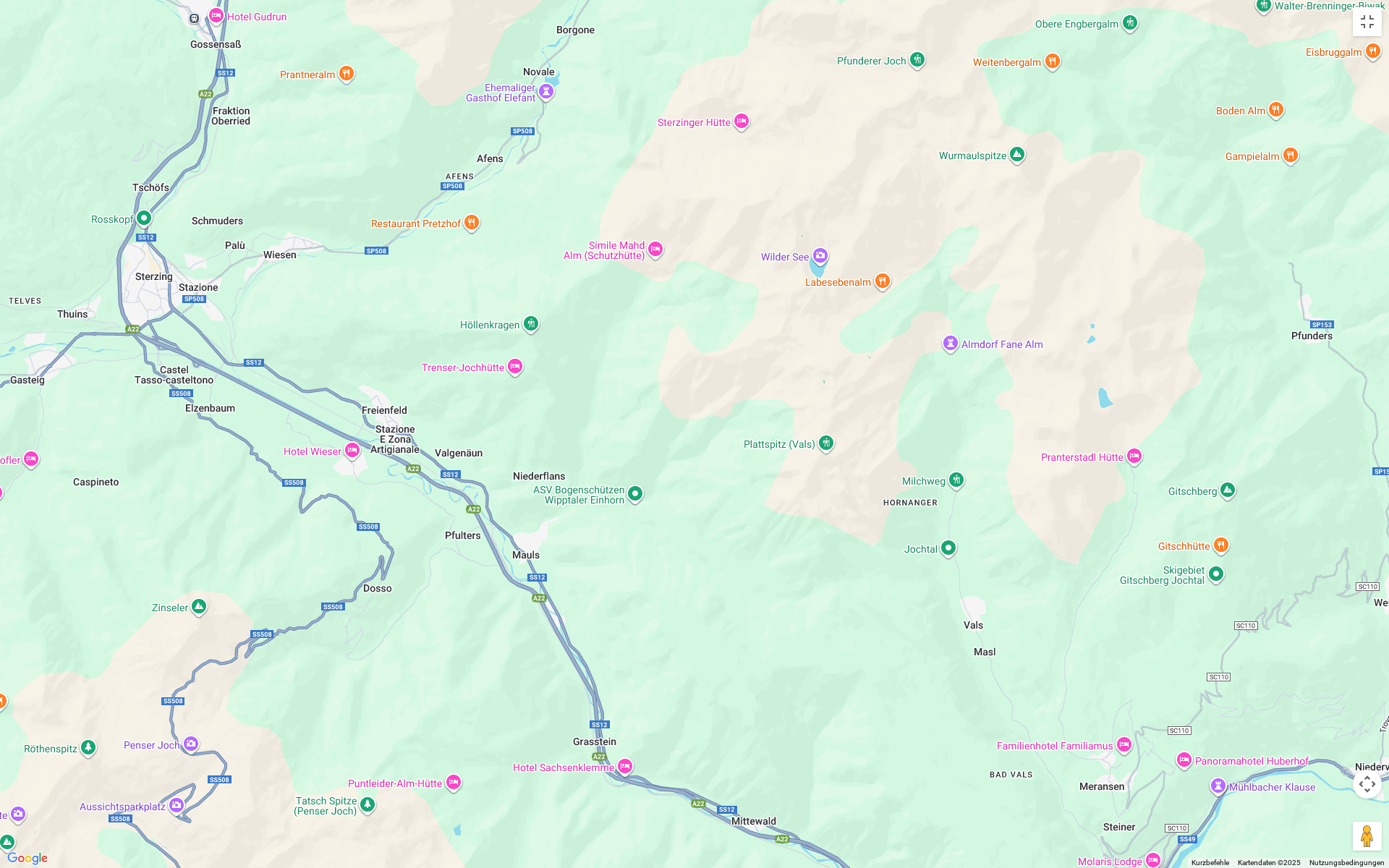
drag, startPoint x: 820, startPoint y: 722, endPoint x: 762, endPoint y: 359, distance: 367.6
click at [762, 359] on div at bounding box center [694, 434] width 1389 height 868
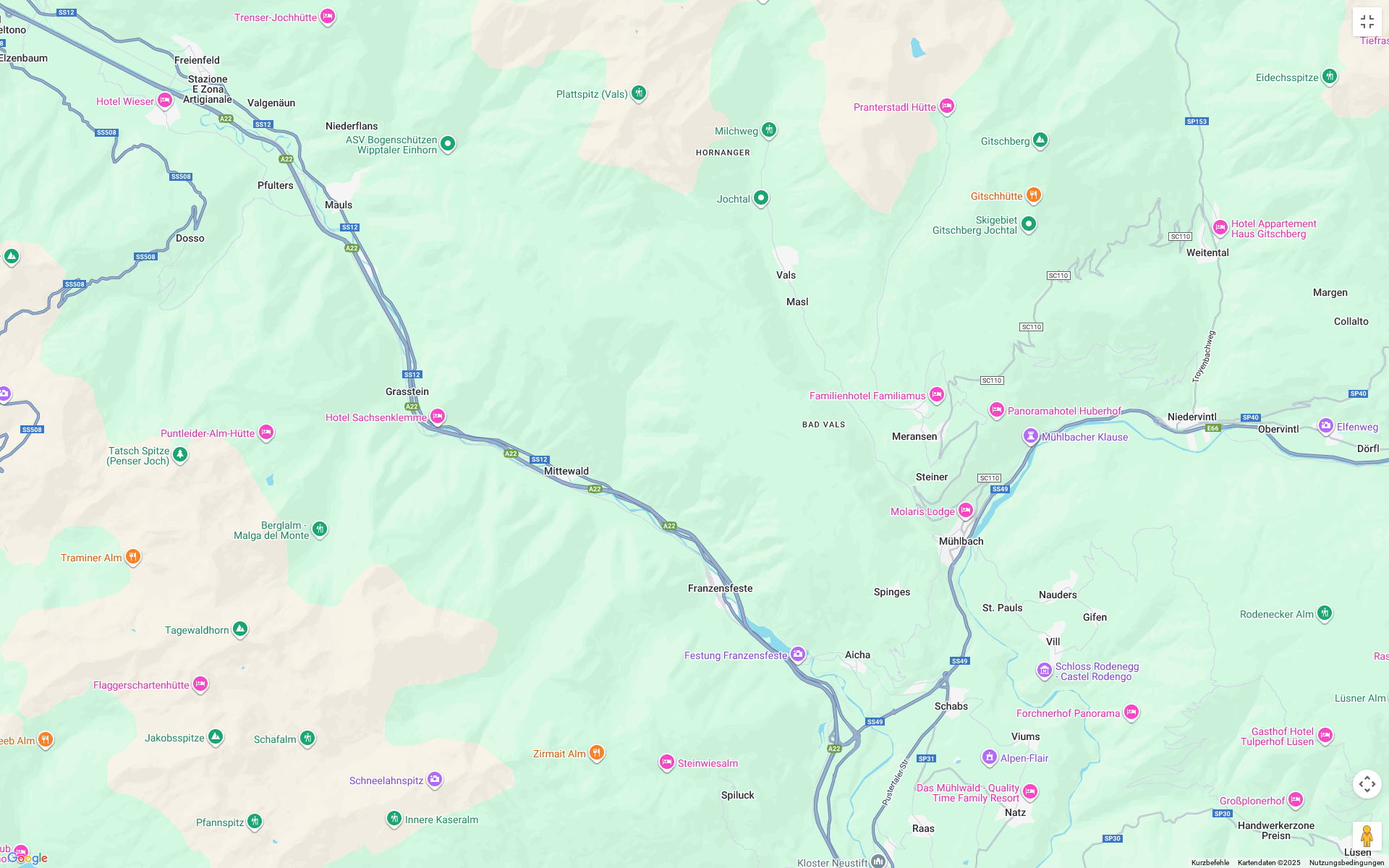
drag, startPoint x: 803, startPoint y: 645, endPoint x: 615, endPoint y: 295, distance: 397.3
click at [615, 295] on div at bounding box center [694, 434] width 1389 height 868
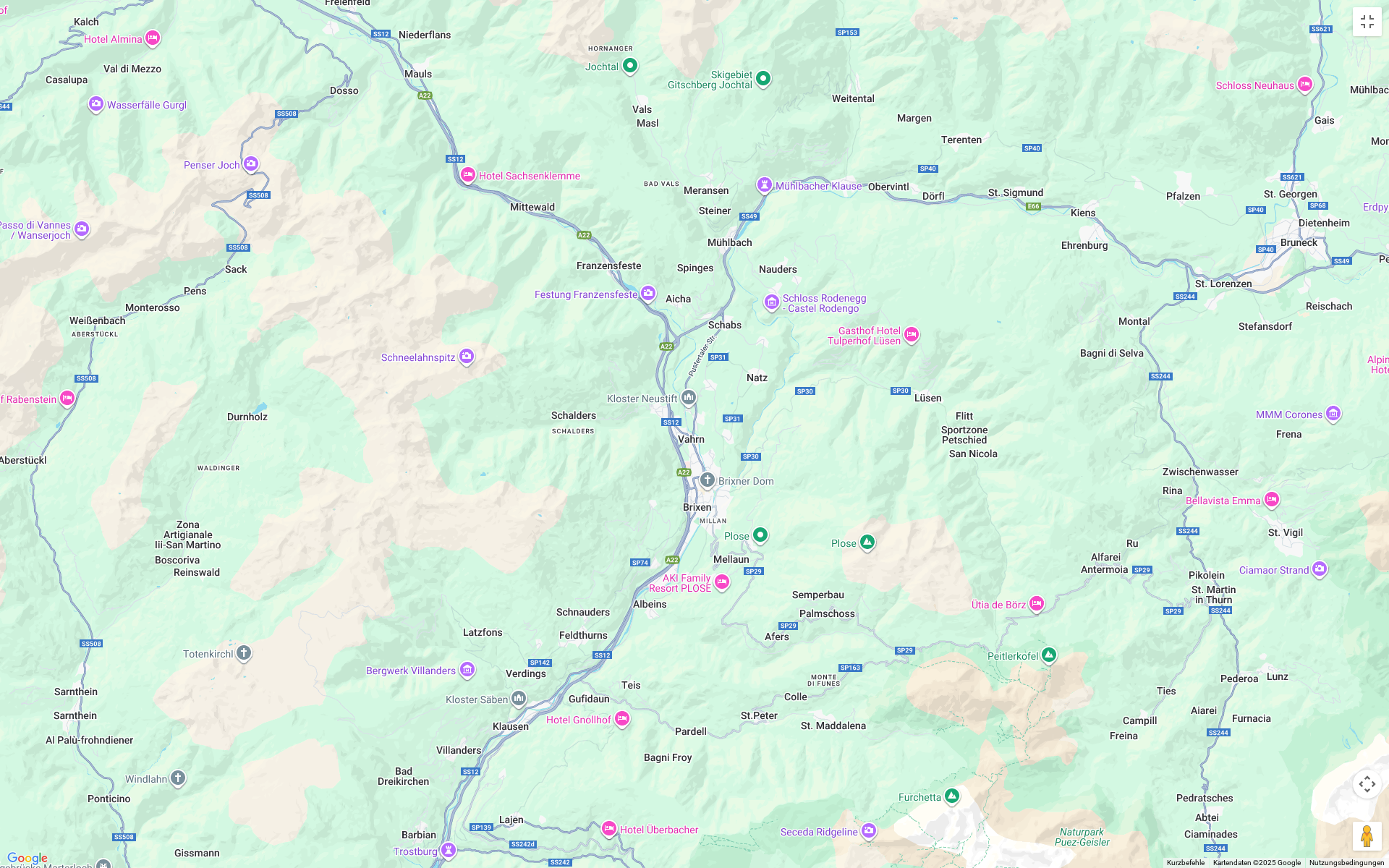
drag, startPoint x: 984, startPoint y: 716, endPoint x: 832, endPoint y: 464, distance: 294.3
click at [832, 464] on div at bounding box center [694, 434] width 1389 height 868
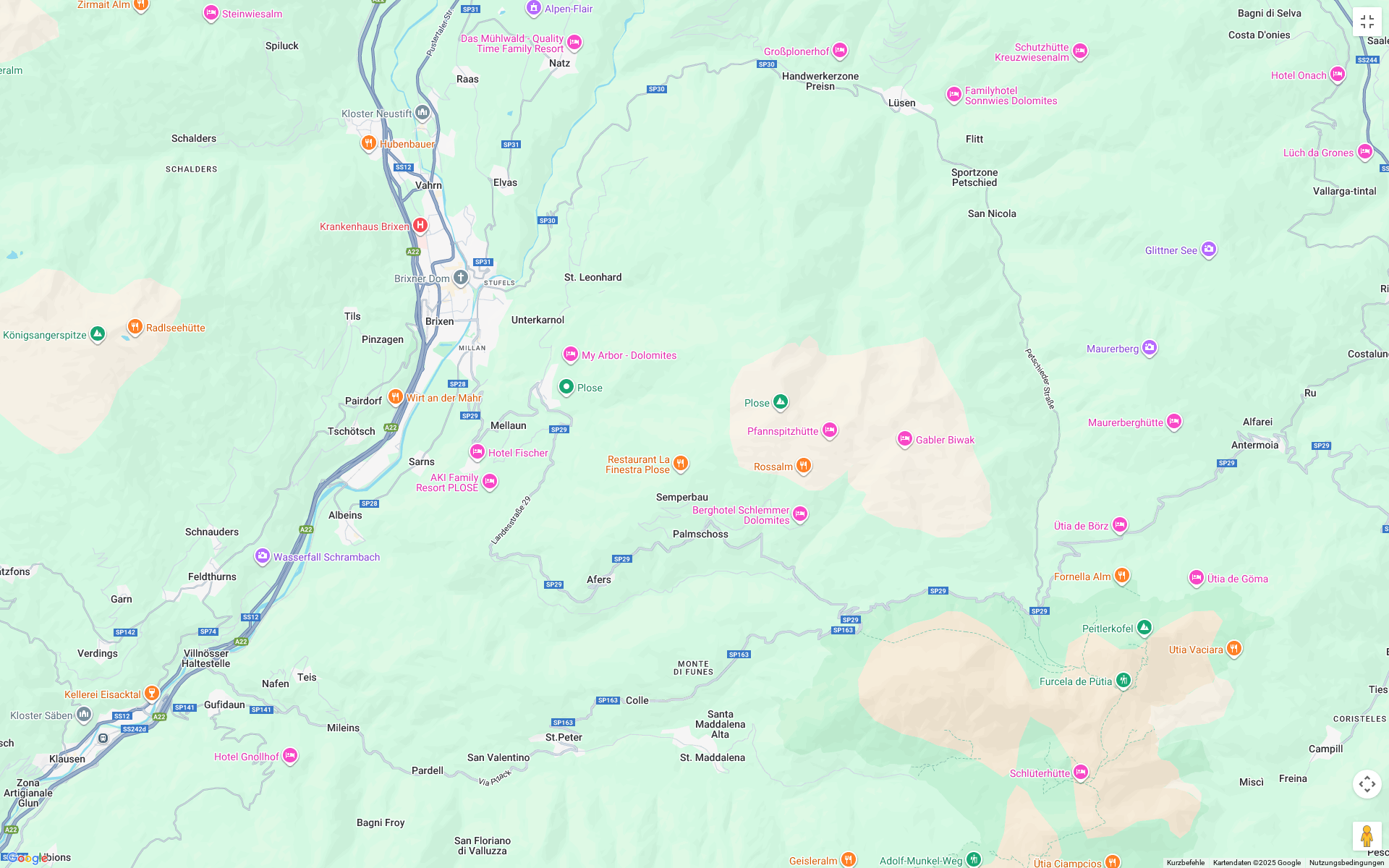
drag, startPoint x: 870, startPoint y: 622, endPoint x: 747, endPoint y: 398, distance: 255.5
click at [747, 398] on div at bounding box center [694, 434] width 1389 height 868
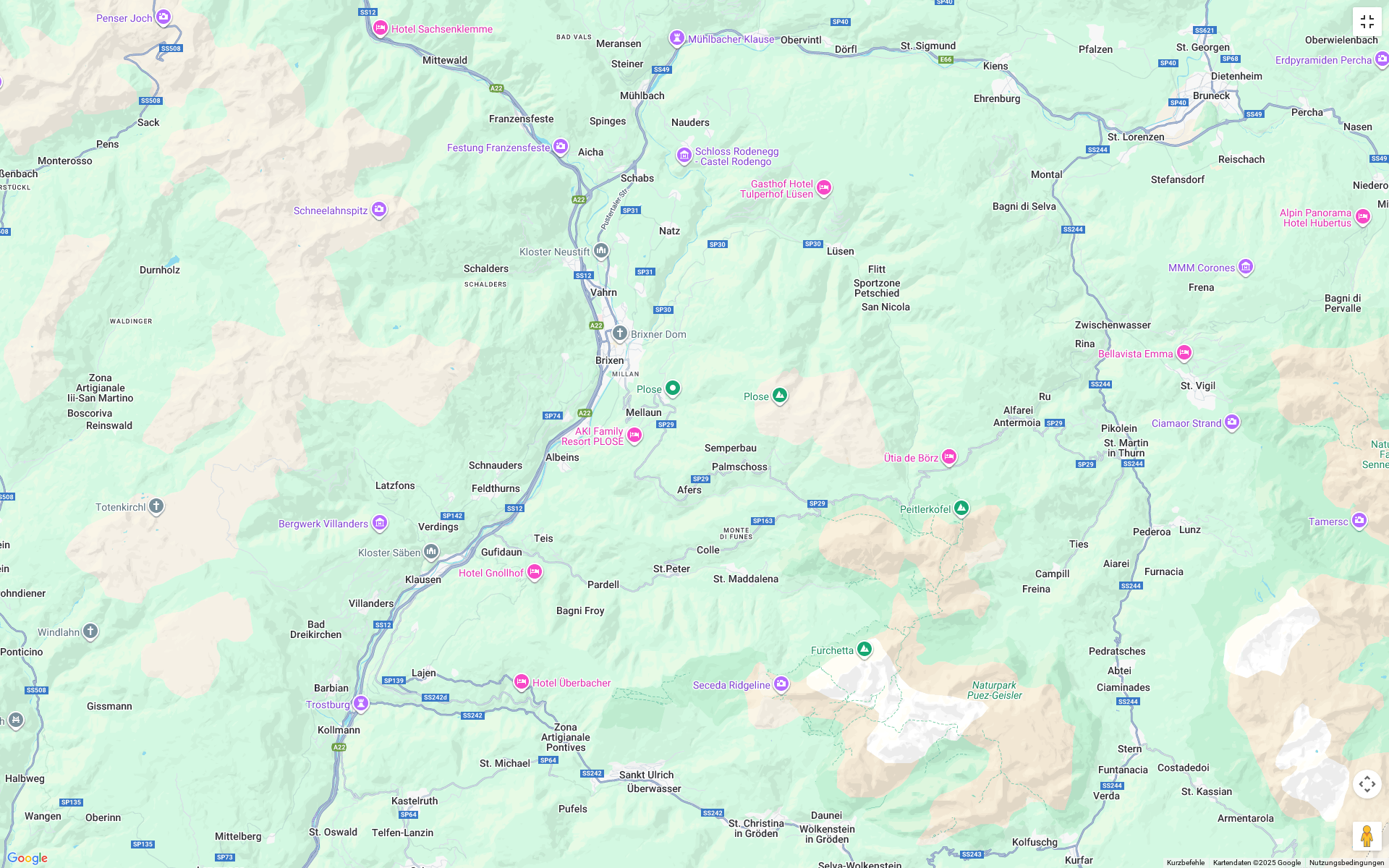
click at [1371, 20] on button "Vollbildansicht ein/aus" at bounding box center [1367, 22] width 29 height 29
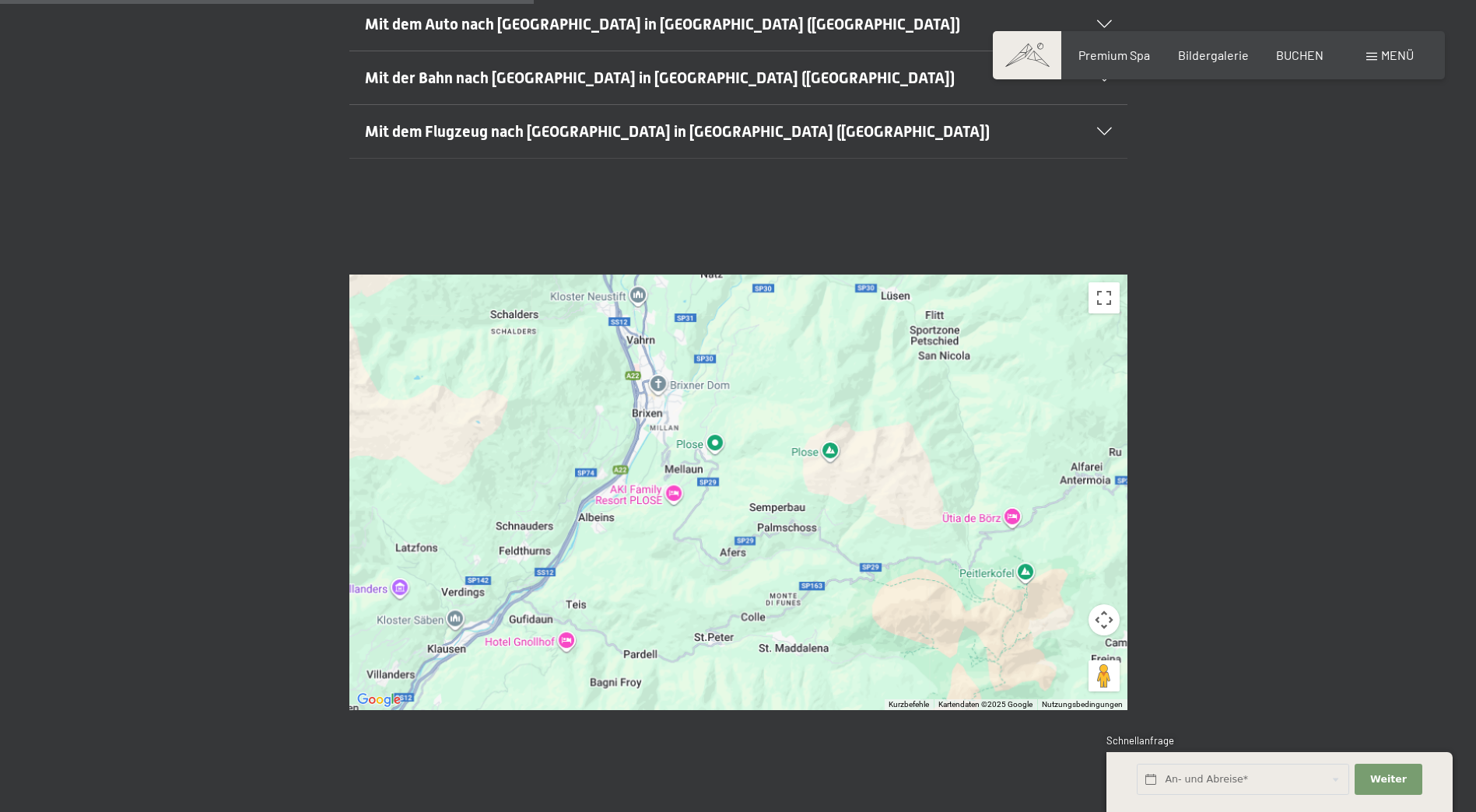
drag, startPoint x: 1215, startPoint y: 234, endPoint x: 1228, endPoint y: 481, distance: 247.3
click at [1228, 481] on div "Wenn du die Karte mit Touch-Gesten bewegen möchtest, musst du sie doppelt antip…" at bounding box center [738, 492] width 1476 height 552
click at [1106, 127] on icon at bounding box center [1104, 131] width 15 height 8
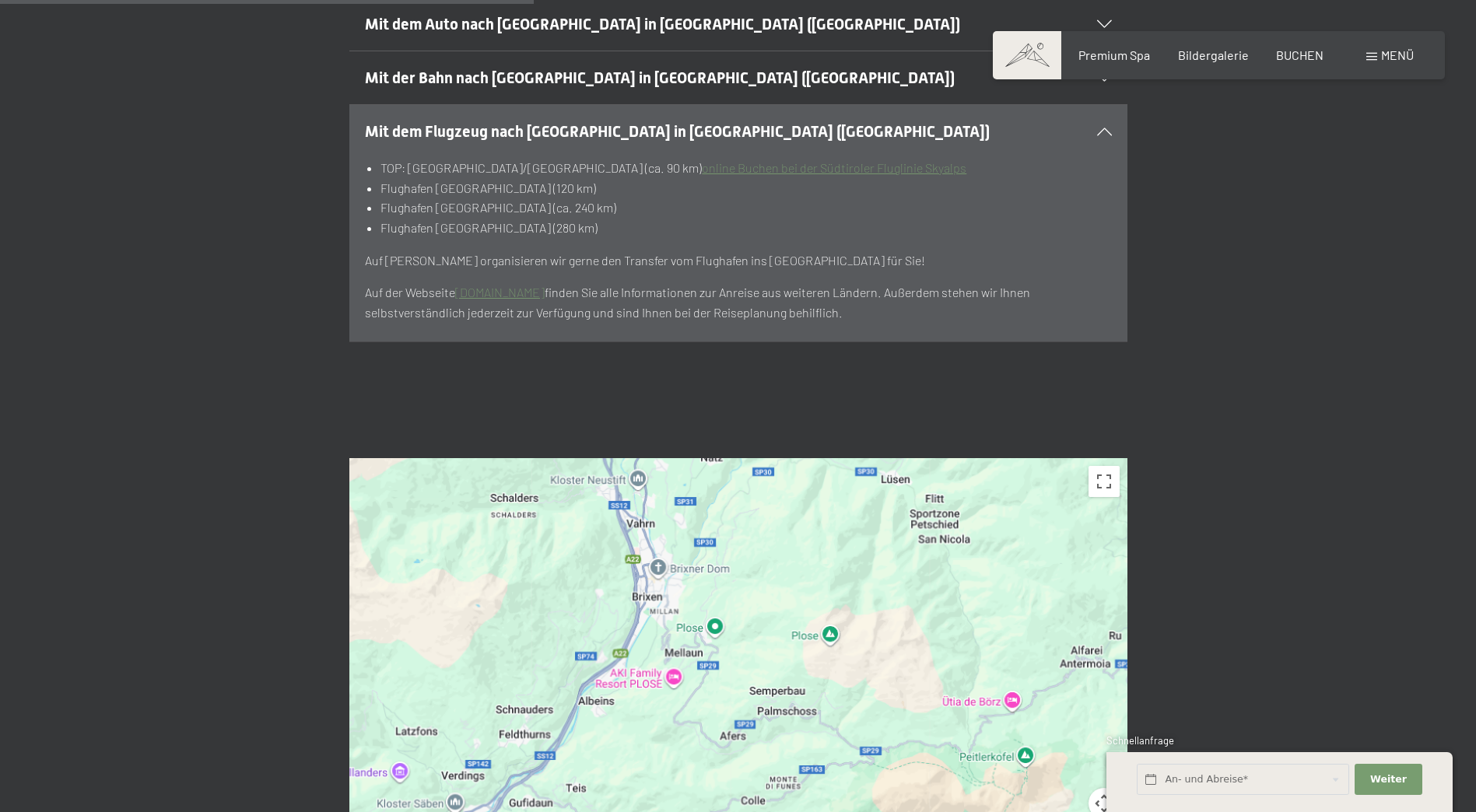
click at [1106, 127] on icon at bounding box center [1104, 131] width 15 height 8
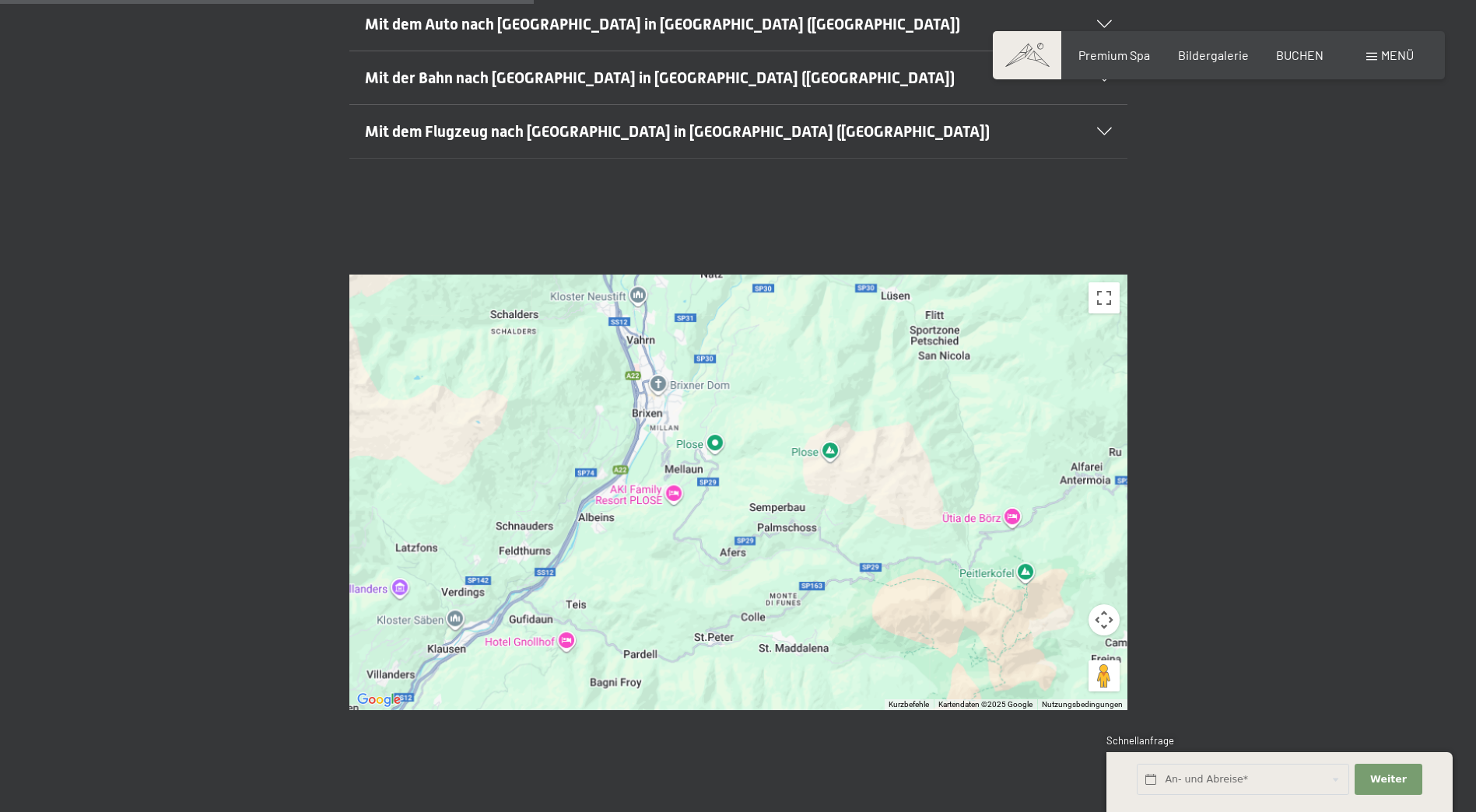
drag, startPoint x: 1260, startPoint y: 229, endPoint x: 1259, endPoint y: 437, distance: 208.0
click at [1262, 488] on div "Wenn du die Karte mit Touch-Gesten bewegen möchtest, musst du sie doppelt antip…" at bounding box center [738, 492] width 1476 height 552
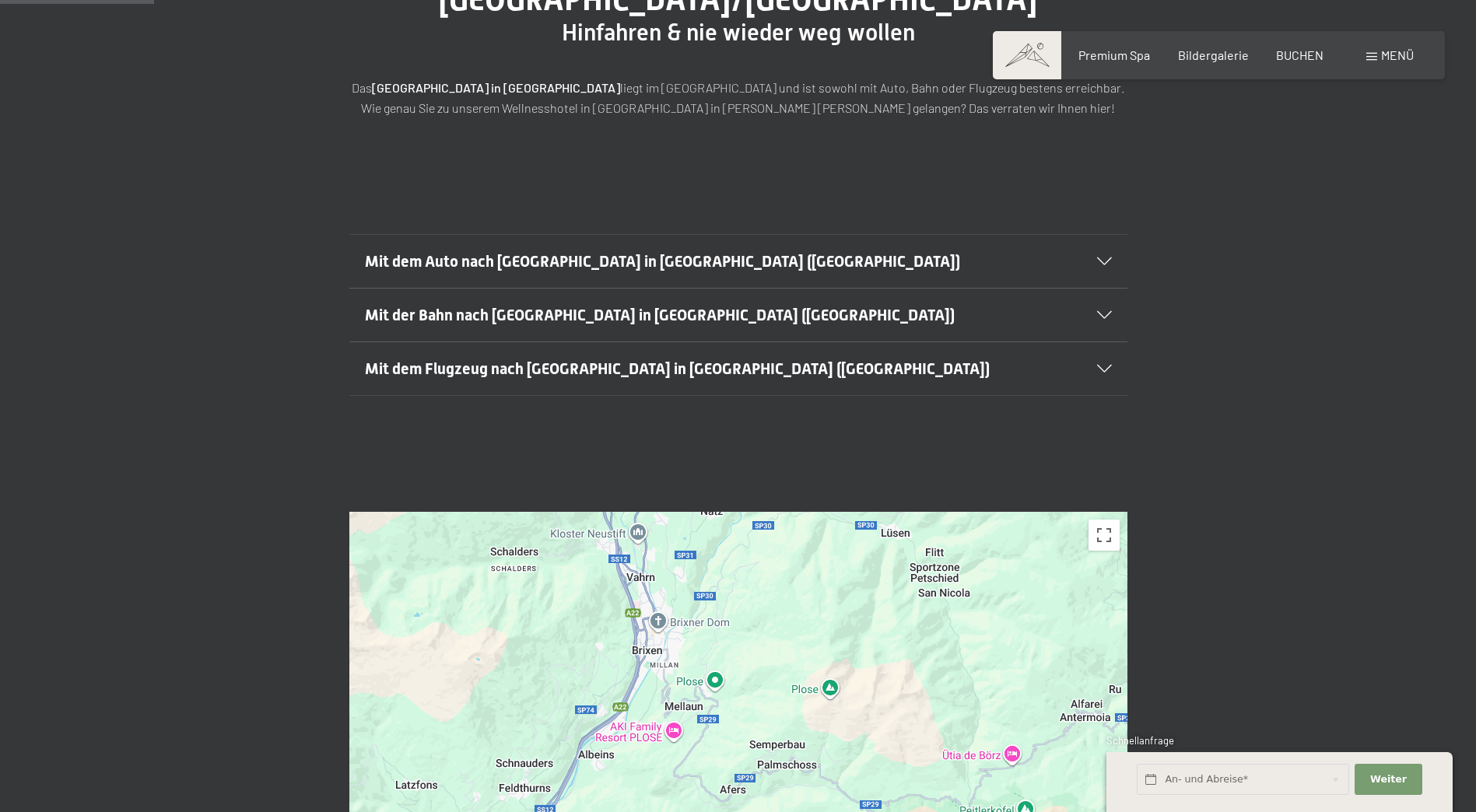
scroll to position [156, 0]
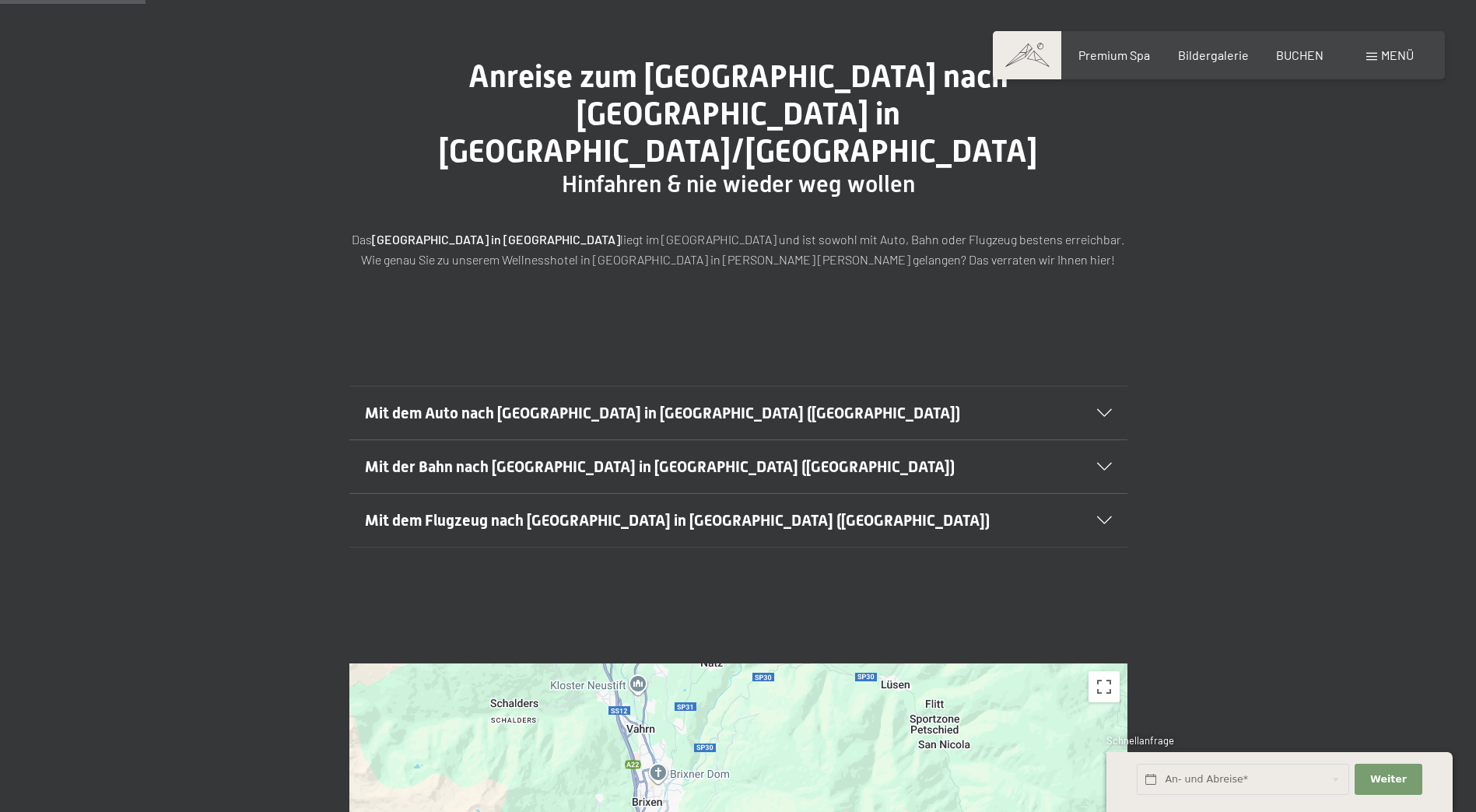
click at [1107, 409] on icon at bounding box center [1104, 412] width 15 height 8
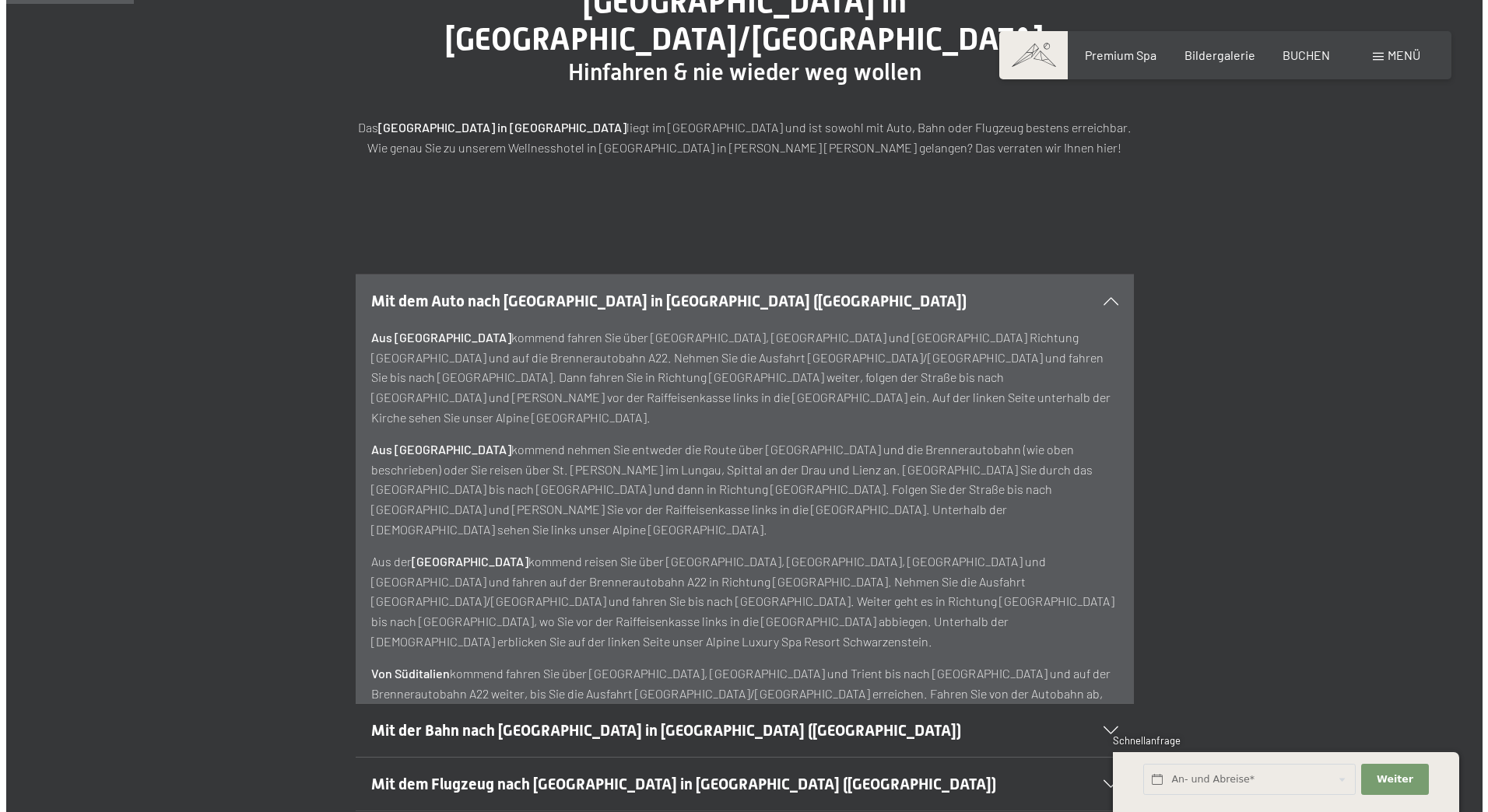
scroll to position [0, 0]
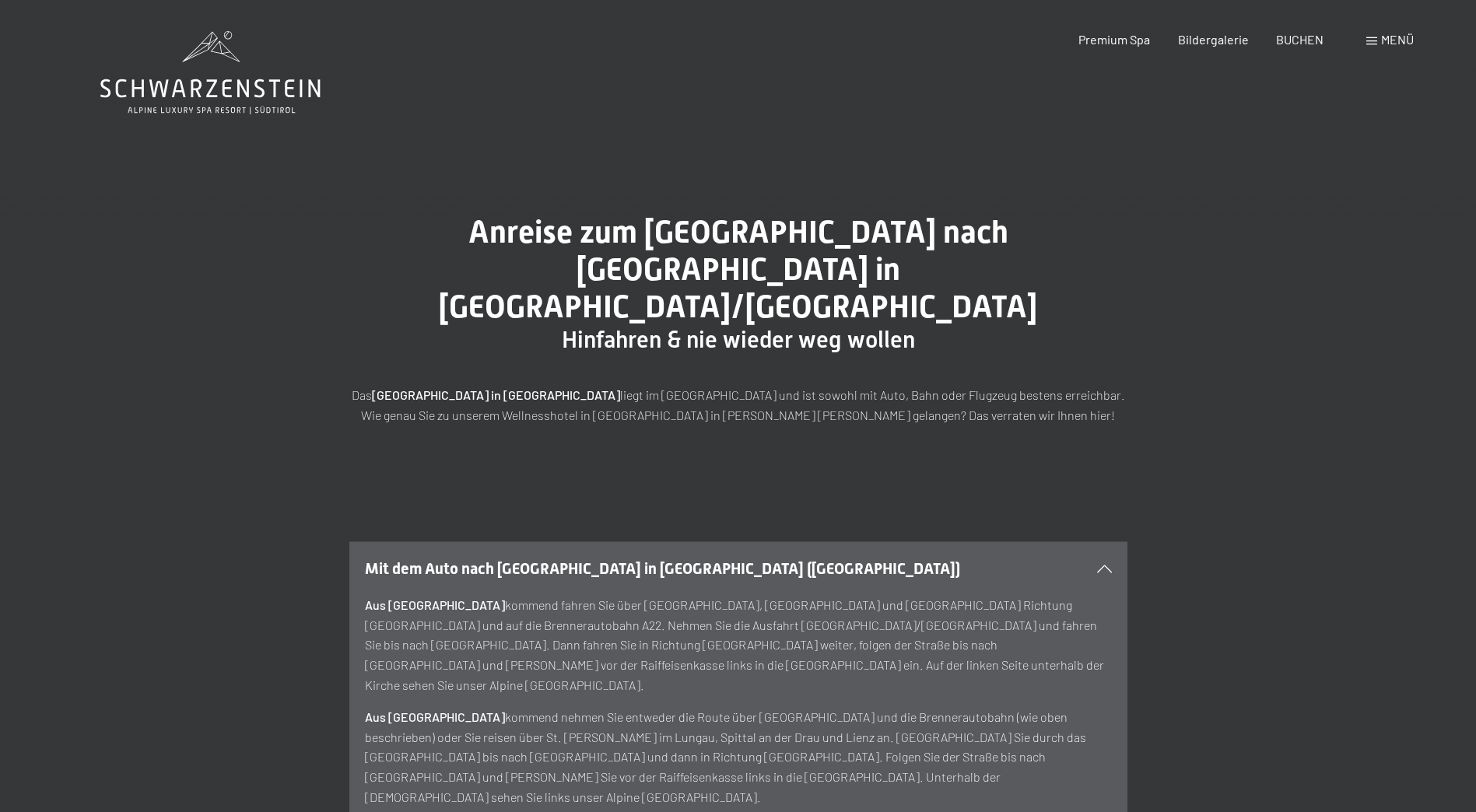
click at [1380, 37] on div "Menü" at bounding box center [1389, 40] width 47 height 17
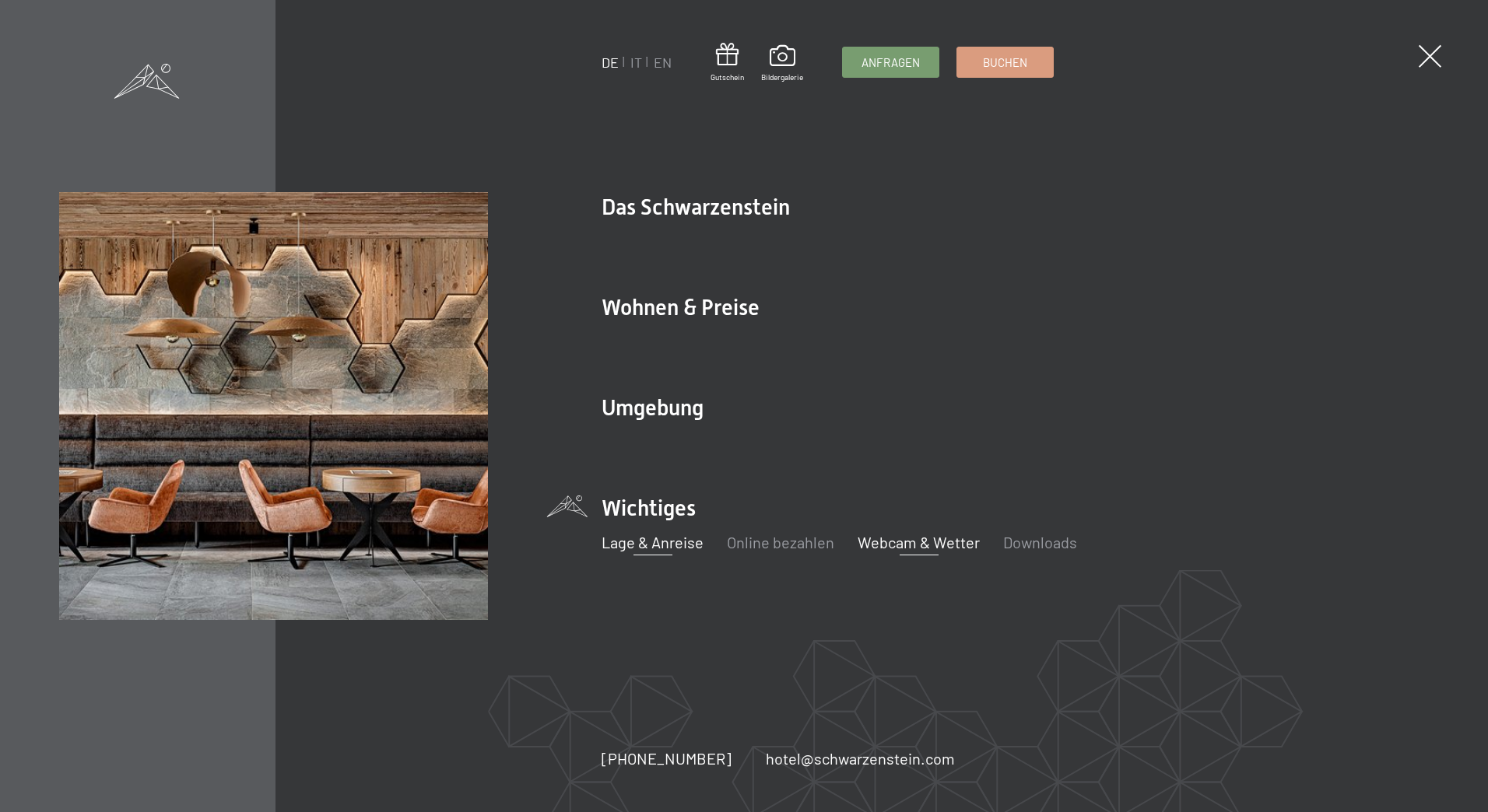
click at [916, 538] on link "Webcam & Wetter" at bounding box center [918, 542] width 122 height 19
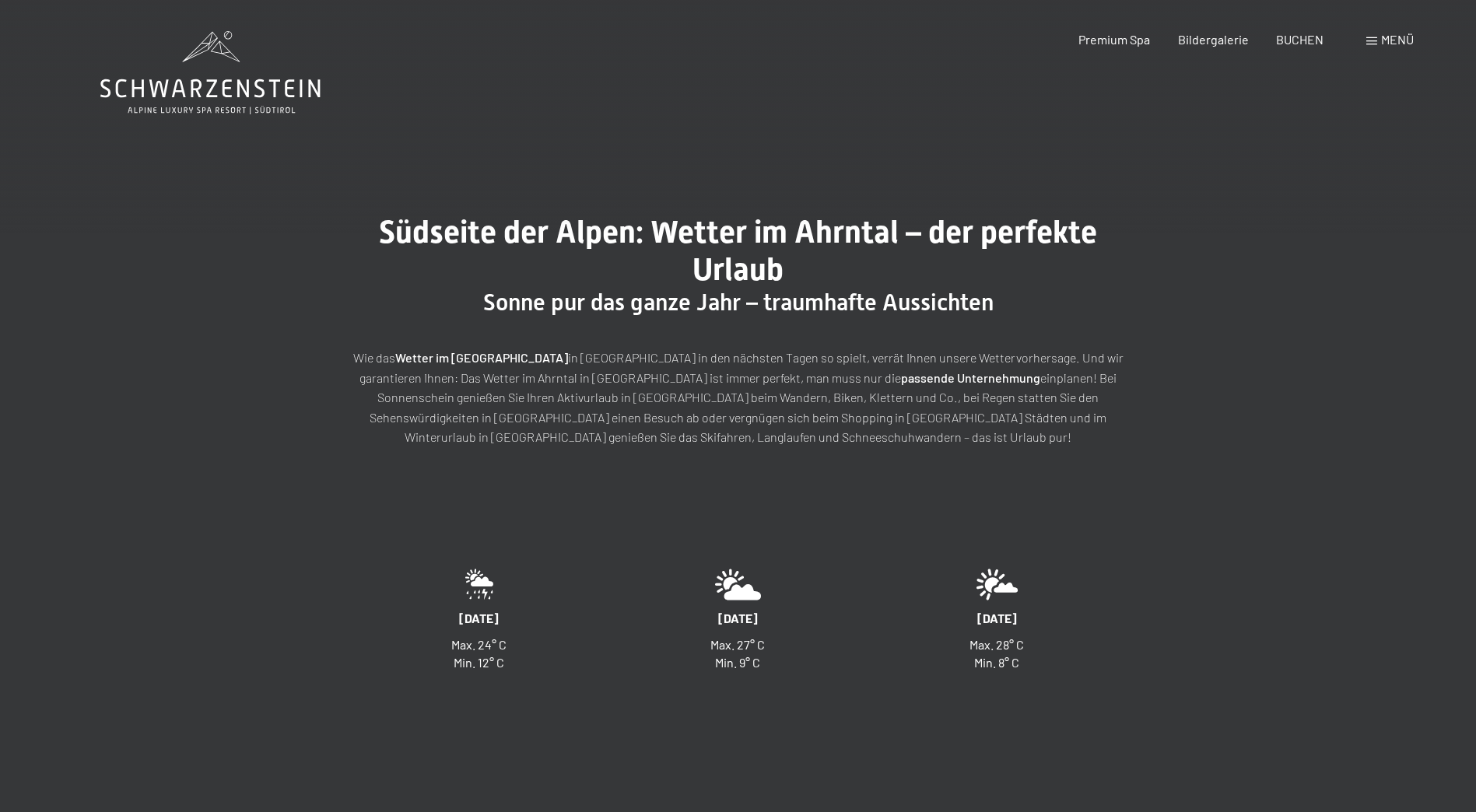
click at [1396, 36] on span "Menü" at bounding box center [1397, 39] width 33 height 15
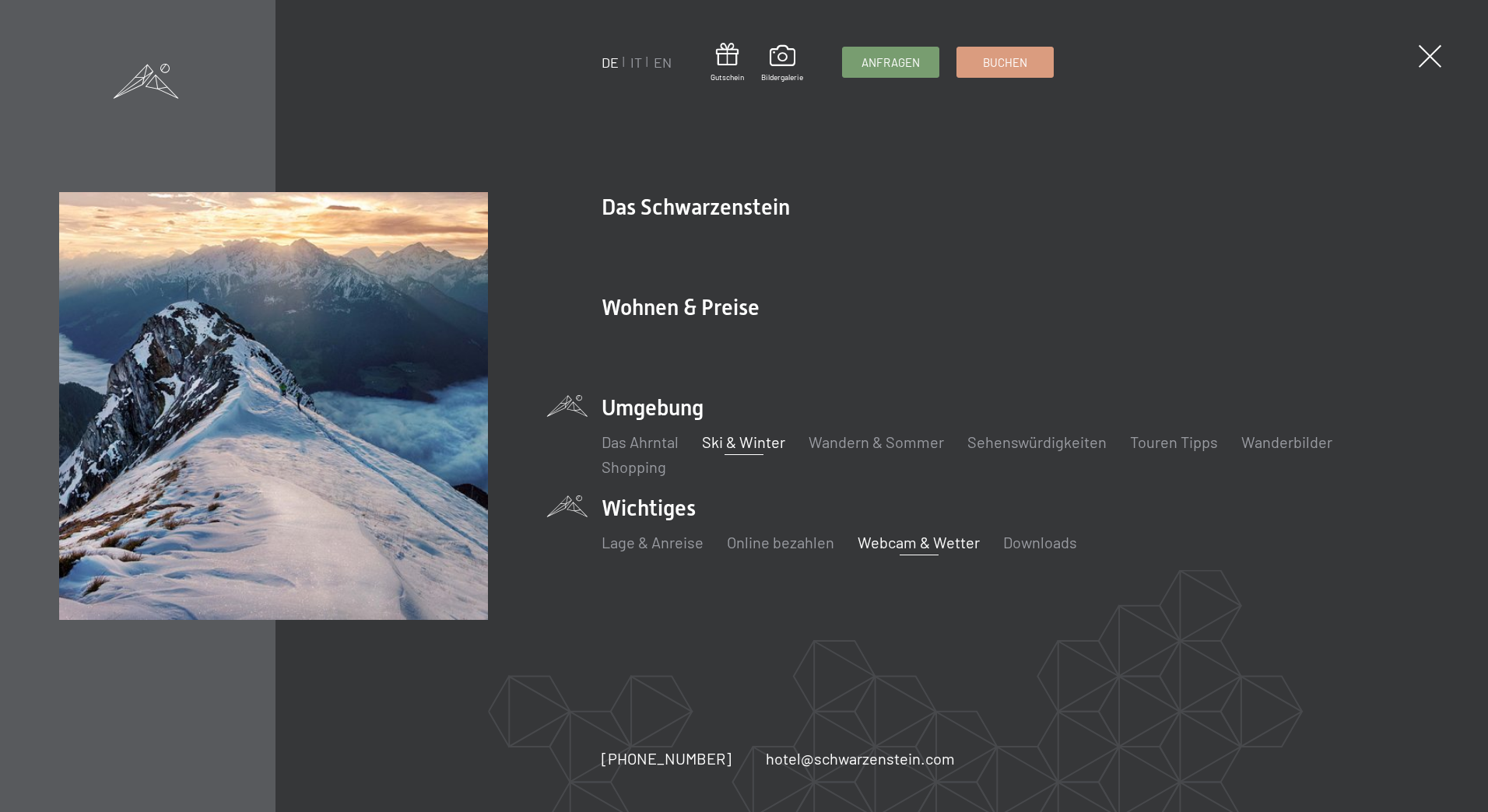
click at [736, 439] on link "Ski & Winter" at bounding box center [744, 442] width 84 height 19
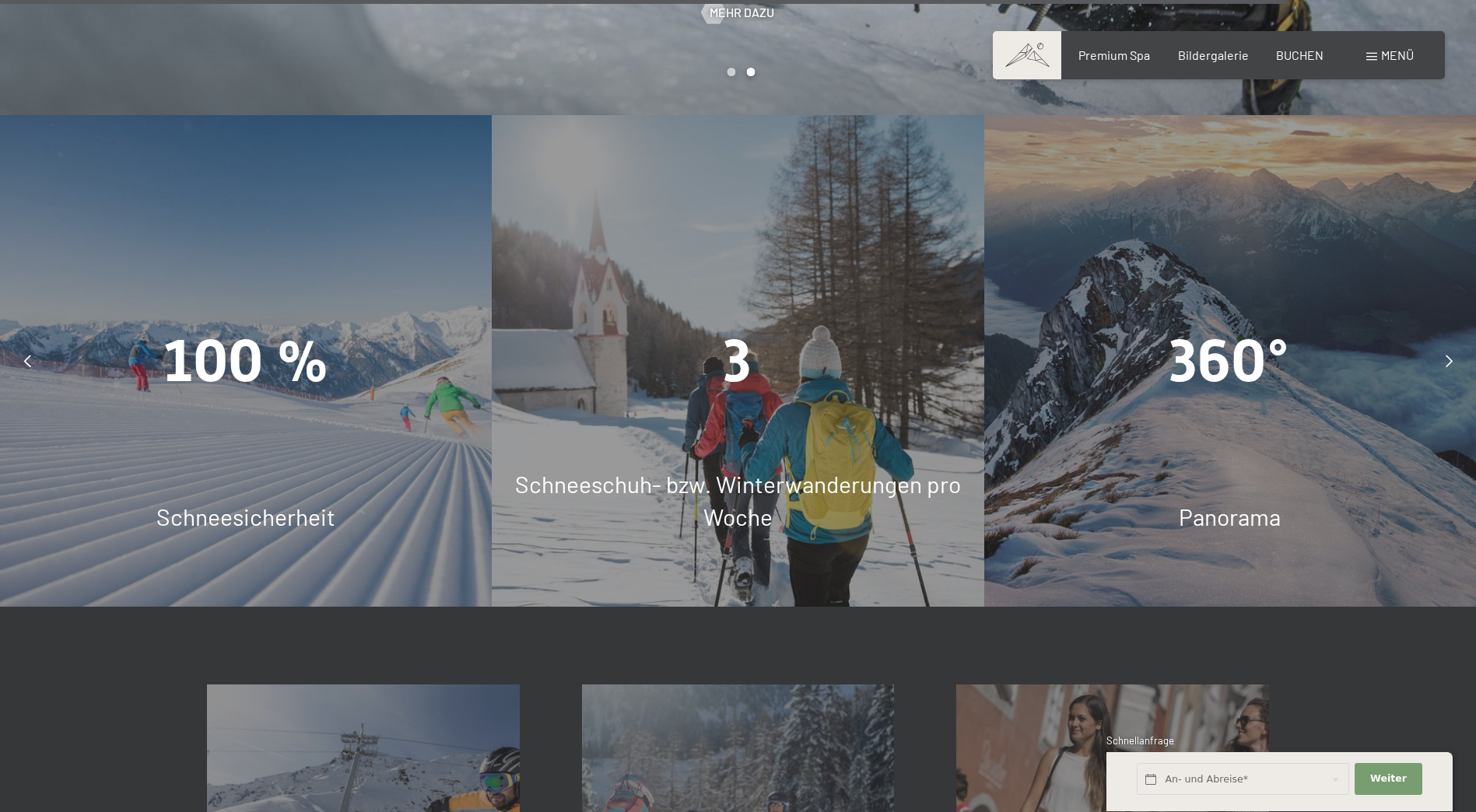
scroll to position [4823, 0]
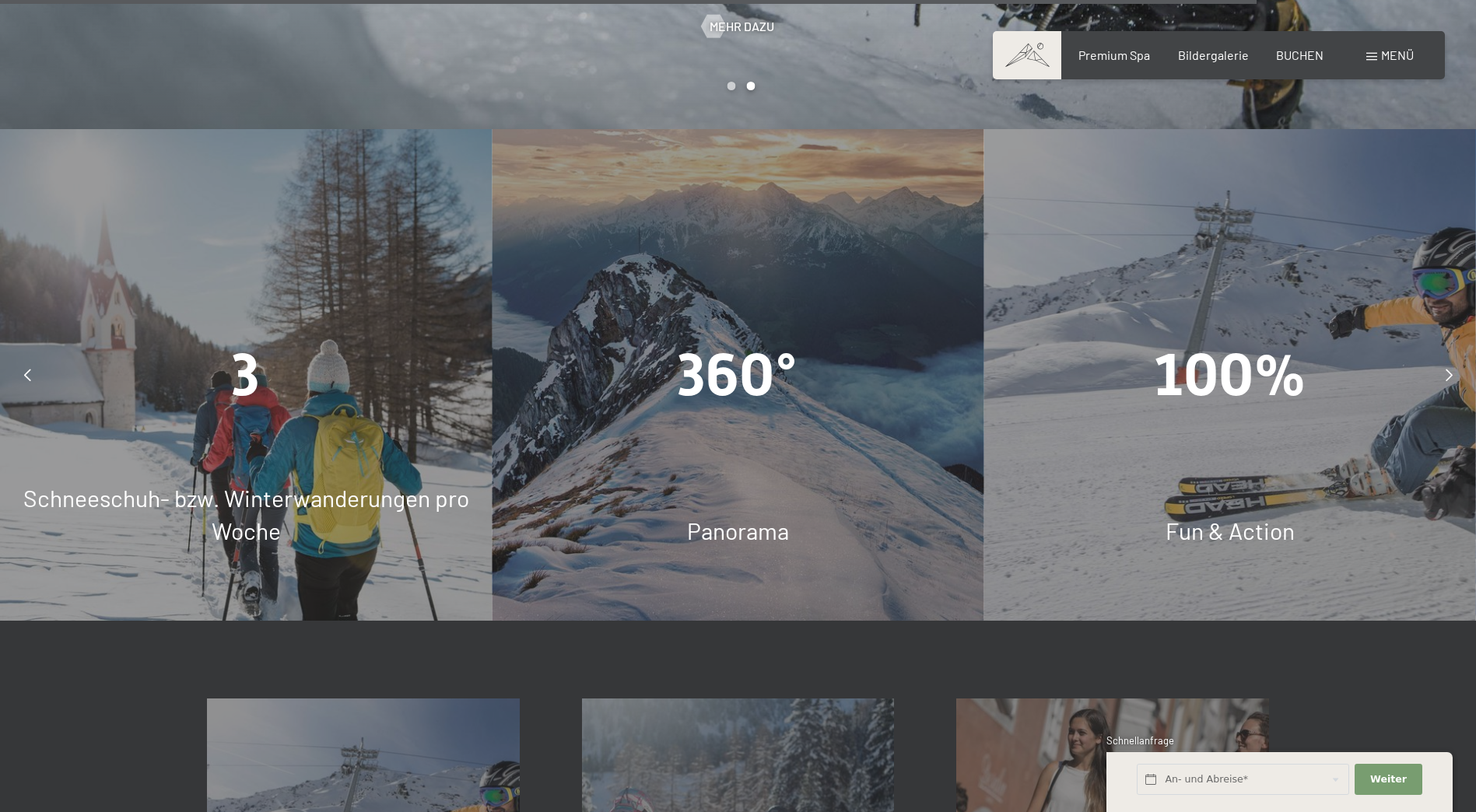
click at [1448, 369] on icon at bounding box center [1448, 375] width 7 height 12
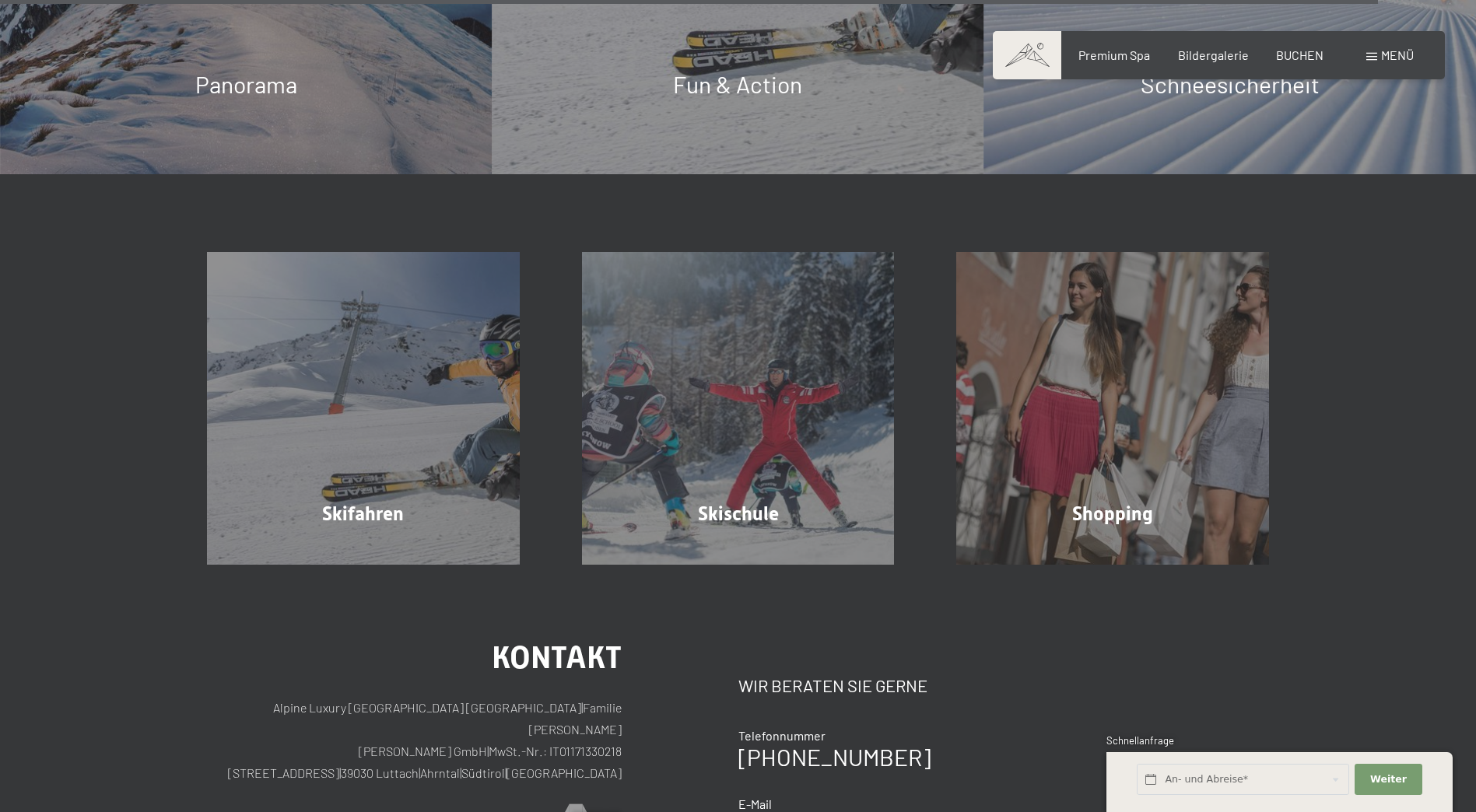
scroll to position [5290, 0]
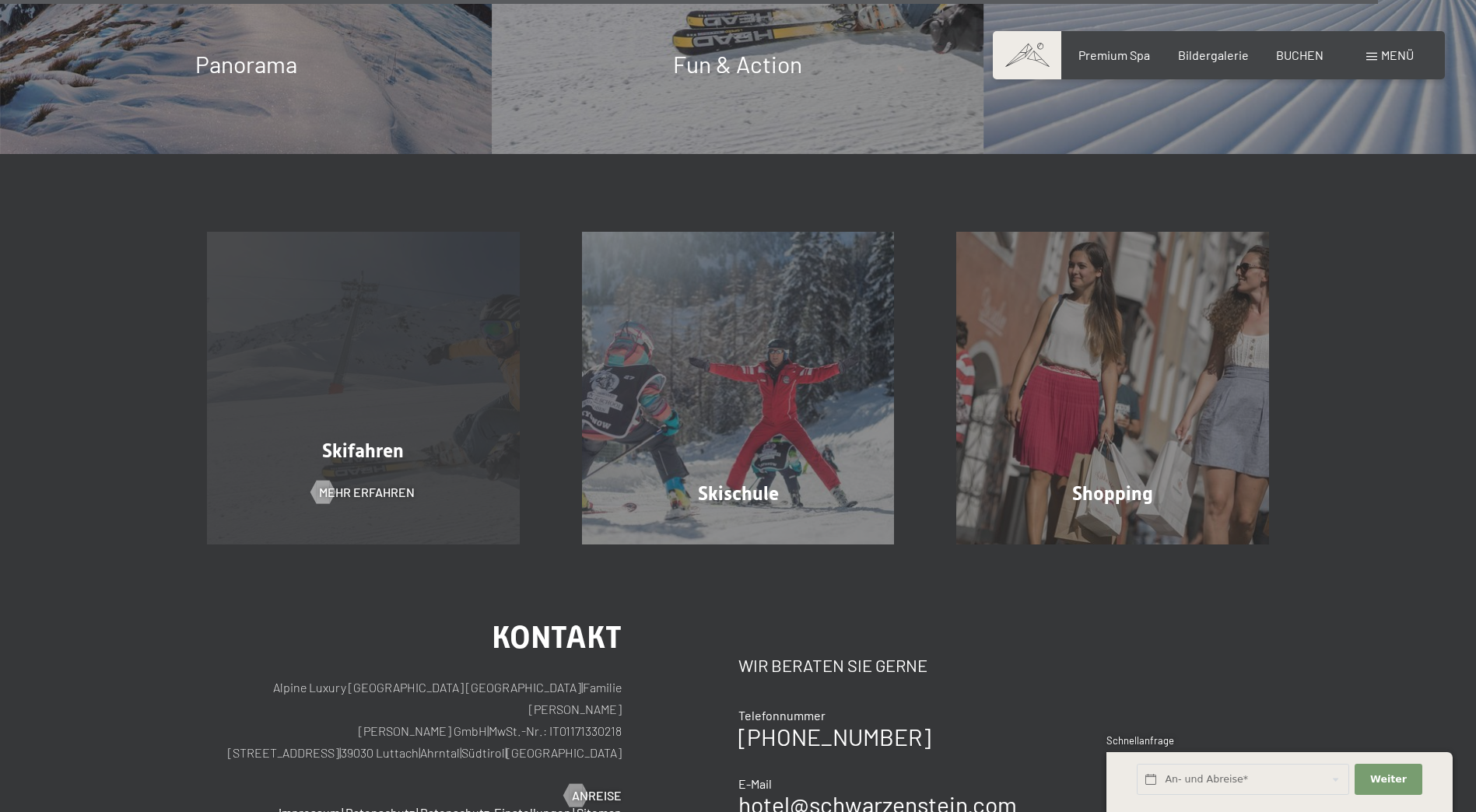
click at [365, 405] on div "Skifahren Mehr erfahren" at bounding box center [363, 387] width 375 height 313
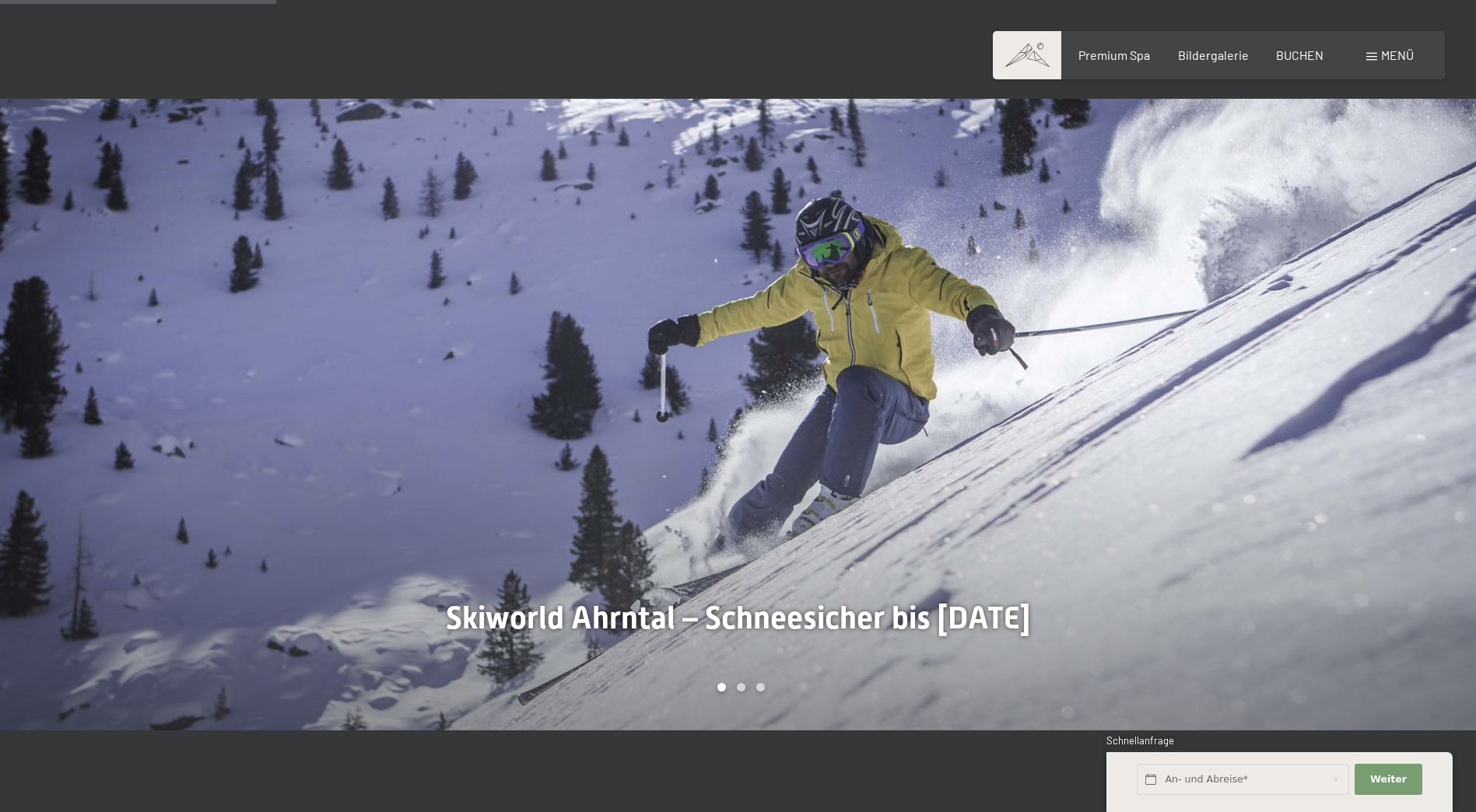
scroll to position [1323, 0]
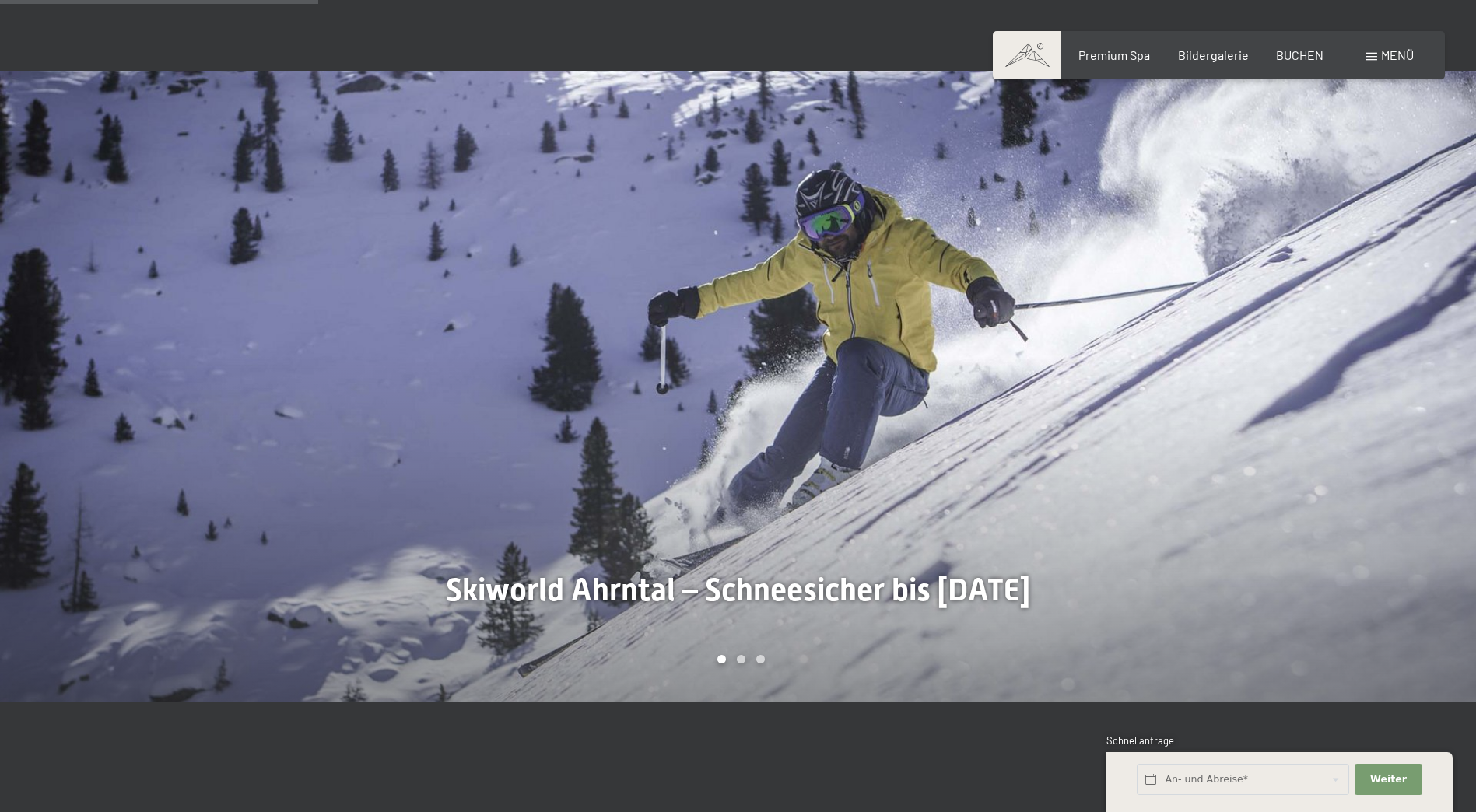
click at [1431, 290] on div at bounding box center [1107, 387] width 738 height 632
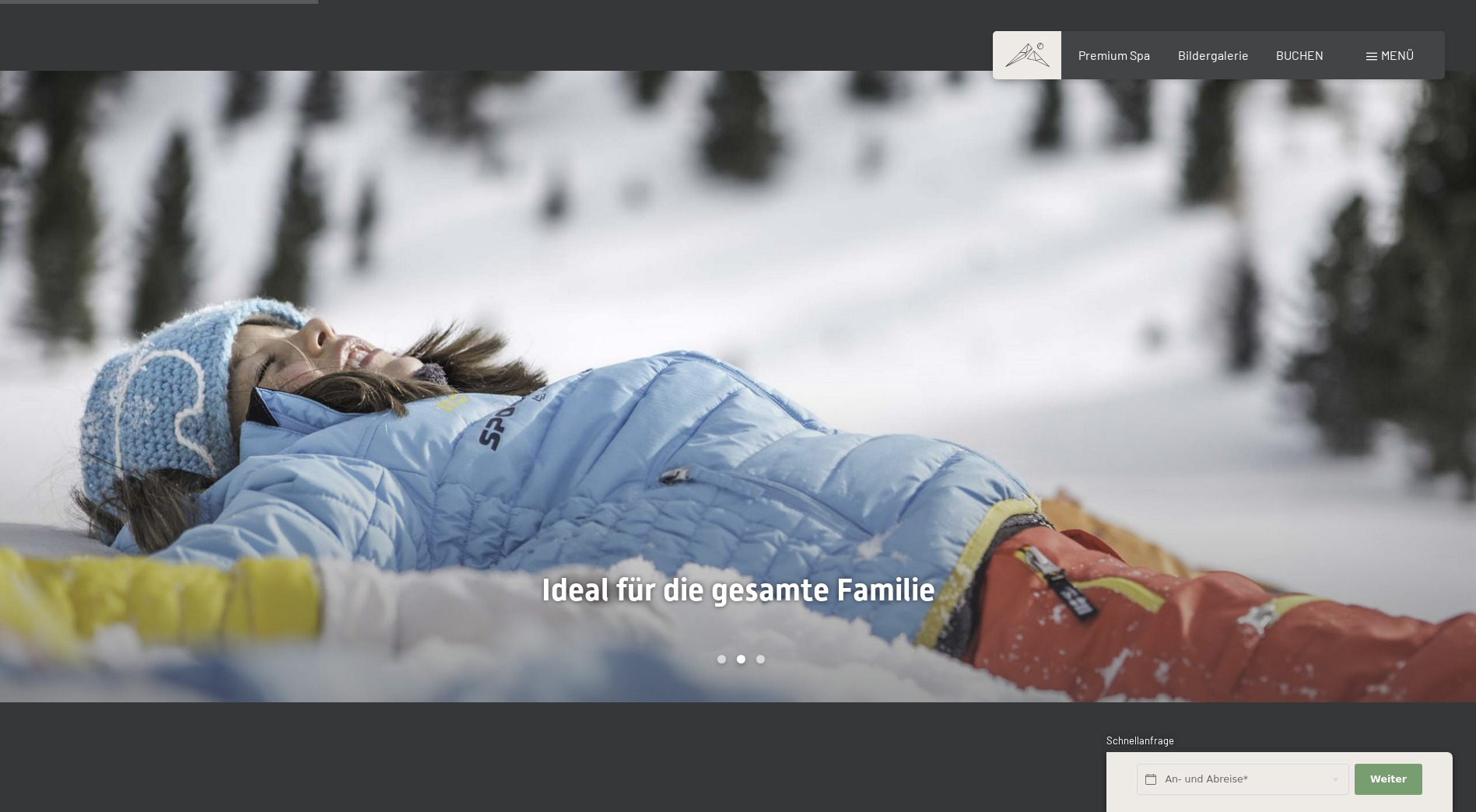
click at [1431, 290] on div at bounding box center [1107, 387] width 738 height 632
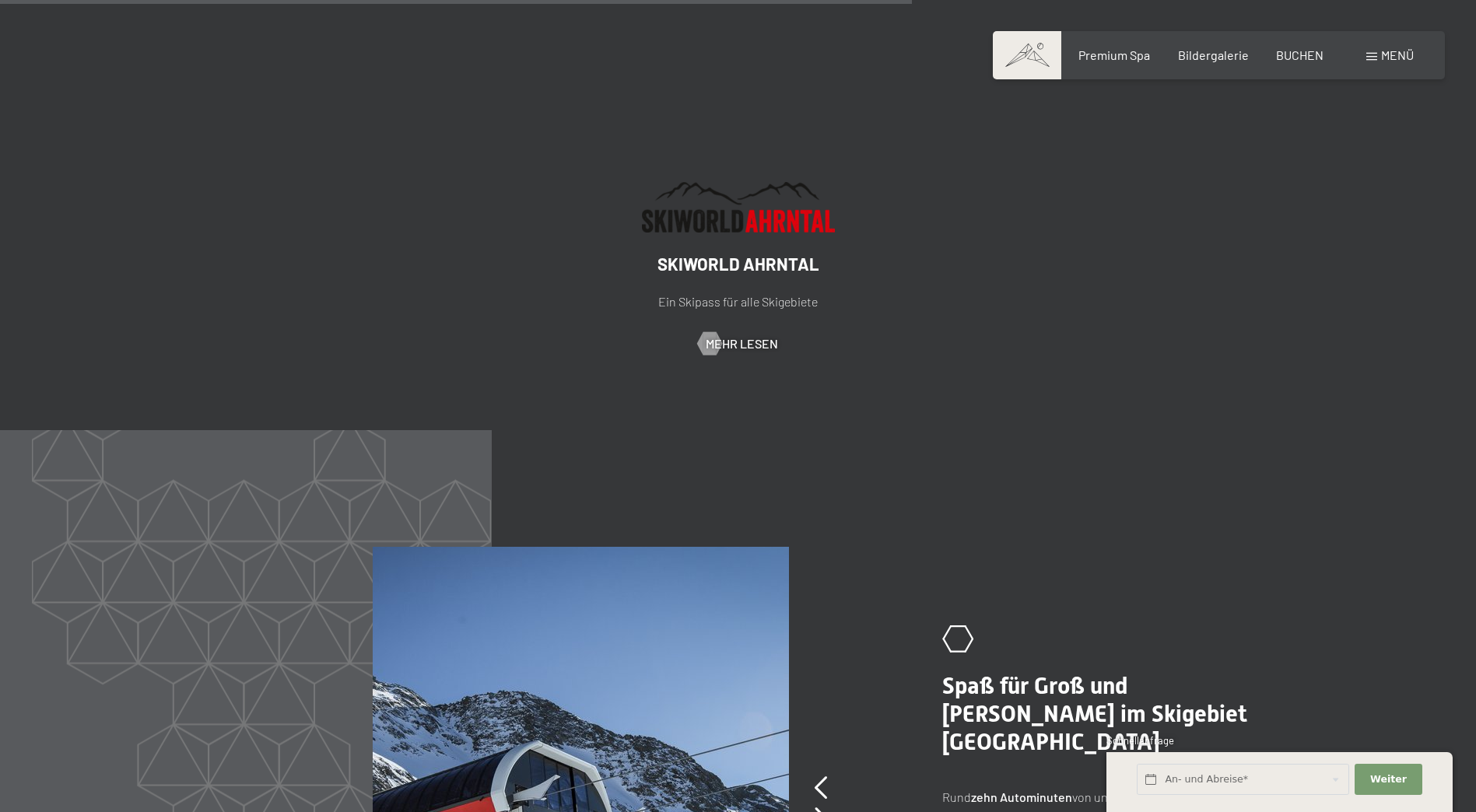
scroll to position [3500, 0]
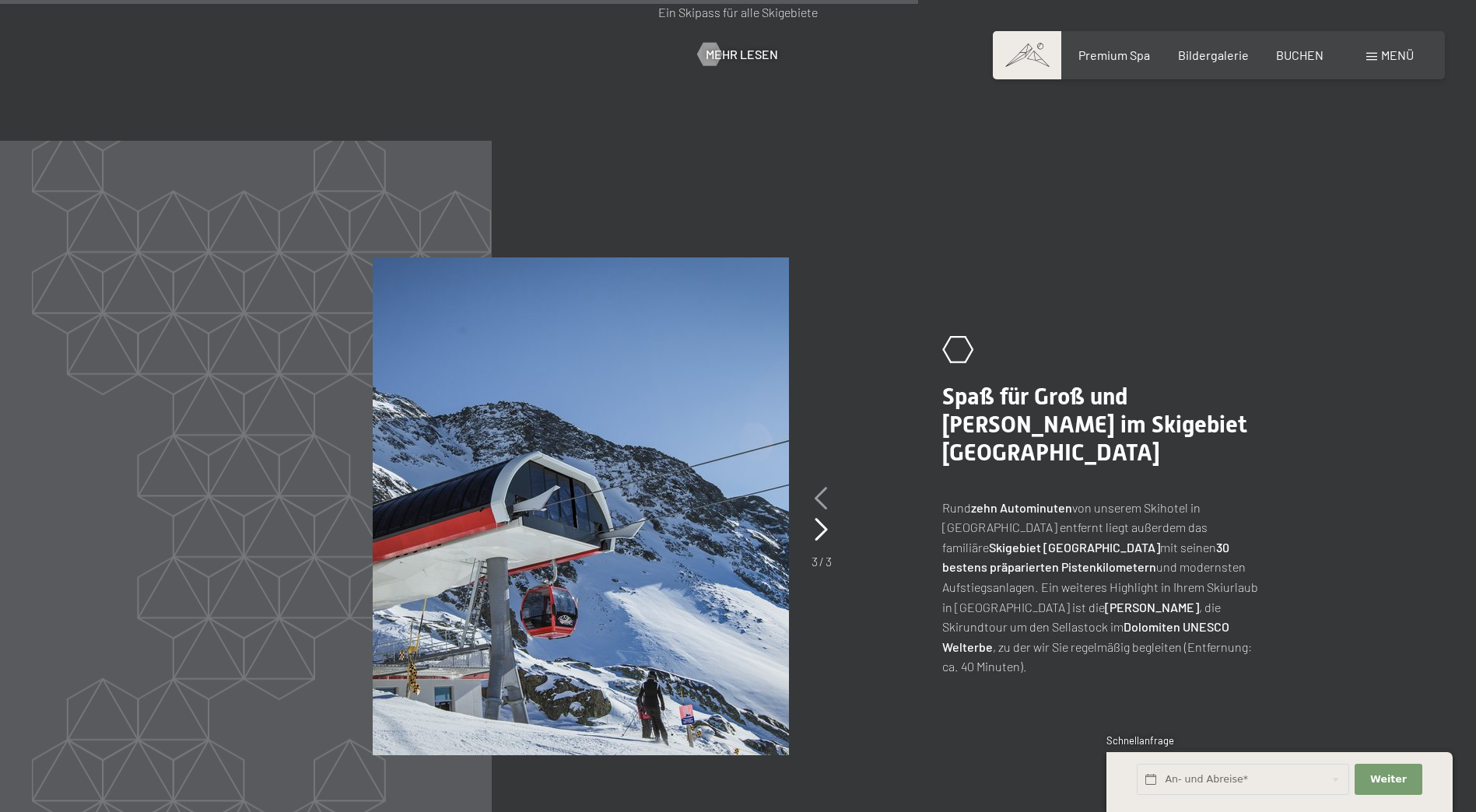
click at [818, 487] on icon at bounding box center [821, 498] width 13 height 23
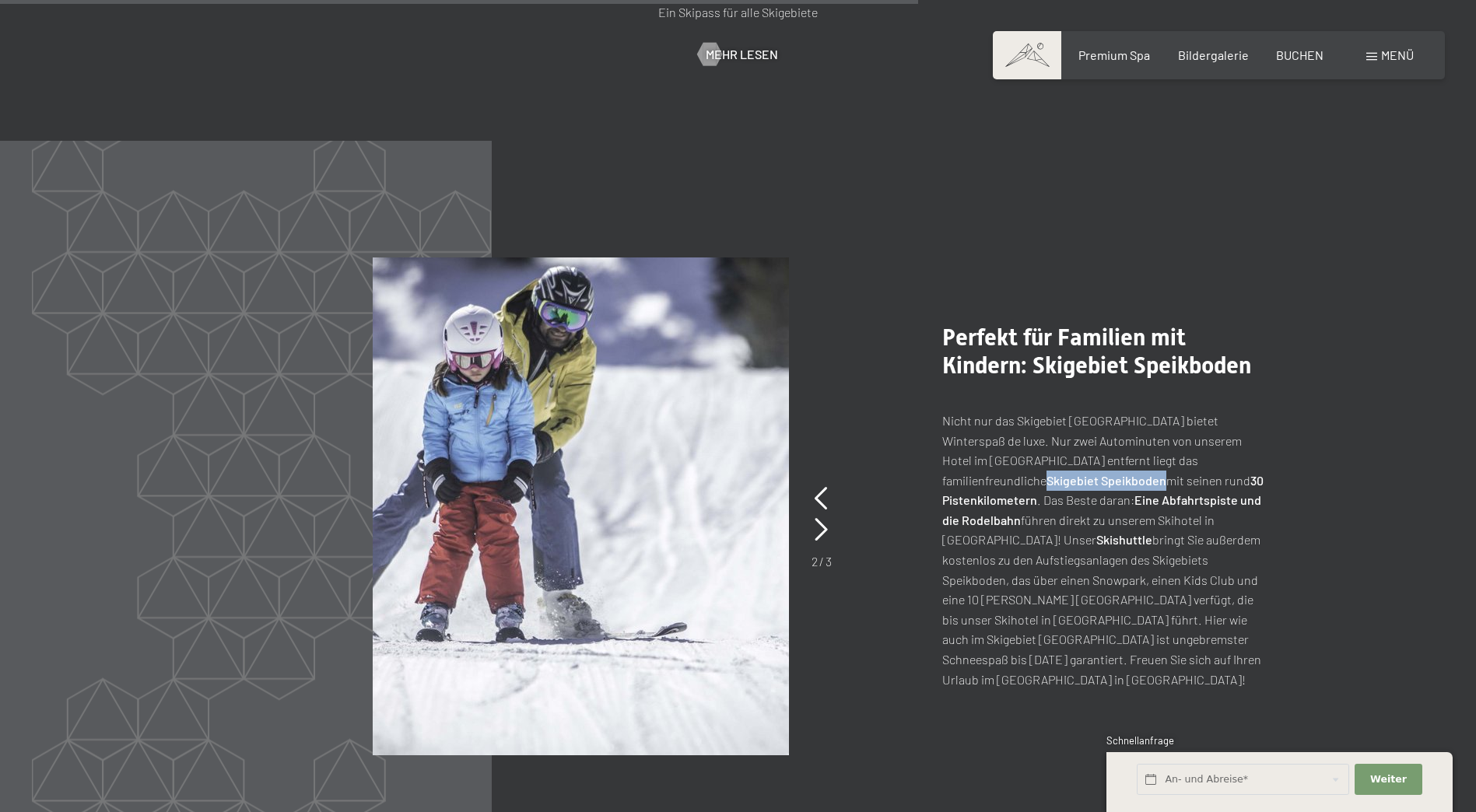
drag, startPoint x: 1098, startPoint y: 380, endPoint x: 1214, endPoint y: 380, distance: 116.0
click at [1214, 411] on p "Nicht nur das Skigebiet [GEOGRAPHIC_DATA] bietet Winterspaß de luxe. Nur zwei A…" at bounding box center [1105, 549] width 326 height 278
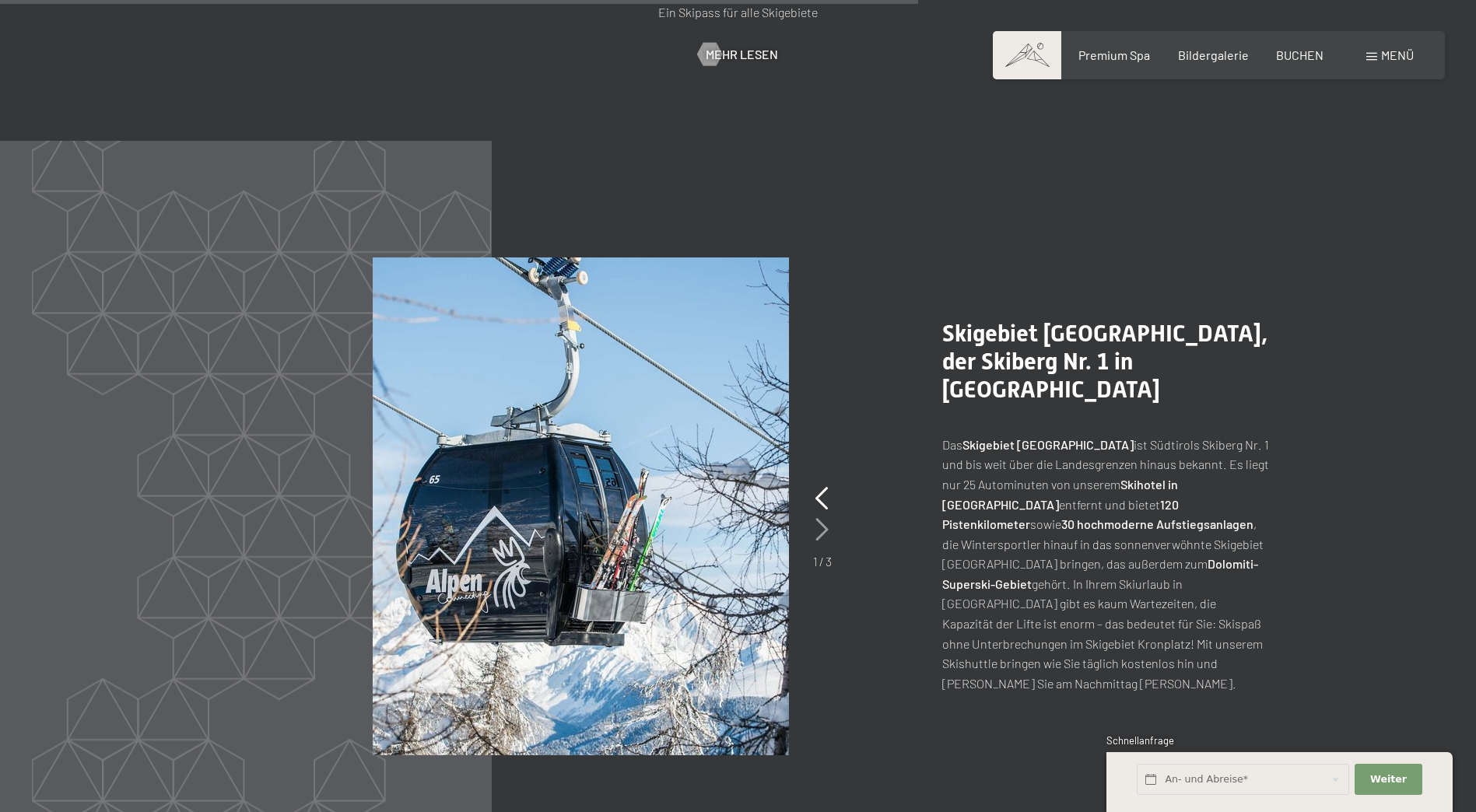
click at [825, 518] on icon at bounding box center [822, 530] width 13 height 23
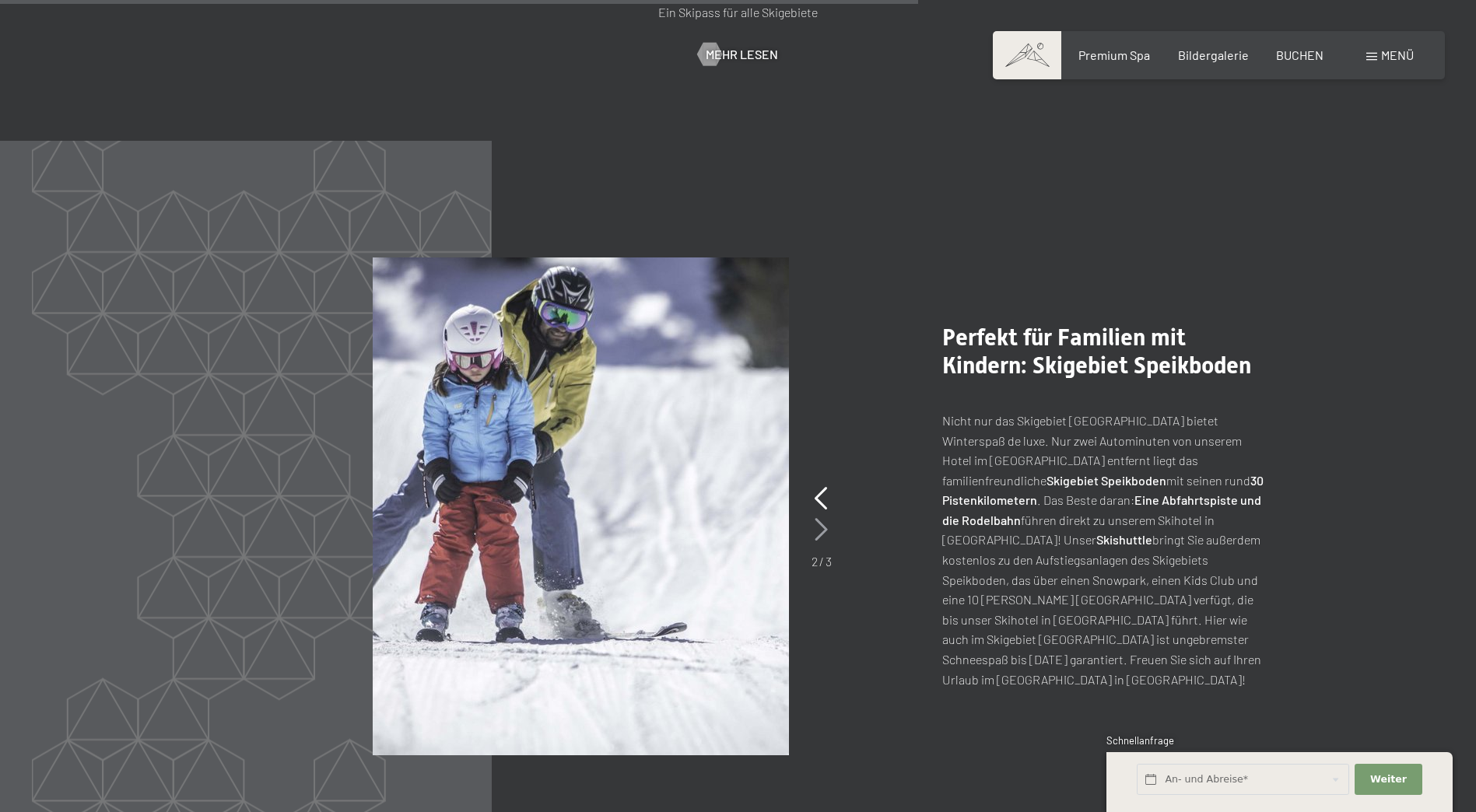
click at [823, 518] on icon at bounding box center [821, 530] width 13 height 23
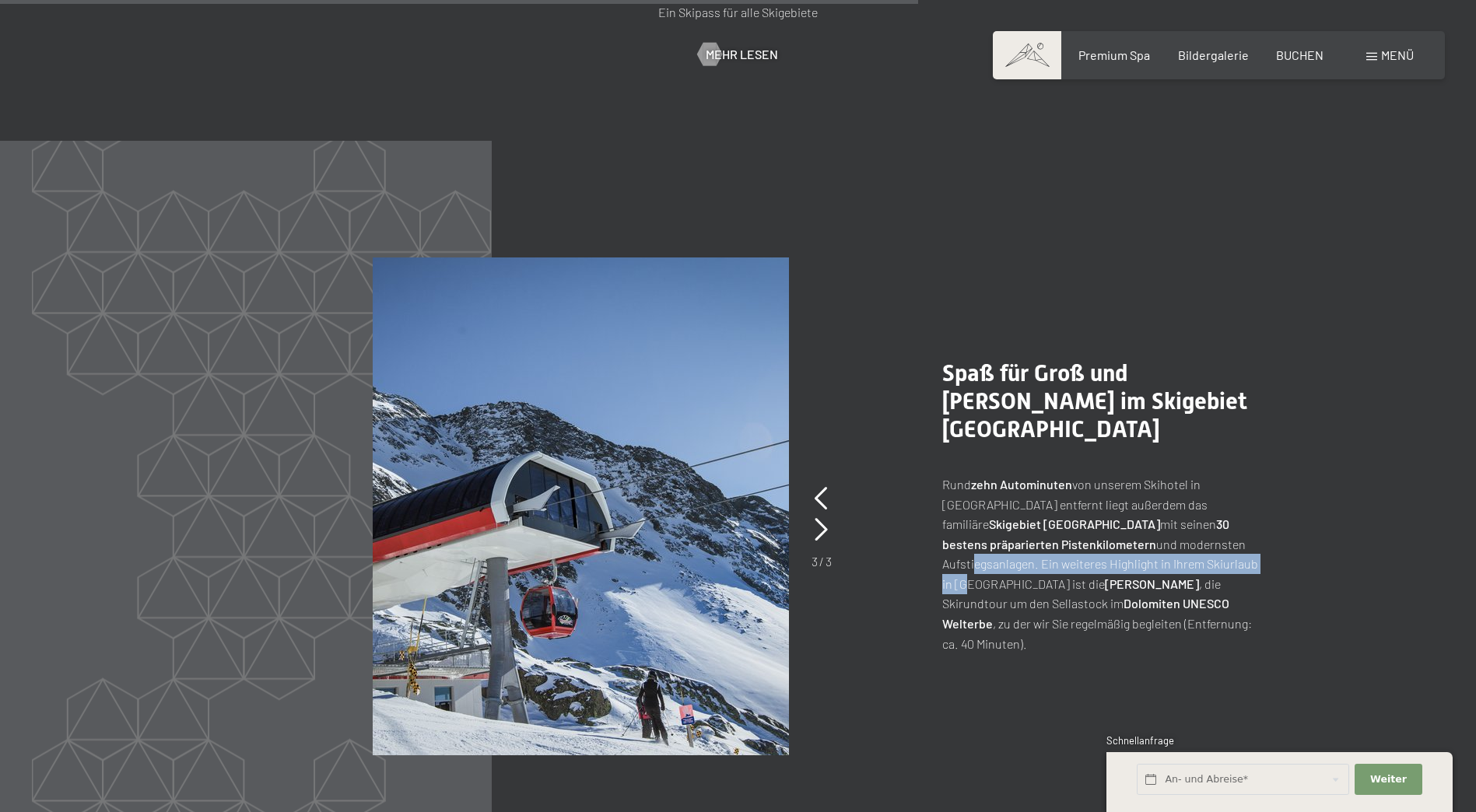
drag, startPoint x: 1037, startPoint y: 437, endPoint x: 1047, endPoint y: 460, distance: 25.1
click at [1047, 474] on p "Rund zehn Autominuten von unserem Skihotel in [GEOGRAPHIC_DATA] entfernt liegt …" at bounding box center [1105, 564] width 326 height 179
click at [819, 487] on icon at bounding box center [821, 498] width 13 height 23
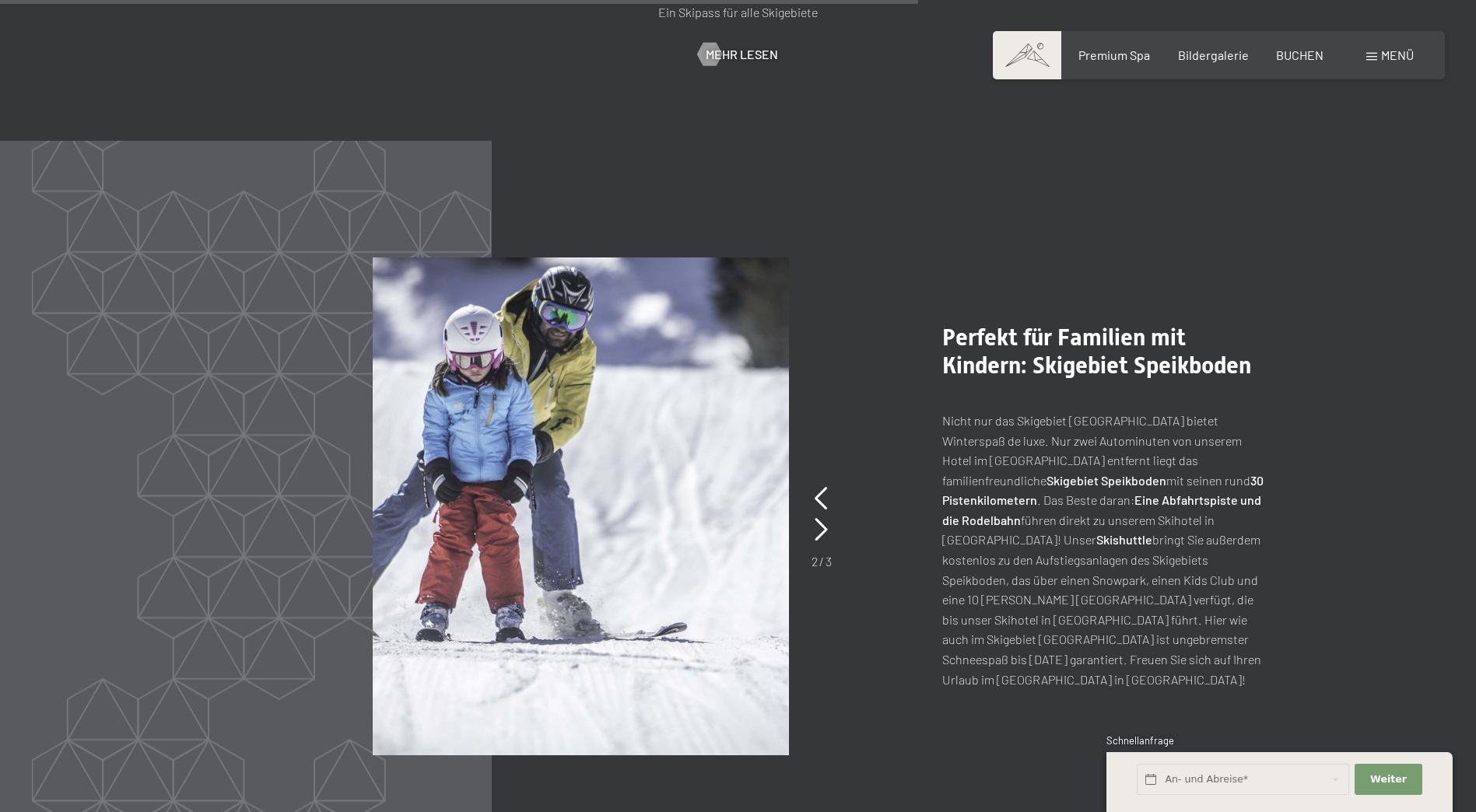
click at [1073, 437] on p "Nicht nur das Skigebiet [GEOGRAPHIC_DATA] bietet Winterspaß de luxe. Nur zwei A…" at bounding box center [1105, 549] width 326 height 278
click at [822, 518] on icon at bounding box center [821, 530] width 13 height 23
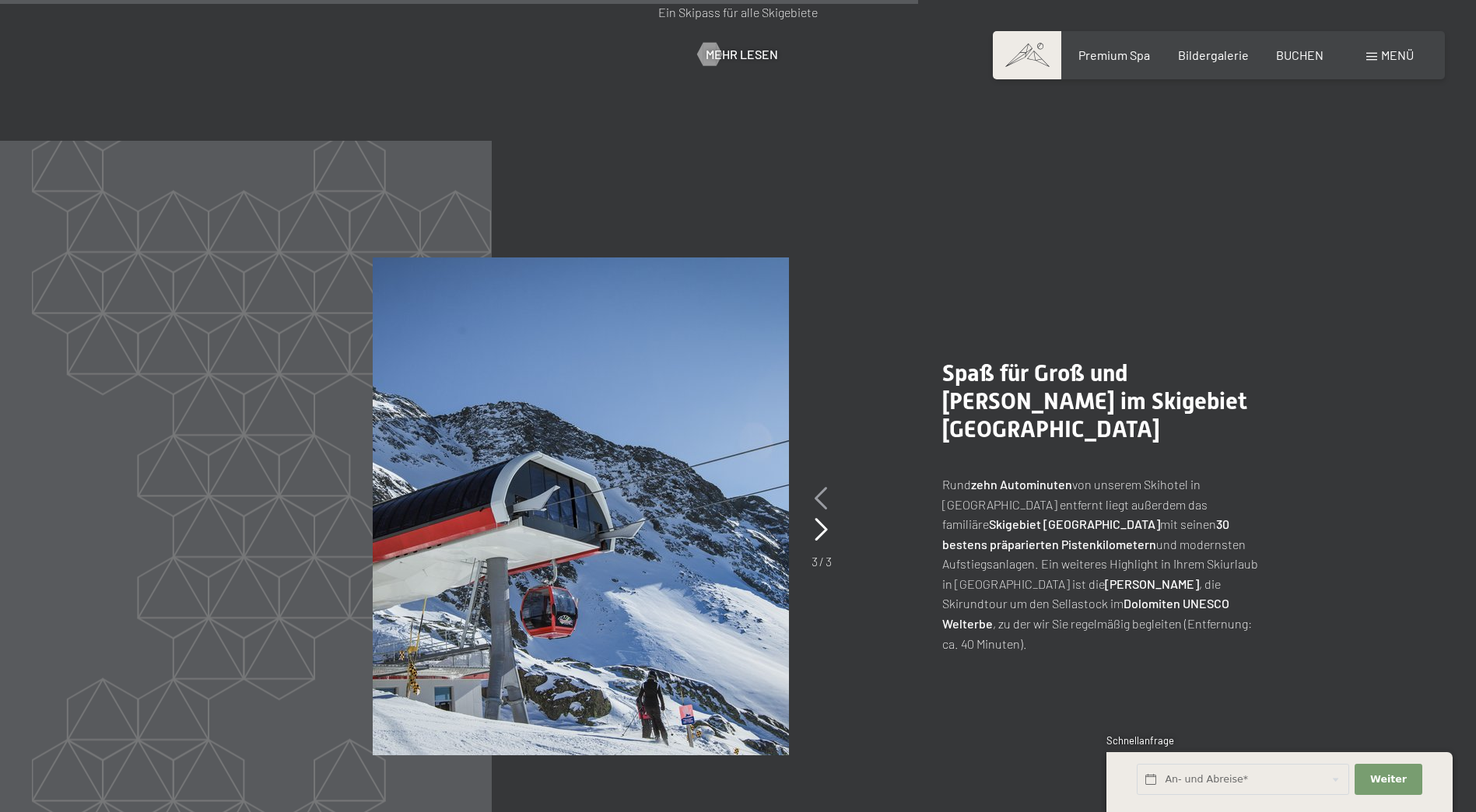
click at [817, 487] on icon at bounding box center [821, 498] width 13 height 23
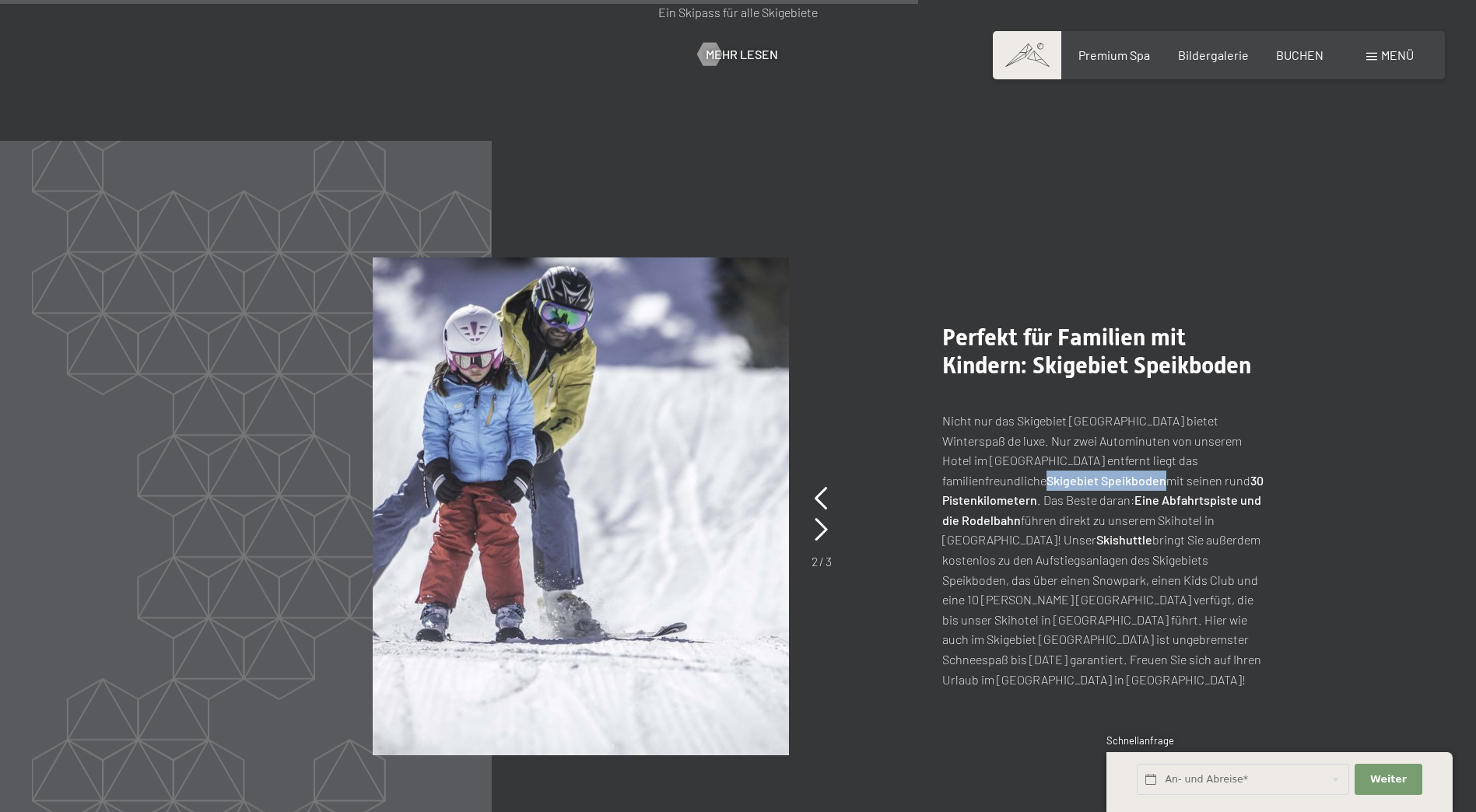
drag, startPoint x: 1095, startPoint y: 382, endPoint x: 1214, endPoint y: 385, distance: 119.0
click at [1214, 411] on p "Nicht nur das Skigebiet [GEOGRAPHIC_DATA] bietet Winterspaß de luxe. Nur zwei A…" at bounding box center [1105, 549] width 326 height 278
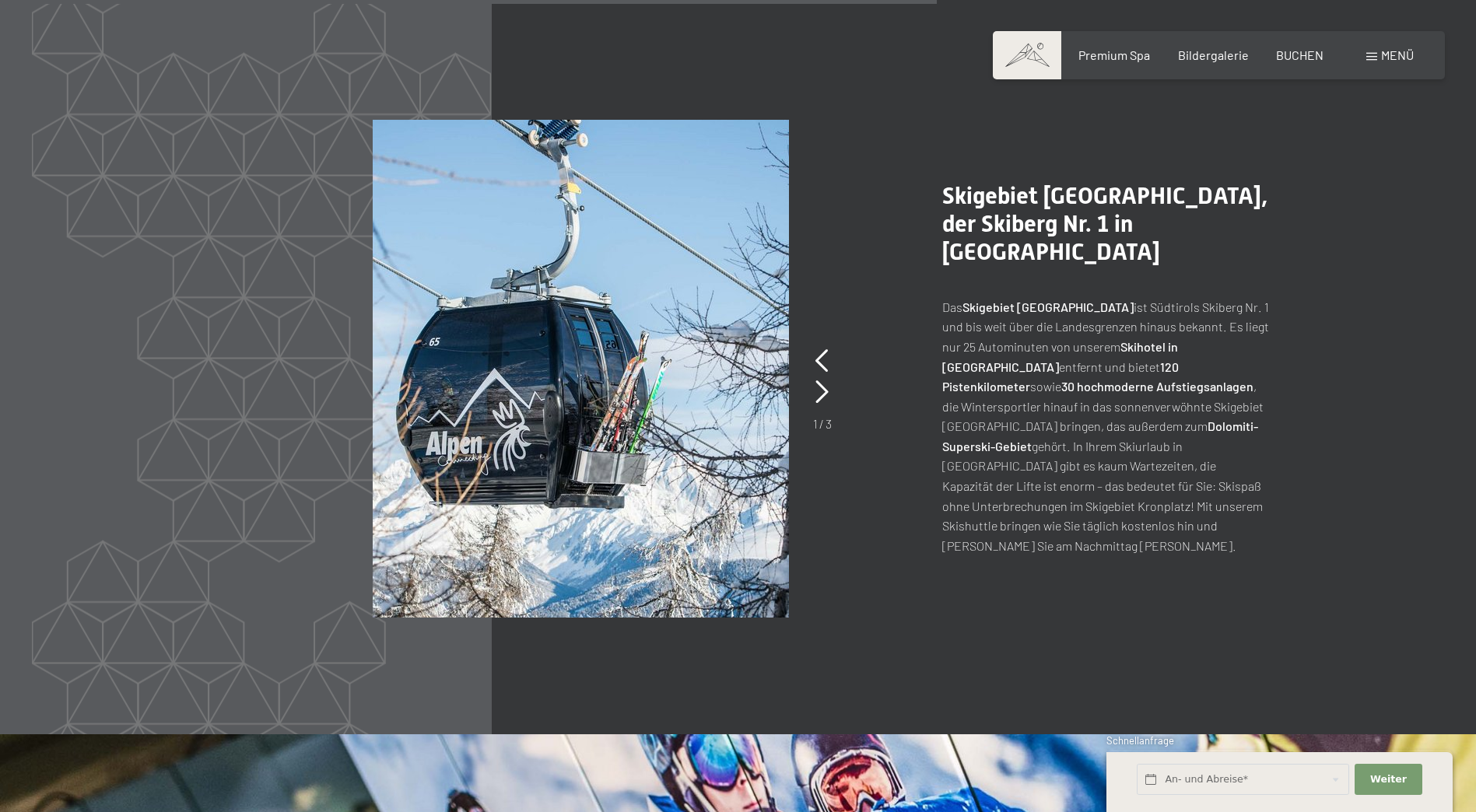
scroll to position [3656, 0]
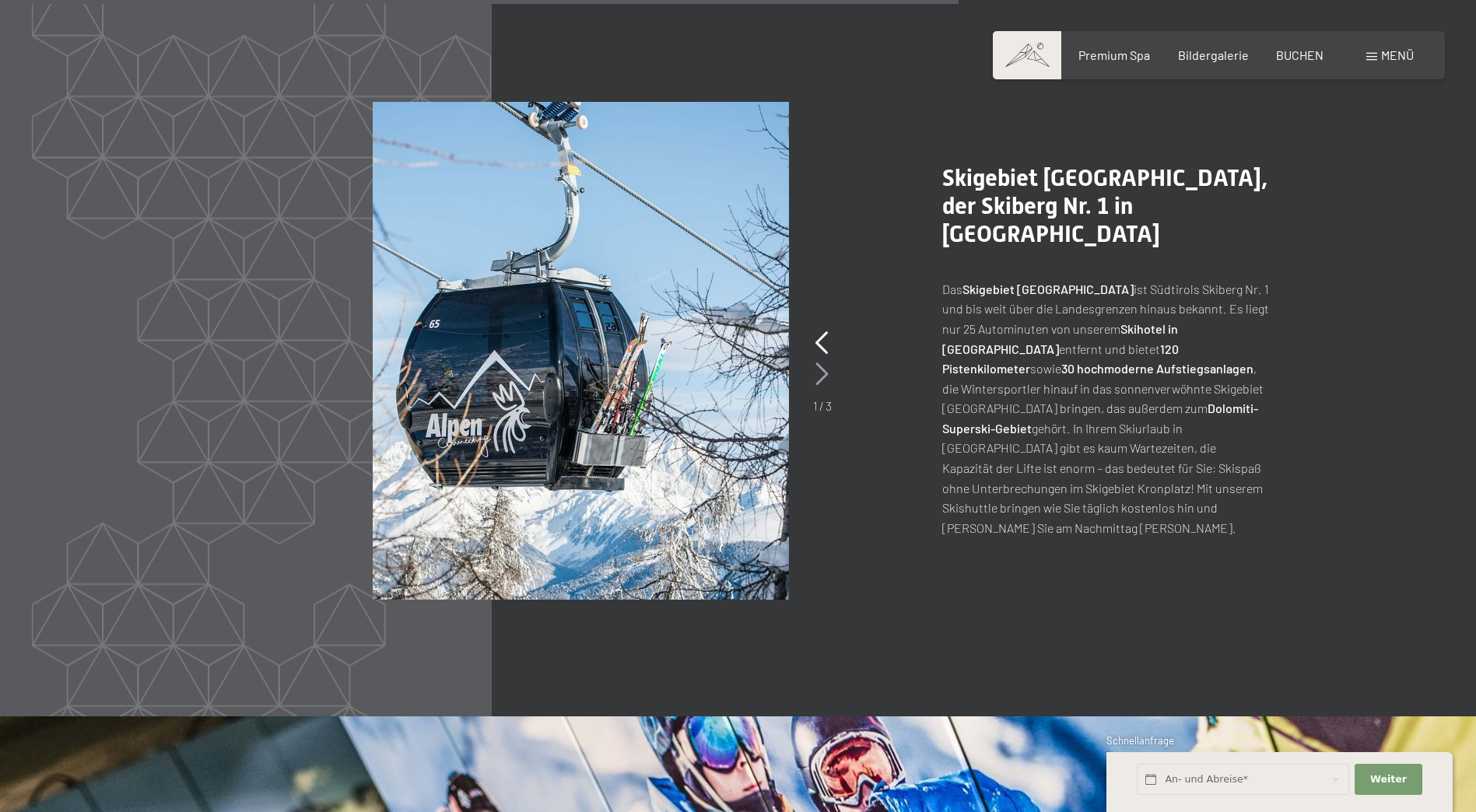
click at [825, 363] on icon at bounding box center [822, 374] width 13 height 23
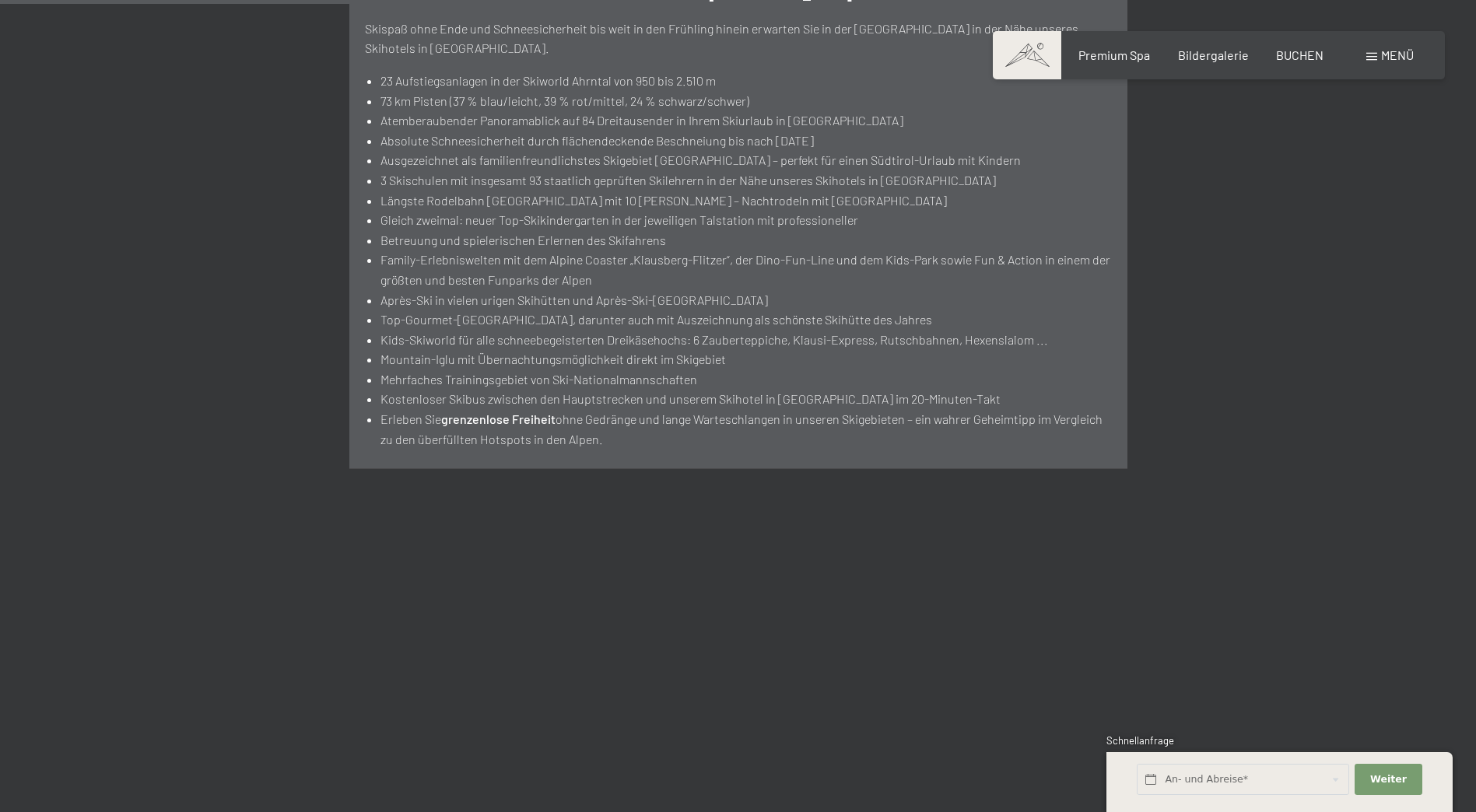
scroll to position [2049, 0]
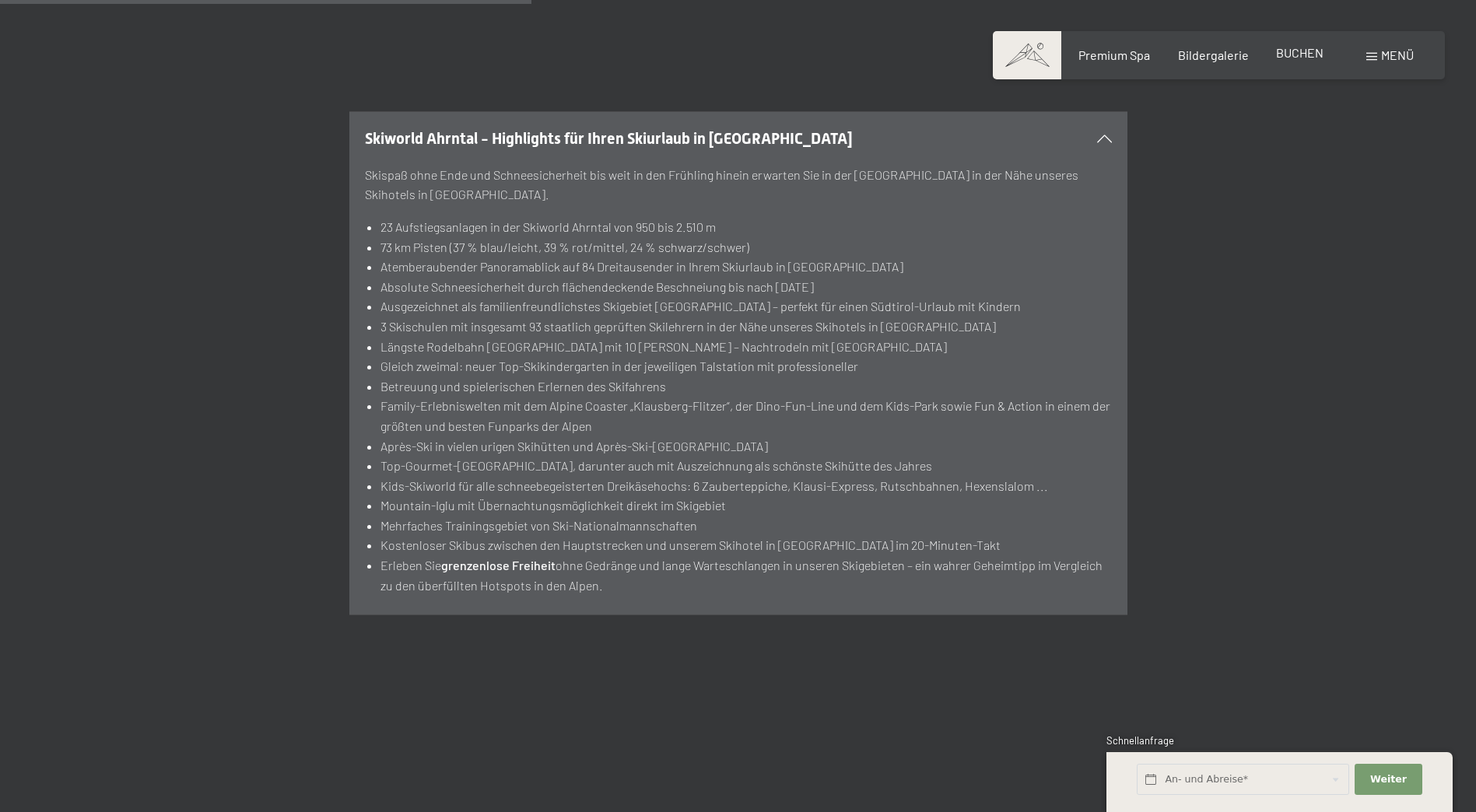
click at [1310, 59] on span "BUCHEN" at bounding box center [1299, 52] width 47 height 15
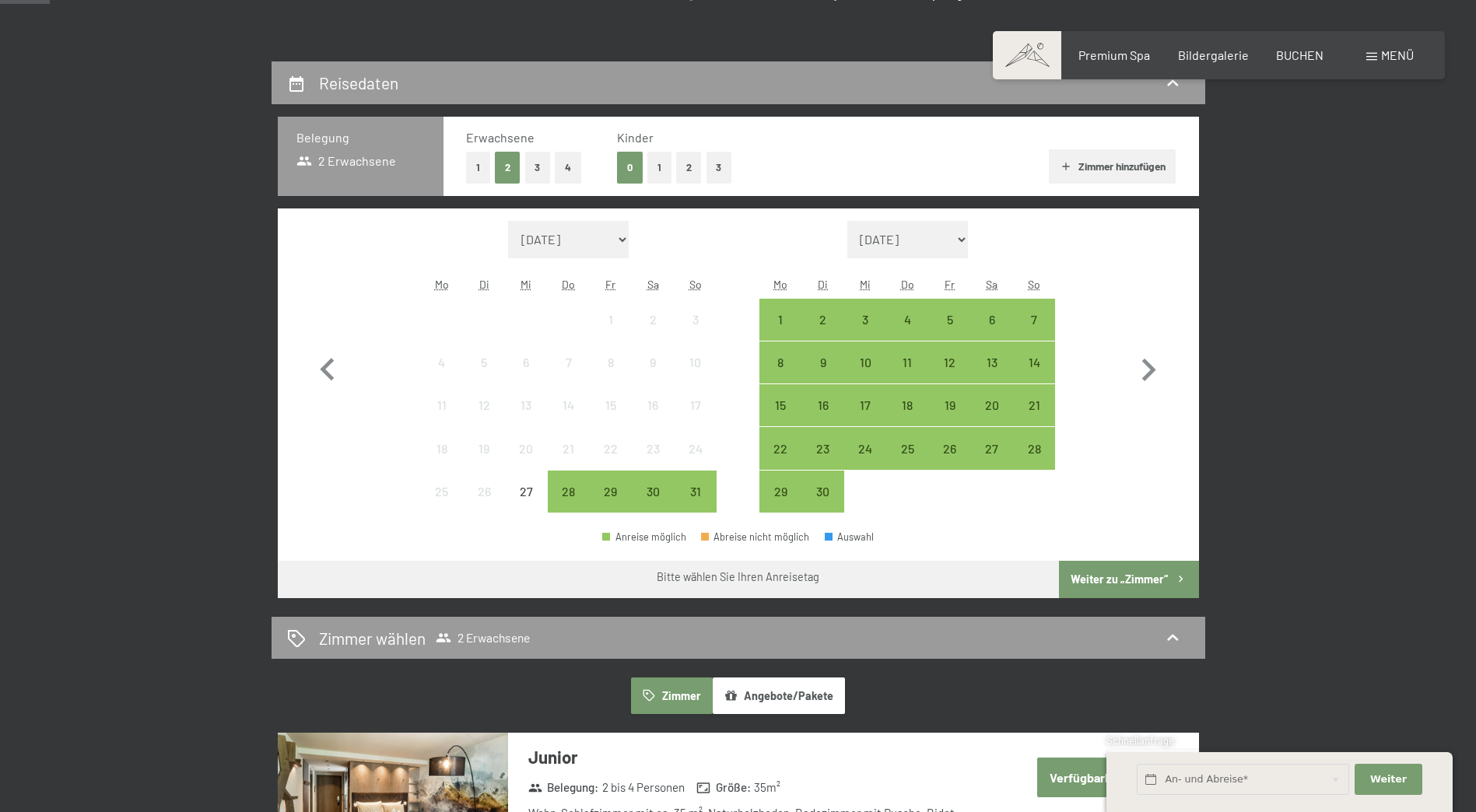
scroll to position [389, 0]
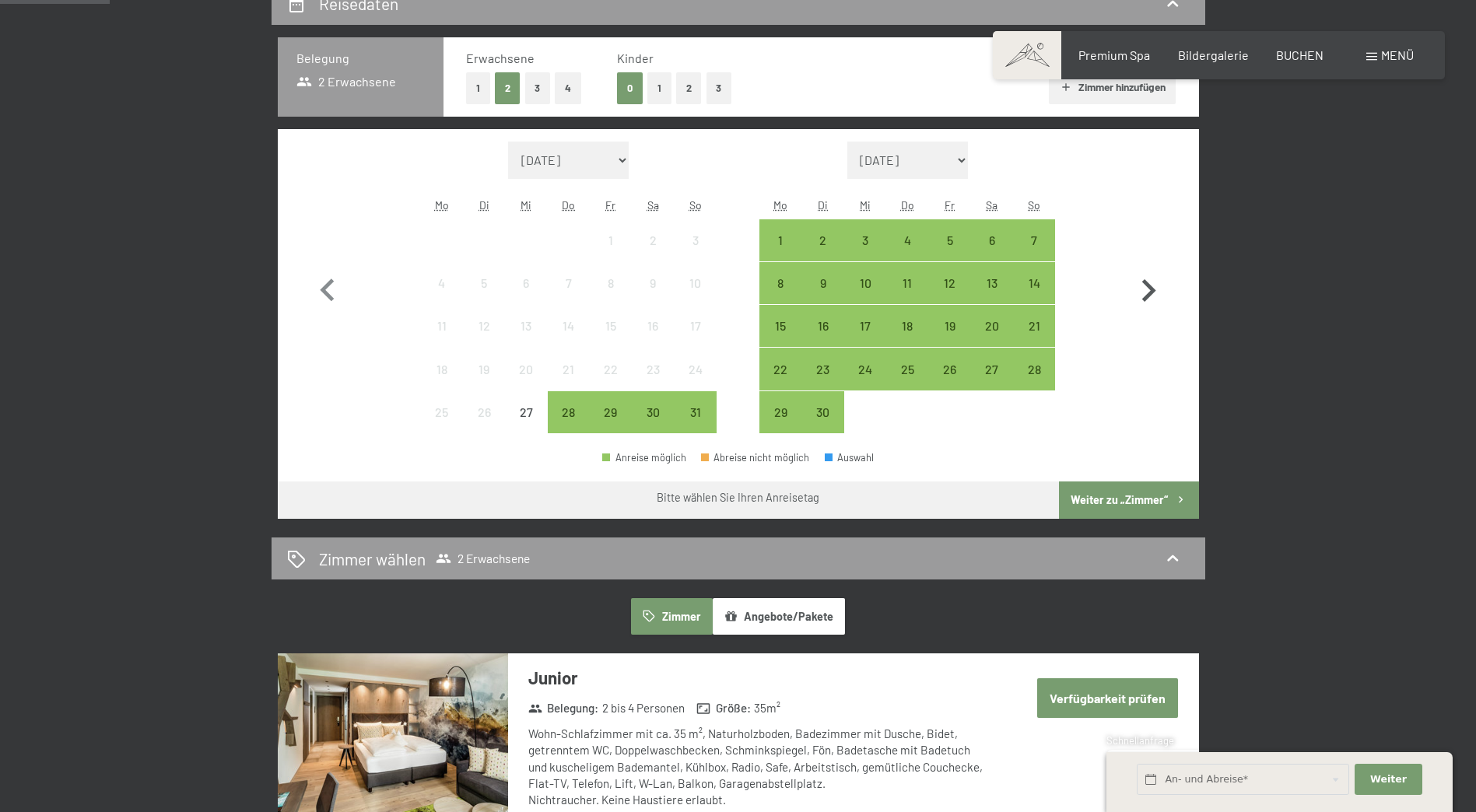
click at [1147, 285] on icon "button" at bounding box center [1149, 290] width 14 height 22
select select "[DATE]"
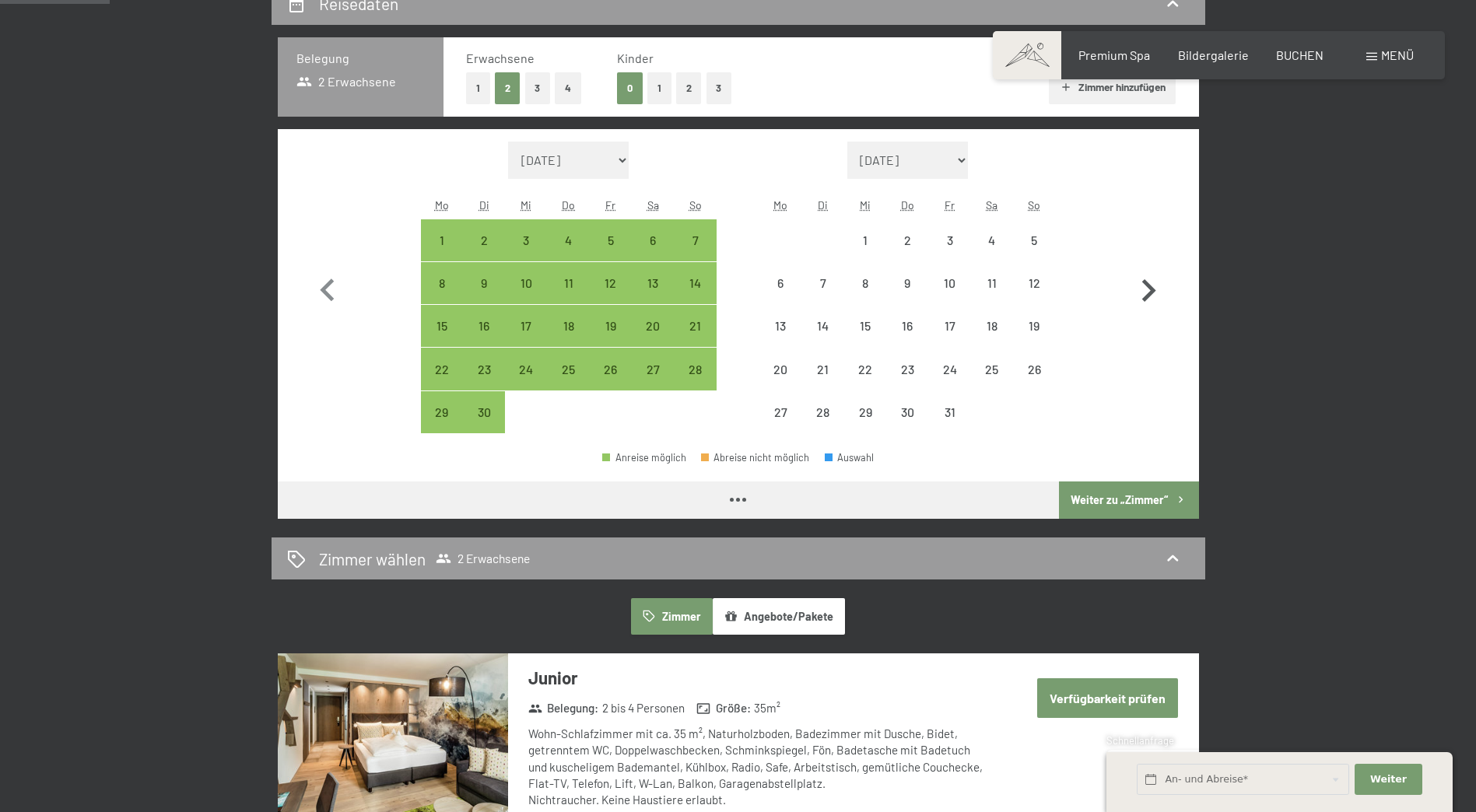
click at [1147, 285] on icon "button" at bounding box center [1149, 290] width 14 height 22
select select "[DATE]"
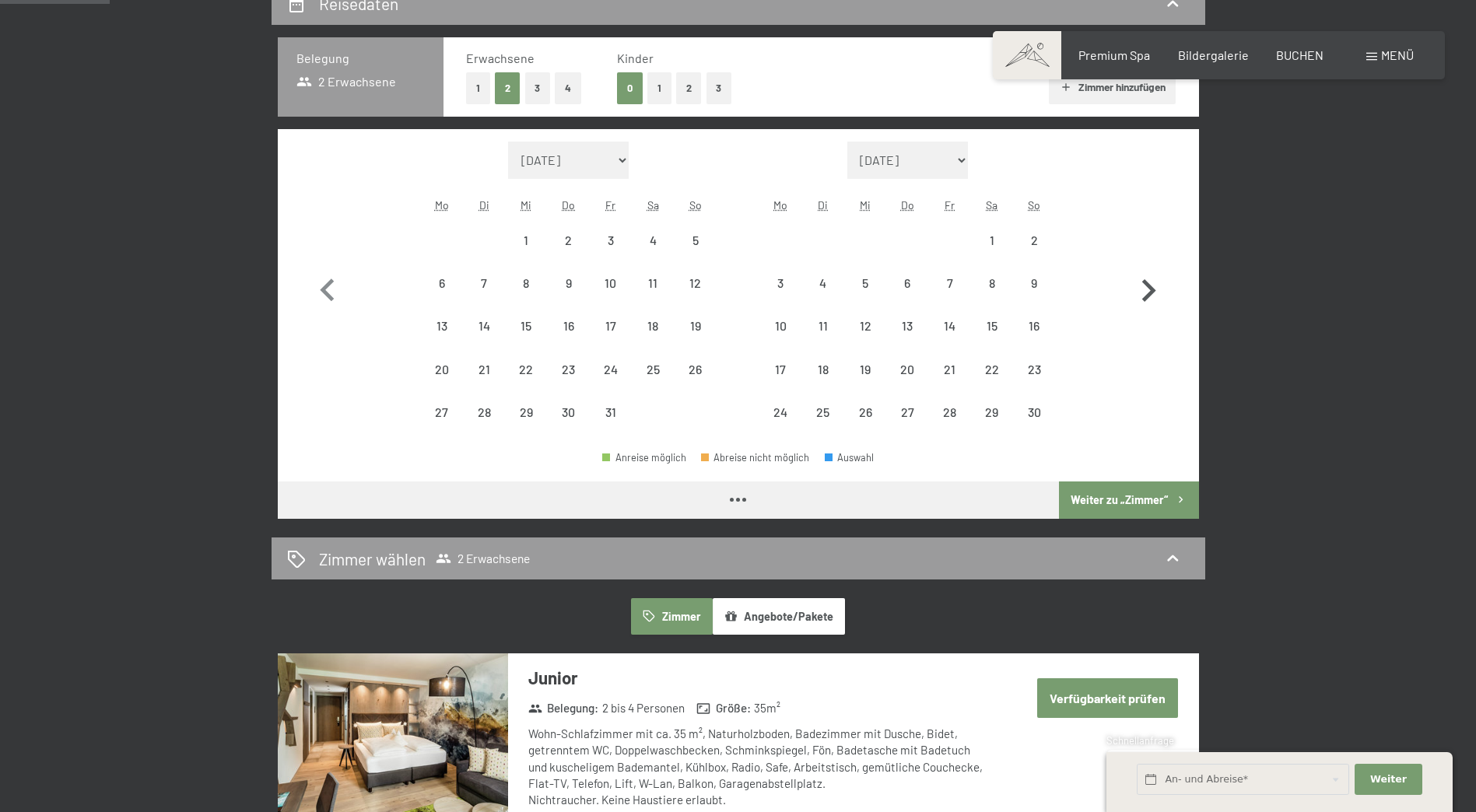
click at [1147, 285] on icon "button" at bounding box center [1149, 290] width 14 height 22
select select "[DATE]"
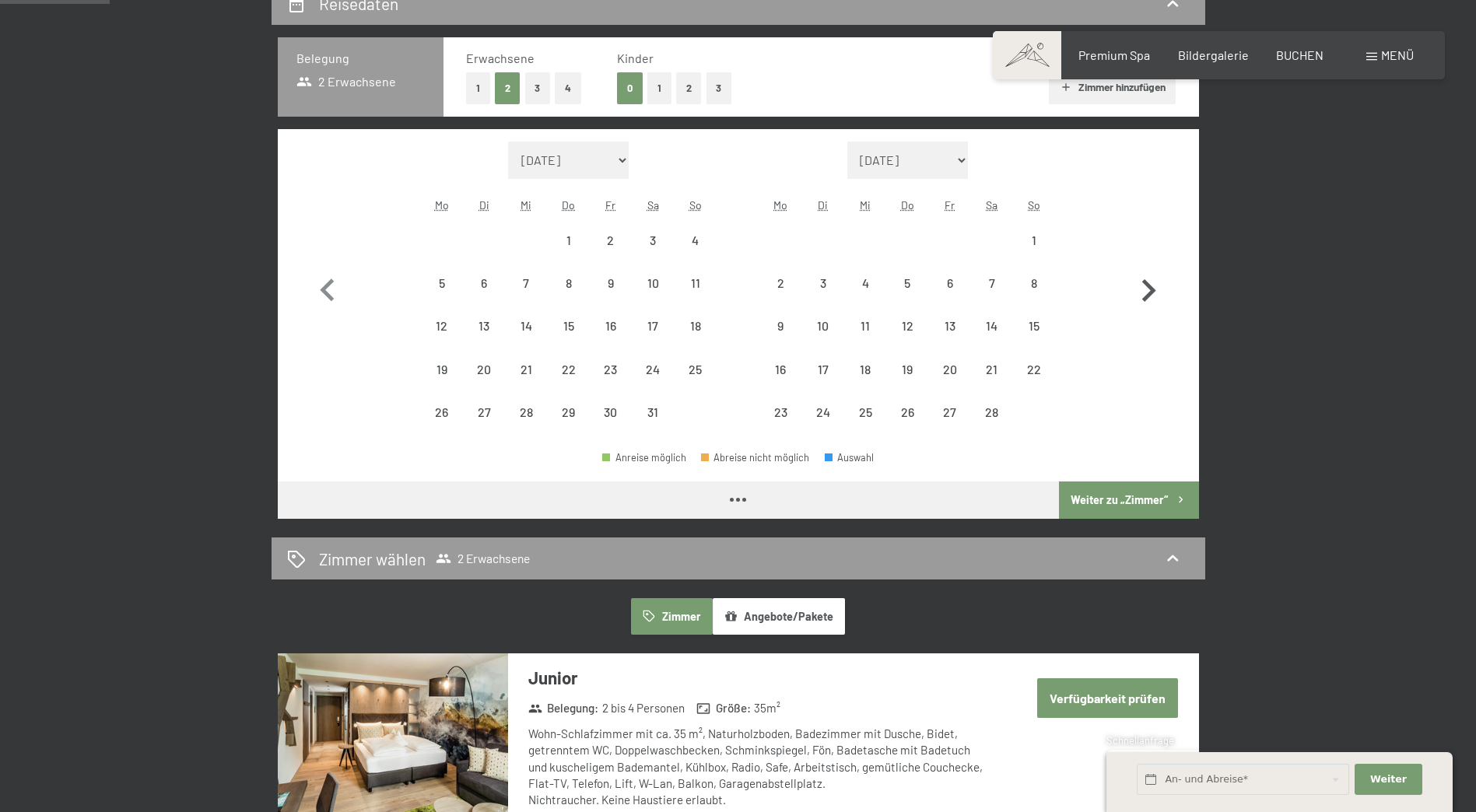
click at [1147, 285] on icon "button" at bounding box center [1149, 290] width 14 height 22
select select "[DATE]"
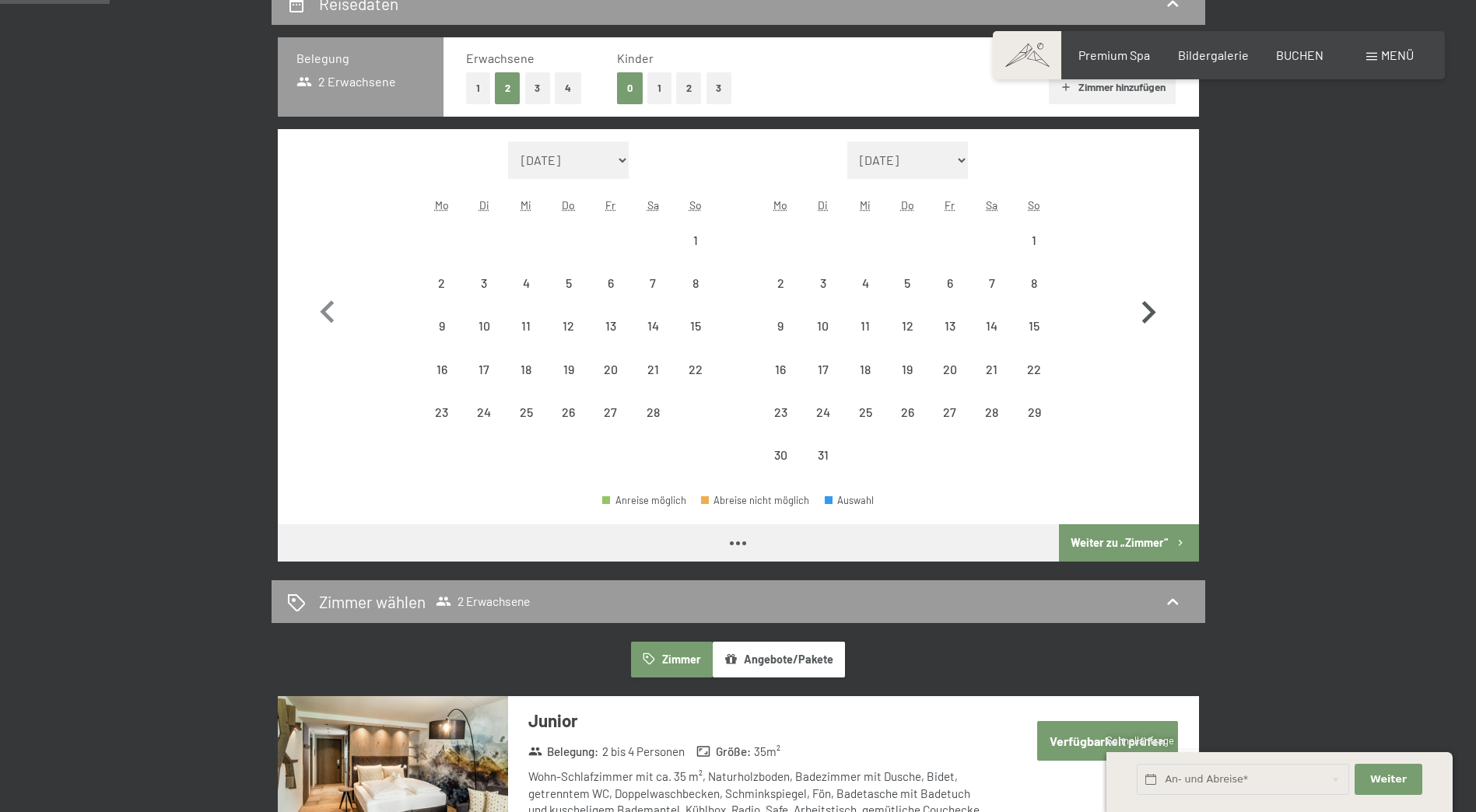
click at [1147, 285] on button "button" at bounding box center [1148, 308] width 45 height 335
click at [1147, 301] on icon "button" at bounding box center [1149, 313] width 14 height 22
select select "[DATE]"
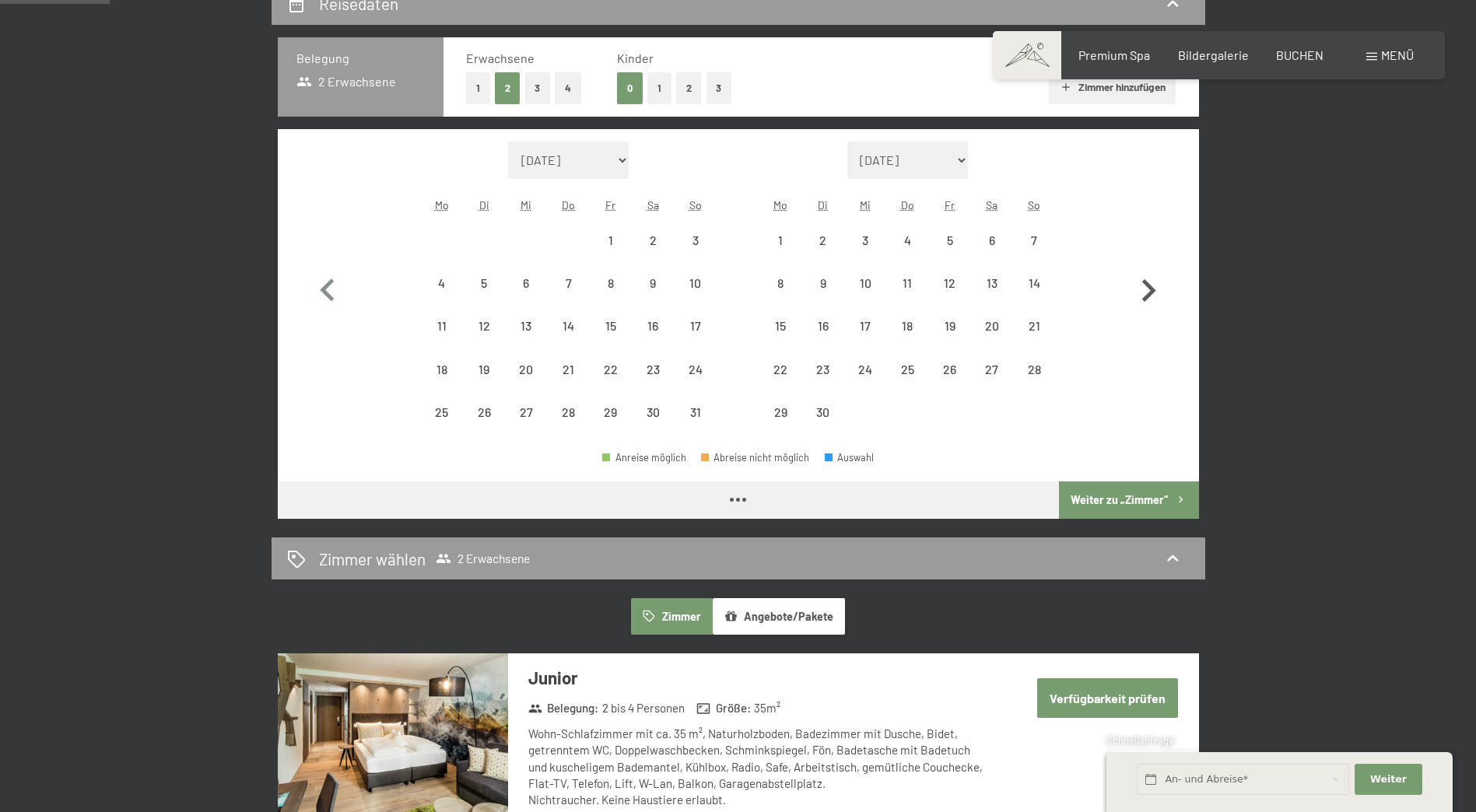
click at [1147, 285] on icon "button" at bounding box center [1149, 290] width 14 height 22
select select "[DATE]"
click at [1147, 285] on icon "button" at bounding box center [1149, 290] width 14 height 22
select select "[DATE]"
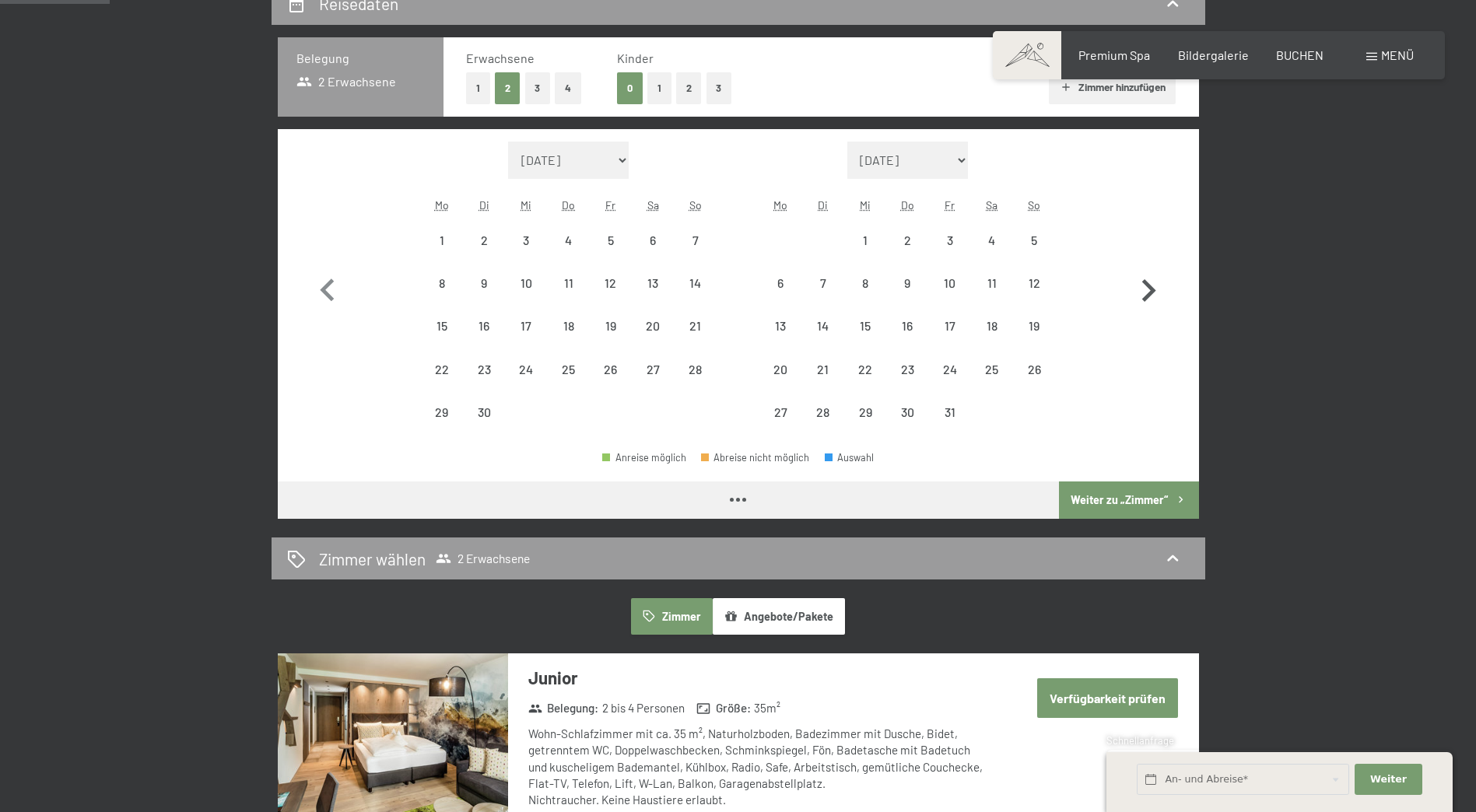
select select "[DATE]"
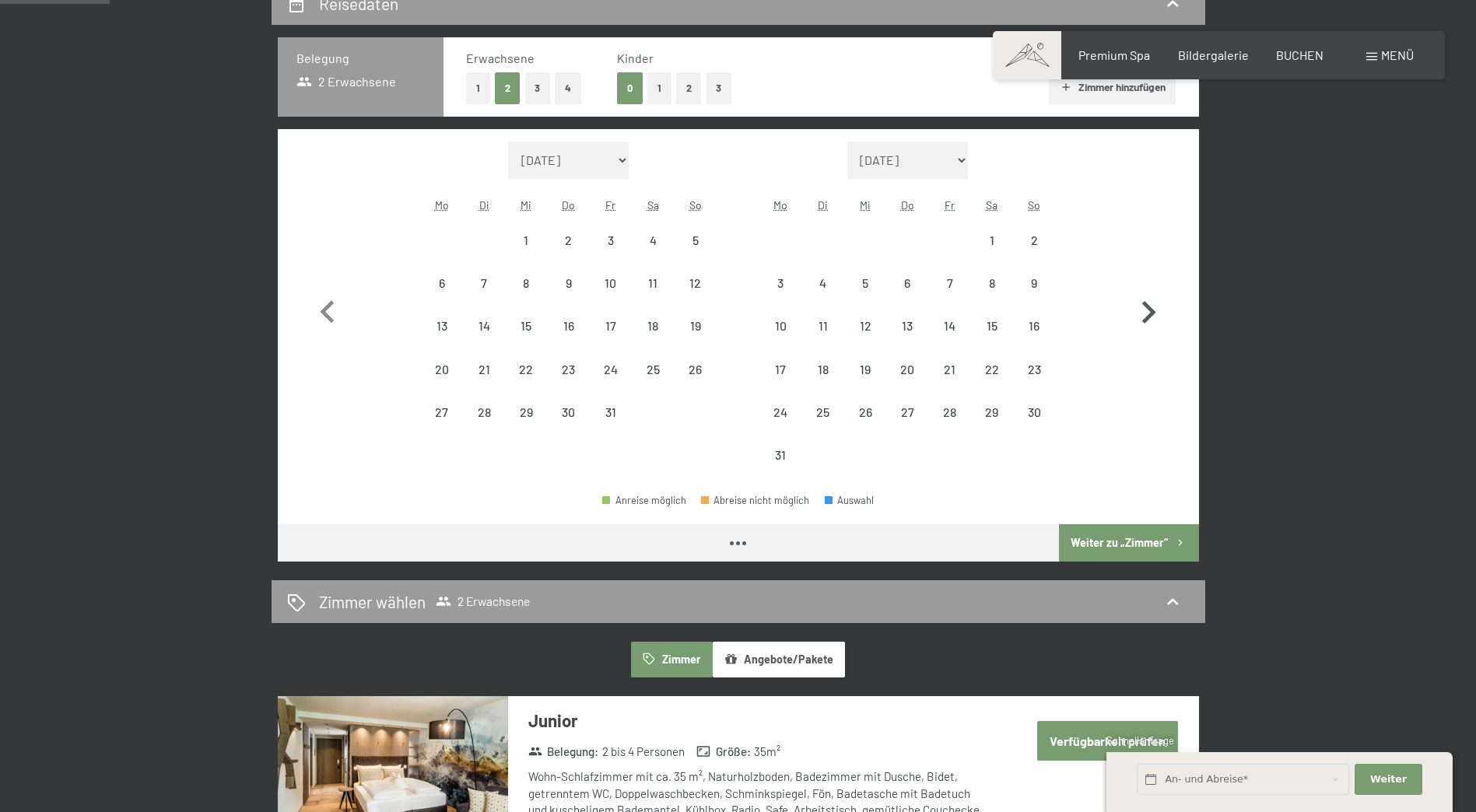
select select "[DATE]"
click at [1147, 285] on button "button" at bounding box center [1148, 308] width 45 height 335
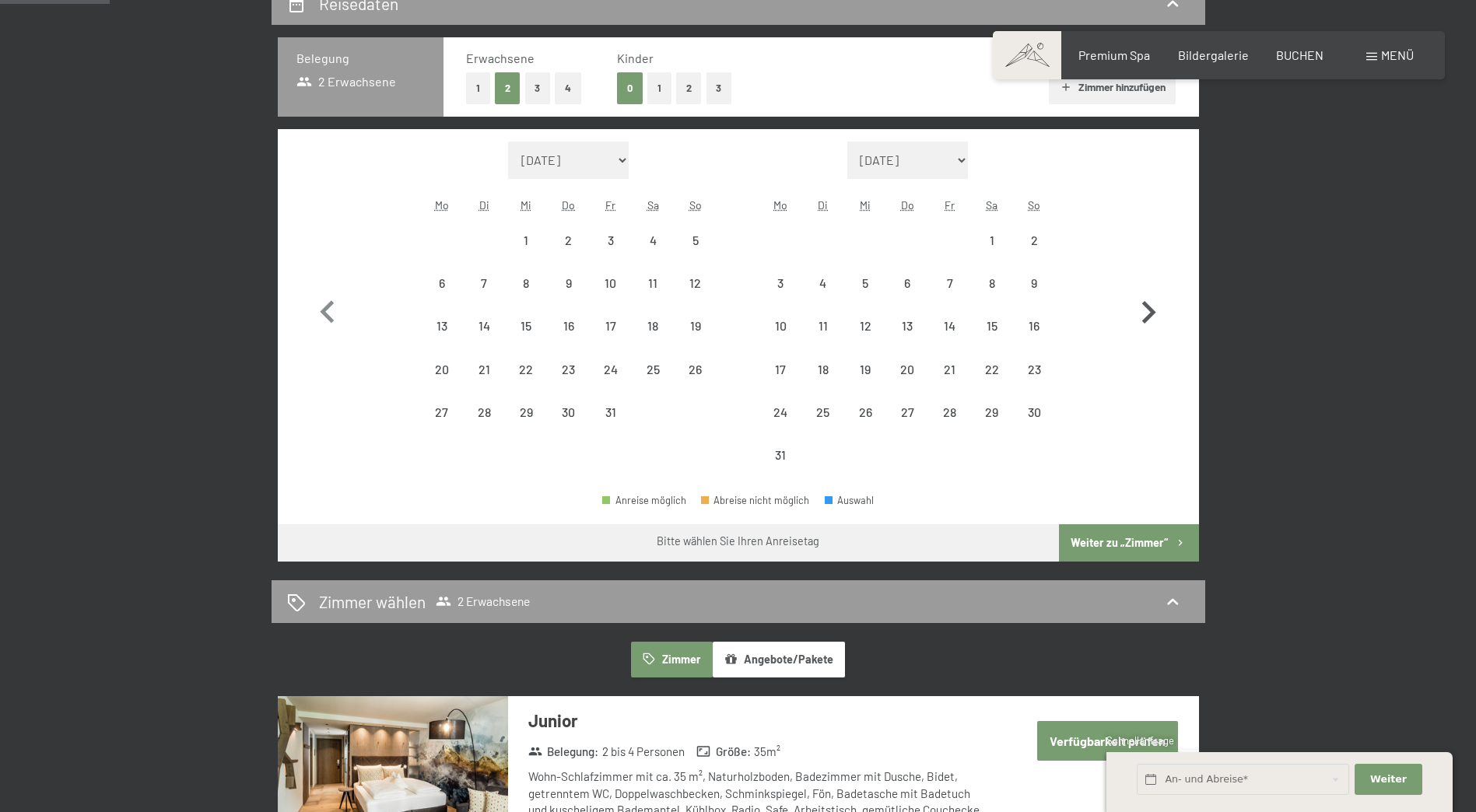
select select "[DATE]"
click at [1147, 285] on button "button" at bounding box center [1148, 308] width 45 height 335
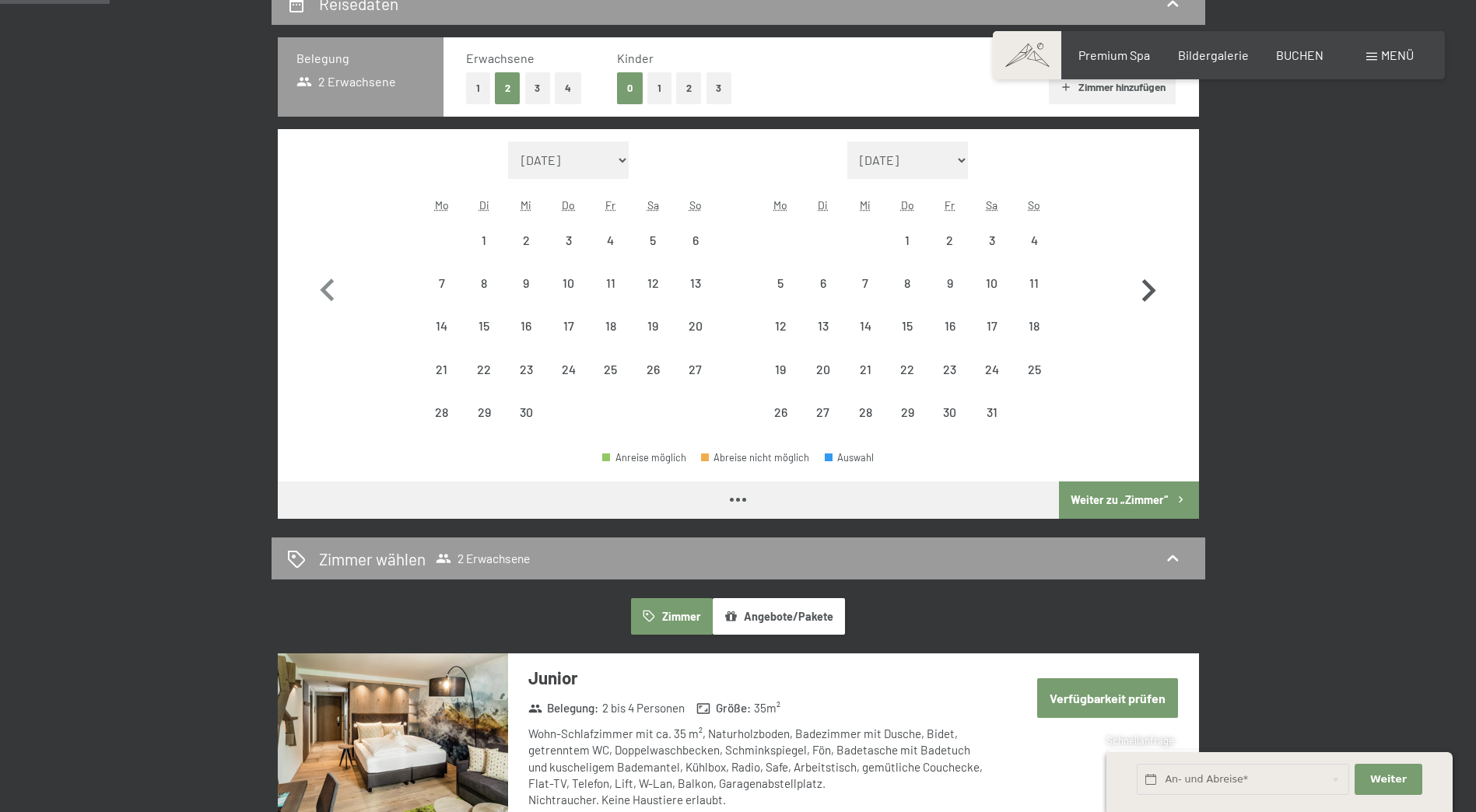
click at [1147, 285] on icon "button" at bounding box center [1149, 290] width 14 height 22
click at [1147, 285] on button "button" at bounding box center [1148, 288] width 45 height 293
select select "[DATE]"
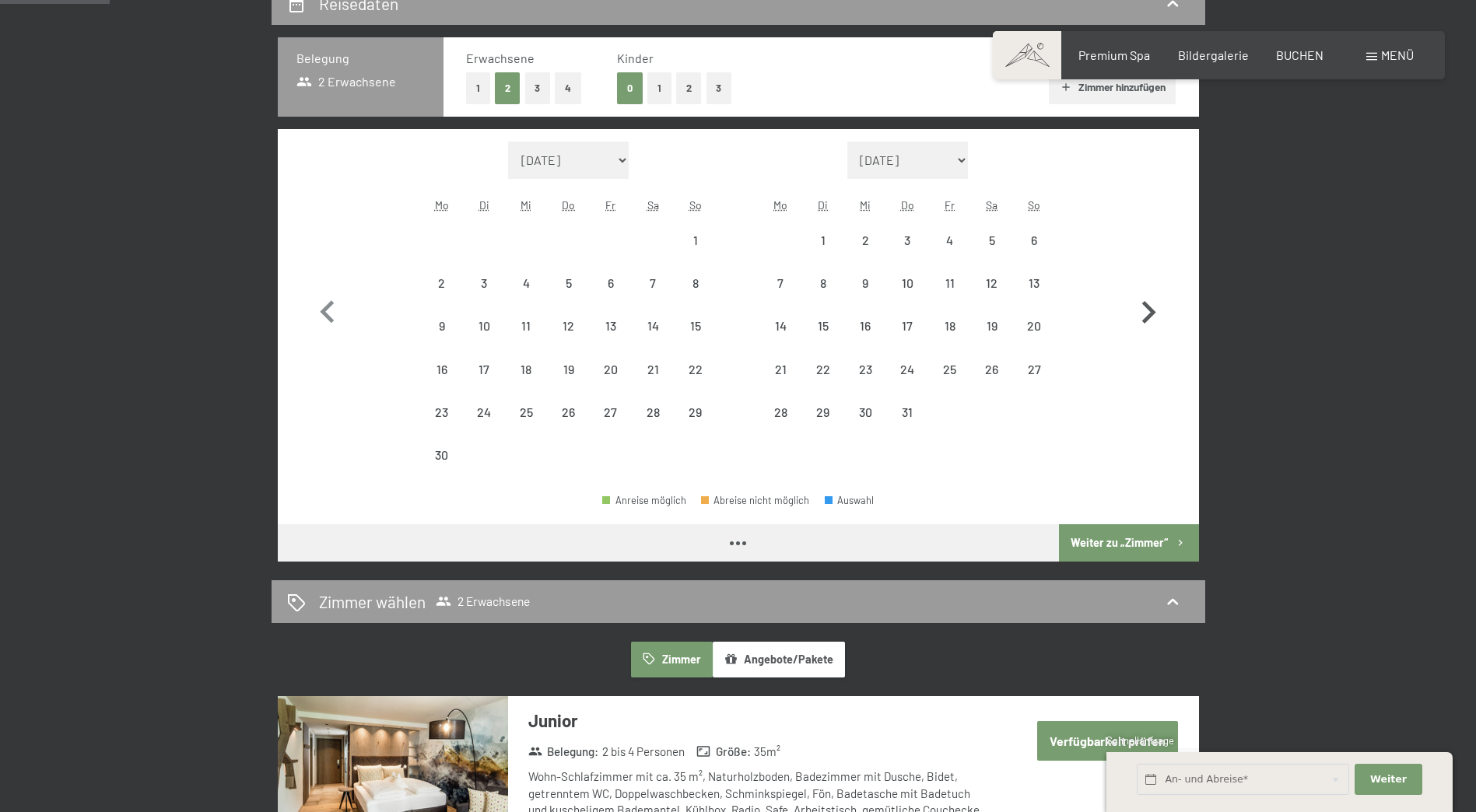
click at [1147, 285] on button "button" at bounding box center [1148, 308] width 45 height 335
select select "[DATE]"
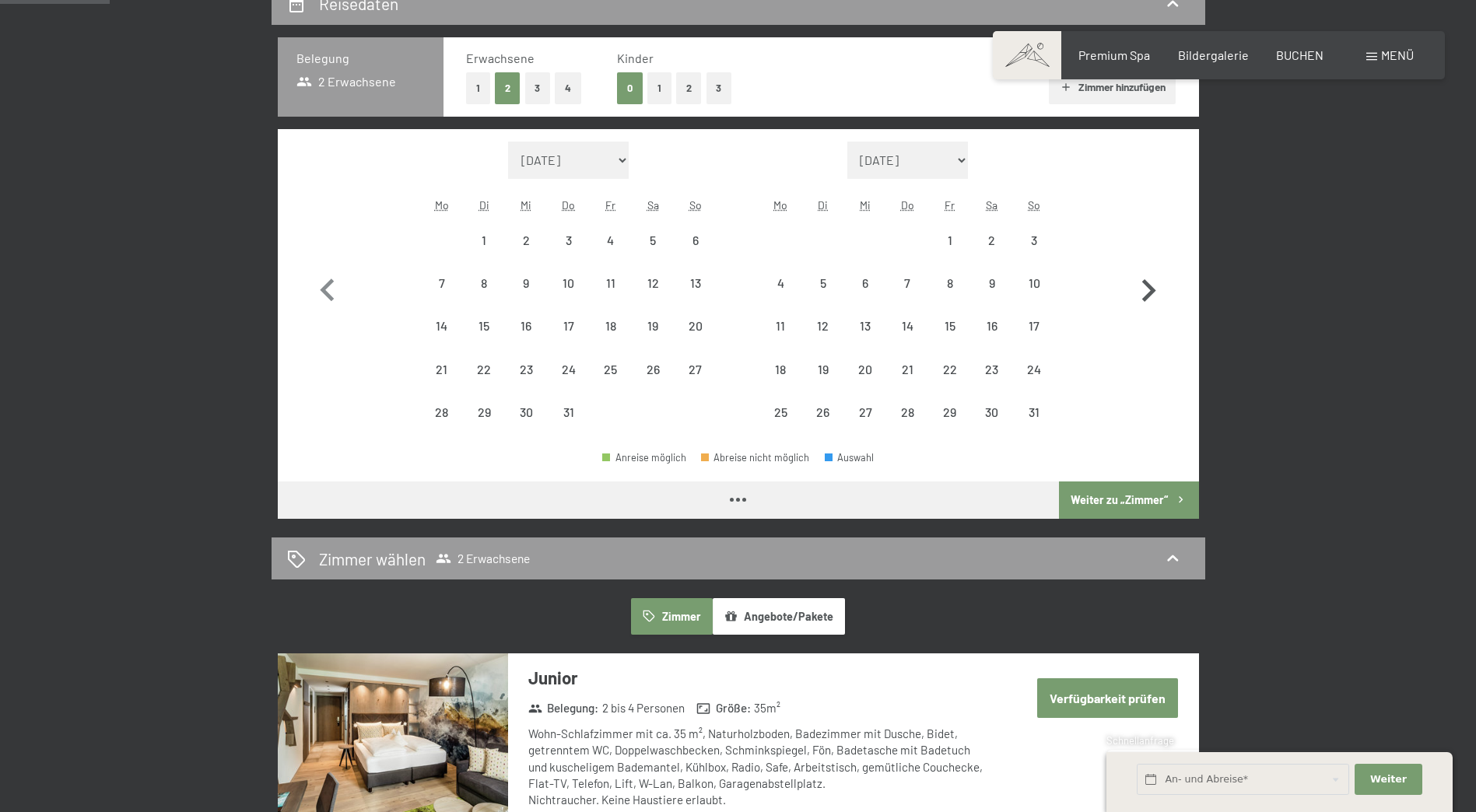
click at [1147, 285] on icon "button" at bounding box center [1149, 290] width 14 height 22
select select "[DATE]"
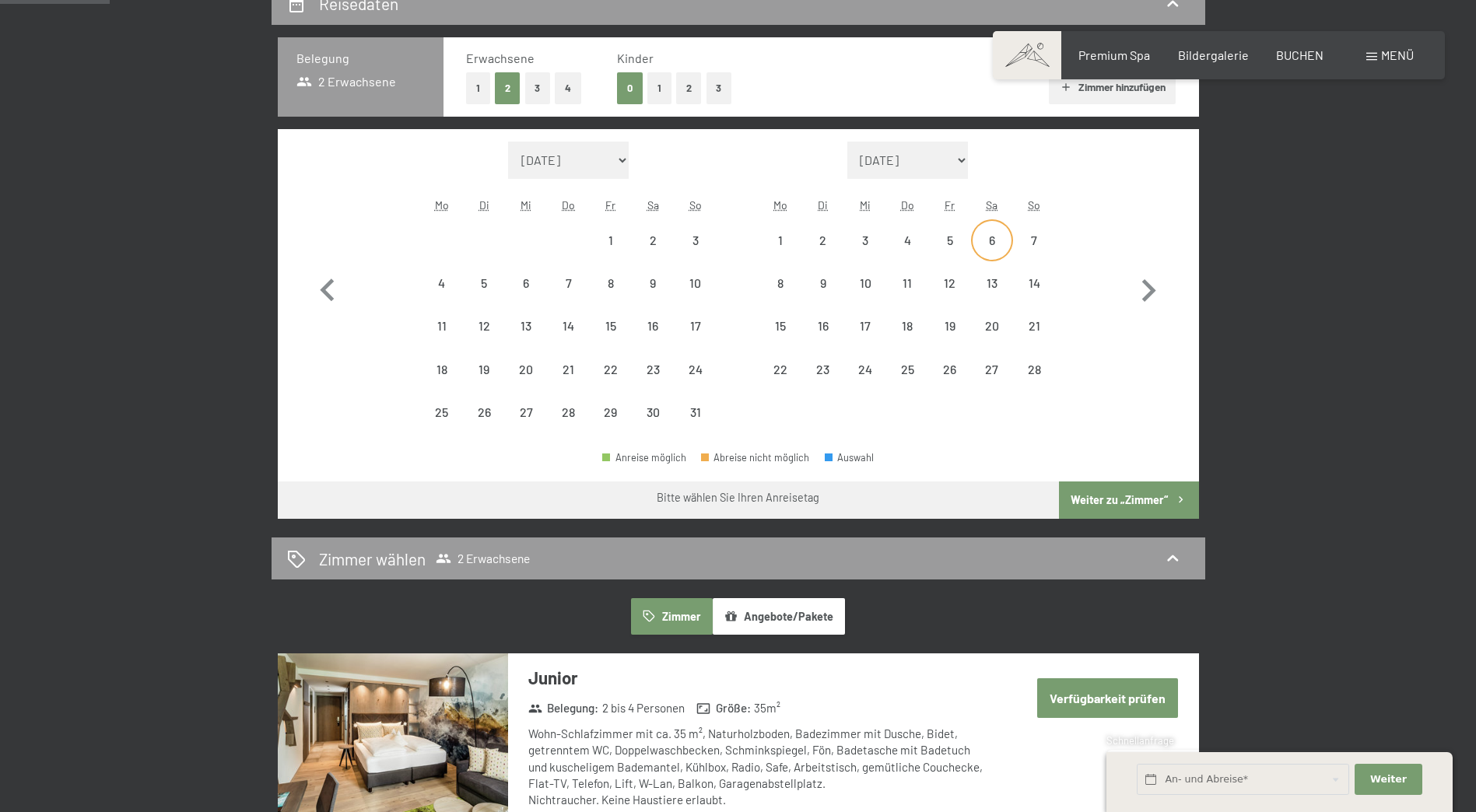
click at [994, 236] on div "6" at bounding box center [991, 253] width 39 height 39
select select "[DATE]"
click at [993, 283] on div "13" at bounding box center [991, 296] width 39 height 39
select select "[DATE]"
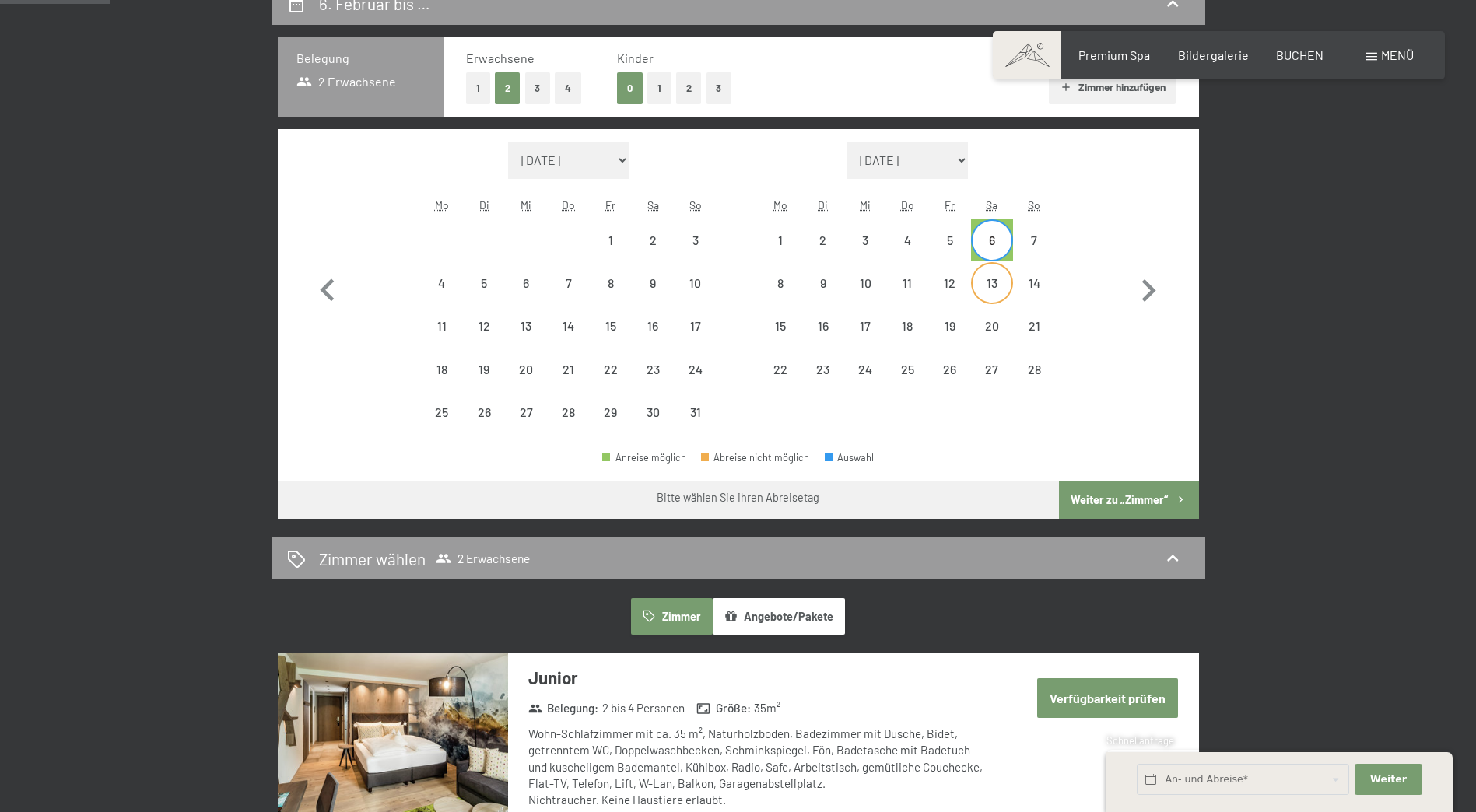
select select "[DATE]"
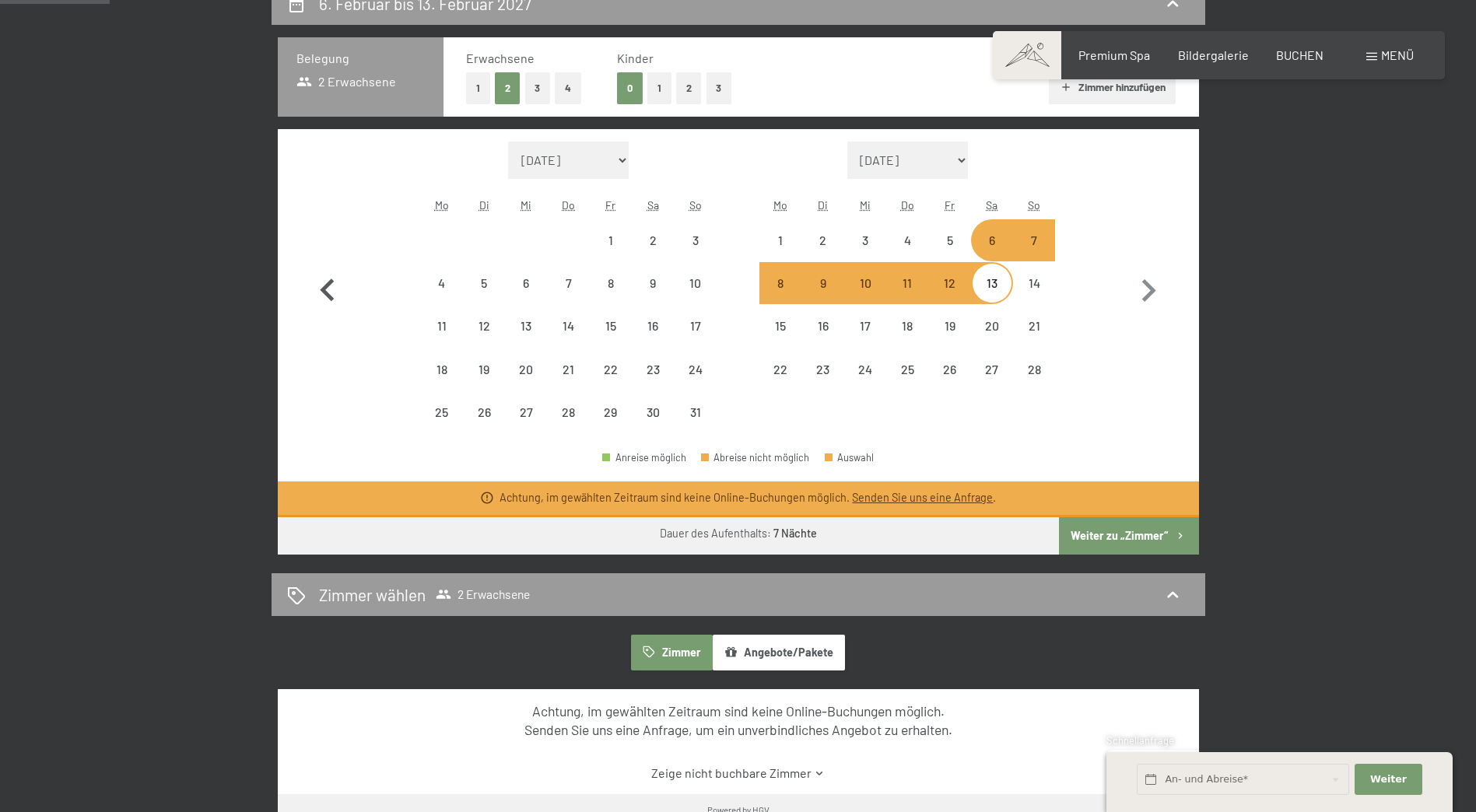
click at [325, 284] on icon "button" at bounding box center [327, 291] width 45 height 45
select select "[DATE]"
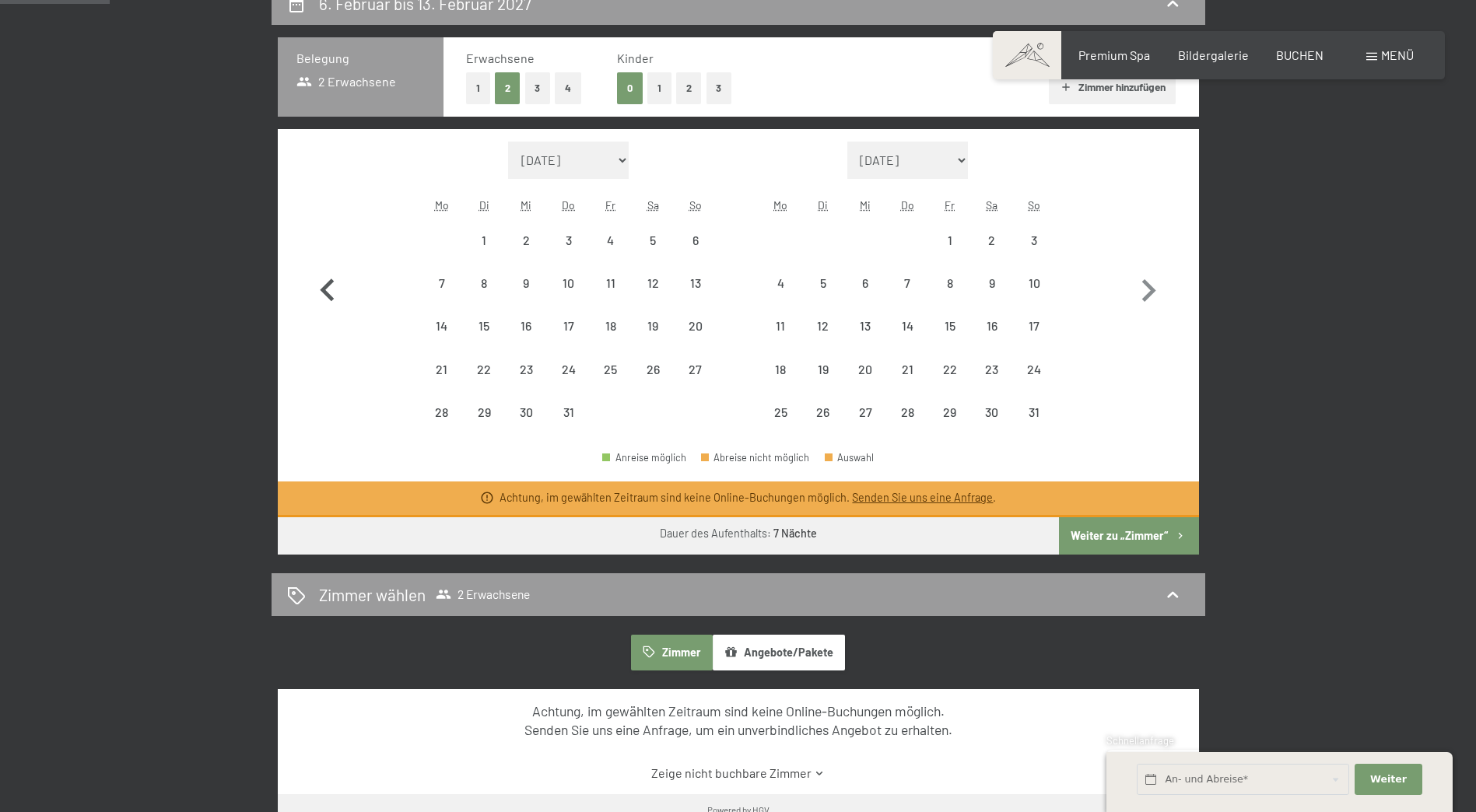
click at [325, 284] on icon "button" at bounding box center [327, 291] width 45 height 45
select select "[DATE]"
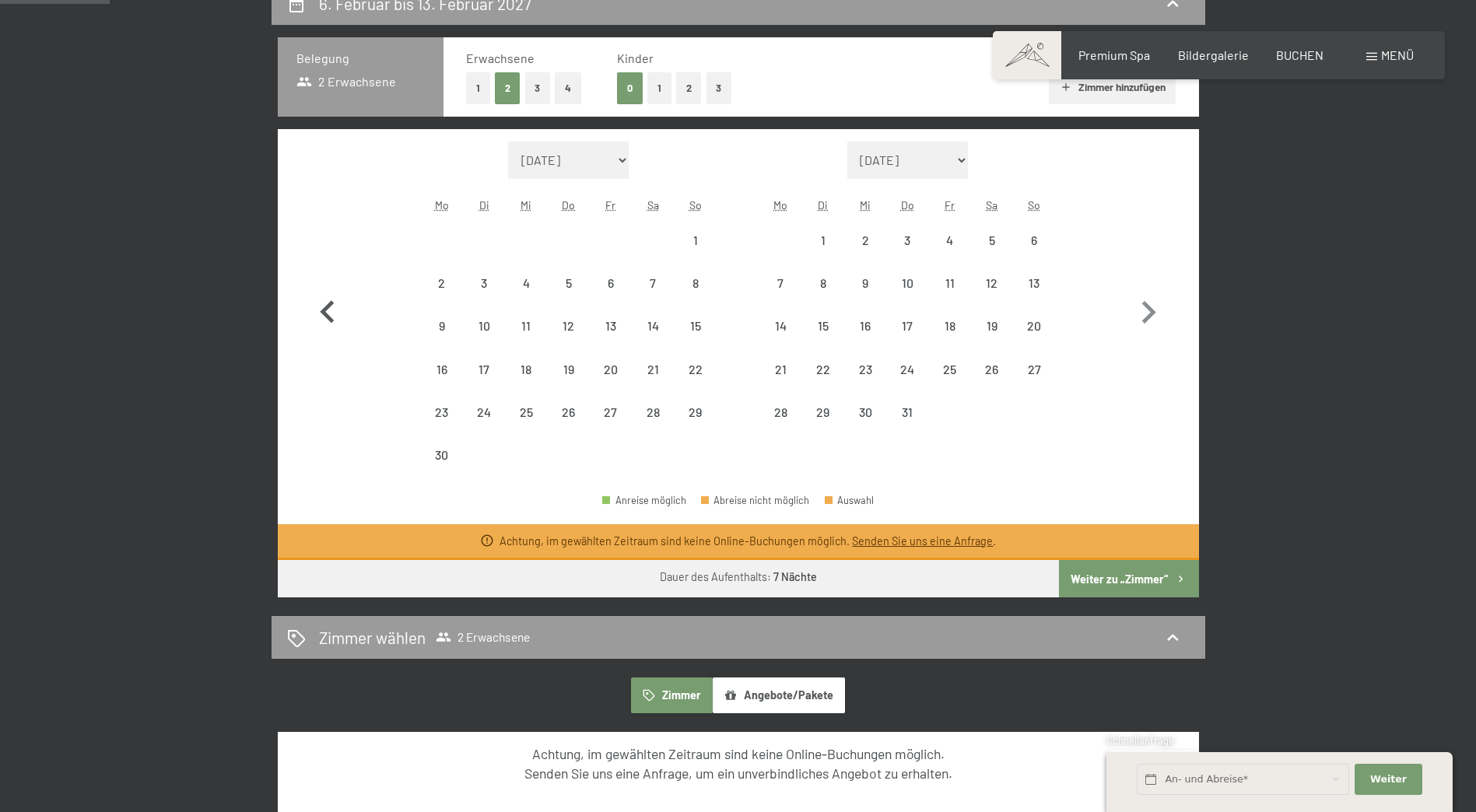
click at [325, 284] on button "button" at bounding box center [327, 308] width 45 height 335
select select "[DATE]"
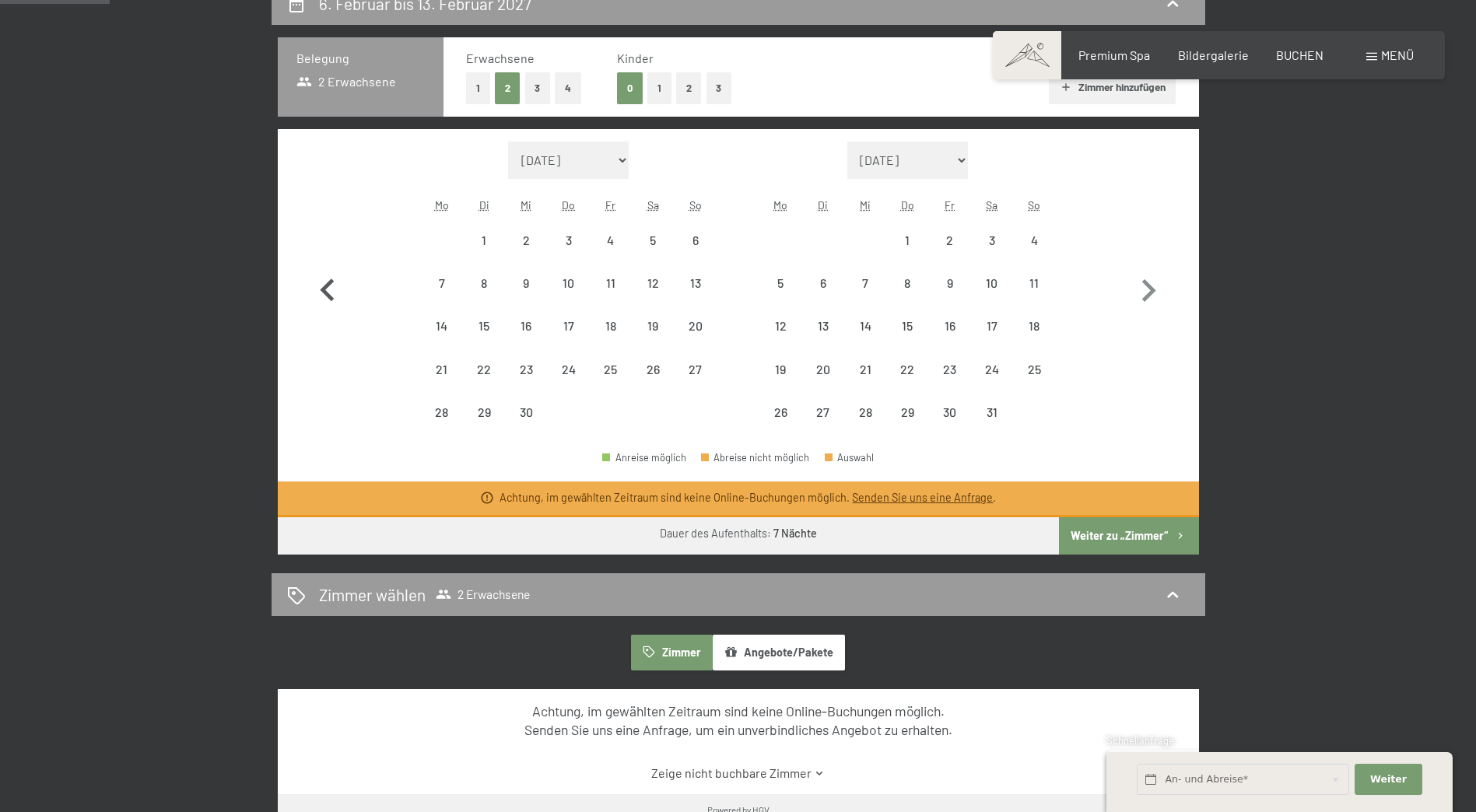
click at [325, 284] on icon "button" at bounding box center [327, 291] width 45 height 45
select select "[DATE]"
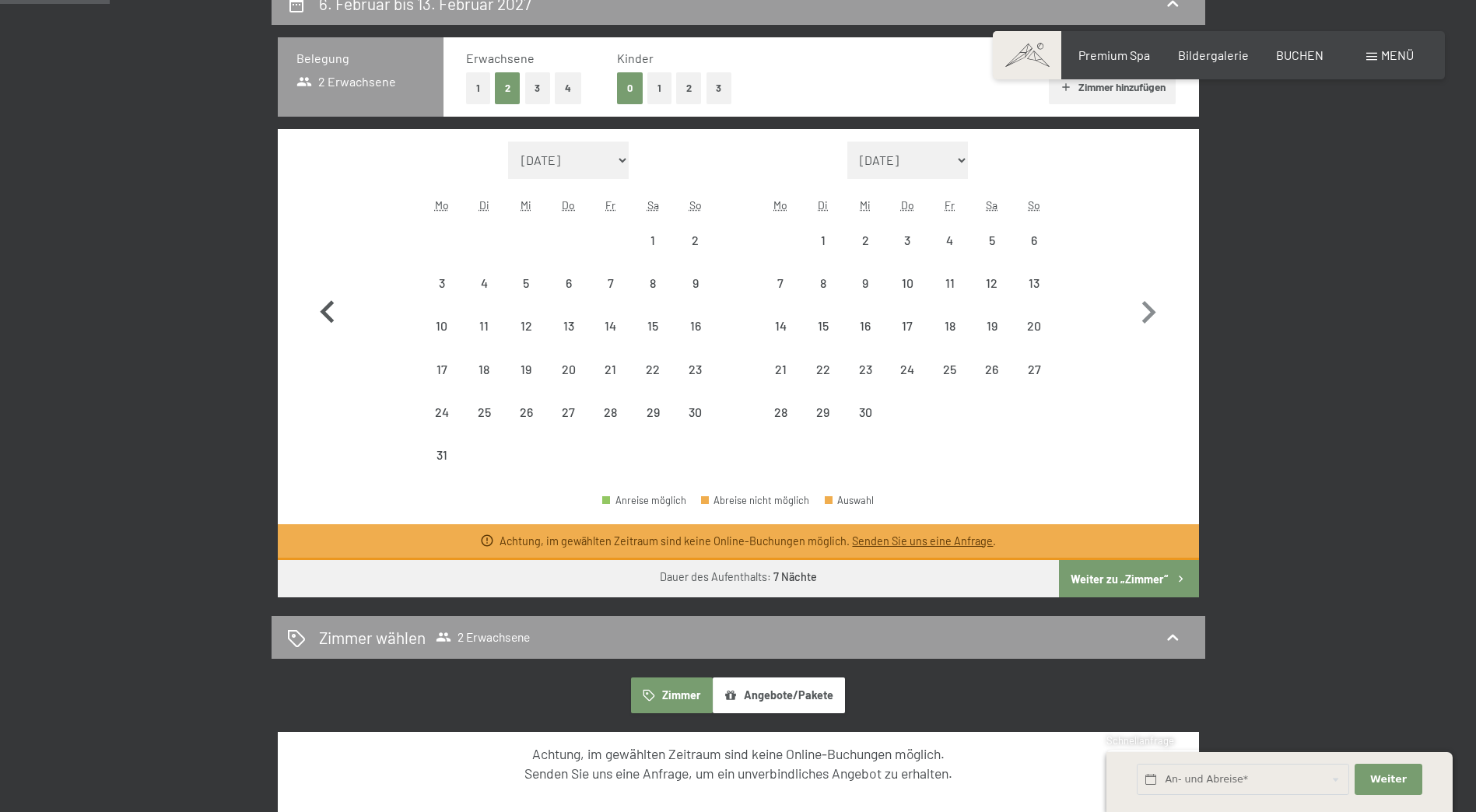
click at [325, 284] on button "button" at bounding box center [327, 308] width 45 height 335
select select "[DATE]"
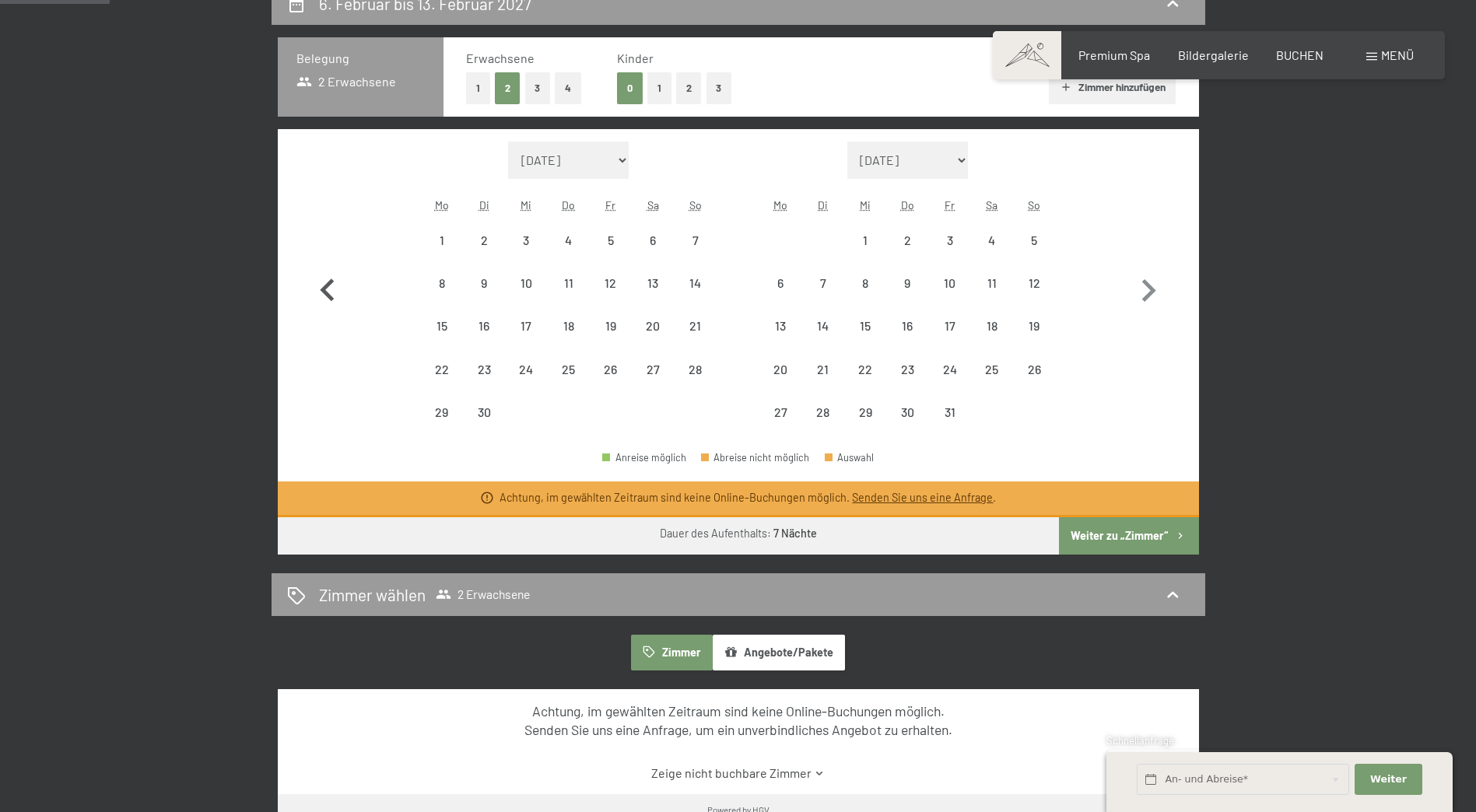
click at [325, 284] on icon "button" at bounding box center [327, 291] width 45 height 45
select select "[DATE]"
click at [325, 284] on icon "button" at bounding box center [327, 291] width 45 height 45
select select "[DATE]"
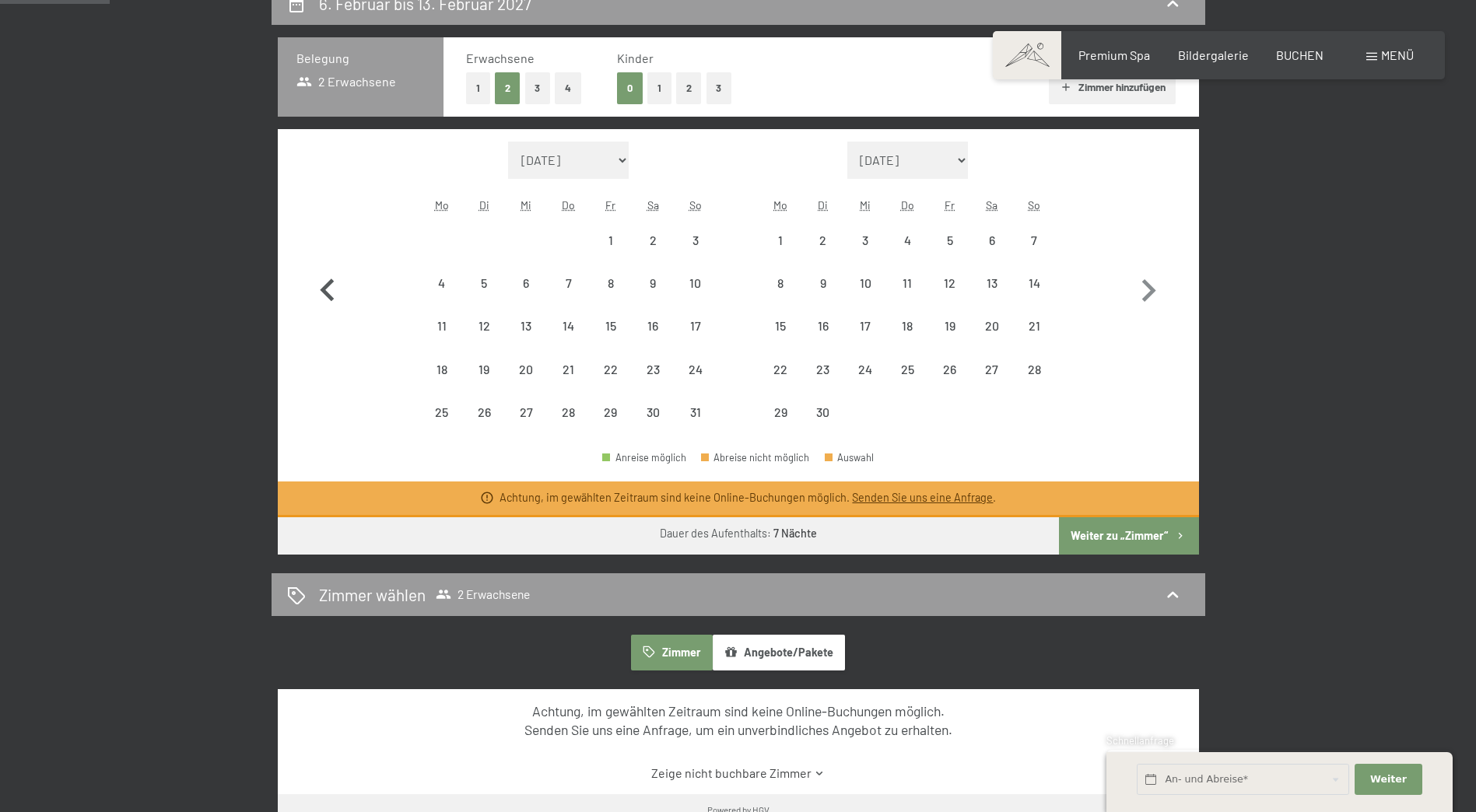
select select "[DATE]"
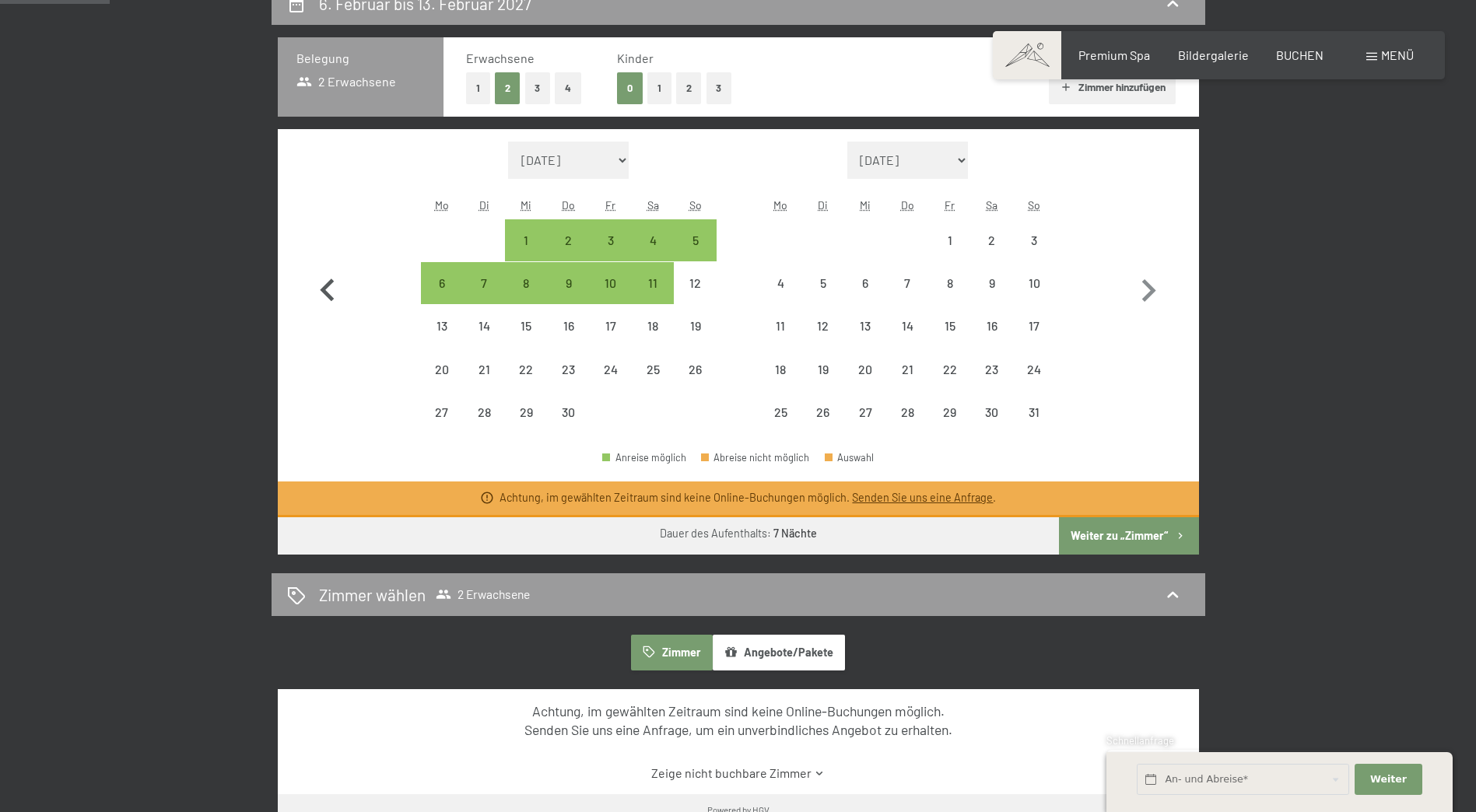
click at [325, 284] on icon "button" at bounding box center [327, 291] width 45 height 45
select select "[DATE]"
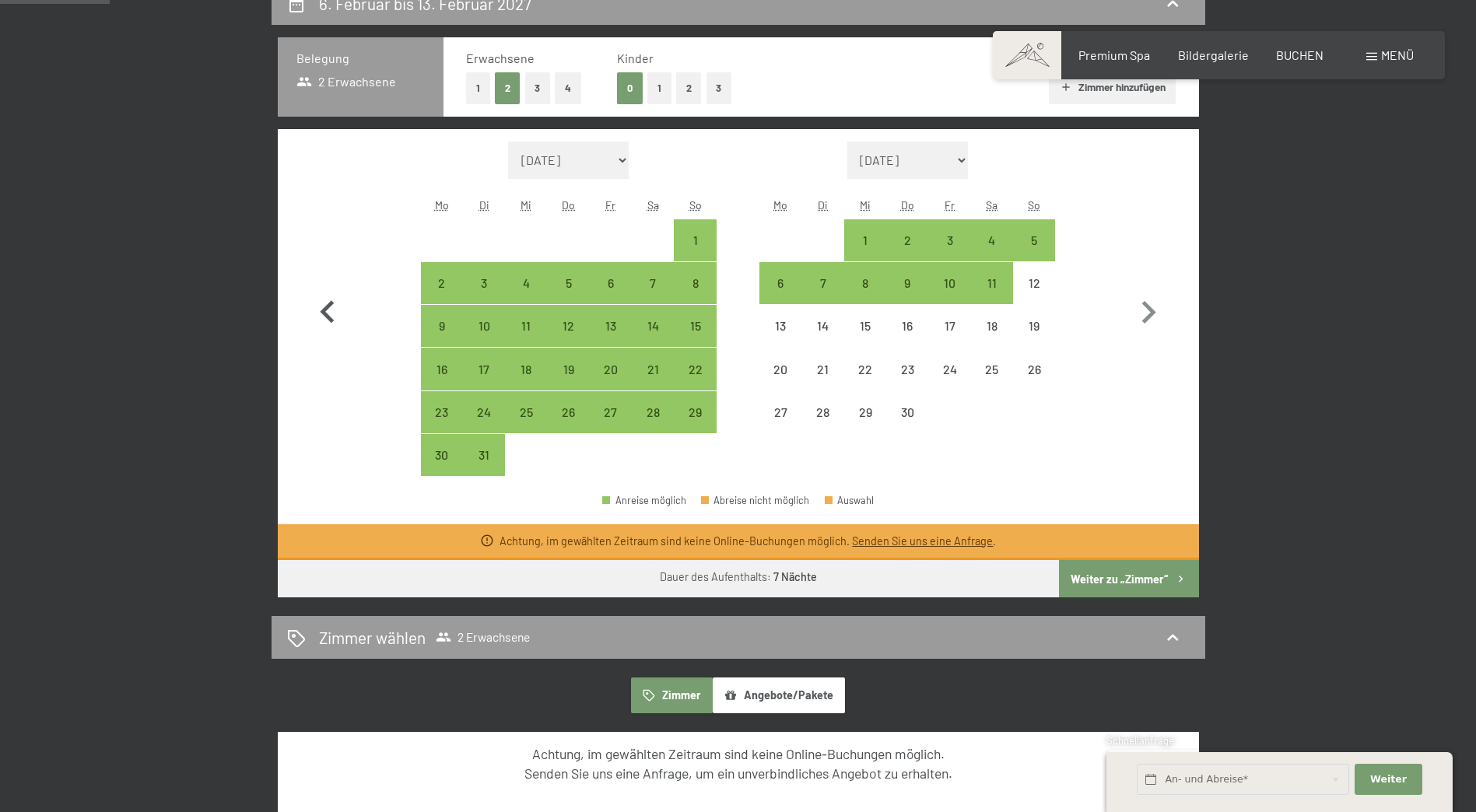
click at [324, 282] on button "button" at bounding box center [327, 308] width 45 height 335
select select "[DATE]"
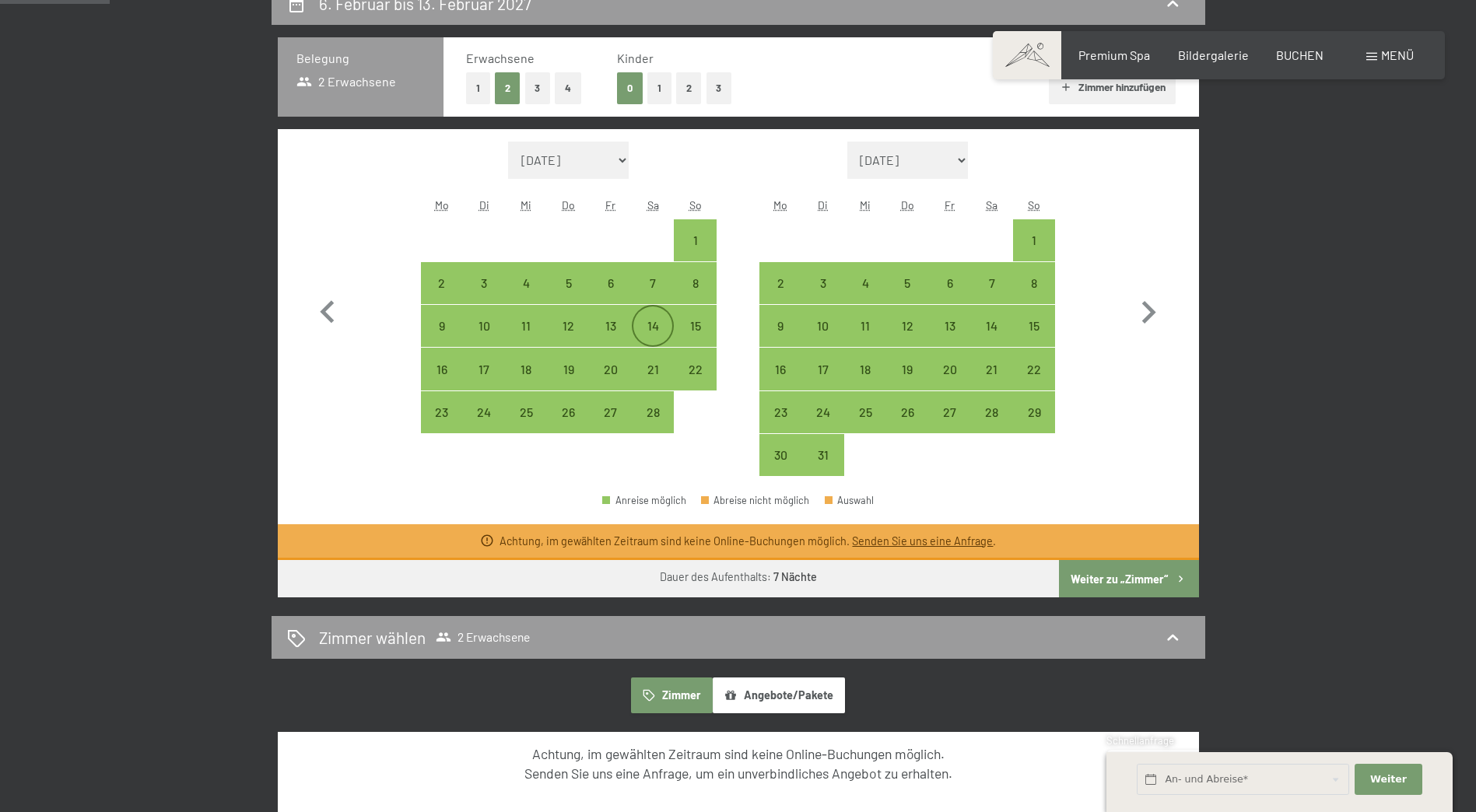
click at [660, 320] on div "14" at bounding box center [652, 338] width 39 height 39
select select "[DATE]"
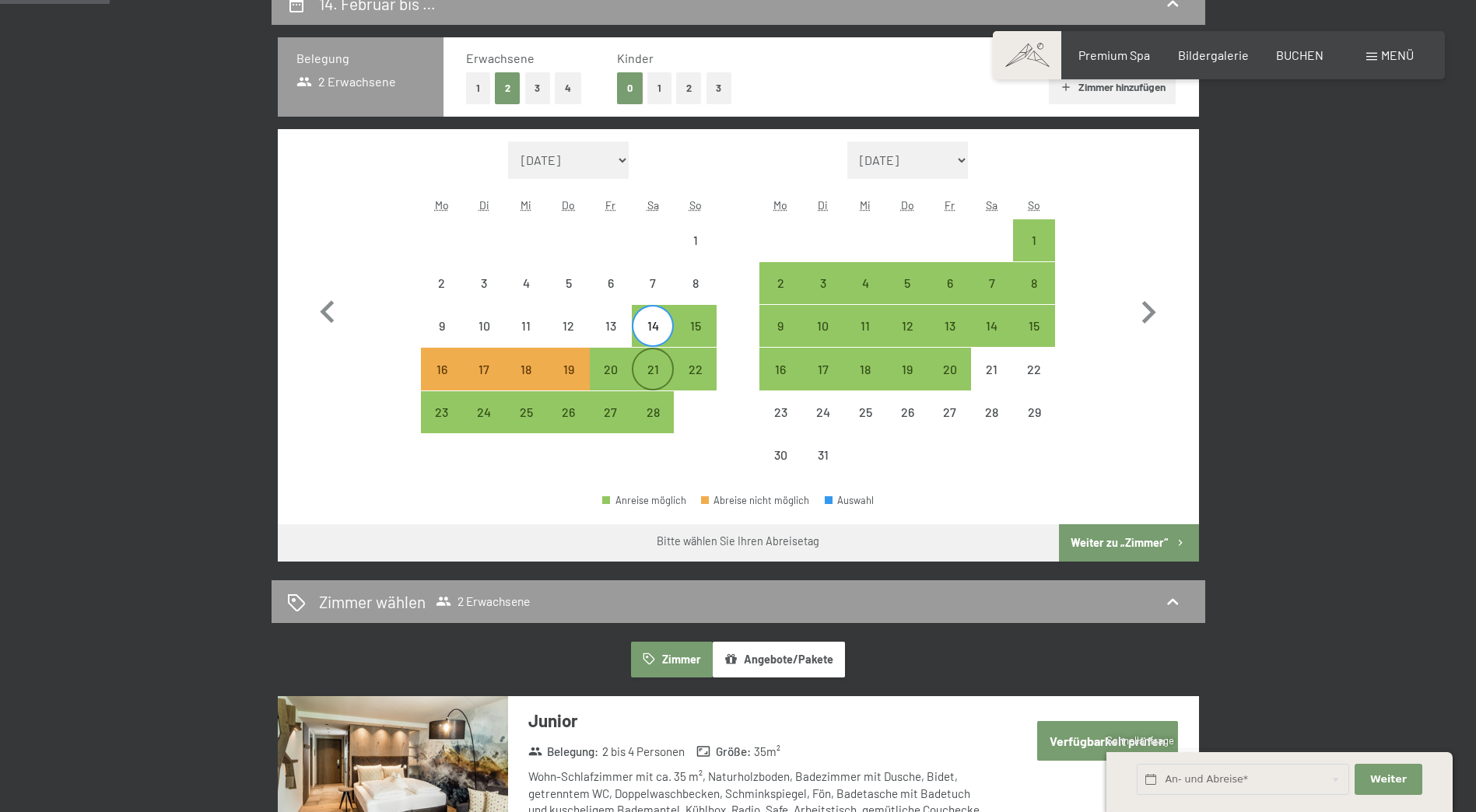
click at [657, 364] on div "21" at bounding box center [652, 382] width 39 height 39
select select "[DATE]"
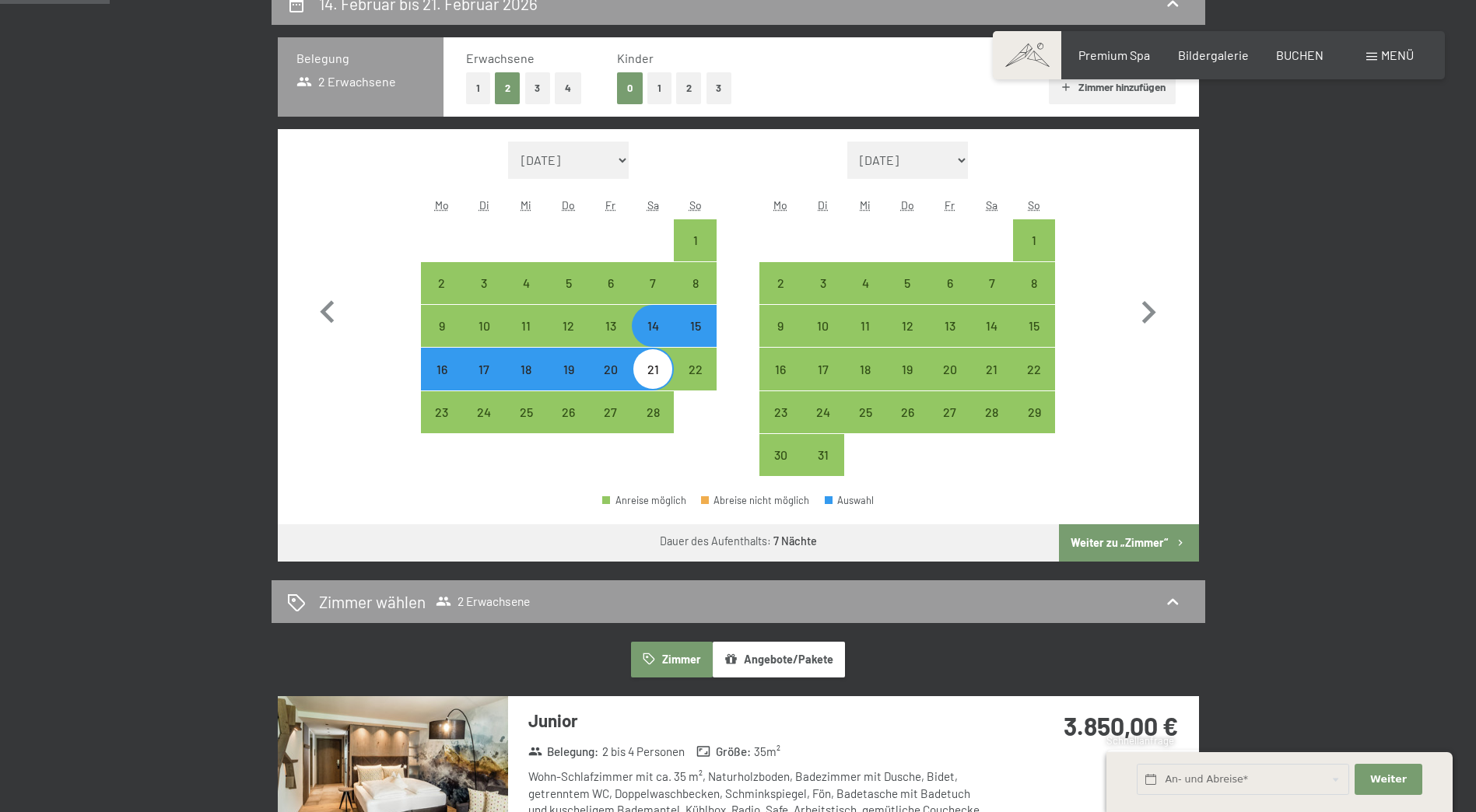
click at [688, 90] on button "2" at bounding box center [689, 88] width 26 height 32
select select "[DATE]"
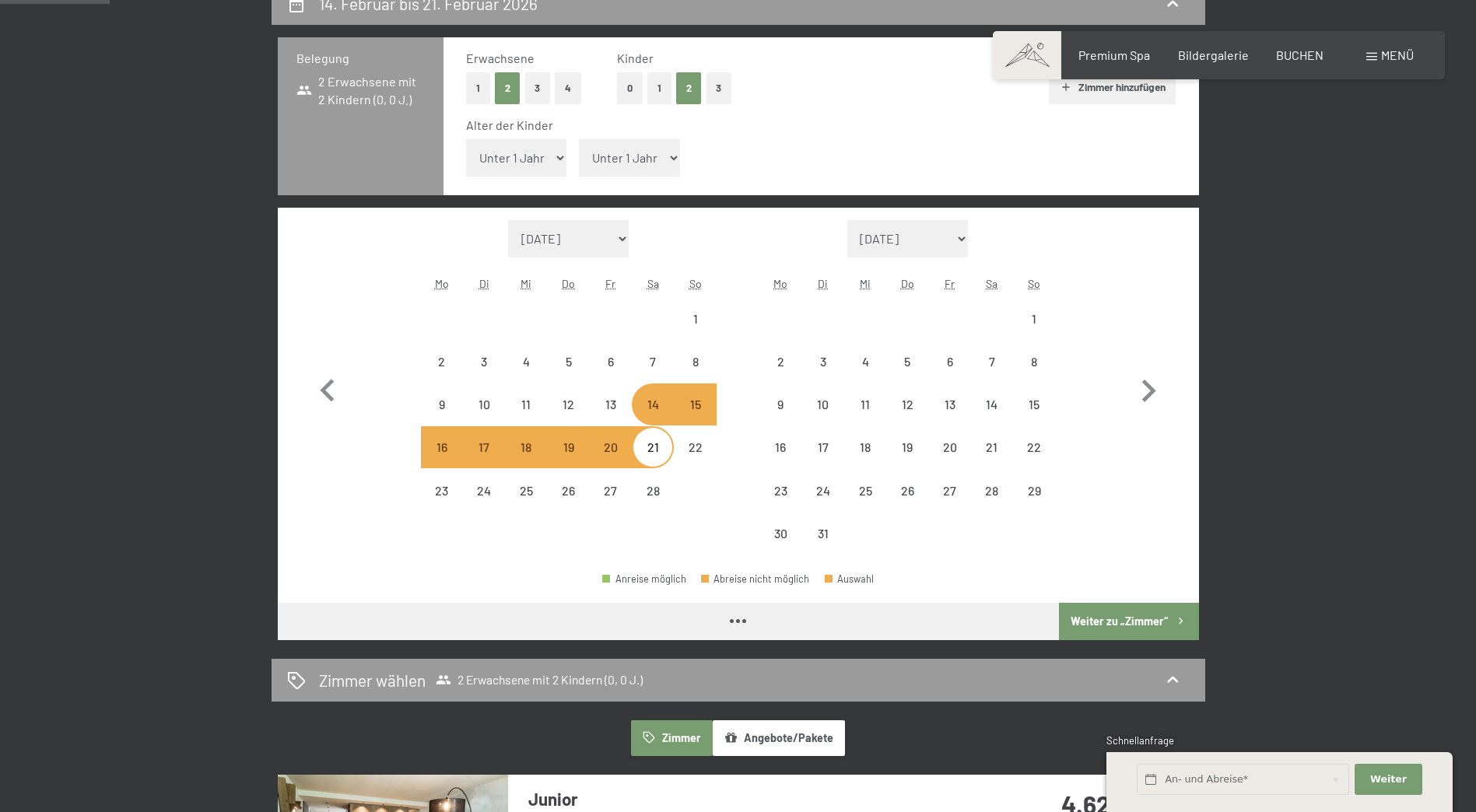
select select "[DATE]"
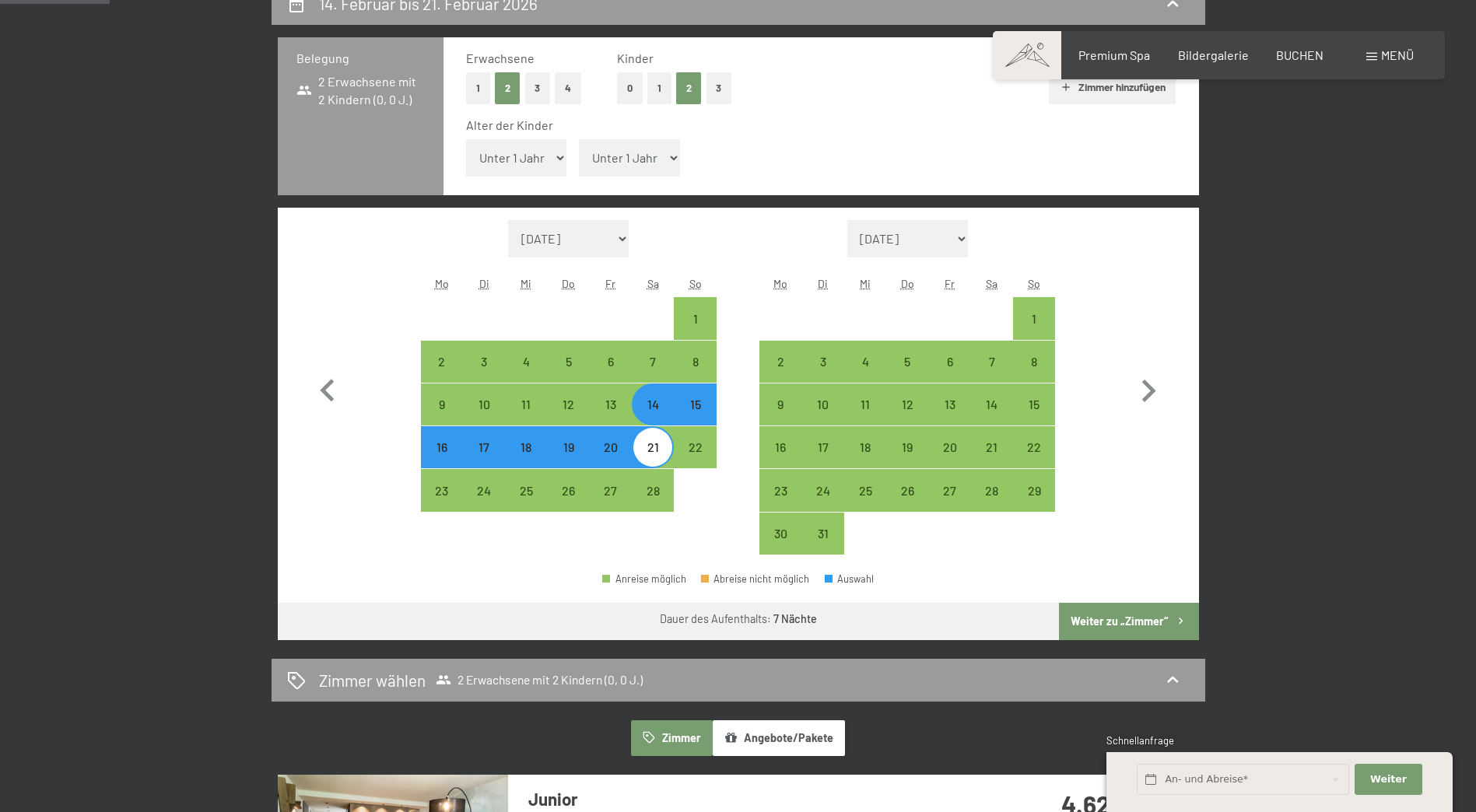
click at [562, 162] on select "Unter 1 Jahr 1 Jahr 2 Jahre 3 Jahre 4 Jahre 5 Jahre 6 Jahre 7 Jahre 8 Jahre 9 J…" at bounding box center [516, 158] width 101 height 37
select select "5"
click at [466, 139] on select "Unter 1 Jahr 1 Jahr 2 Jahre 3 Jahre 4 Jahre 5 Jahre 6 Jahre 7 Jahre 8 Jahre 9 J…" at bounding box center [516, 158] width 101 height 37
select select "[DATE]"
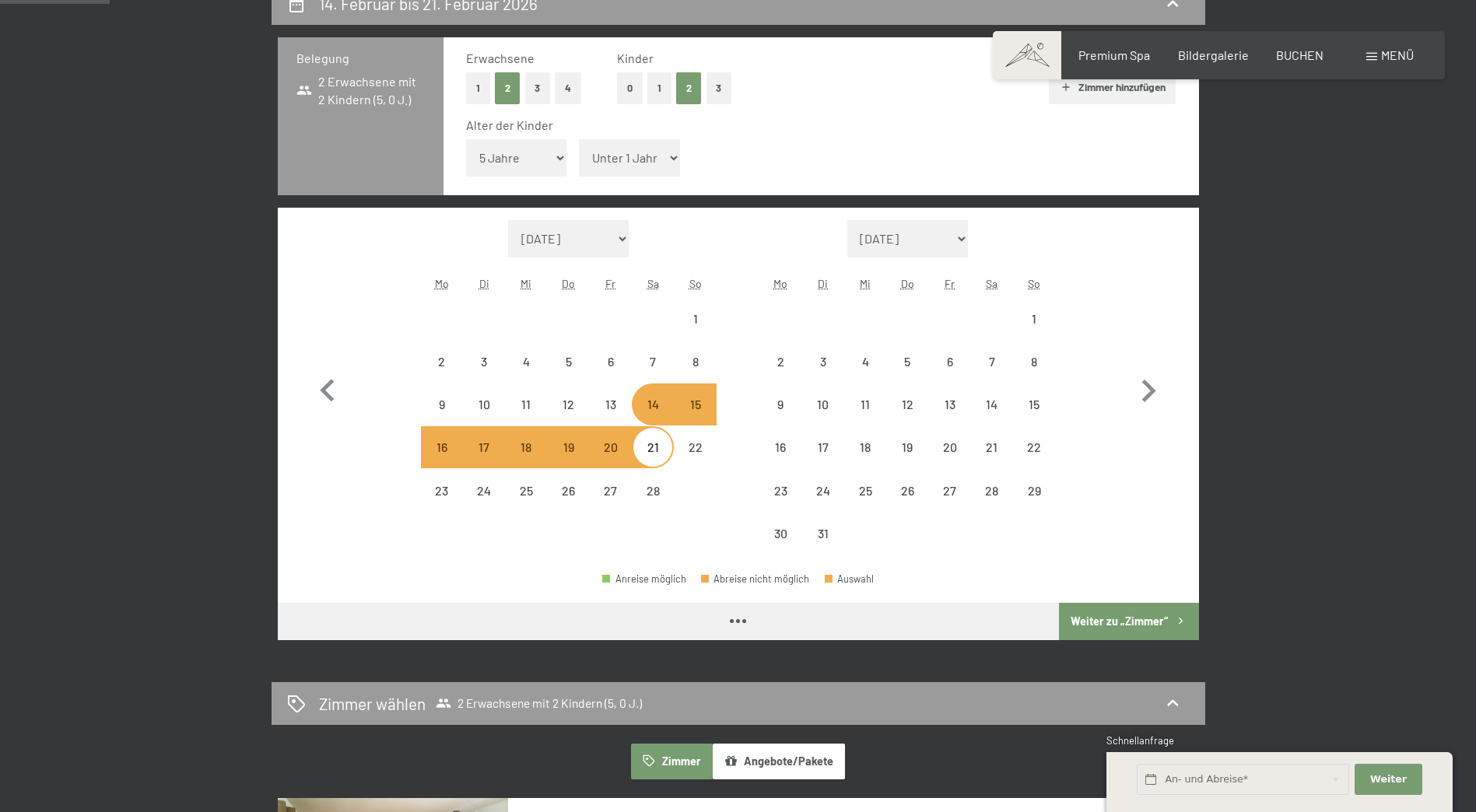
click at [672, 157] on select "Unter 1 Jahr 1 Jahr 2 Jahre 3 Jahre 4 Jahre 5 Jahre 6 Jahre 7 Jahre 8 Jahre 9 J…" at bounding box center [629, 158] width 101 height 37
select select "[DATE]"
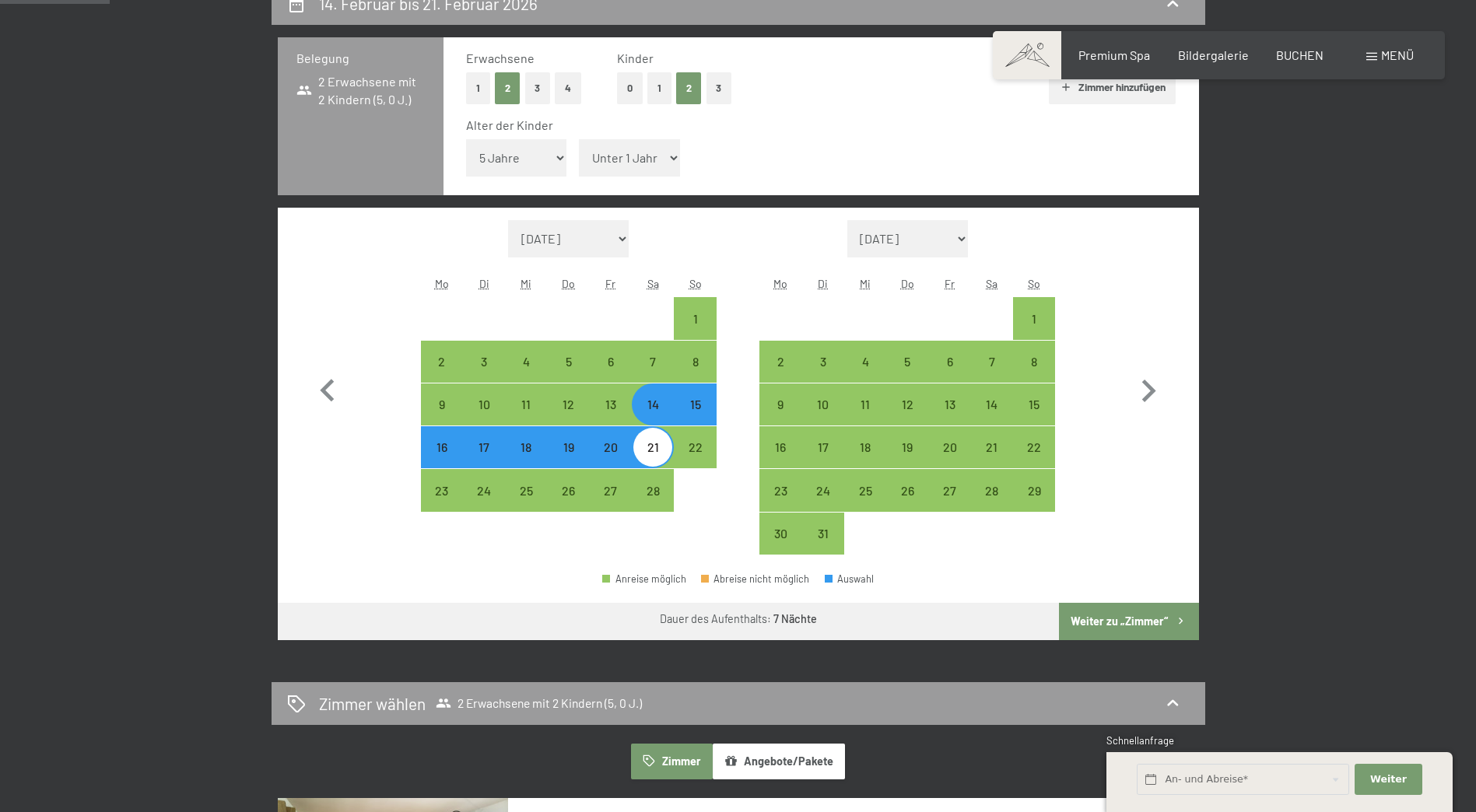
select select "11"
click at [579, 139] on select "Unter 1 Jahr 1 Jahr 2 Jahre 3 Jahre 4 Jahre 5 Jahre 6 Jahre 7 Jahre 8 Jahre 9 J…" at bounding box center [629, 158] width 101 height 37
select select "[DATE]"
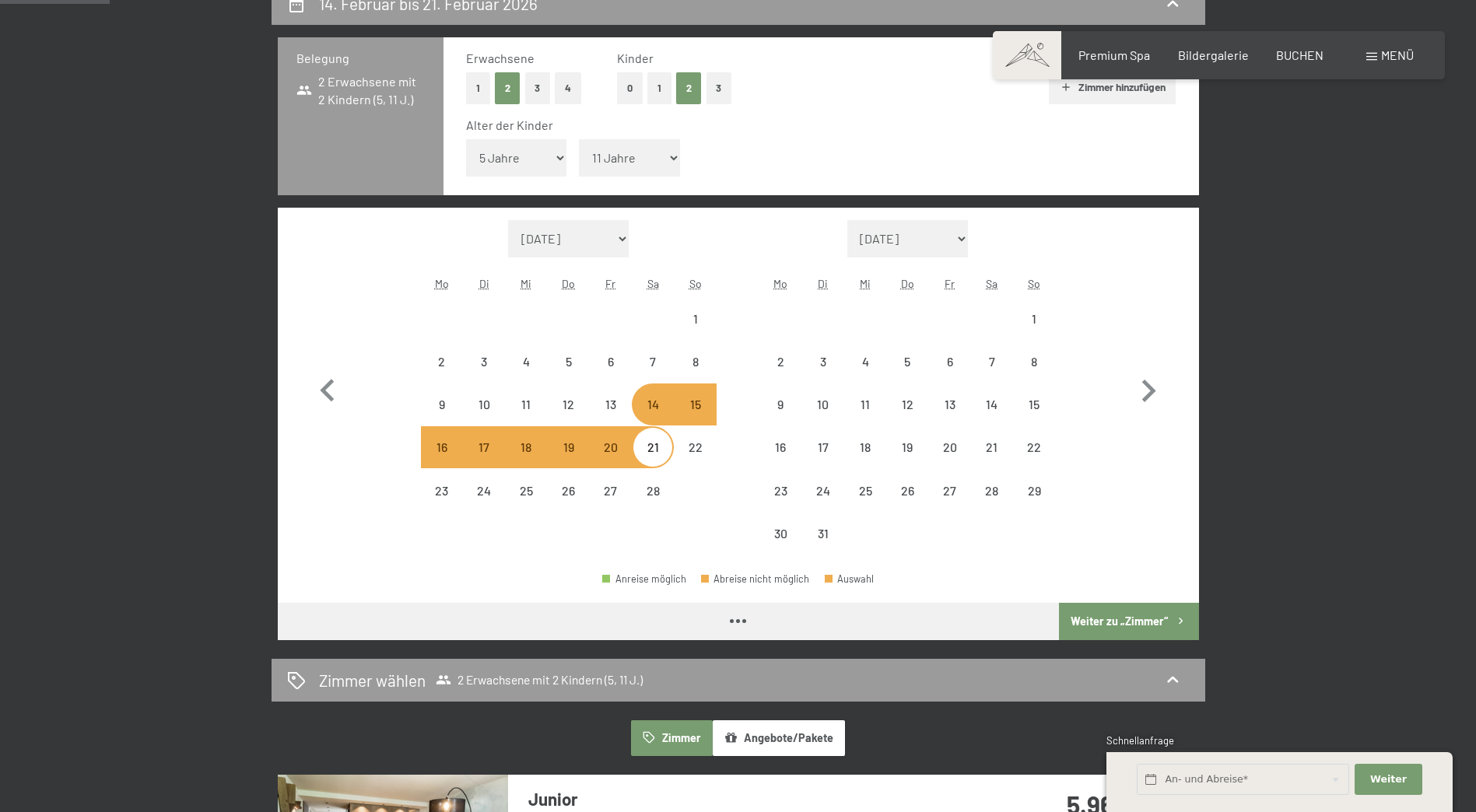
select select "[DATE]"
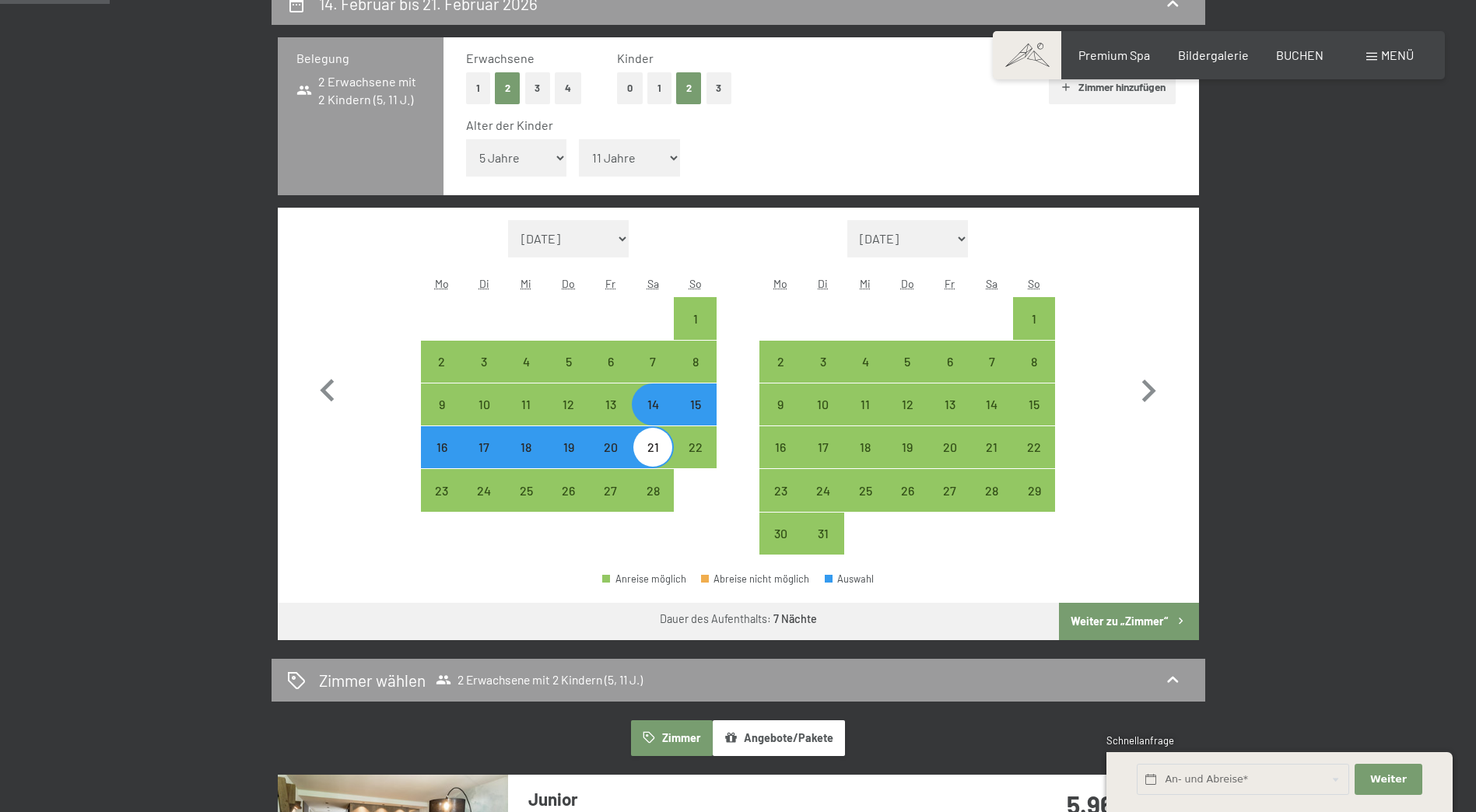
click at [1088, 616] on button "Weiter zu „Zimmer“" at bounding box center [1128, 621] width 140 height 37
select select "[DATE]"
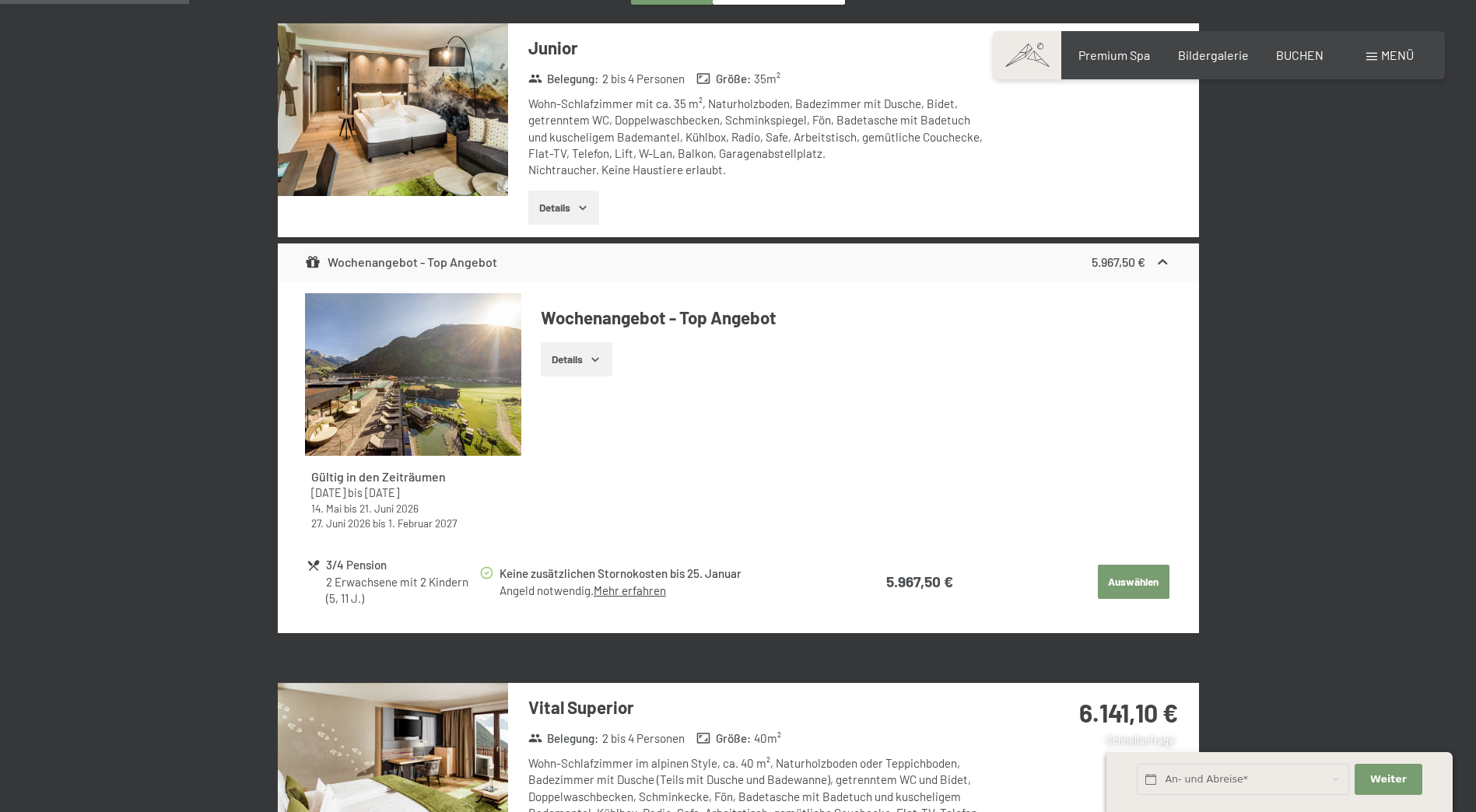
scroll to position [527, 0]
